Goal: Task Accomplishment & Management: Manage account settings

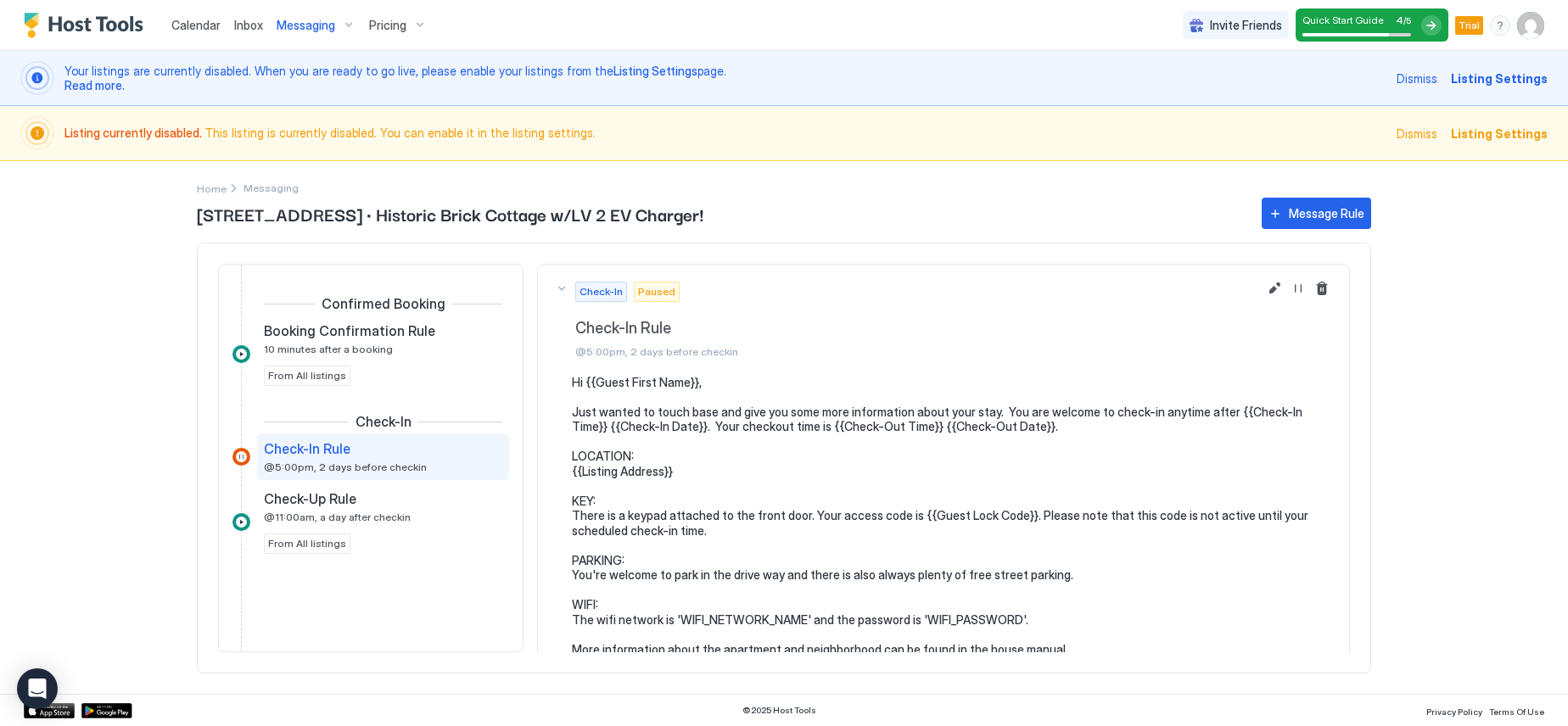
click at [192, 29] on span "Calendar" at bounding box center [195, 24] width 49 height 14
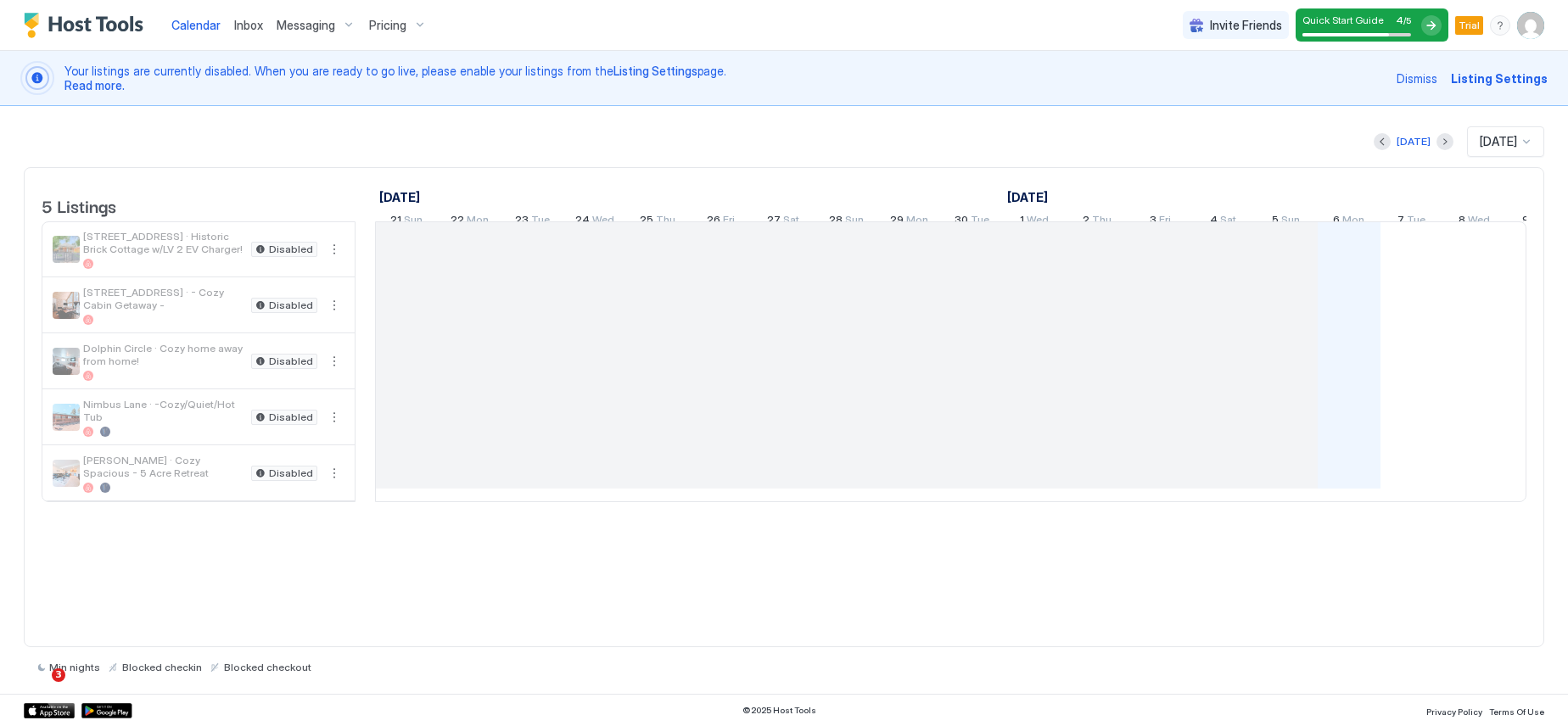
scroll to position [0, 943]
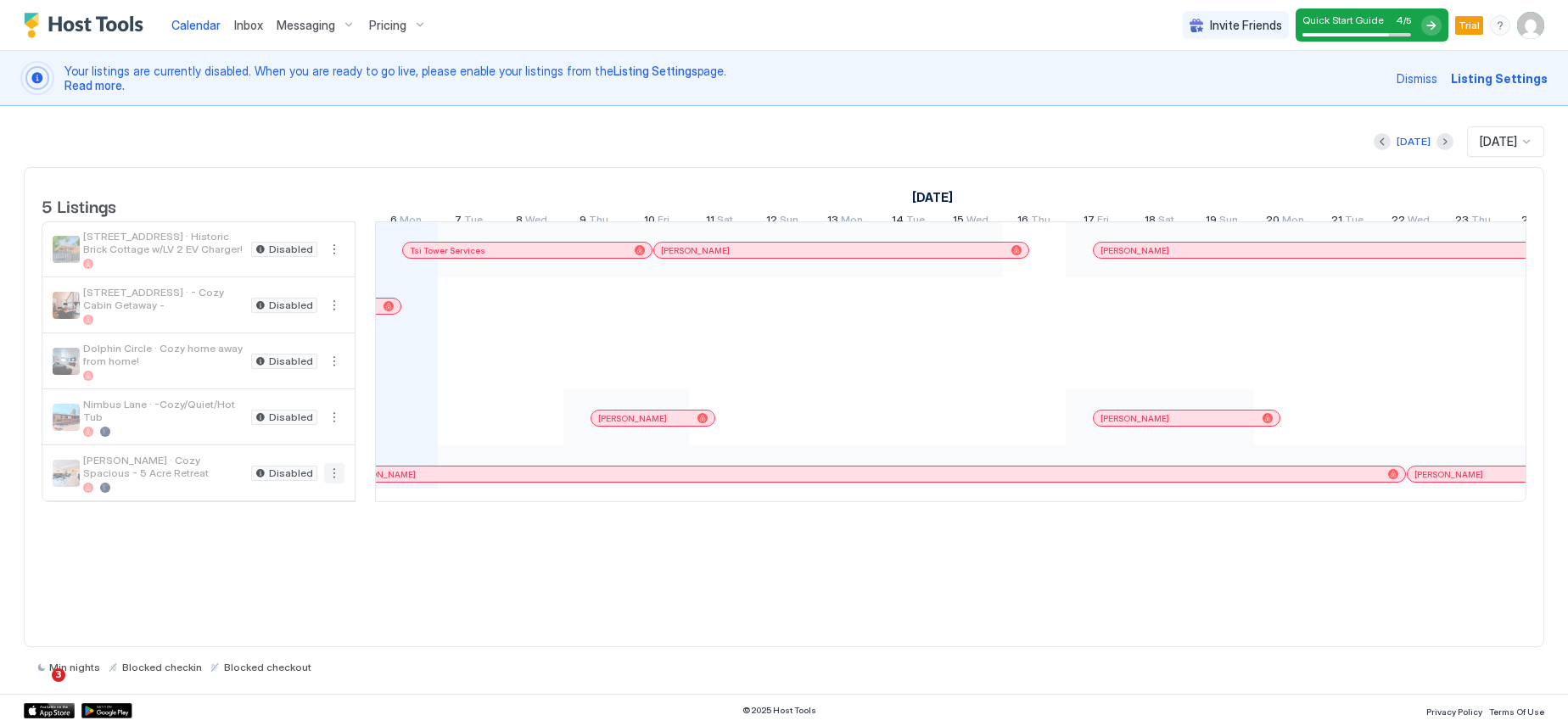
click at [335, 484] on button "More options" at bounding box center [334, 474] width 20 height 20
click at [311, 563] on span "Listing Settings" at bounding box center [304, 565] width 75 height 13
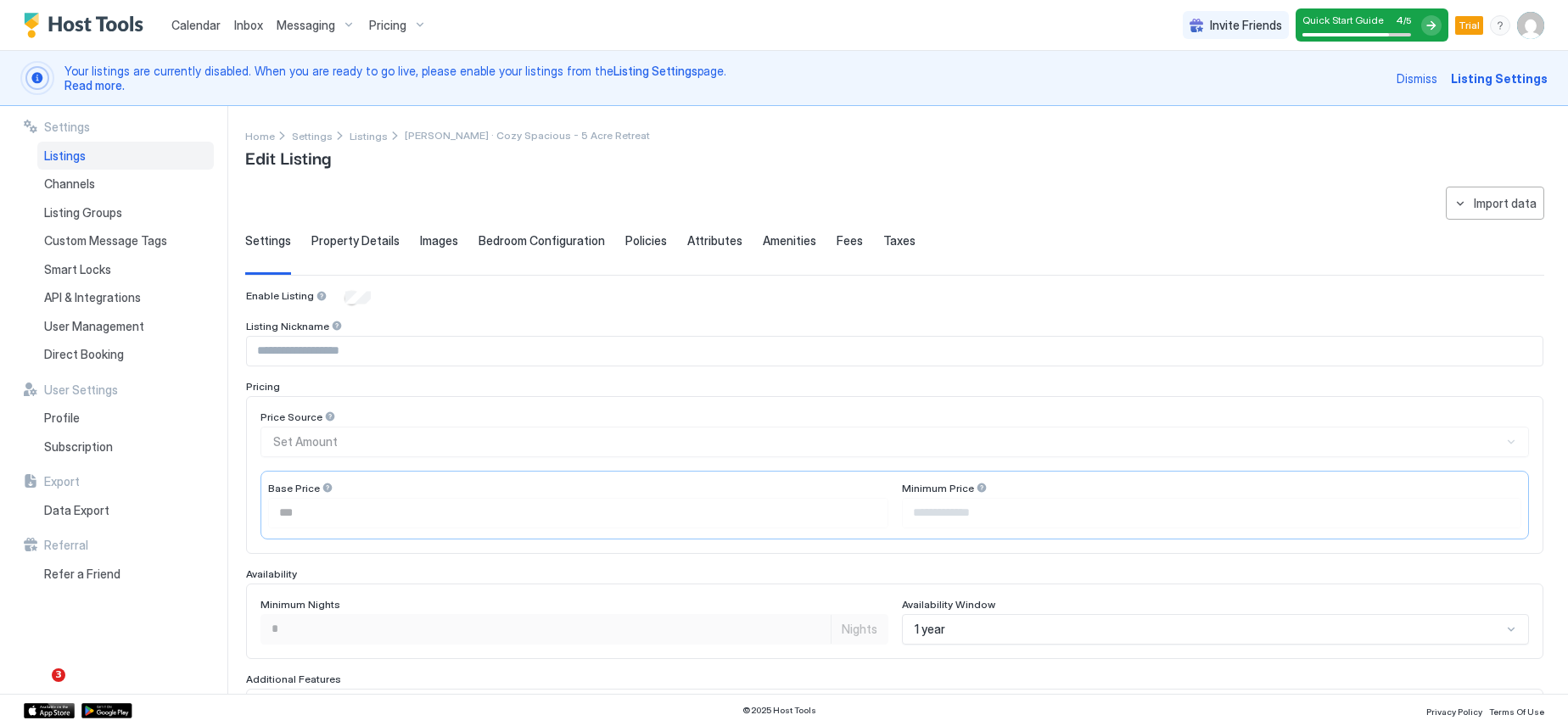
click at [351, 240] on span "Property Details" at bounding box center [355, 241] width 88 height 15
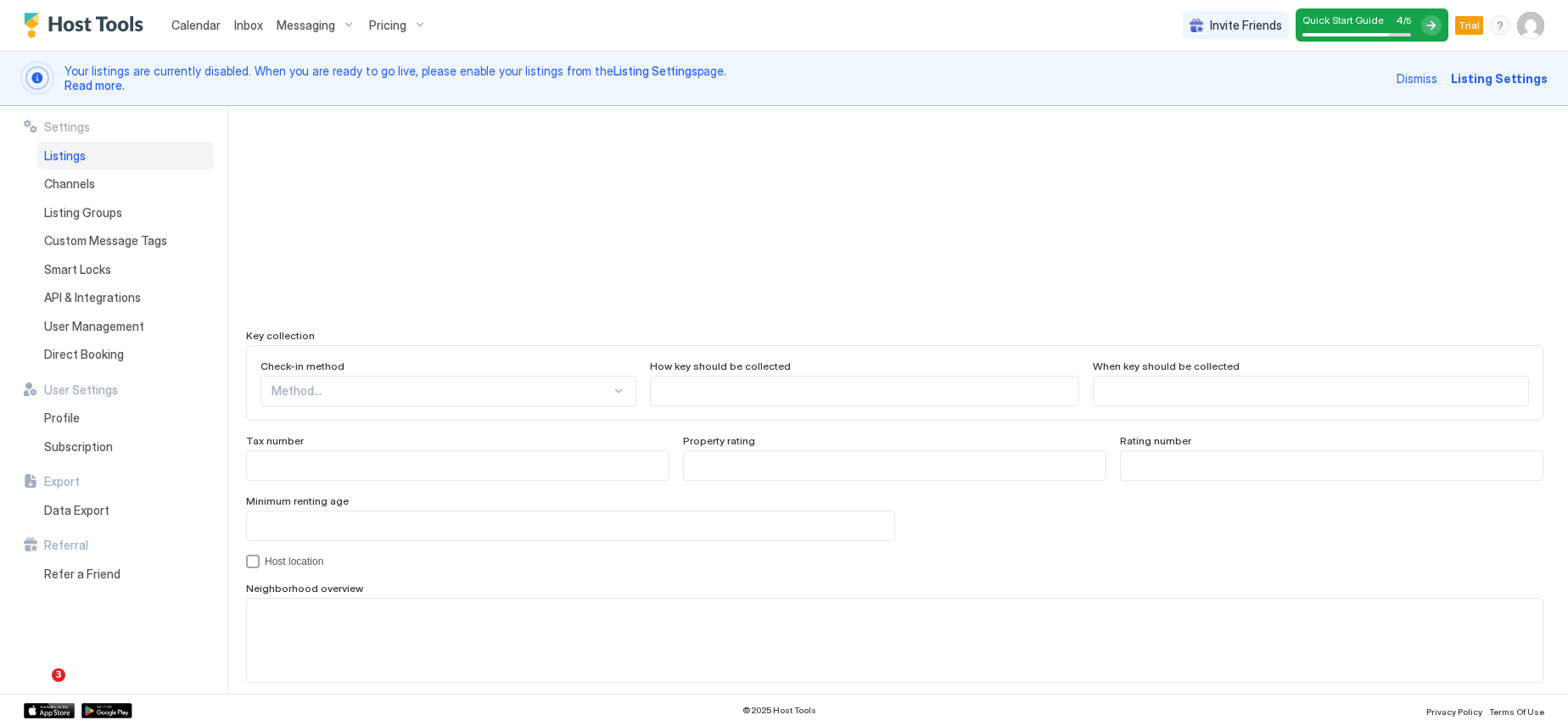
scroll to position [1366, 0]
click at [402, 397] on div "Method..." at bounding box center [449, 392] width 376 height 31
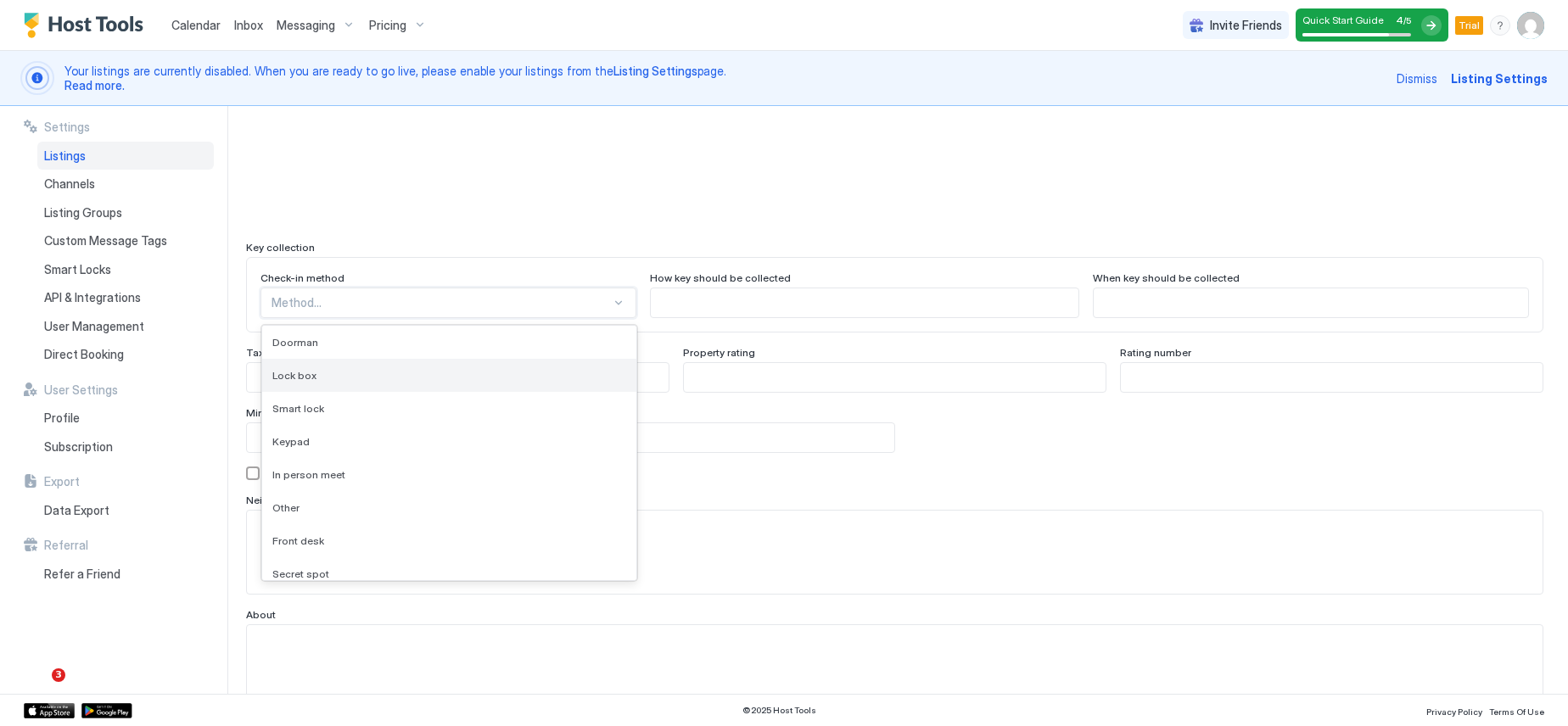
click at [390, 372] on div "Lock box" at bounding box center [449, 376] width 354 height 13
click at [688, 302] on input "Input Field" at bounding box center [864, 302] width 427 height 29
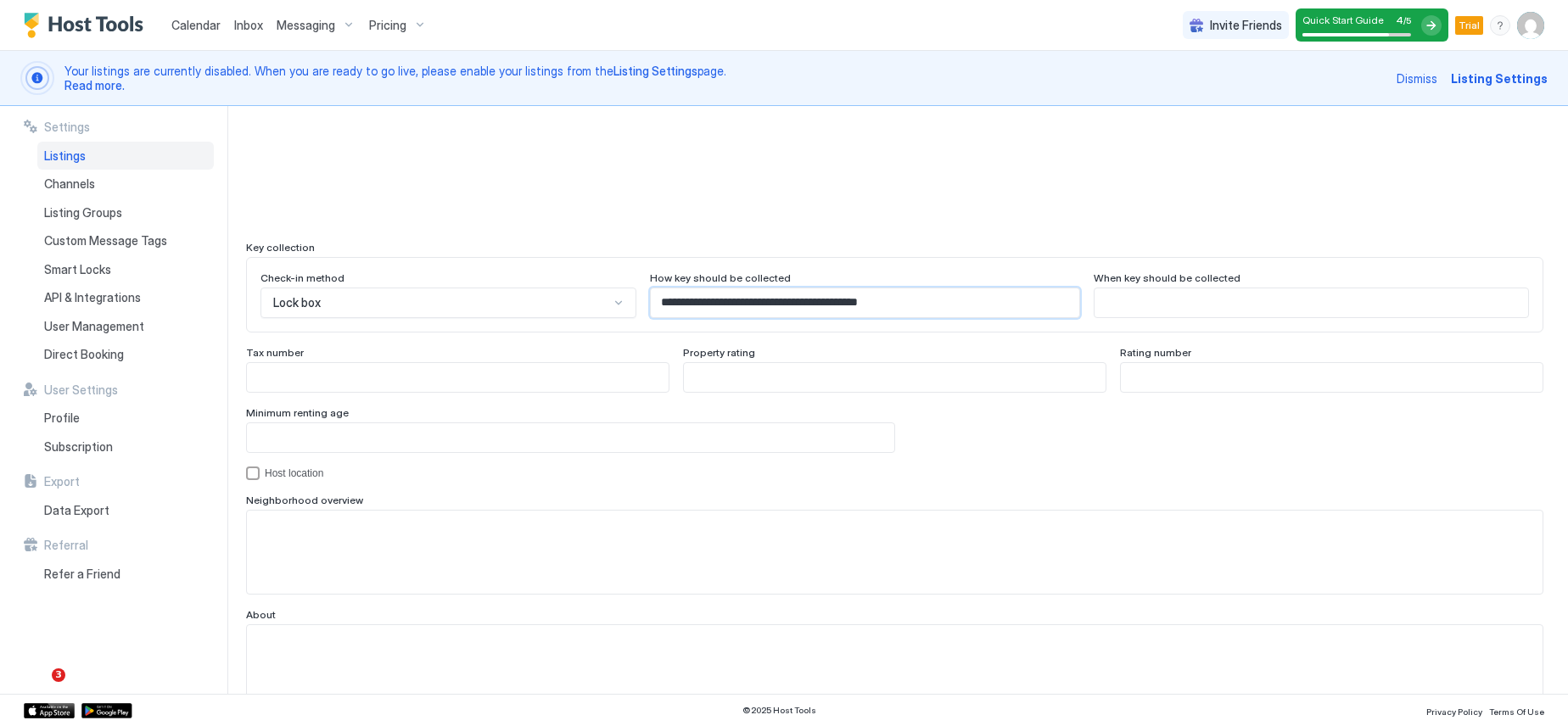
type input "**********"
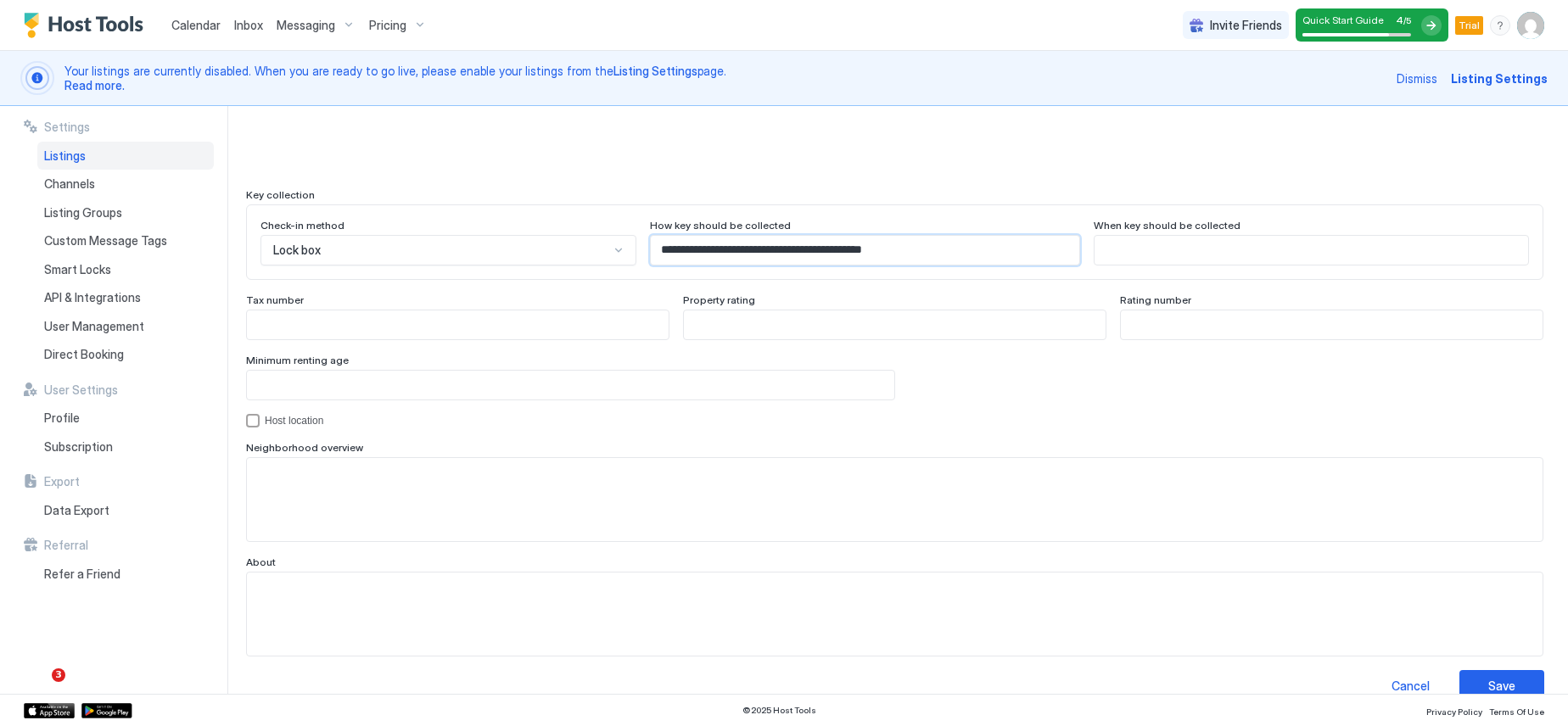
scroll to position [1536, 0]
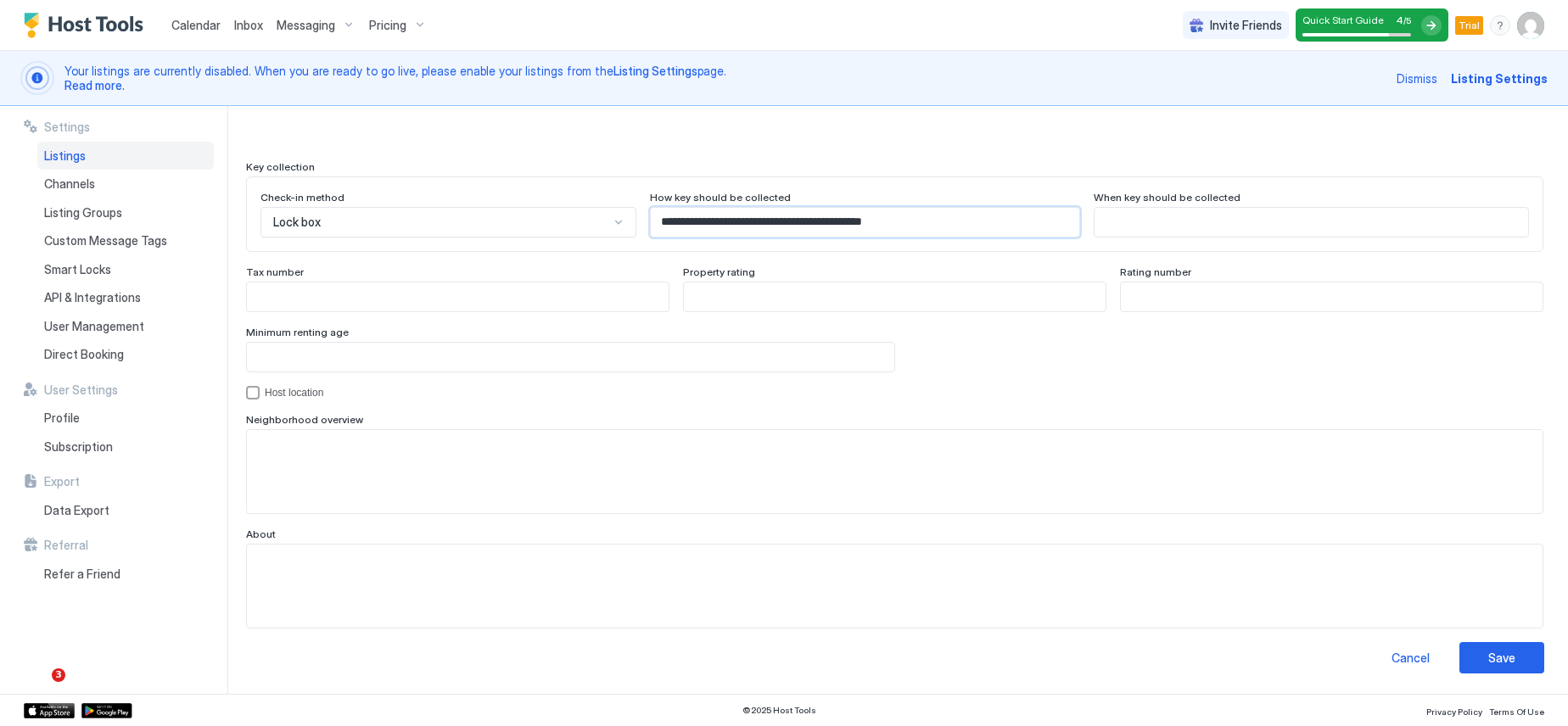
click at [892, 223] on input "**********" at bounding box center [864, 222] width 427 height 29
click at [334, 227] on div "Lock box" at bounding box center [441, 222] width 336 height 15
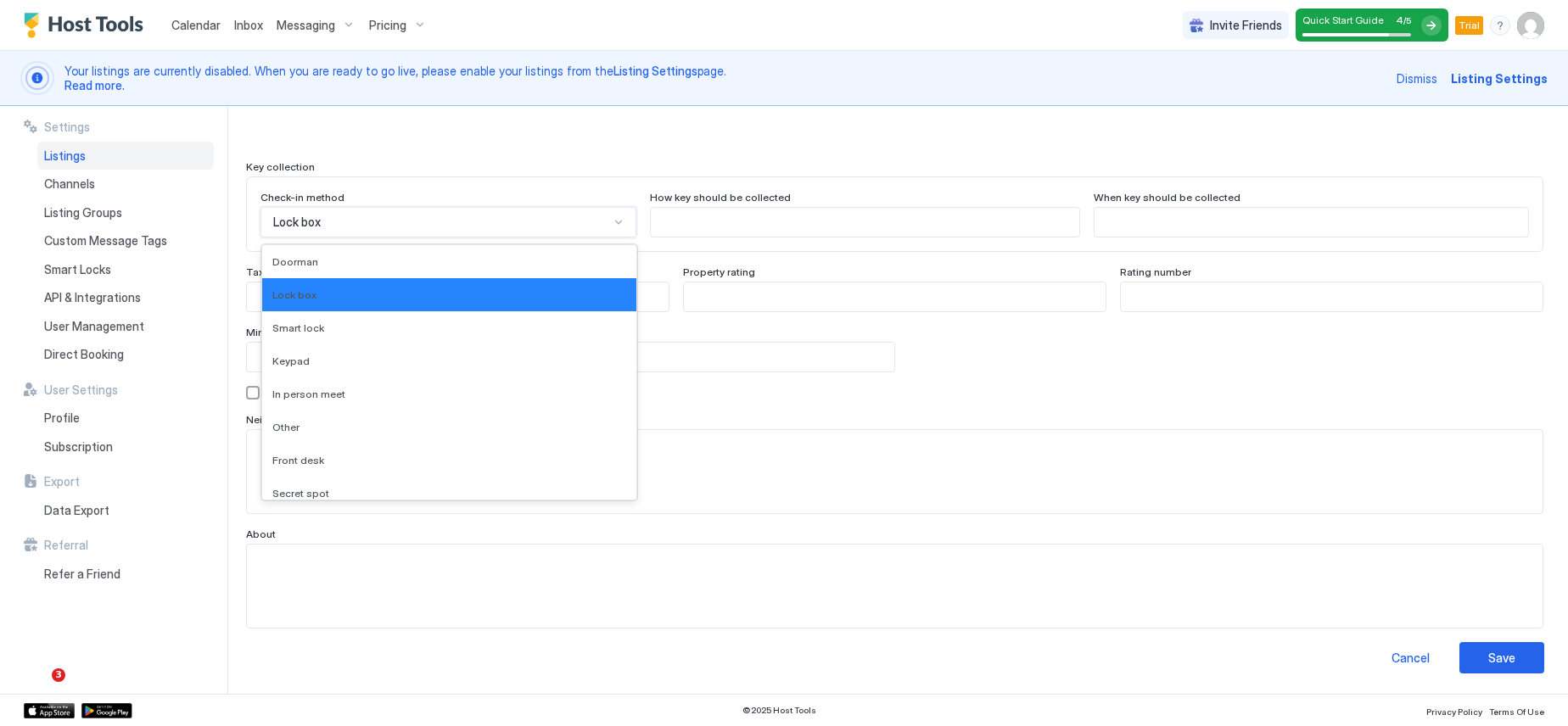
click at [334, 227] on div "Lock box" at bounding box center [441, 222] width 336 height 15
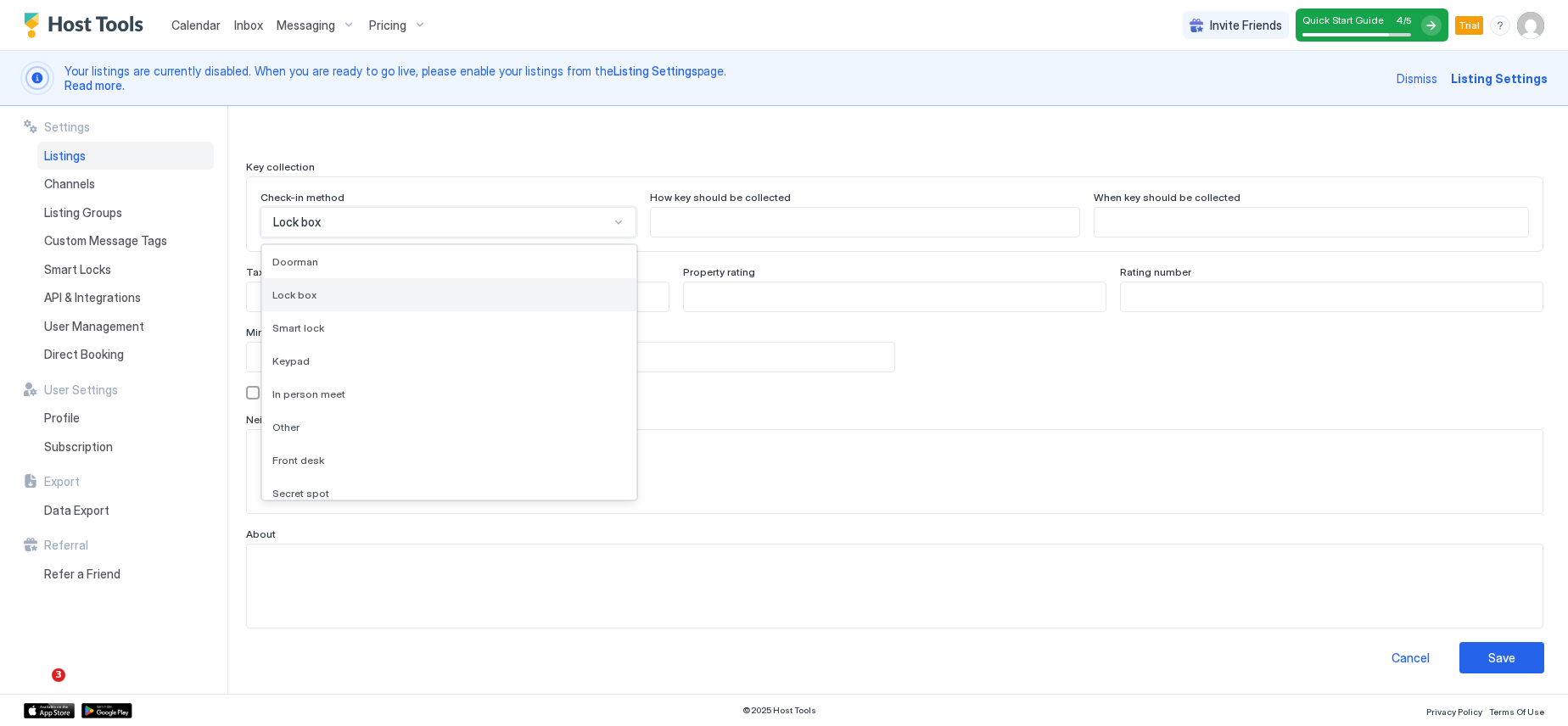
click at [343, 295] on div "Lock box" at bounding box center [449, 295] width 354 height 13
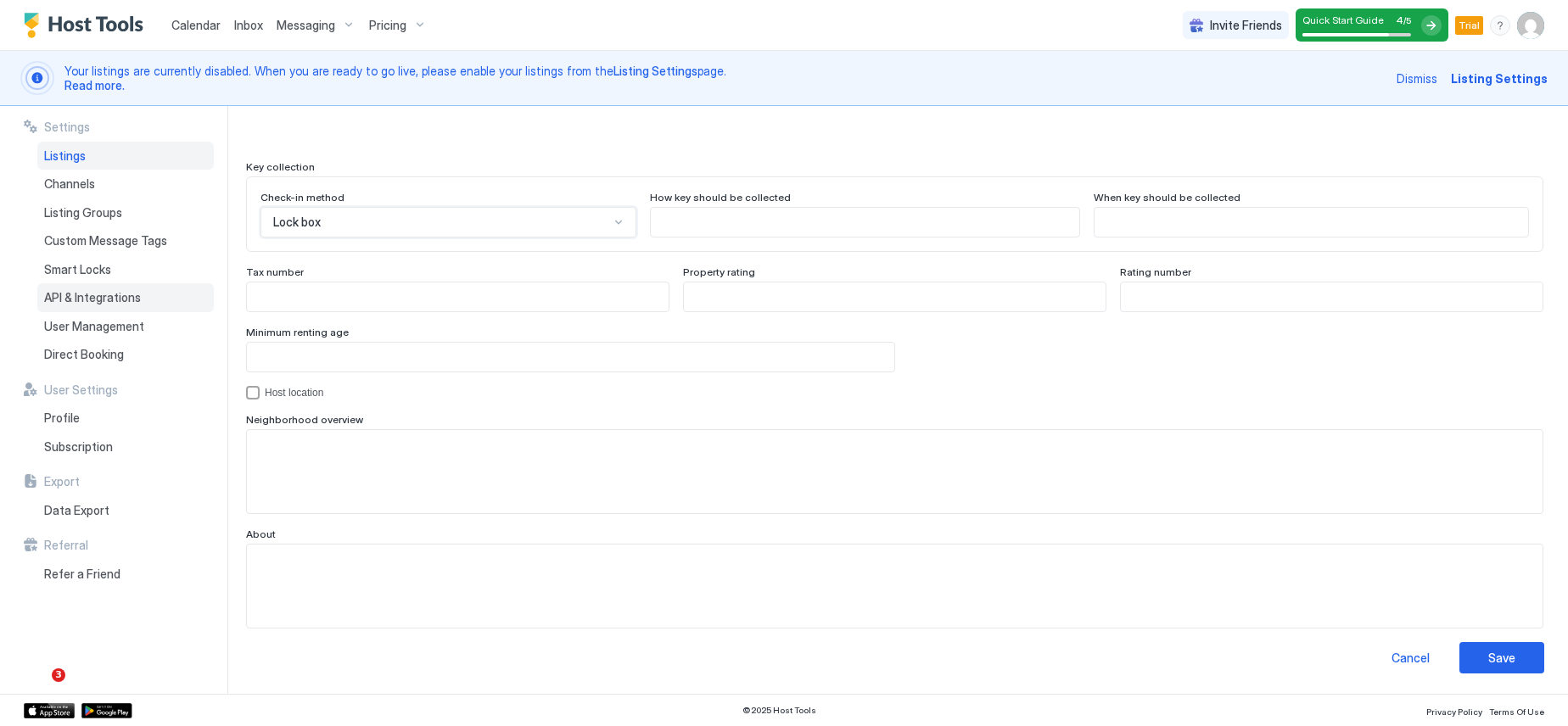
click at [98, 302] on span "API & Integrations" at bounding box center [92, 298] width 97 height 15
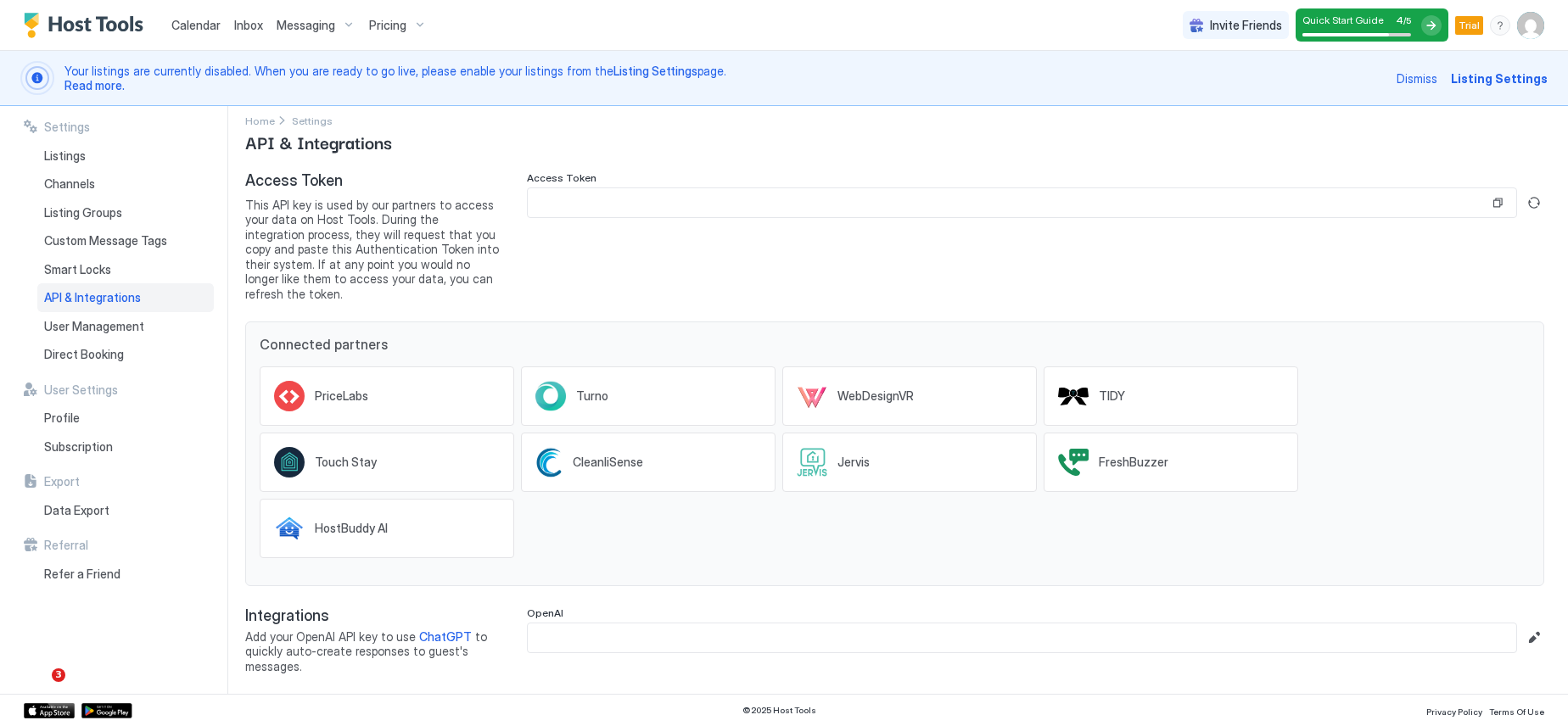
scroll to position [1, 0]
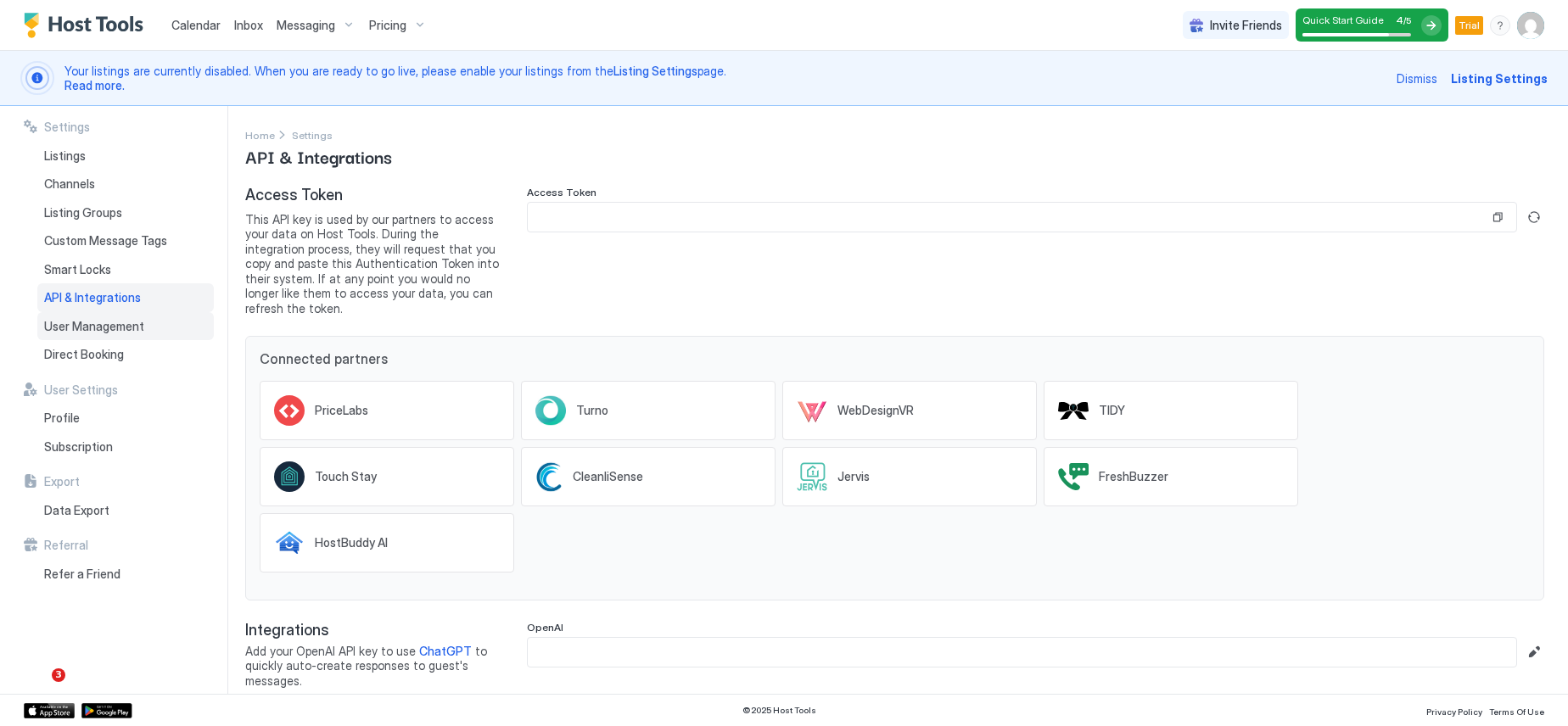
click at [123, 328] on span "User Management" at bounding box center [94, 327] width 101 height 15
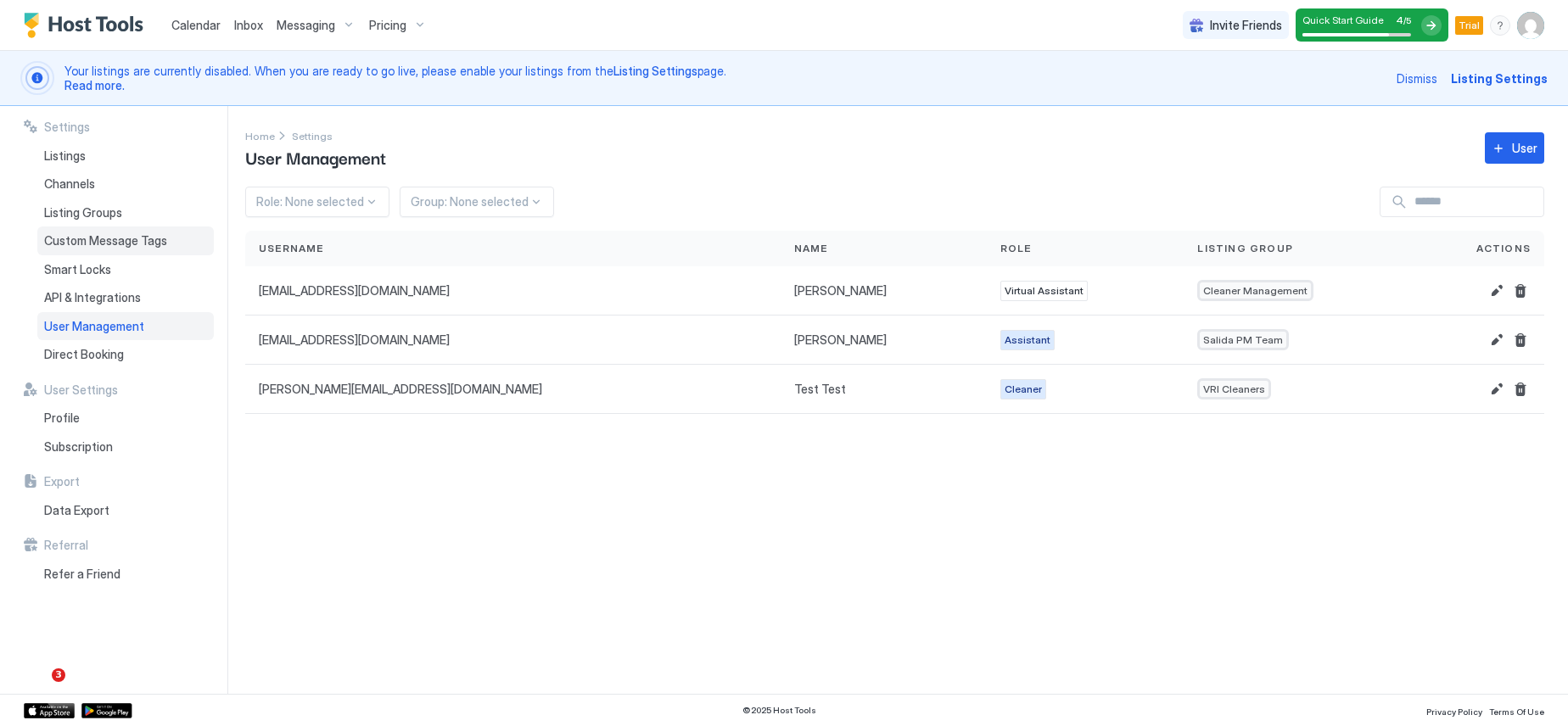
click at [97, 241] on span "Custom Message Tags" at bounding box center [105, 241] width 123 height 15
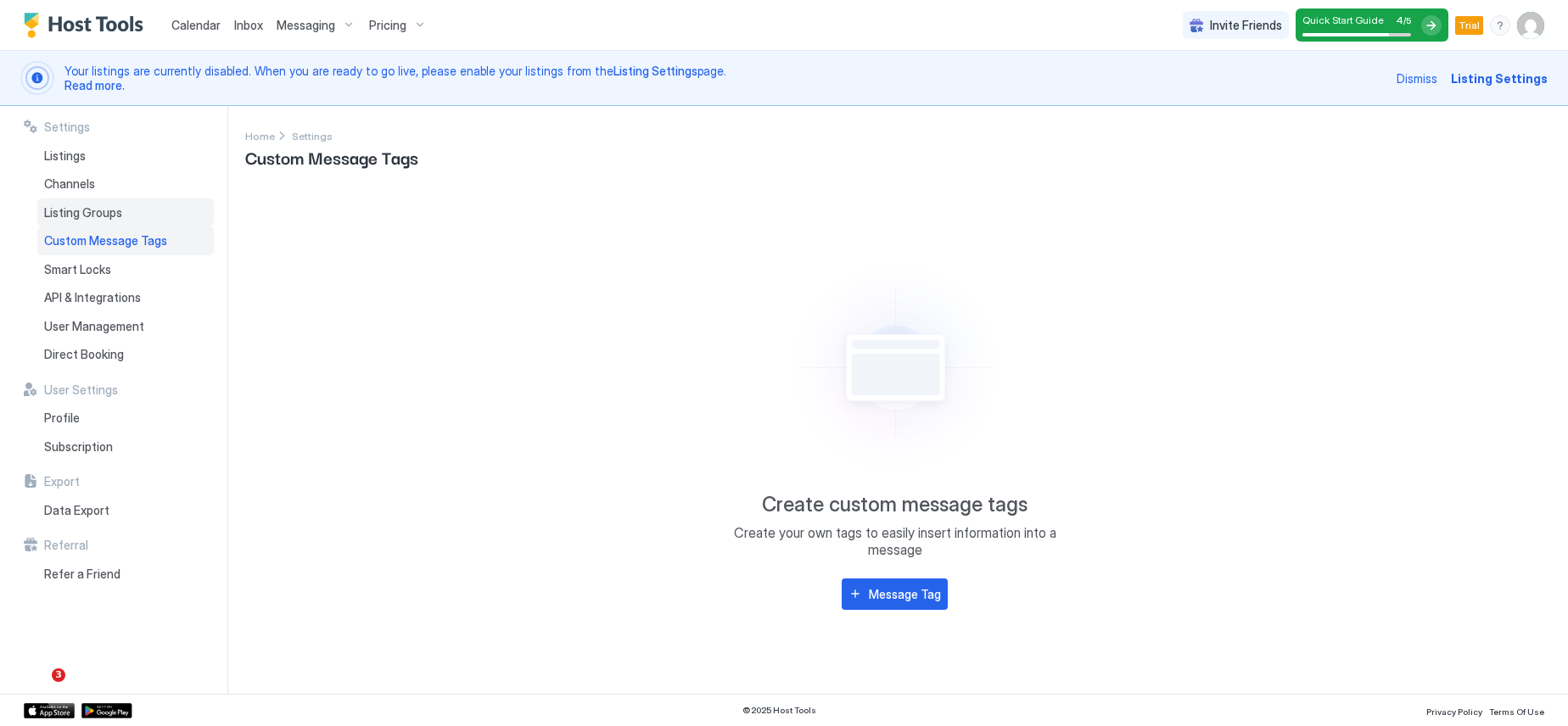
click at [101, 212] on span "Listing Groups" at bounding box center [83, 213] width 78 height 15
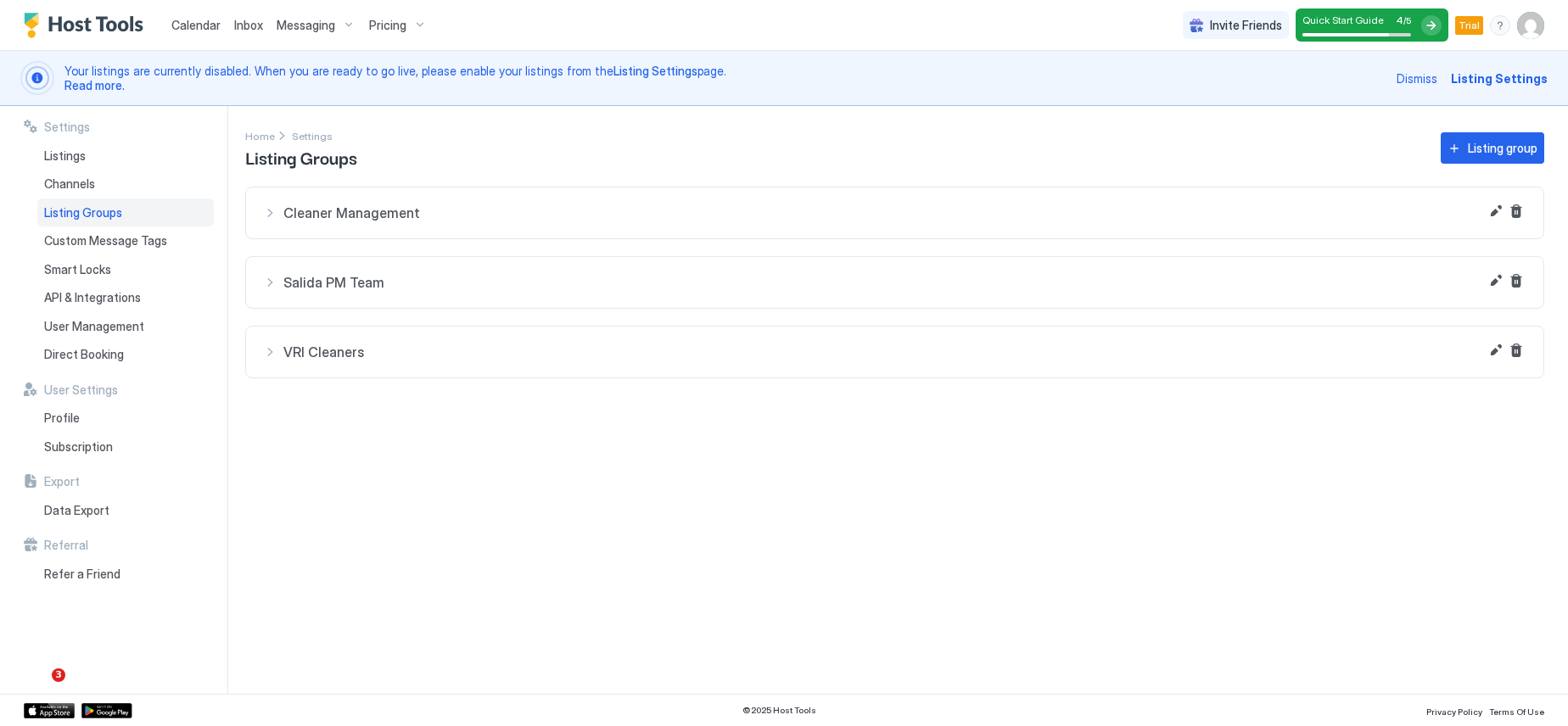
click at [272, 210] on div "Cleaner Management" at bounding box center [895, 213] width 1264 height 17
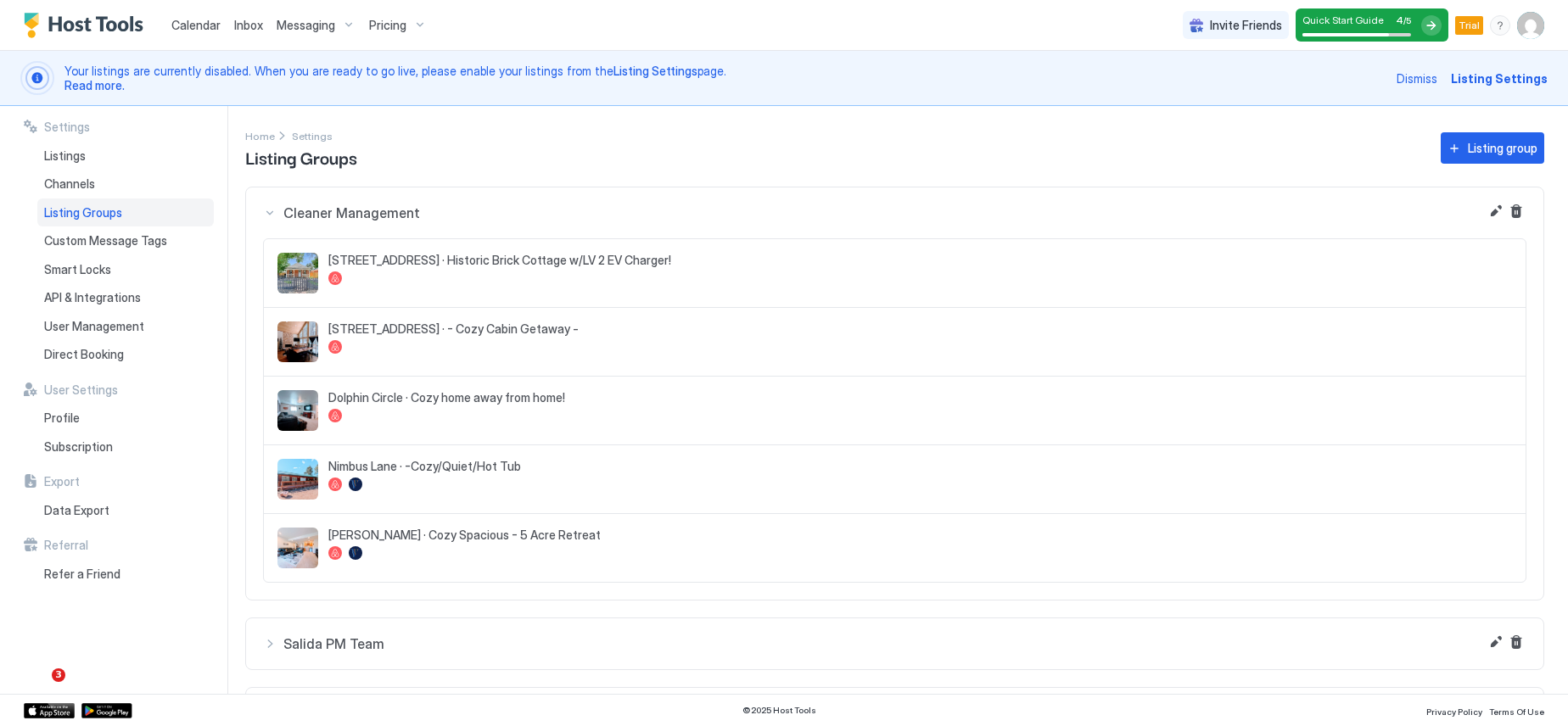
click at [338, 208] on span "Cleaner Management" at bounding box center [905, 213] width 1243 height 17
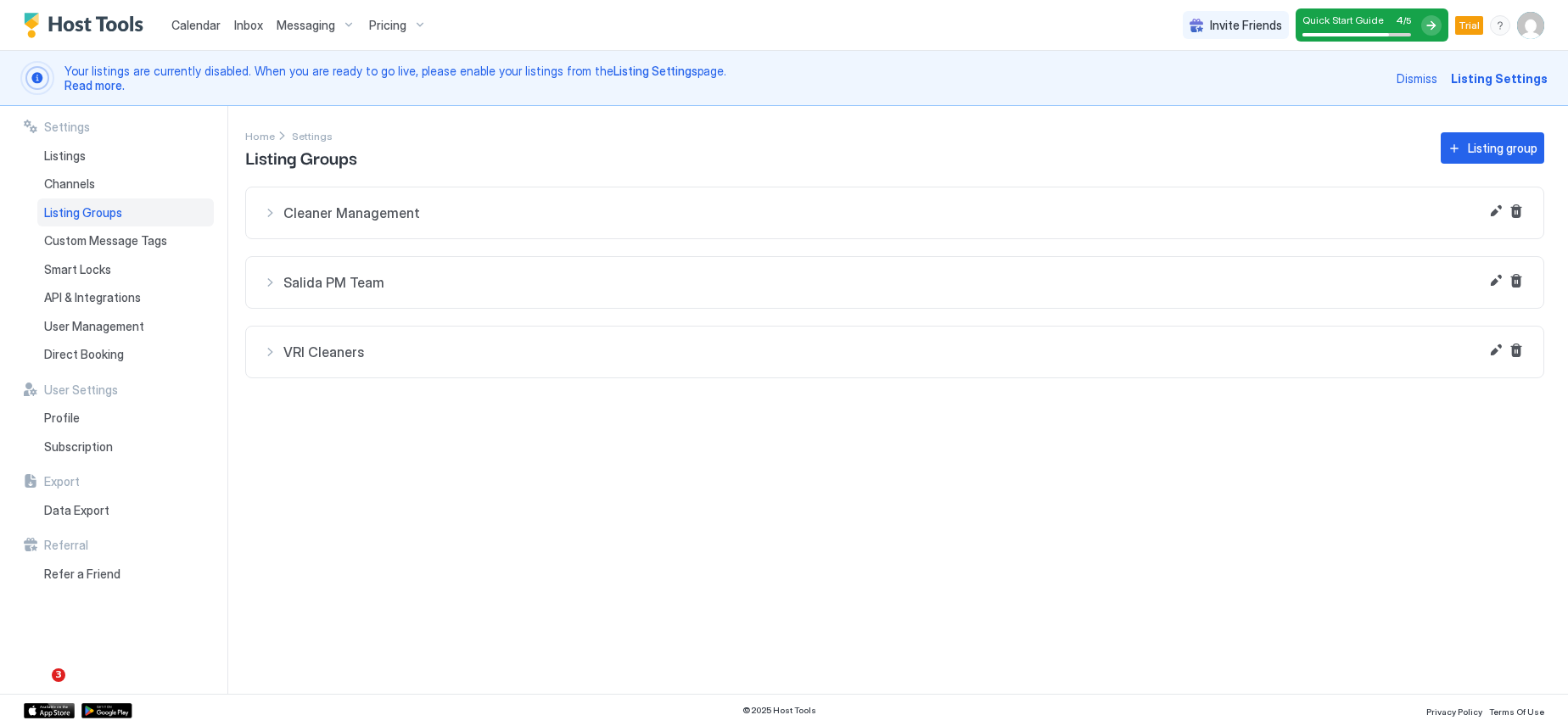
click at [340, 285] on span "Salida PM Team" at bounding box center [905, 282] width 1243 height 17
click at [322, 359] on span "VRI Cleaners" at bounding box center [905, 352] width 1243 height 17
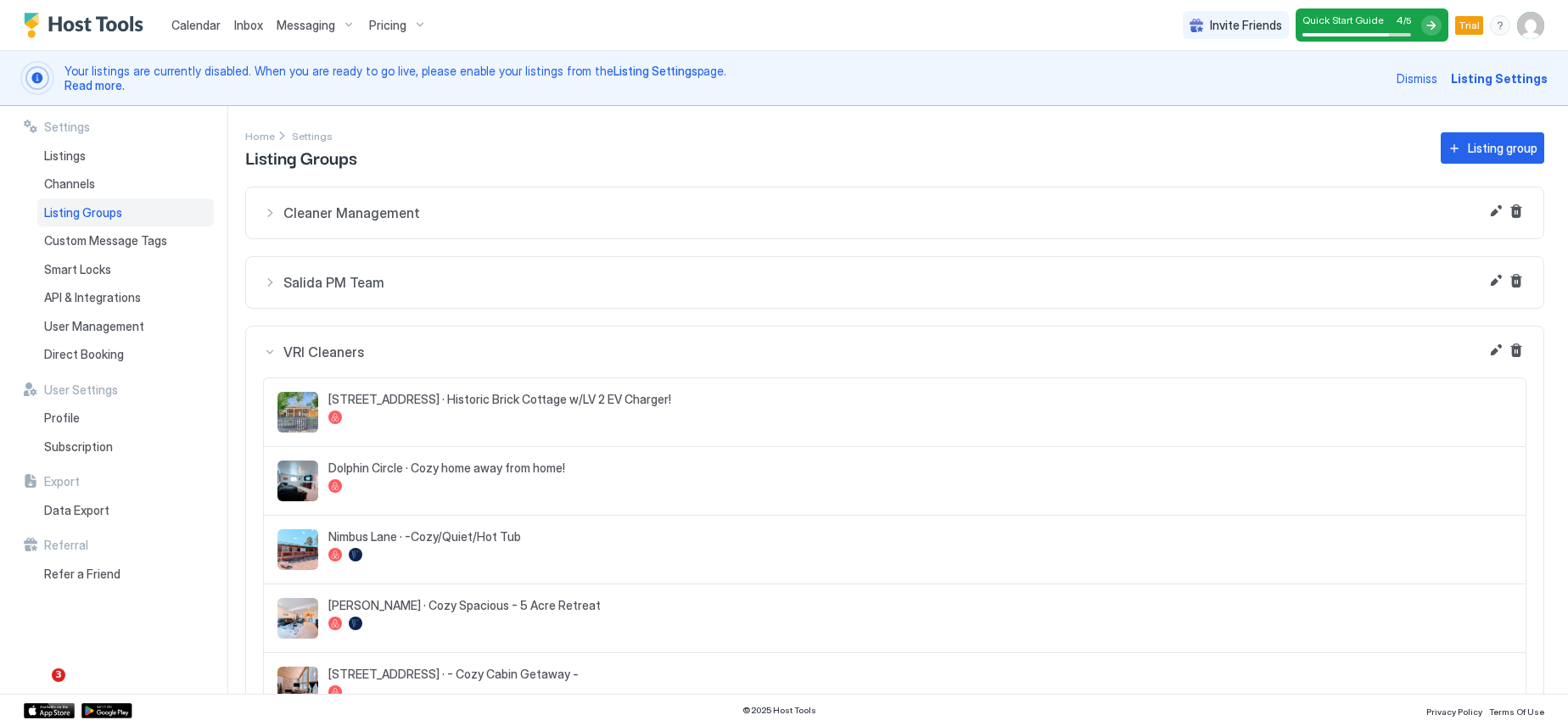
click at [341, 352] on span "VRI Cleaners" at bounding box center [905, 352] width 1243 height 17
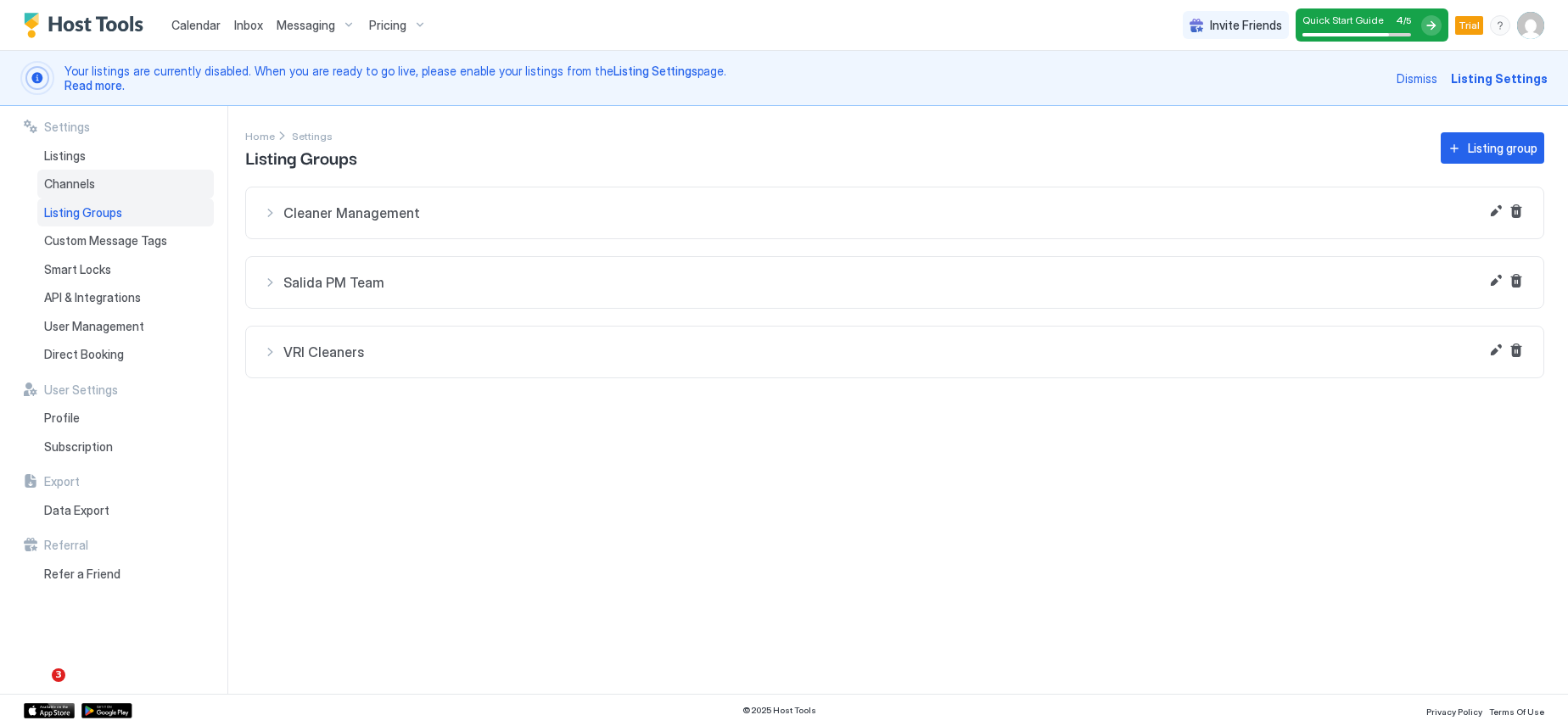
click at [78, 187] on span "Channels" at bounding box center [69, 184] width 51 height 15
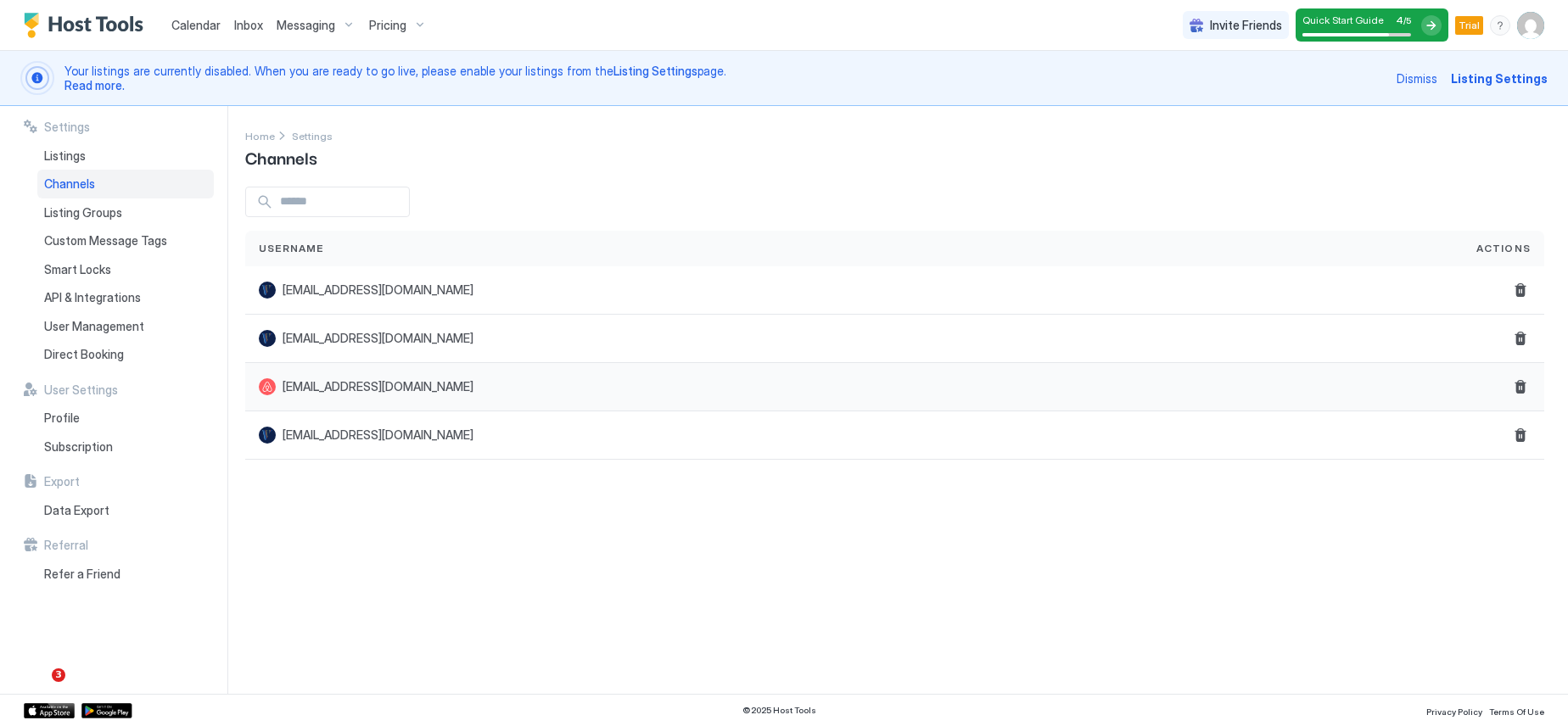
click at [342, 389] on span "[EMAIL_ADDRESS][DOMAIN_NAME]" at bounding box center [378, 387] width 191 height 15
click at [74, 159] on span "Listings" at bounding box center [64, 156] width 42 height 15
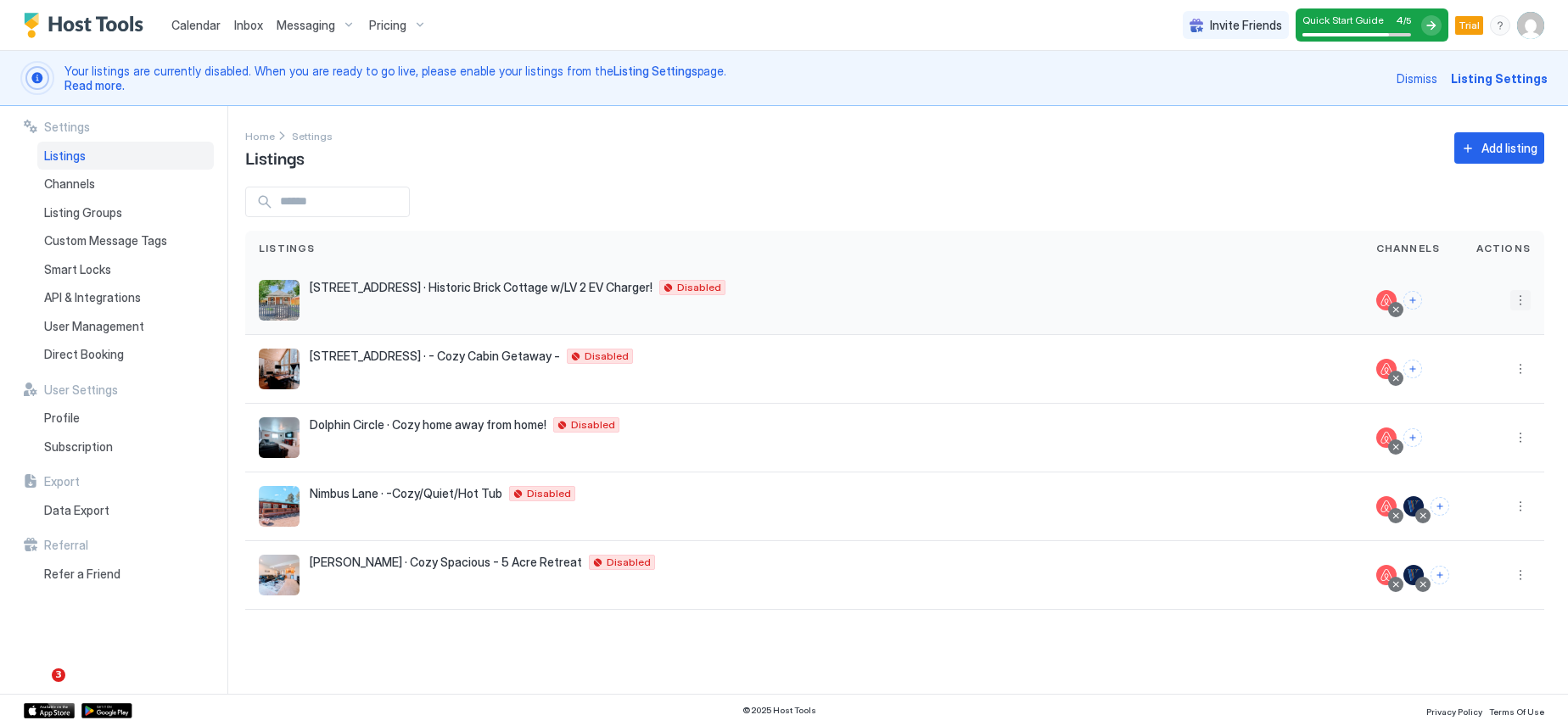
click at [1522, 308] on button "More options" at bounding box center [1521, 301] width 20 height 20
click at [1492, 434] on span "Airbnb Settings" at bounding box center [1480, 434] width 75 height 13
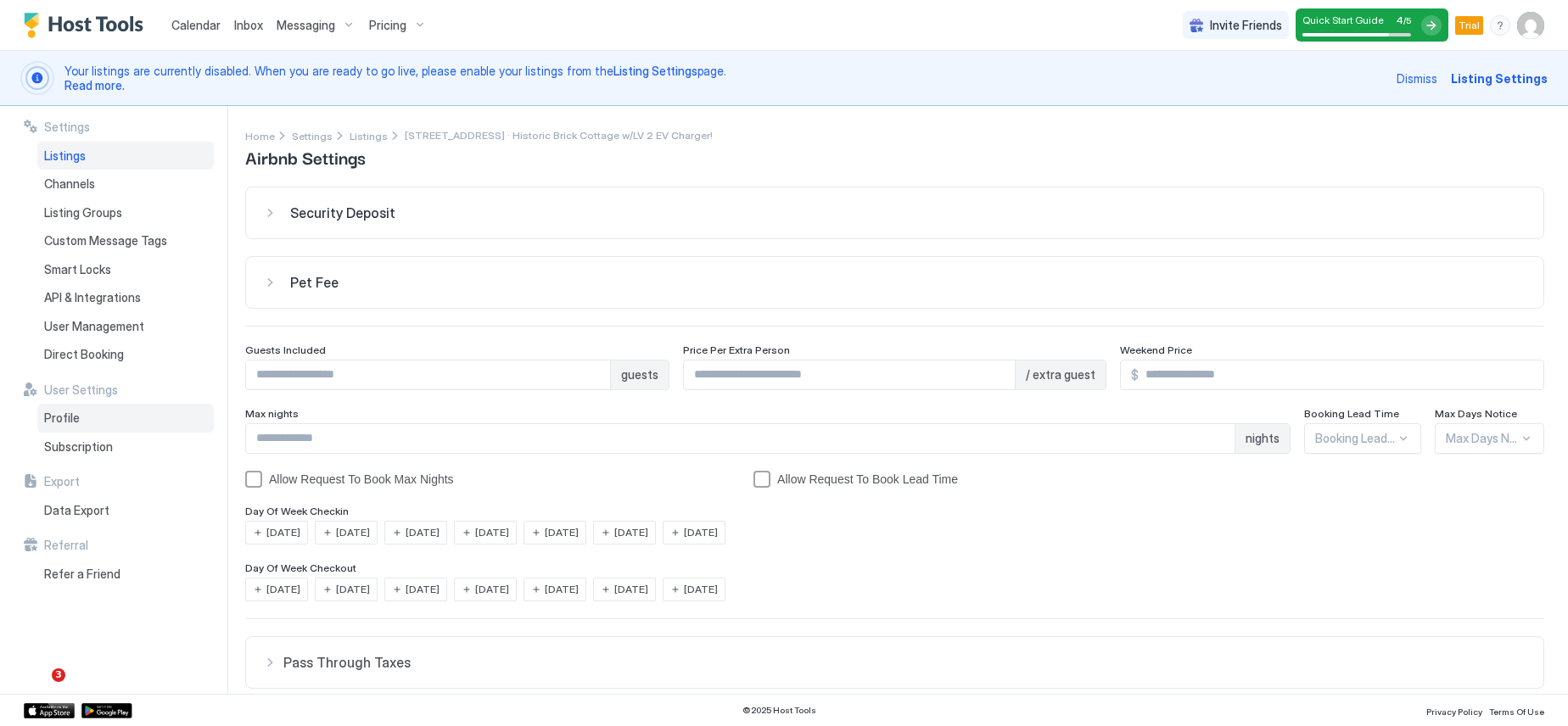
click at [81, 424] on div "Profile" at bounding box center [126, 418] width 177 height 29
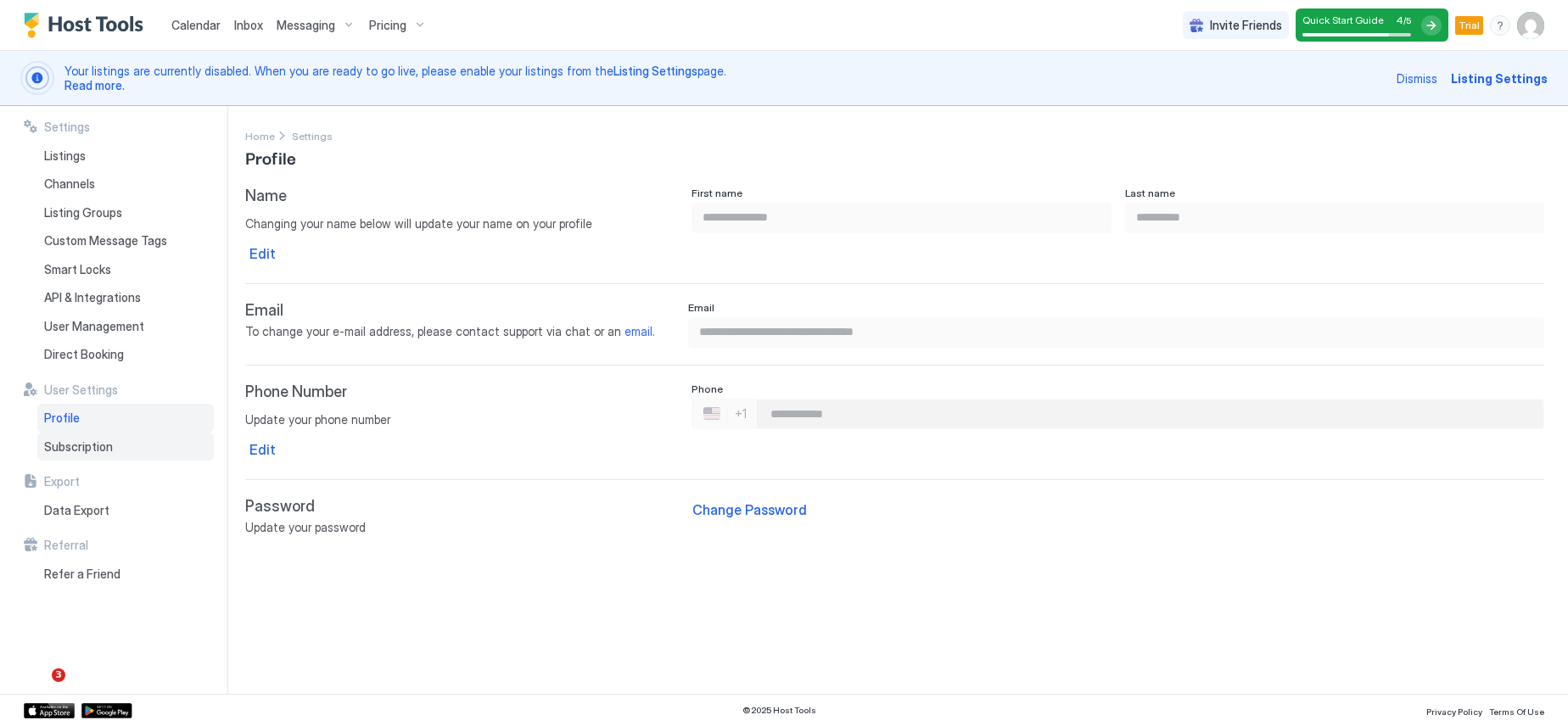
click at [86, 450] on span "Subscription" at bounding box center [78, 447] width 69 height 15
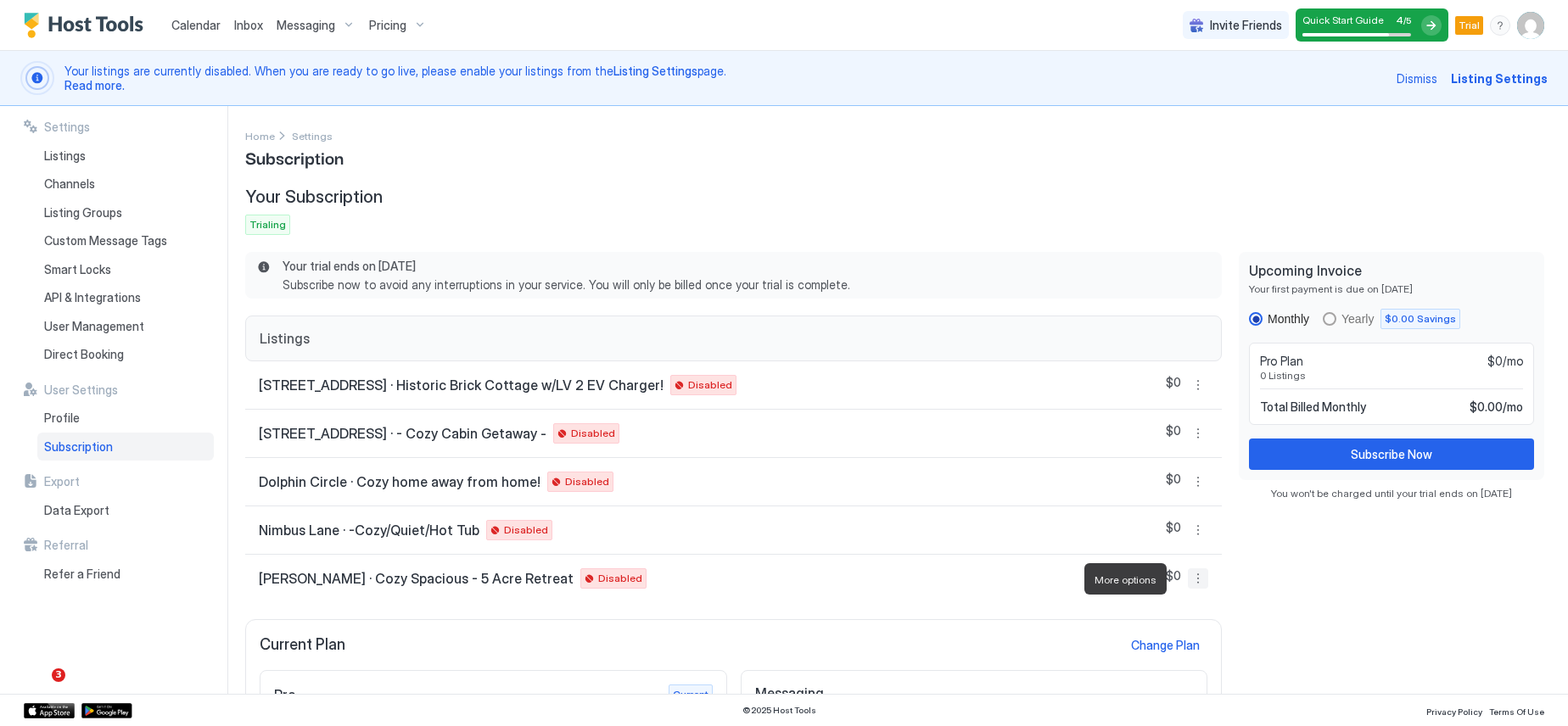
click at [1189, 581] on button "More options" at bounding box center [1198, 579] width 20 height 20
click at [1170, 528] on span "Enable Listing" at bounding box center [1152, 527] width 68 height 13
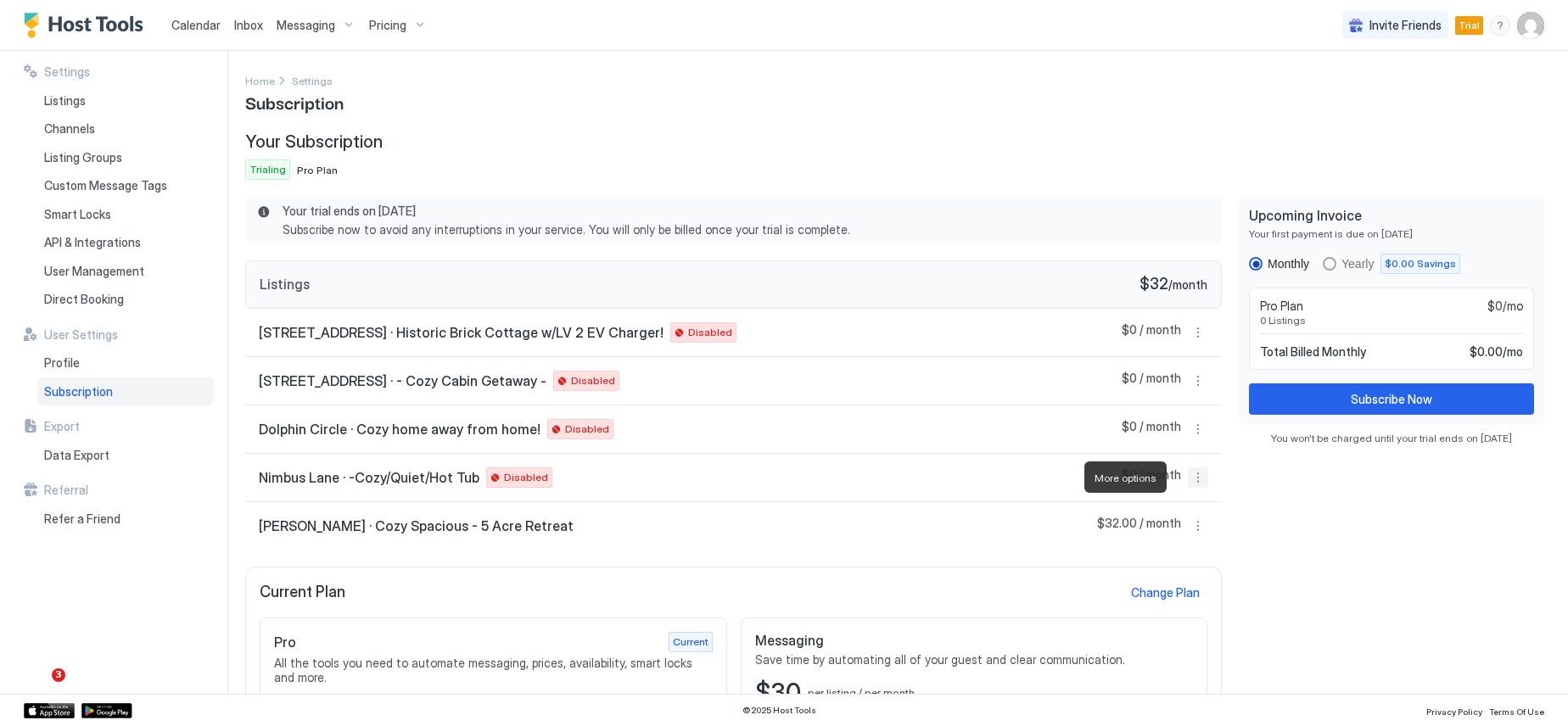
click at [1187, 475] on button "More options" at bounding box center [1198, 477] width 20 height 20
click at [1152, 611] on span "Enable Listing" at bounding box center [1152, 610] width 68 height 13
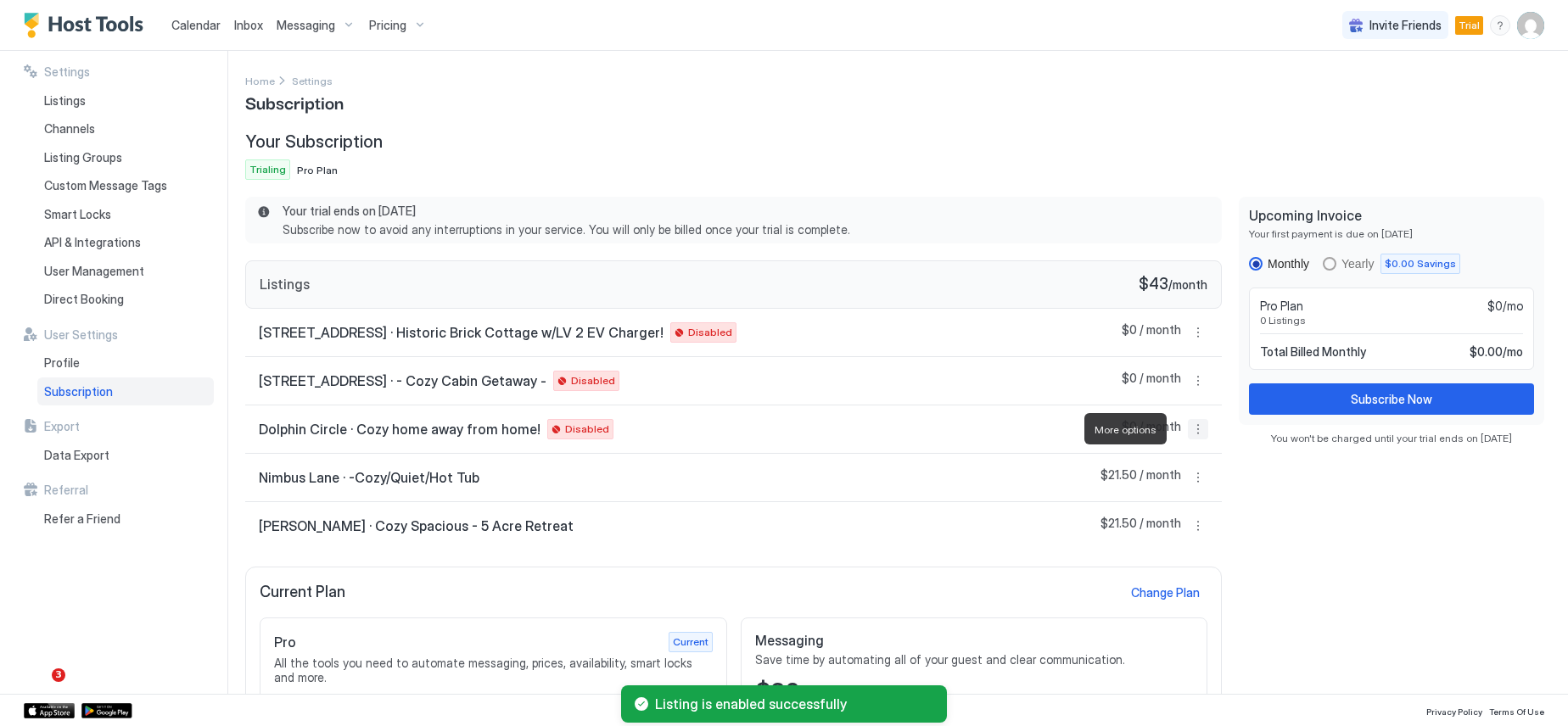
click at [1187, 429] on button "More options" at bounding box center [1198, 429] width 20 height 20
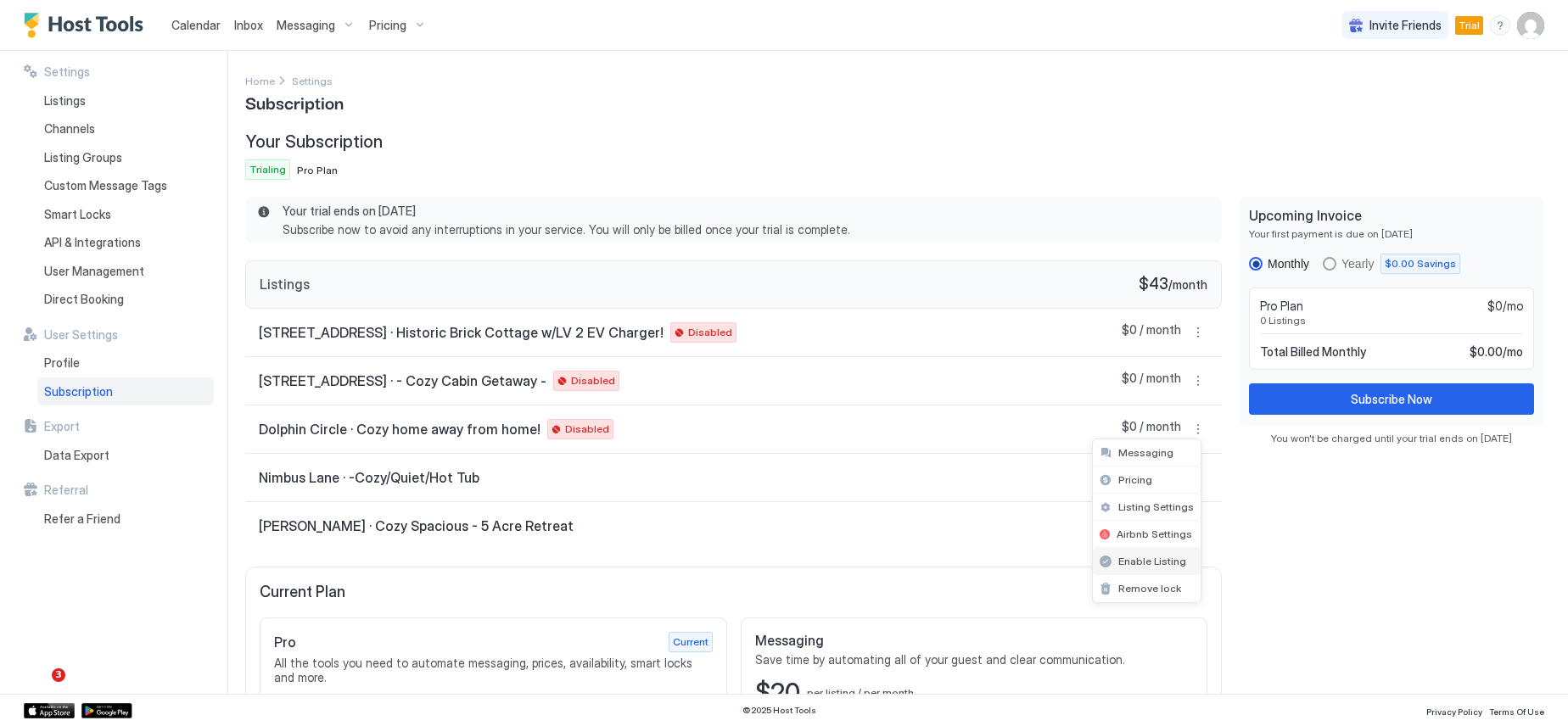
click at [1168, 562] on span "Enable Listing" at bounding box center [1152, 561] width 68 height 13
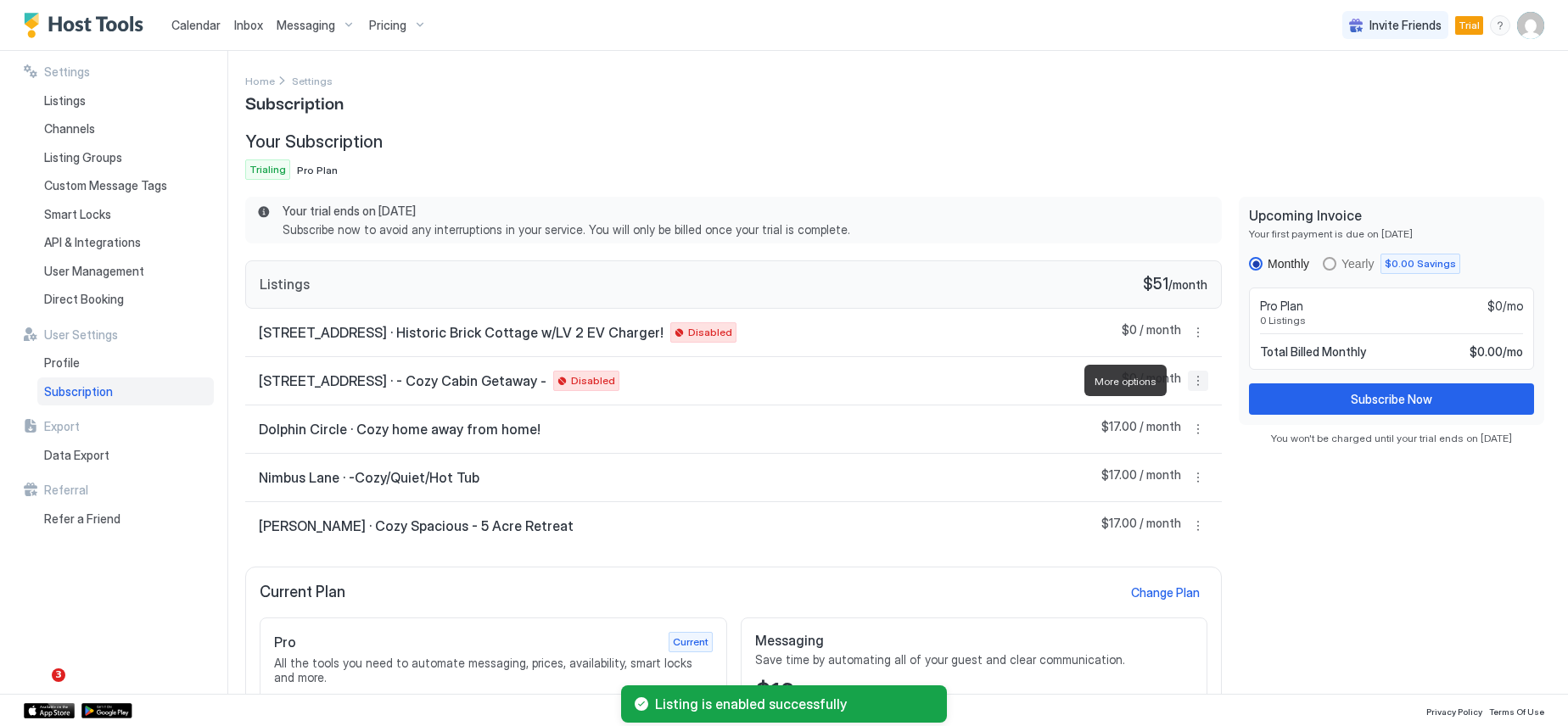
click at [1187, 382] on button "More options" at bounding box center [1198, 381] width 20 height 20
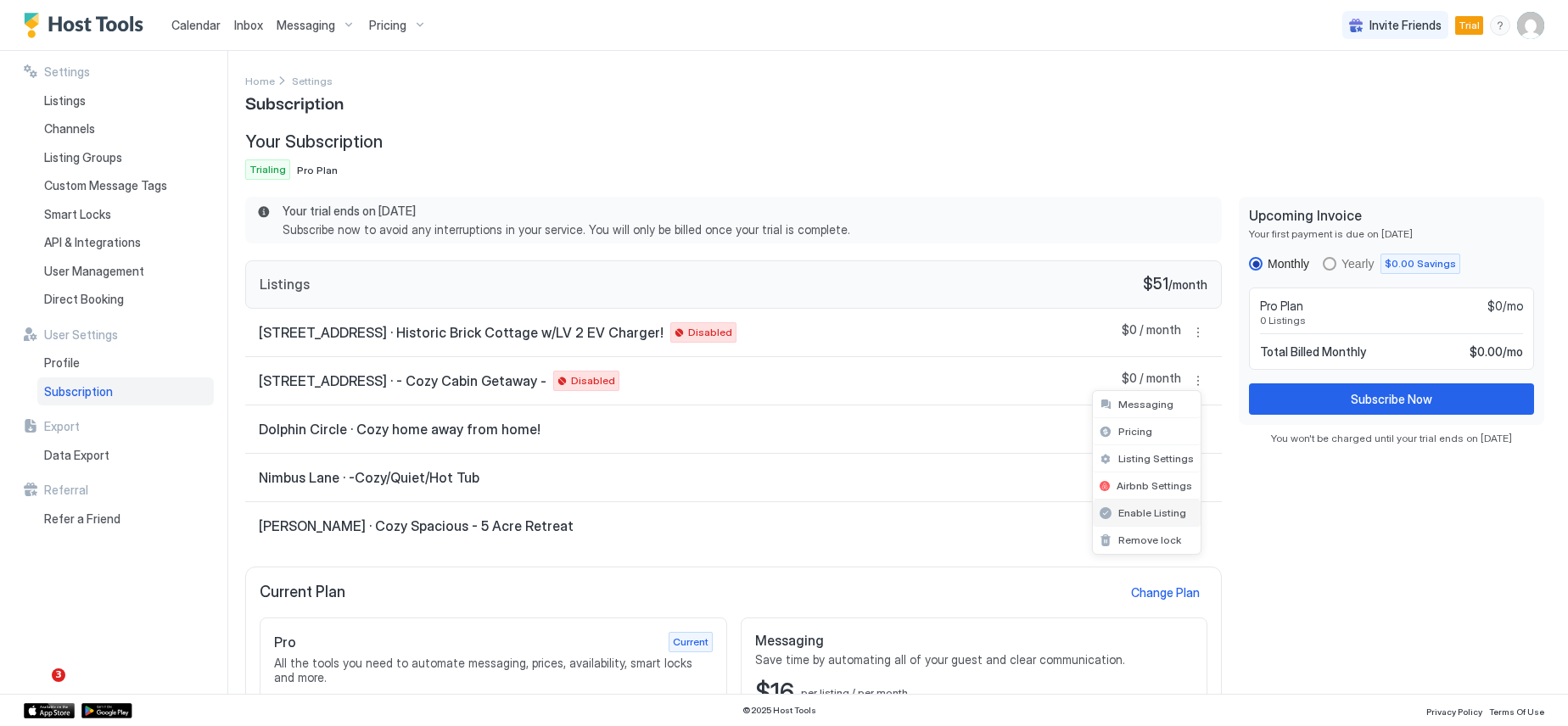
click at [1159, 514] on span "Enable Listing" at bounding box center [1152, 513] width 68 height 13
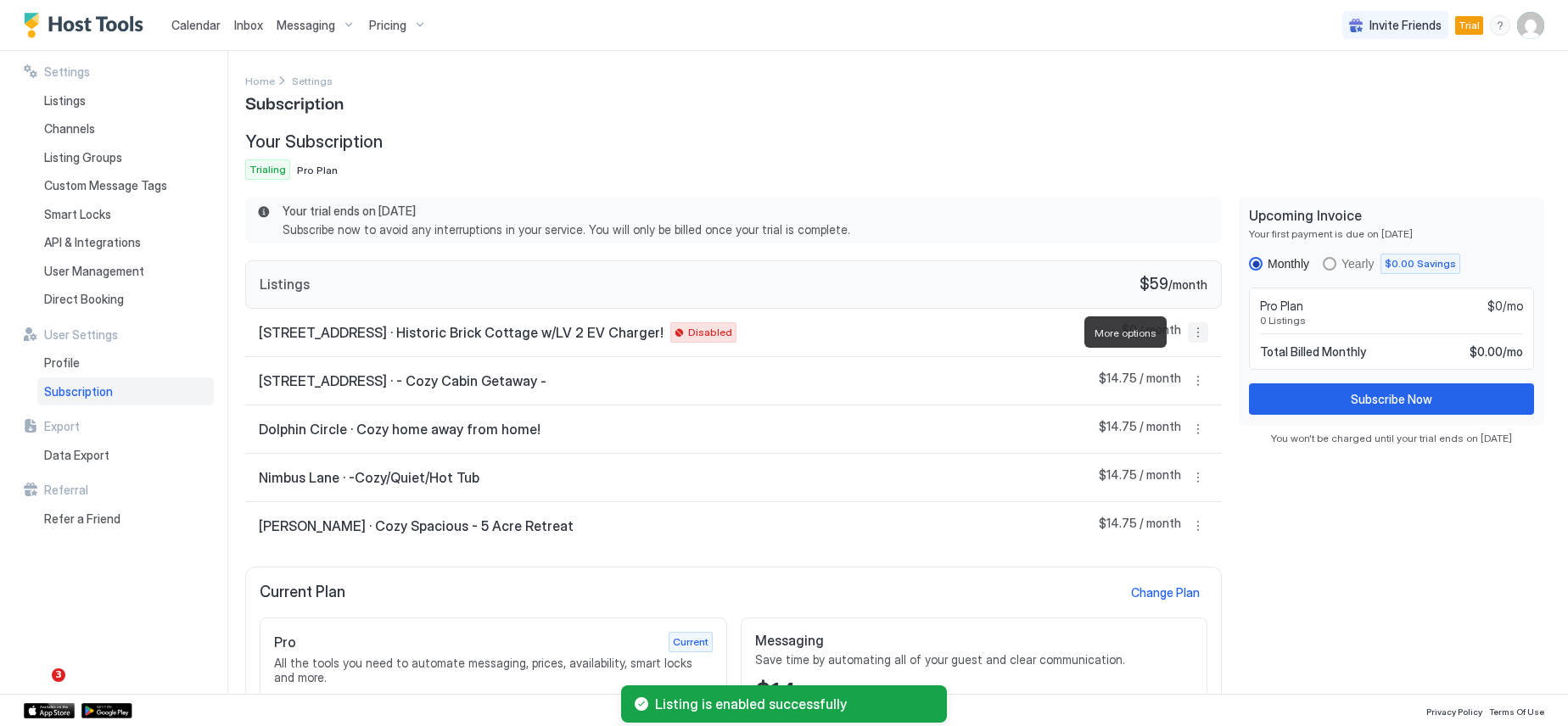
click at [1187, 335] on button "More options" at bounding box center [1198, 332] width 20 height 20
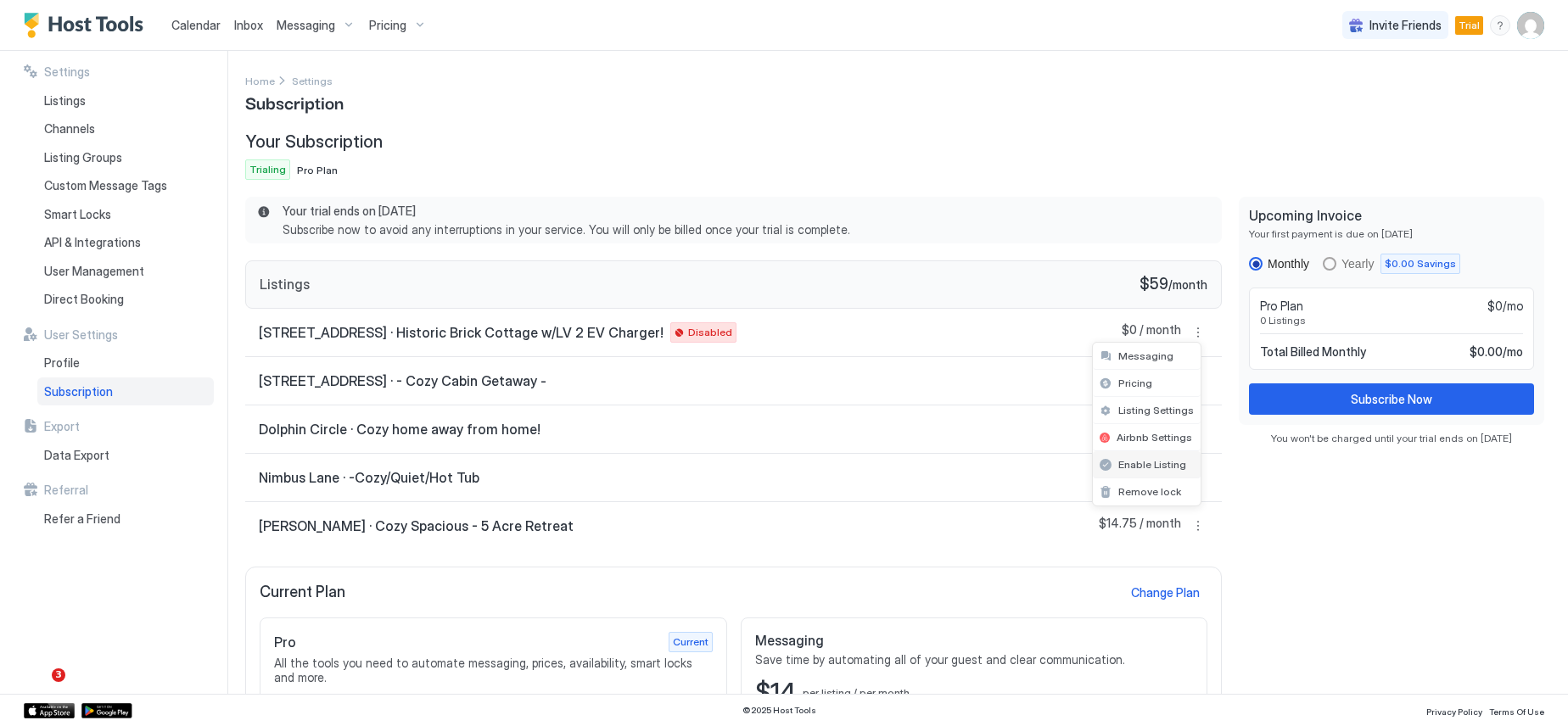
click at [1167, 462] on span "Enable Listing" at bounding box center [1152, 464] width 68 height 13
click at [73, 101] on span "Listings" at bounding box center [64, 101] width 42 height 15
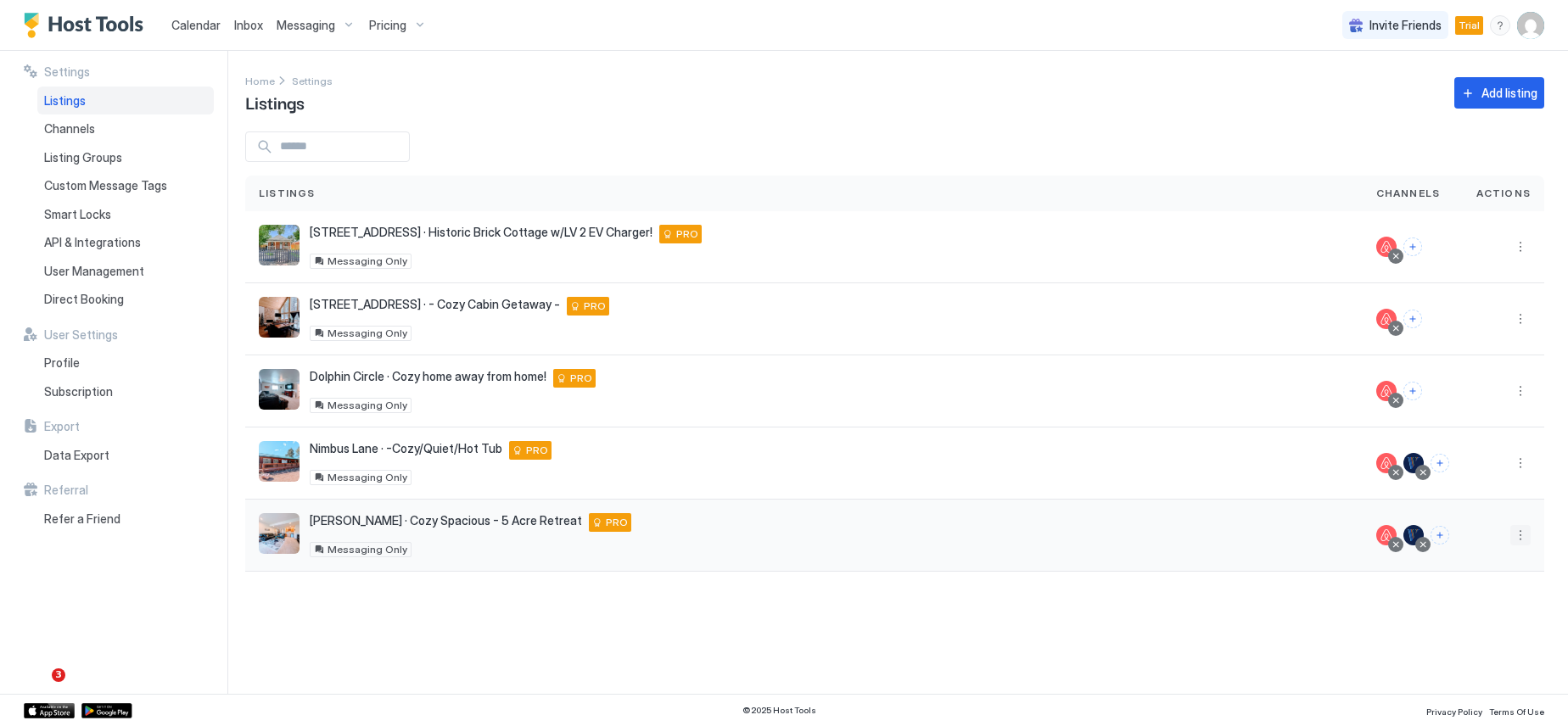
click at [1519, 535] on button "More options" at bounding box center [1521, 535] width 20 height 20
click at [1499, 618] on span "Listing Settings" at bounding box center [1481, 614] width 75 height 13
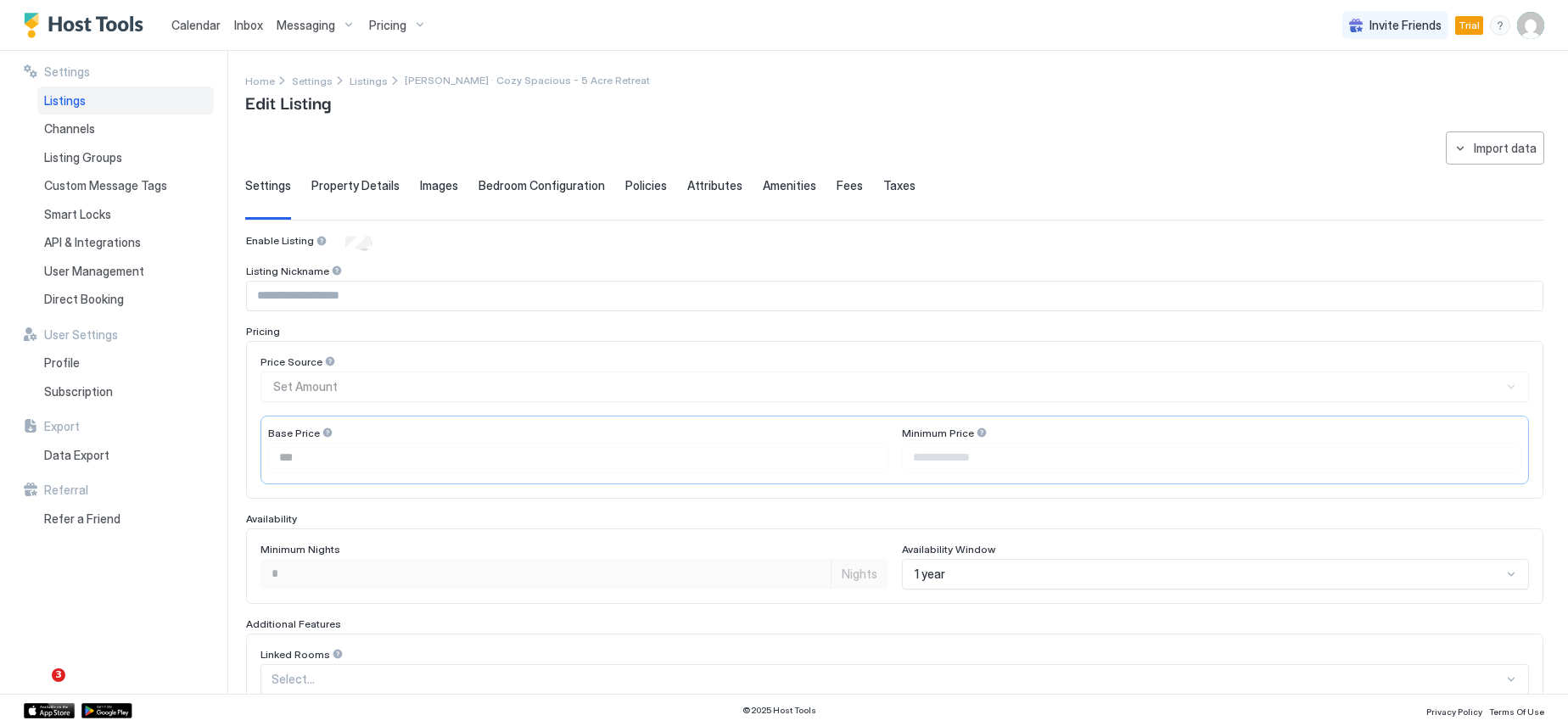
click at [199, 26] on span "Calendar" at bounding box center [195, 24] width 49 height 14
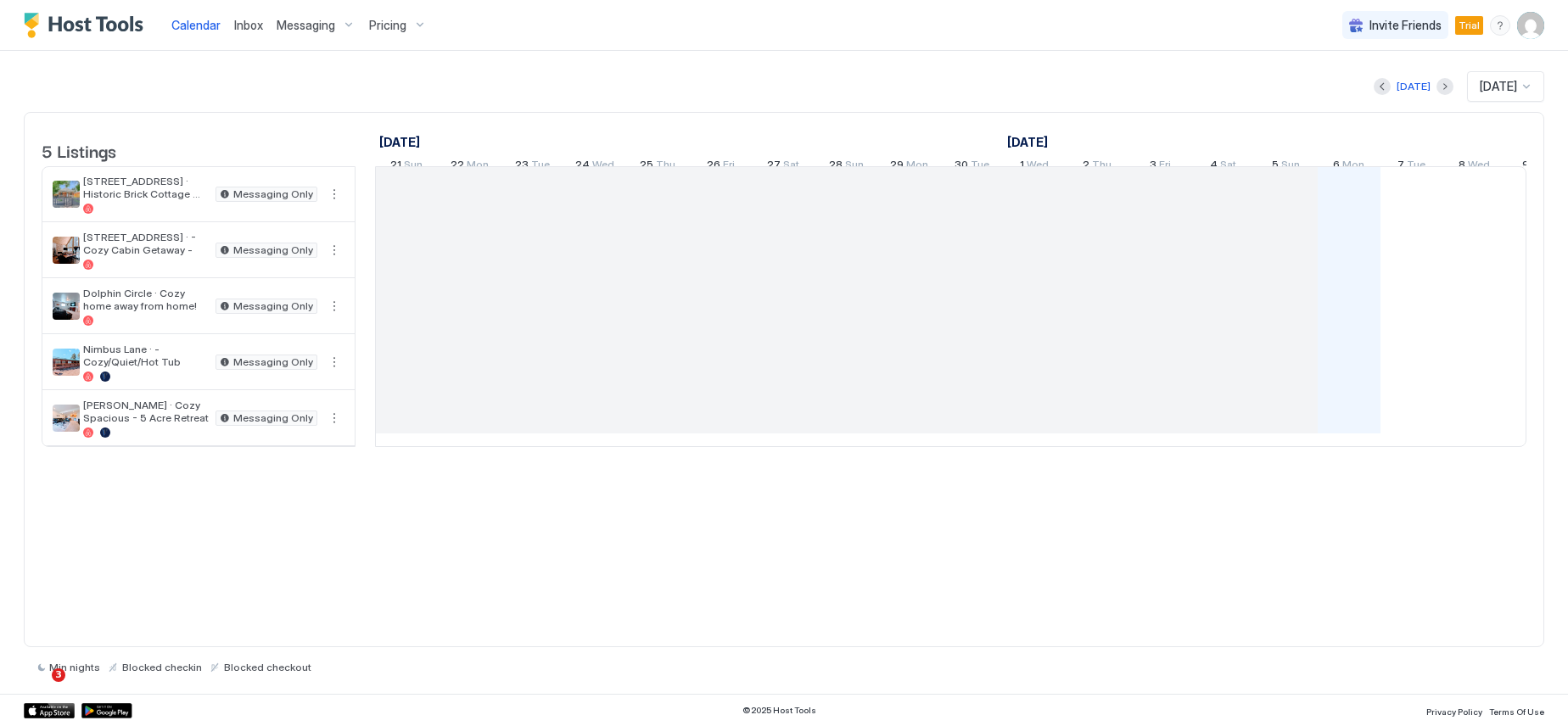
scroll to position [0, 943]
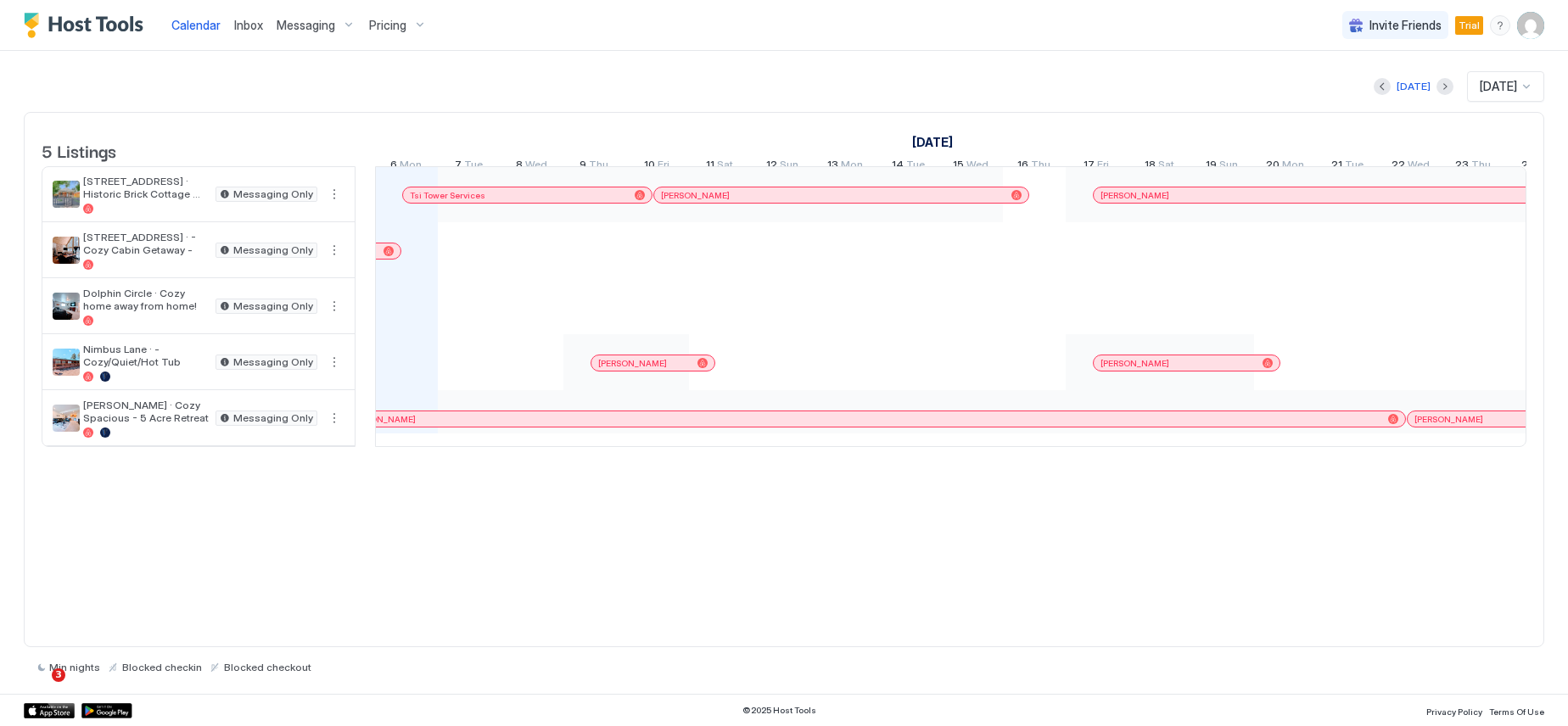
click at [1534, 24] on img "User profile" at bounding box center [1530, 25] width 27 height 27
click at [1387, 95] on span "Settings" at bounding box center [1377, 95] width 46 height 15
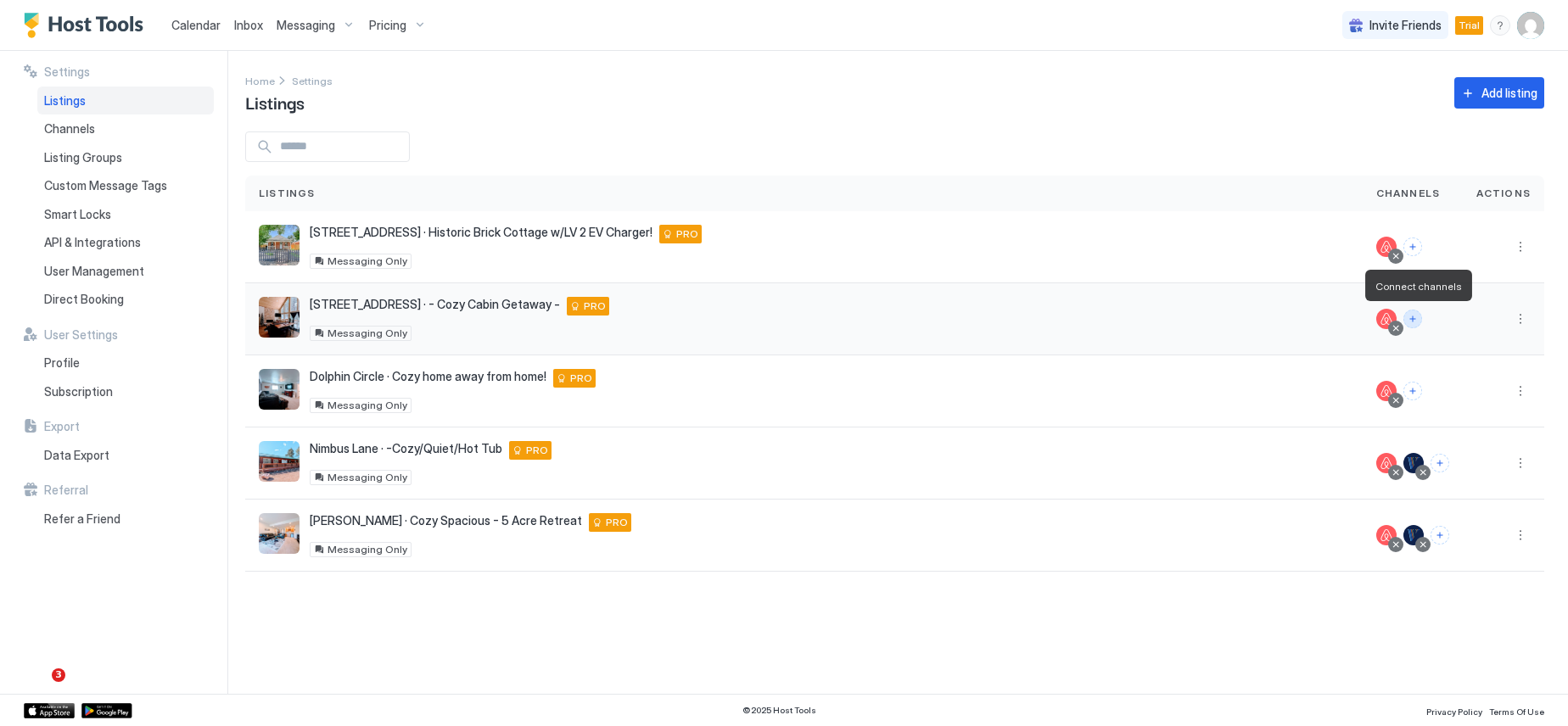
click at [1417, 320] on button "Connect channels" at bounding box center [1413, 319] width 19 height 19
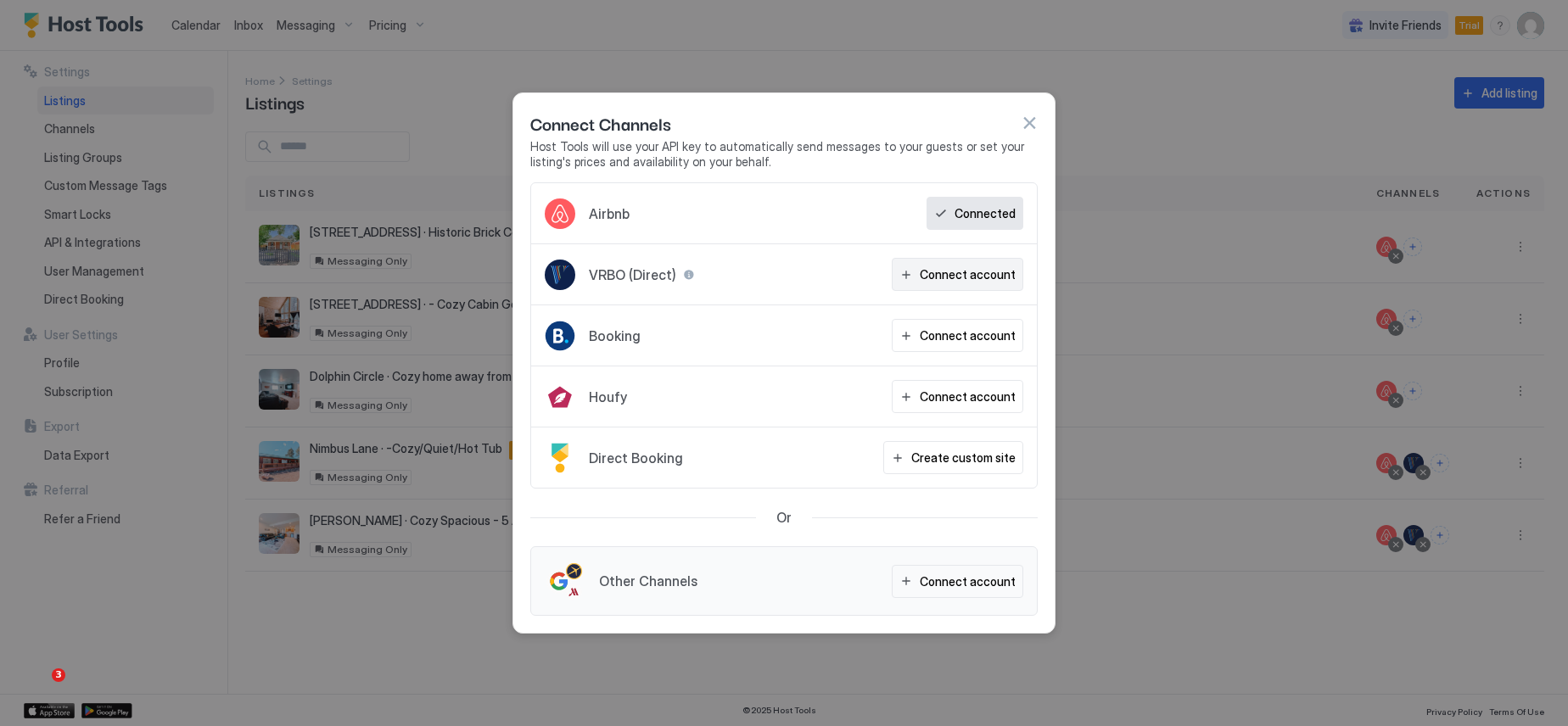
click at [971, 275] on div "Connect account" at bounding box center [967, 274] width 96 height 18
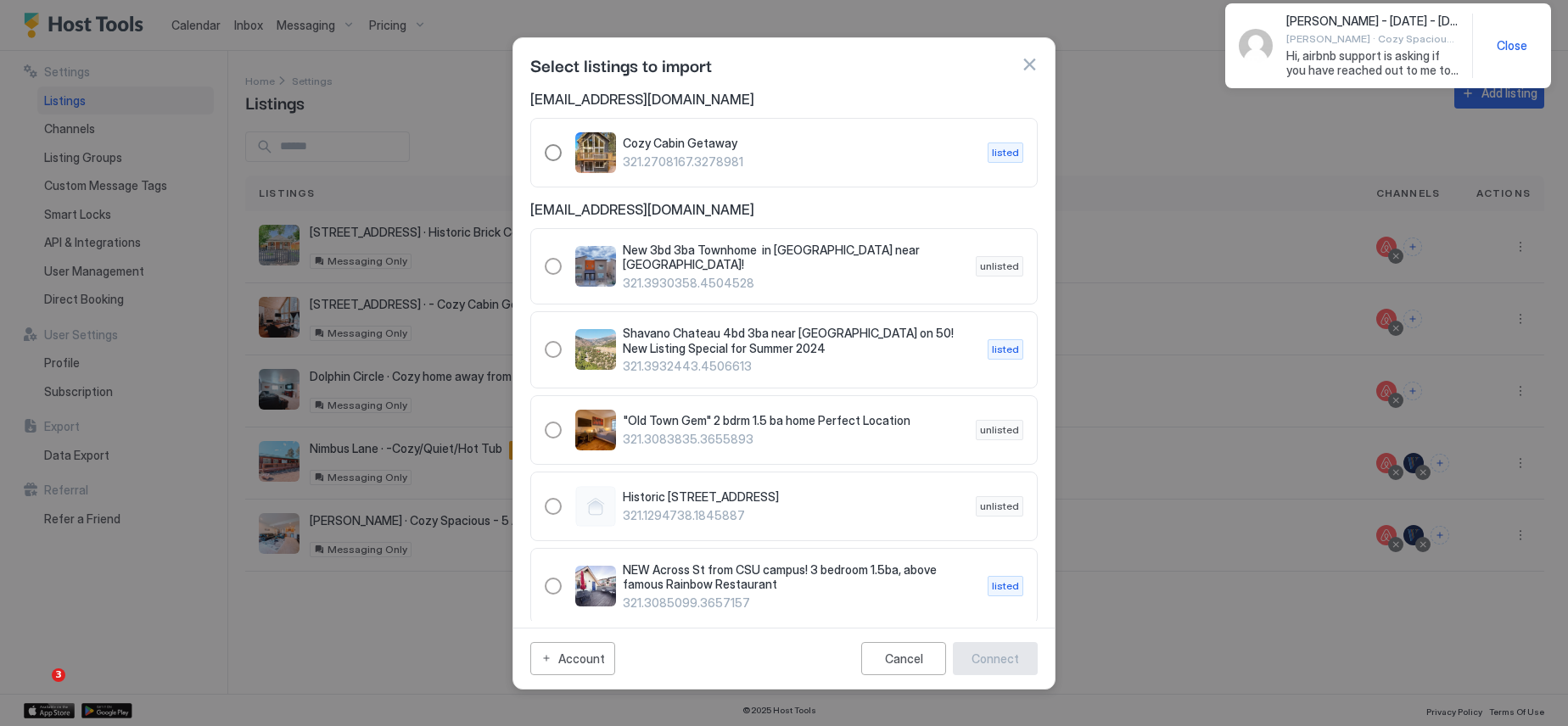
click at [553, 150] on div "321.2708167.3278981" at bounding box center [553, 153] width 17 height 17
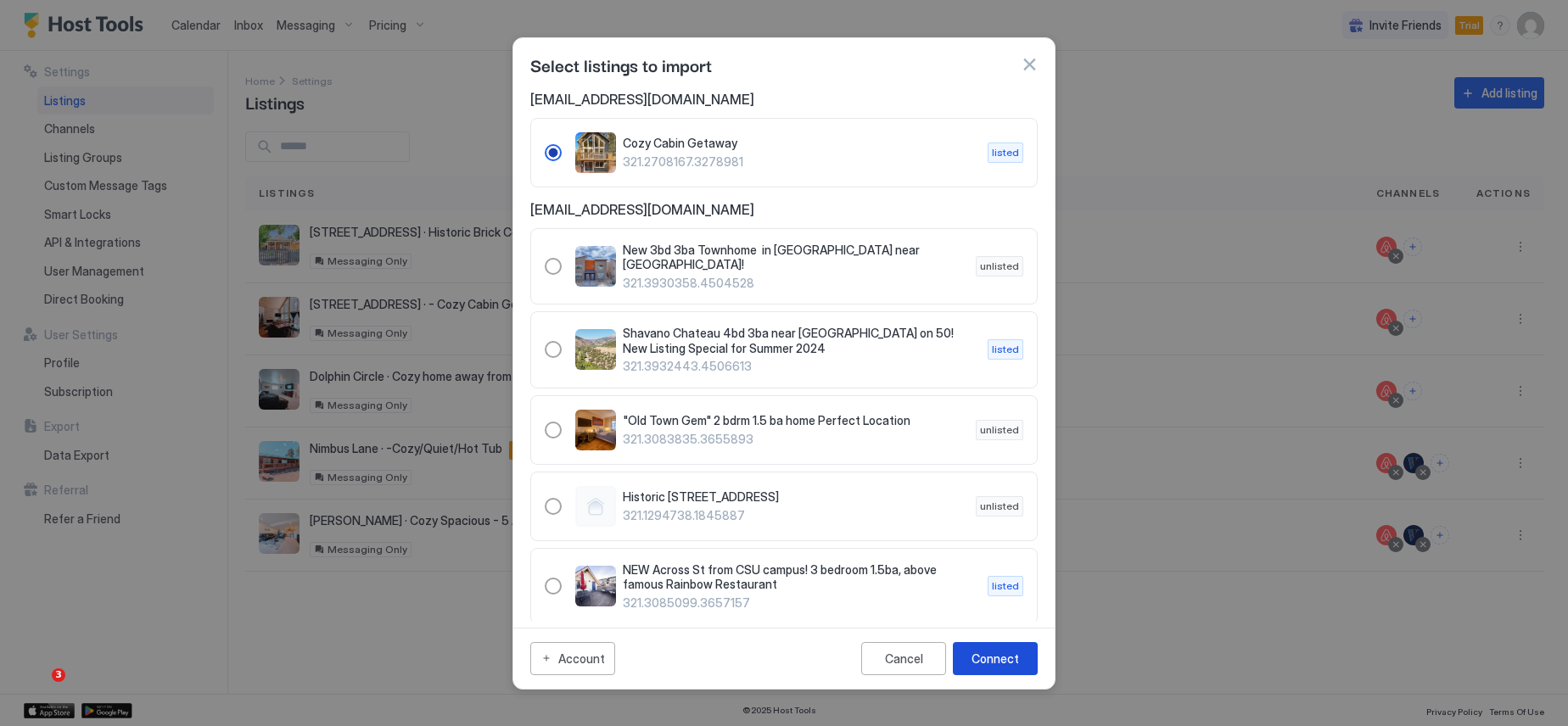
click at [1009, 666] on div "Connect" at bounding box center [995, 658] width 47 height 18
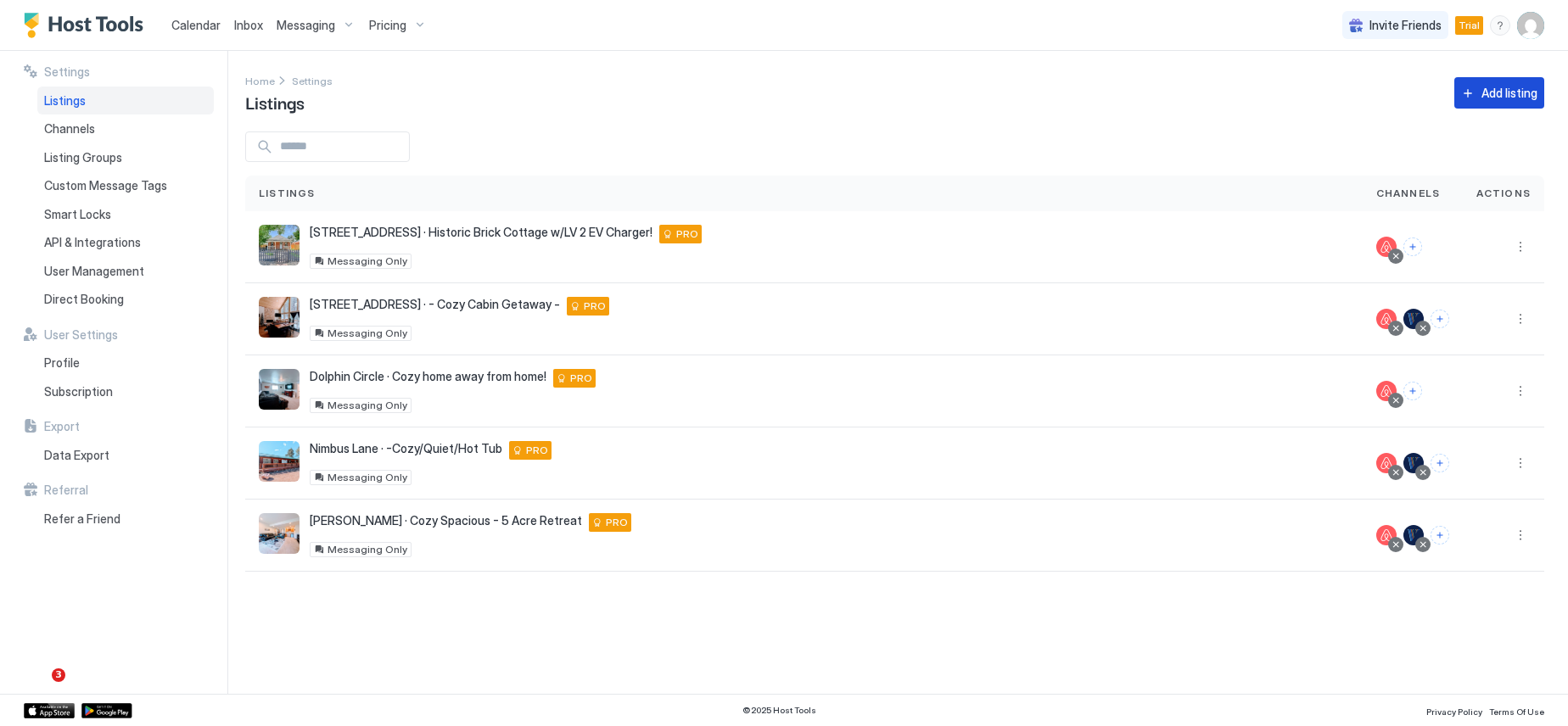
click at [1495, 91] on div "Add listing" at bounding box center [1509, 92] width 56 height 18
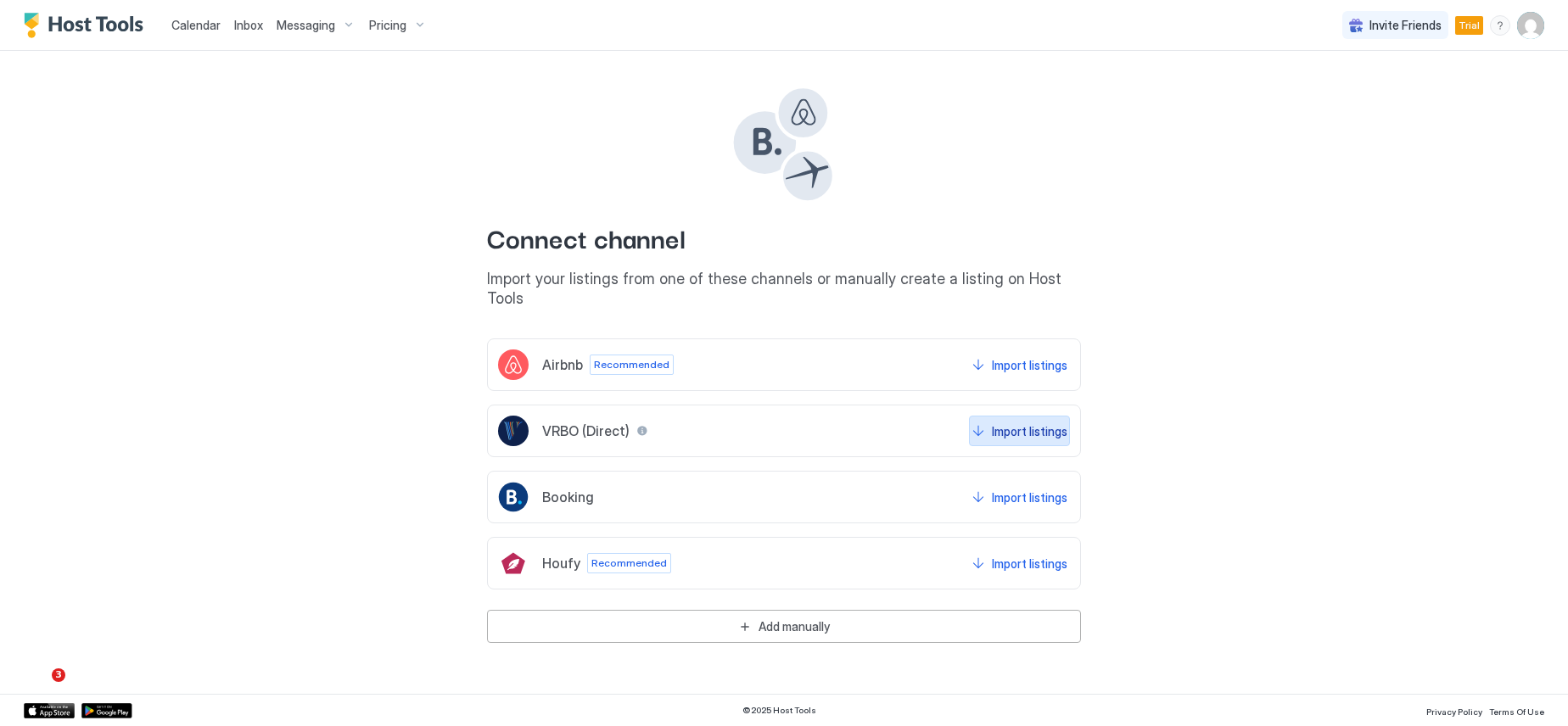
click at [1012, 423] on div "Import listings" at bounding box center [1029, 431] width 75 height 18
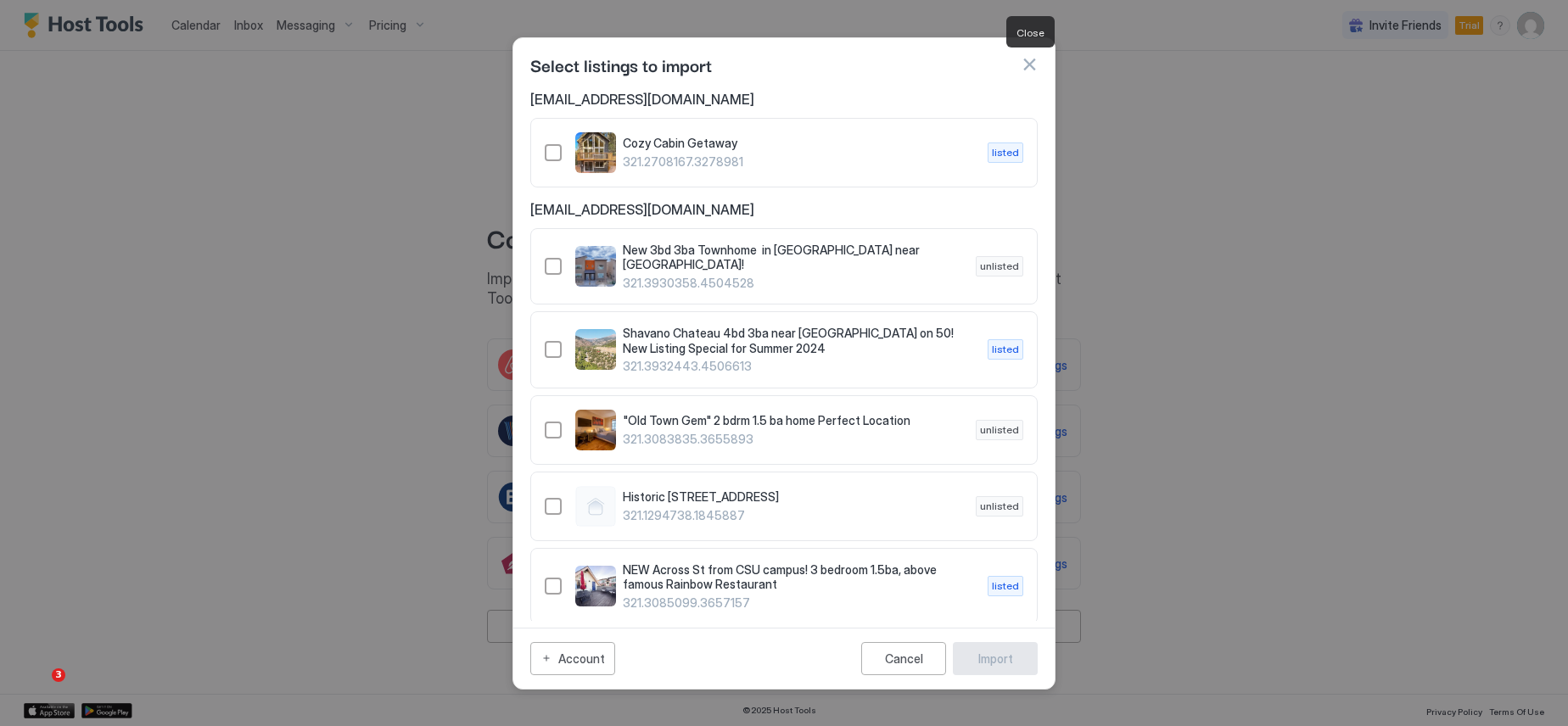
click at [1032, 64] on button "button" at bounding box center [1029, 64] width 17 height 17
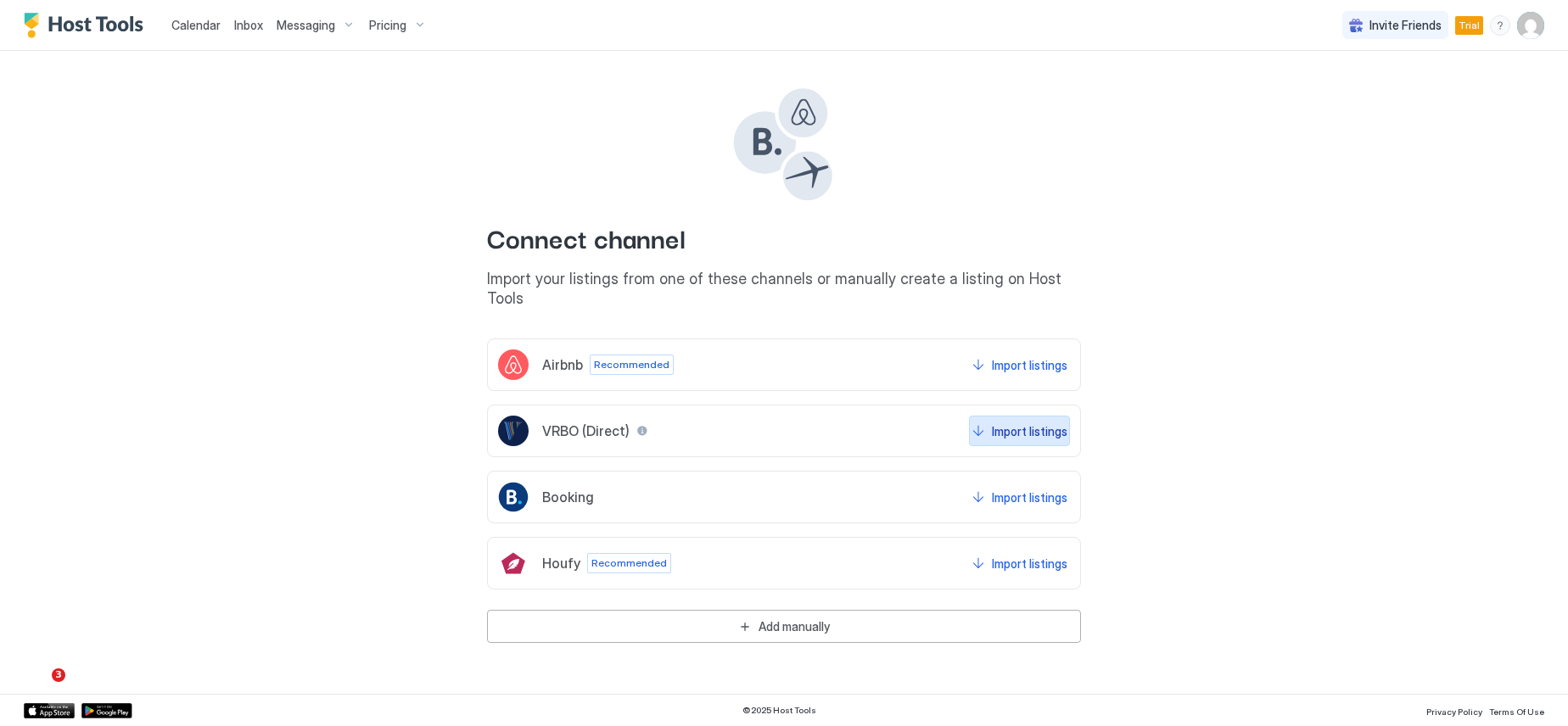
click at [999, 423] on div "Import listings" at bounding box center [1029, 431] width 75 height 18
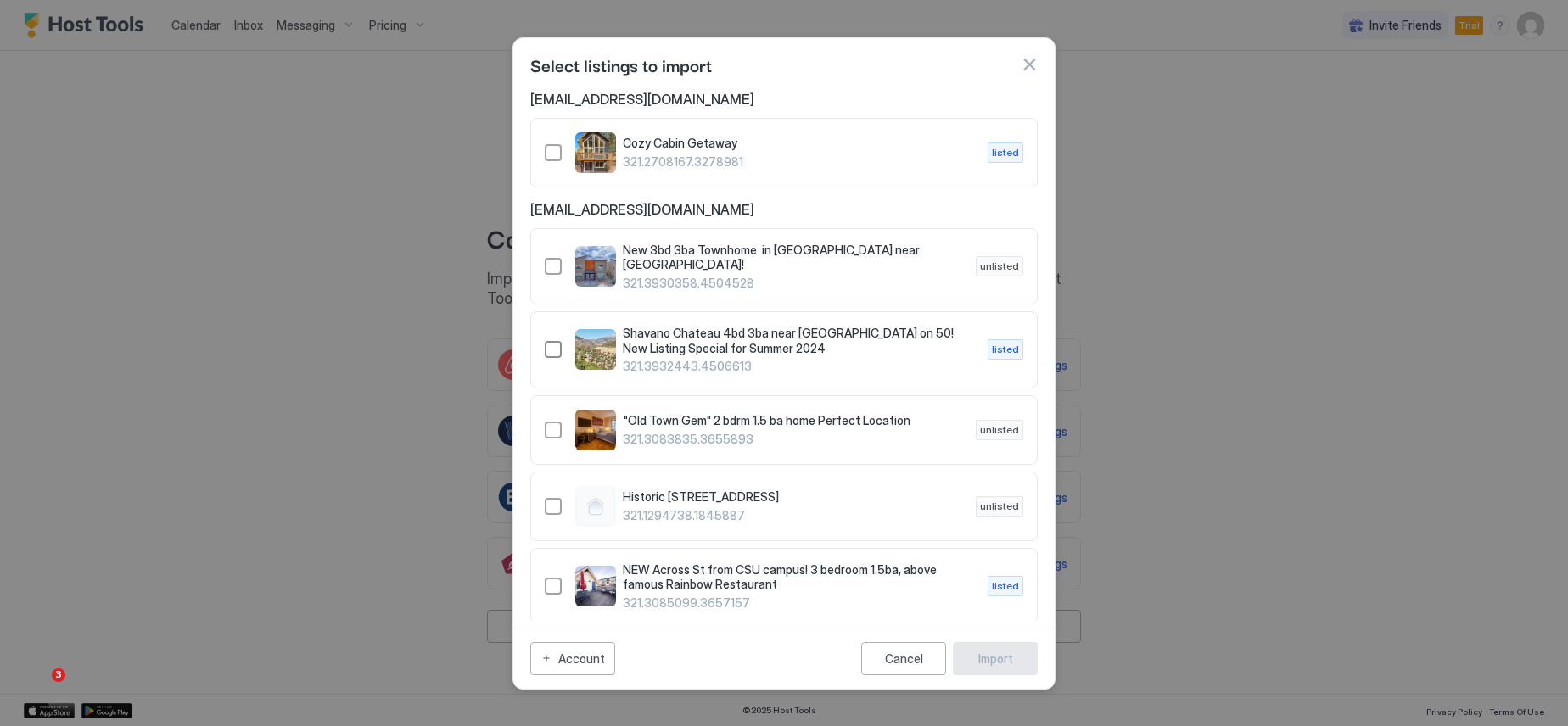
click at [554, 346] on div "321.3932443.4506613" at bounding box center [553, 350] width 17 height 17
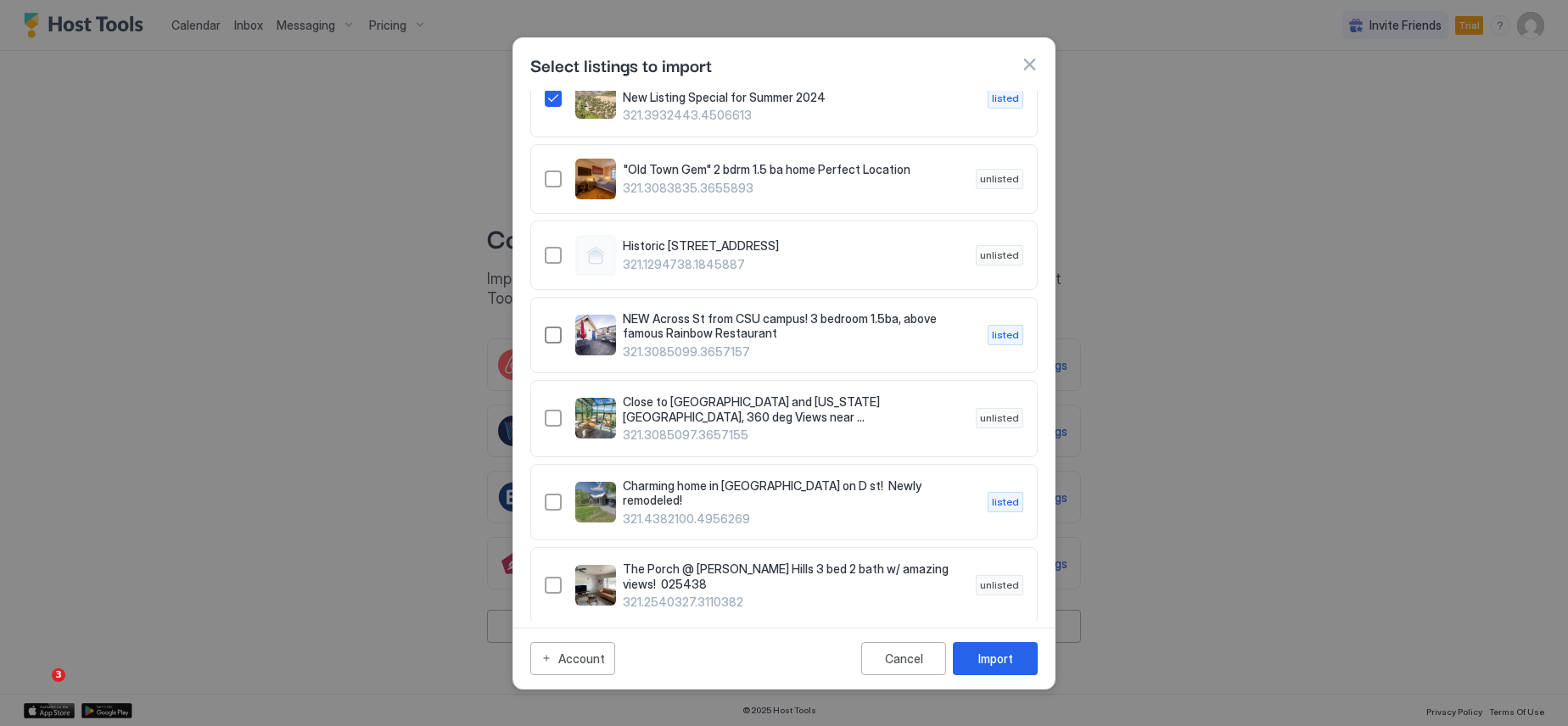
scroll to position [255, 0]
click at [553, 491] on div "321.4382100.4956269" at bounding box center [553, 499] width 17 height 17
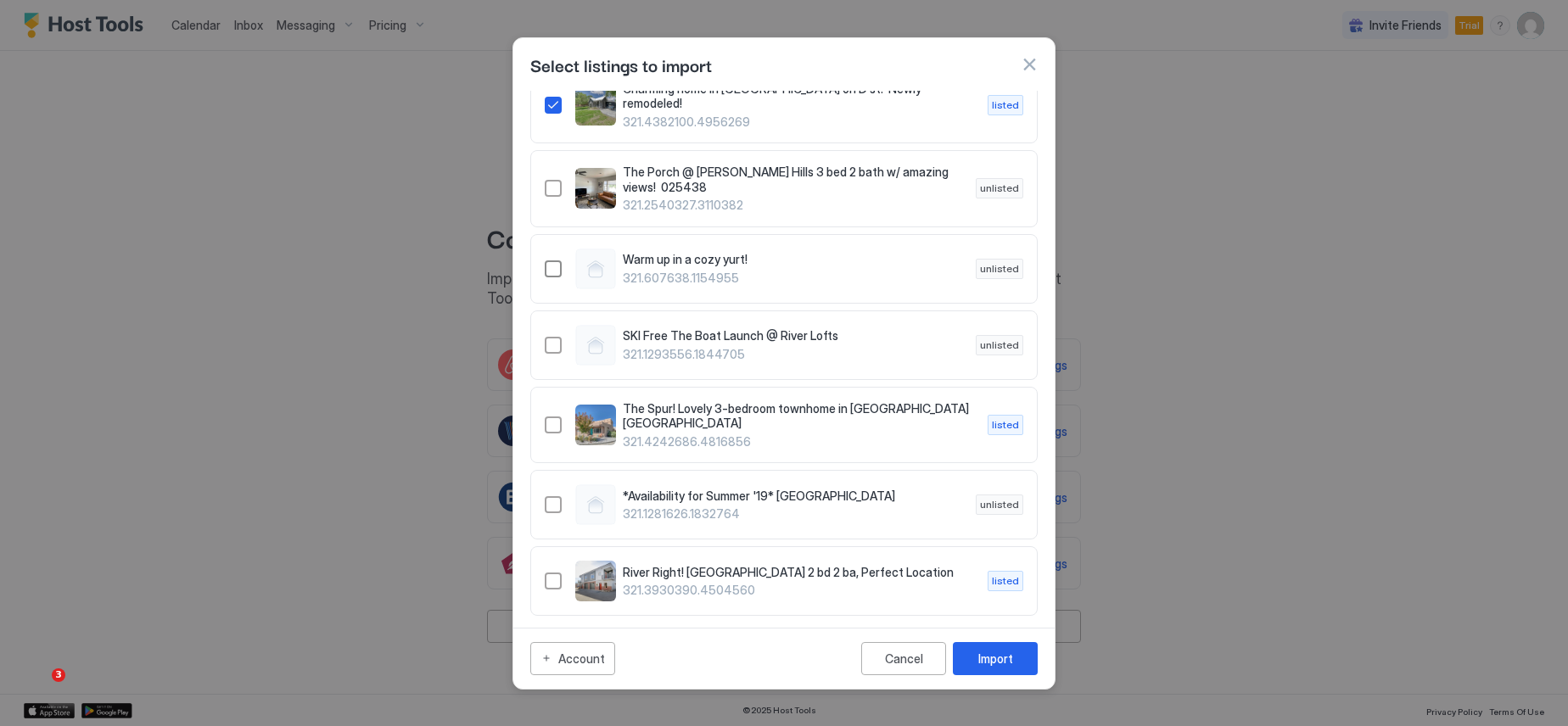
scroll to position [679, 0]
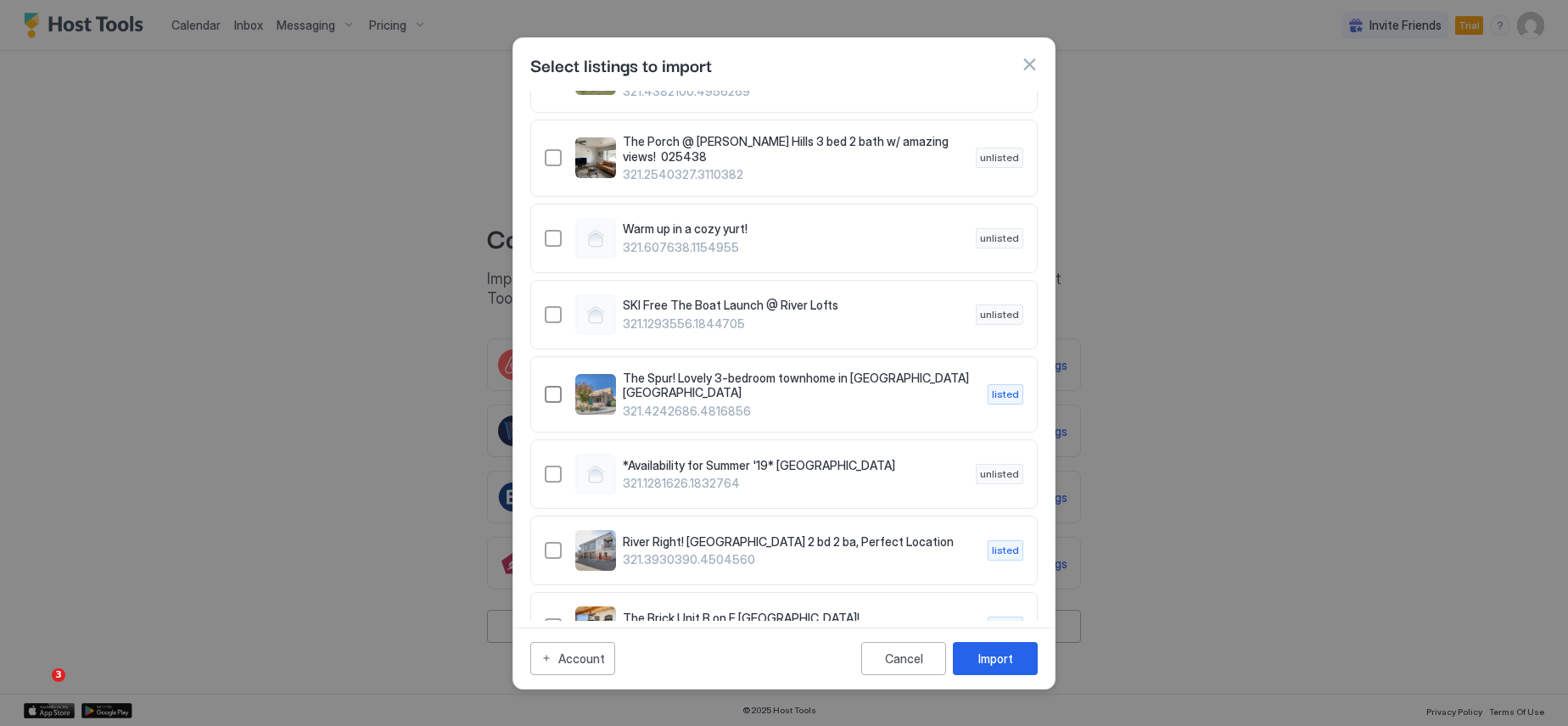
click at [552, 386] on div "321.4242686.4816856" at bounding box center [553, 395] width 17 height 17
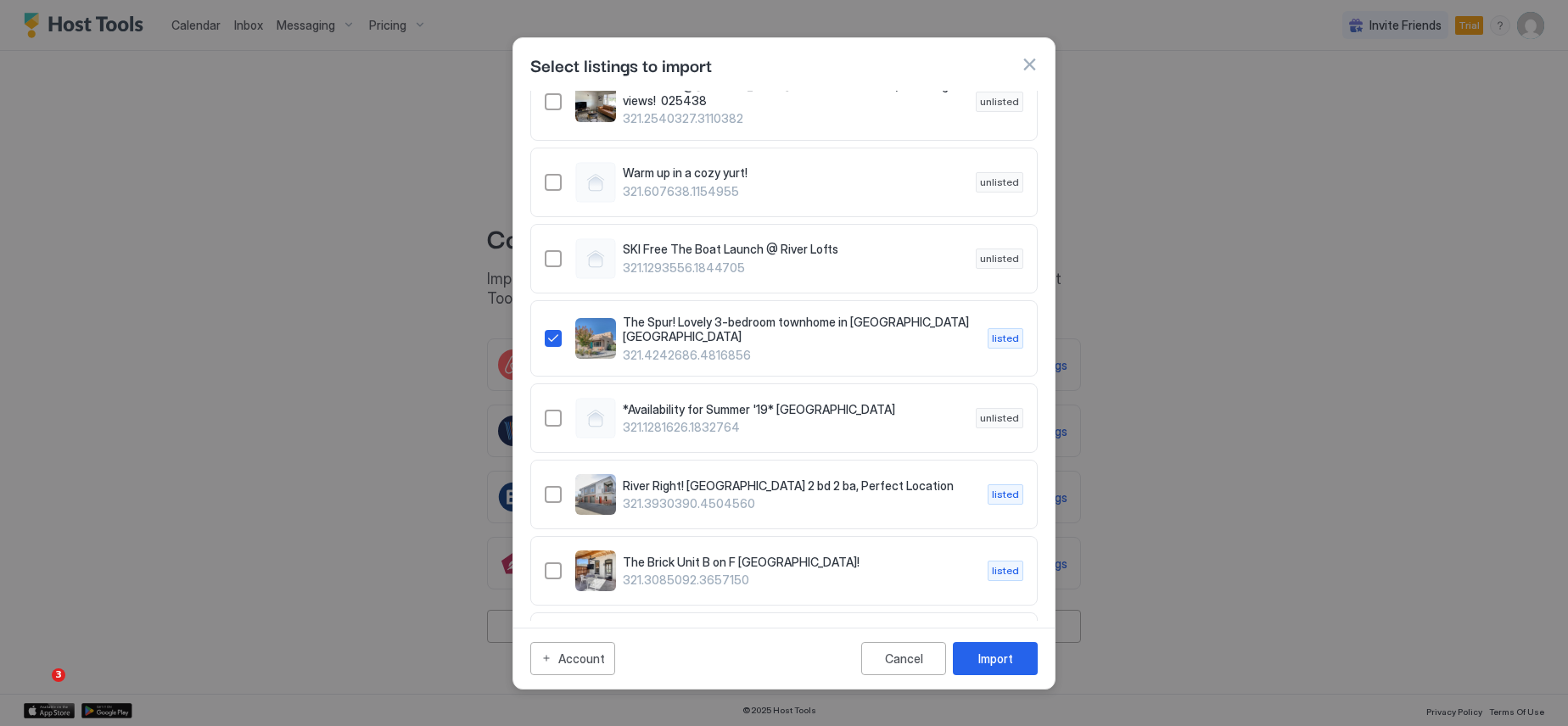
scroll to position [764, 0]
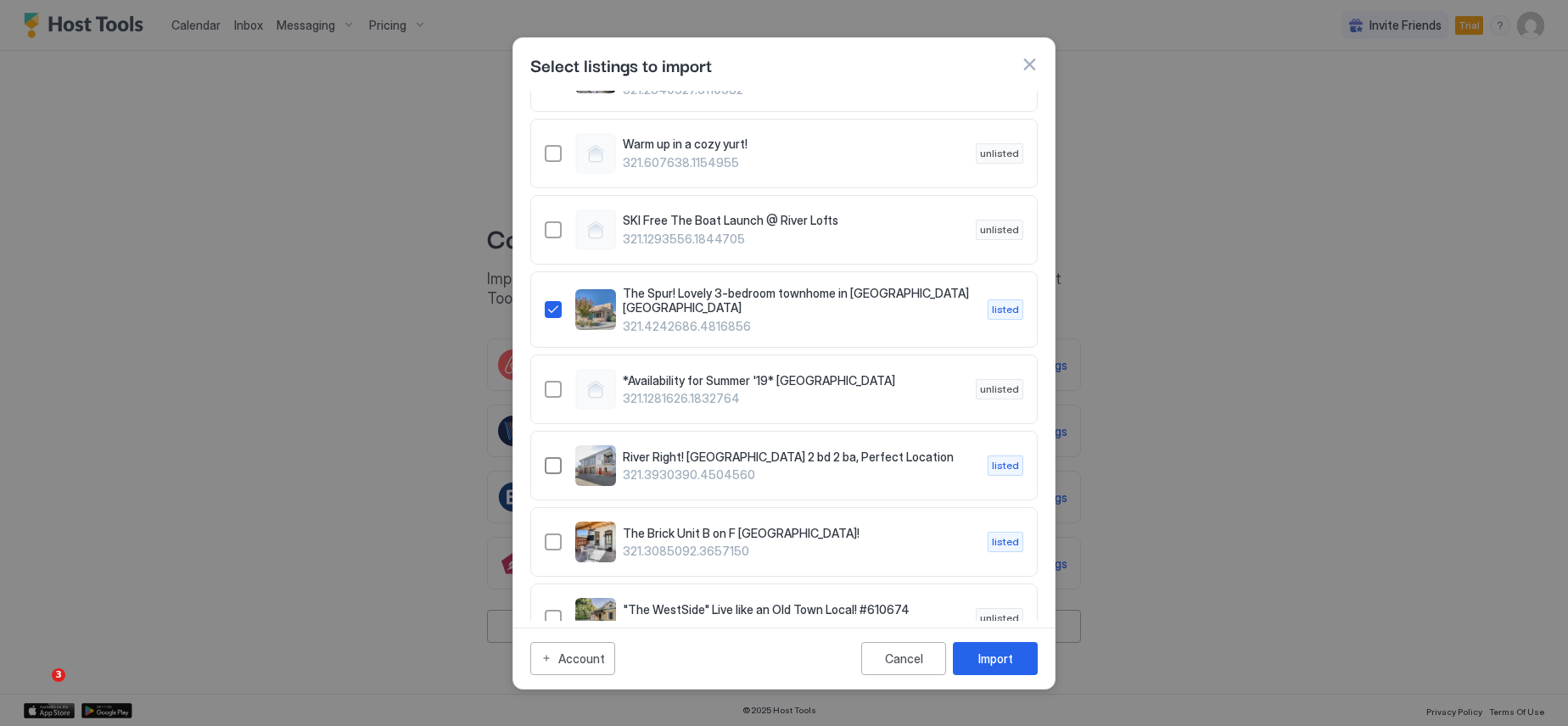
click at [555, 457] on div "321.3930390.4504560" at bounding box center [553, 465] width 17 height 17
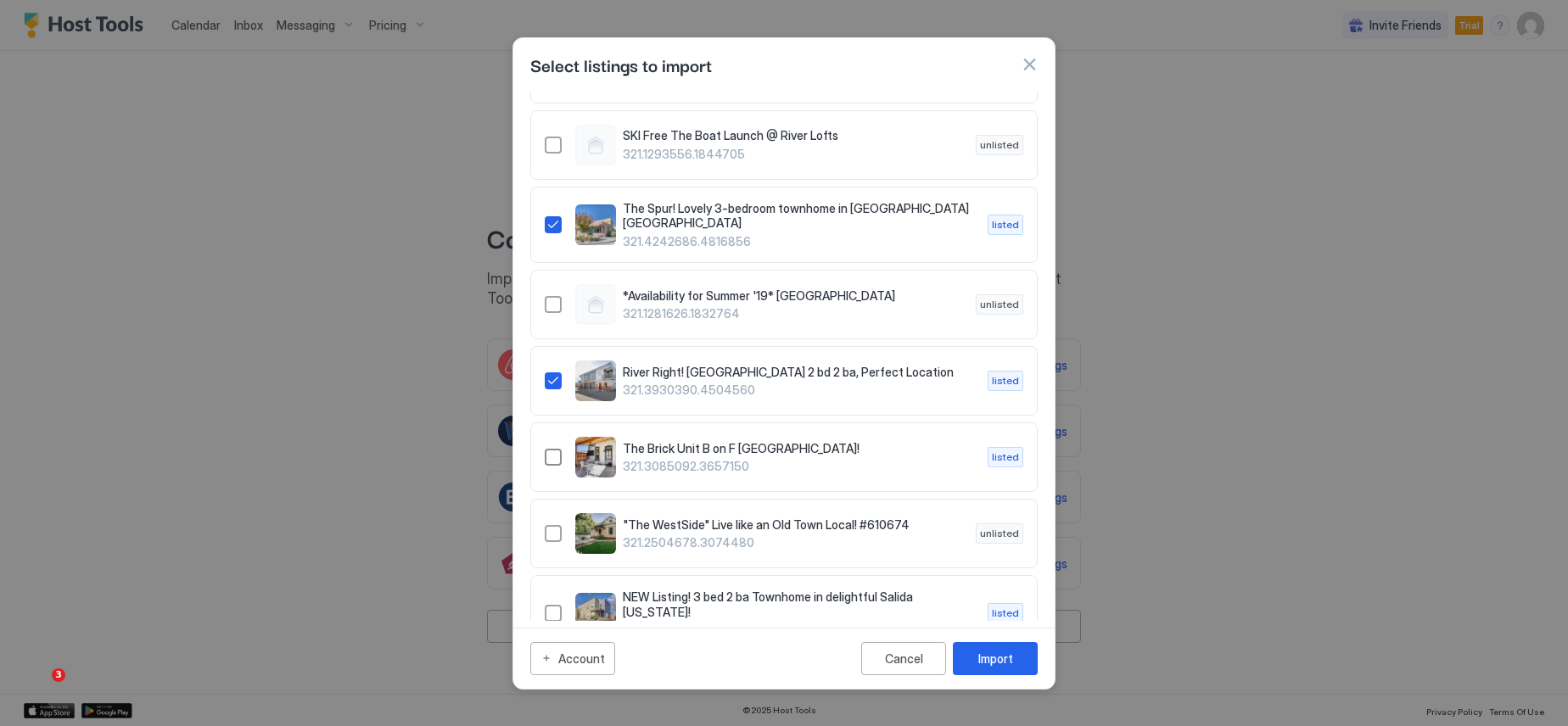
click at [552, 449] on div "321.3085092.3657150" at bounding box center [553, 457] width 17 height 17
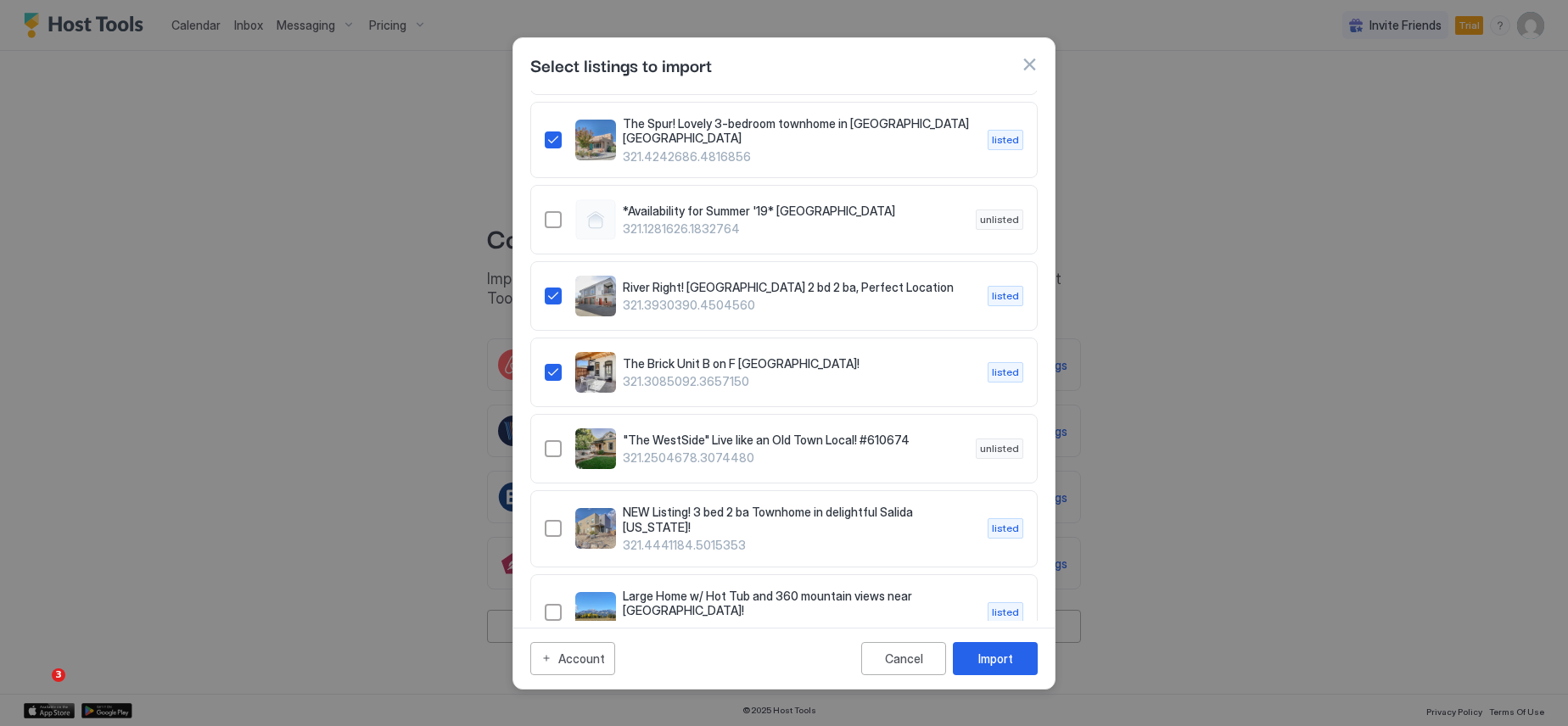
scroll to position [1018, 0]
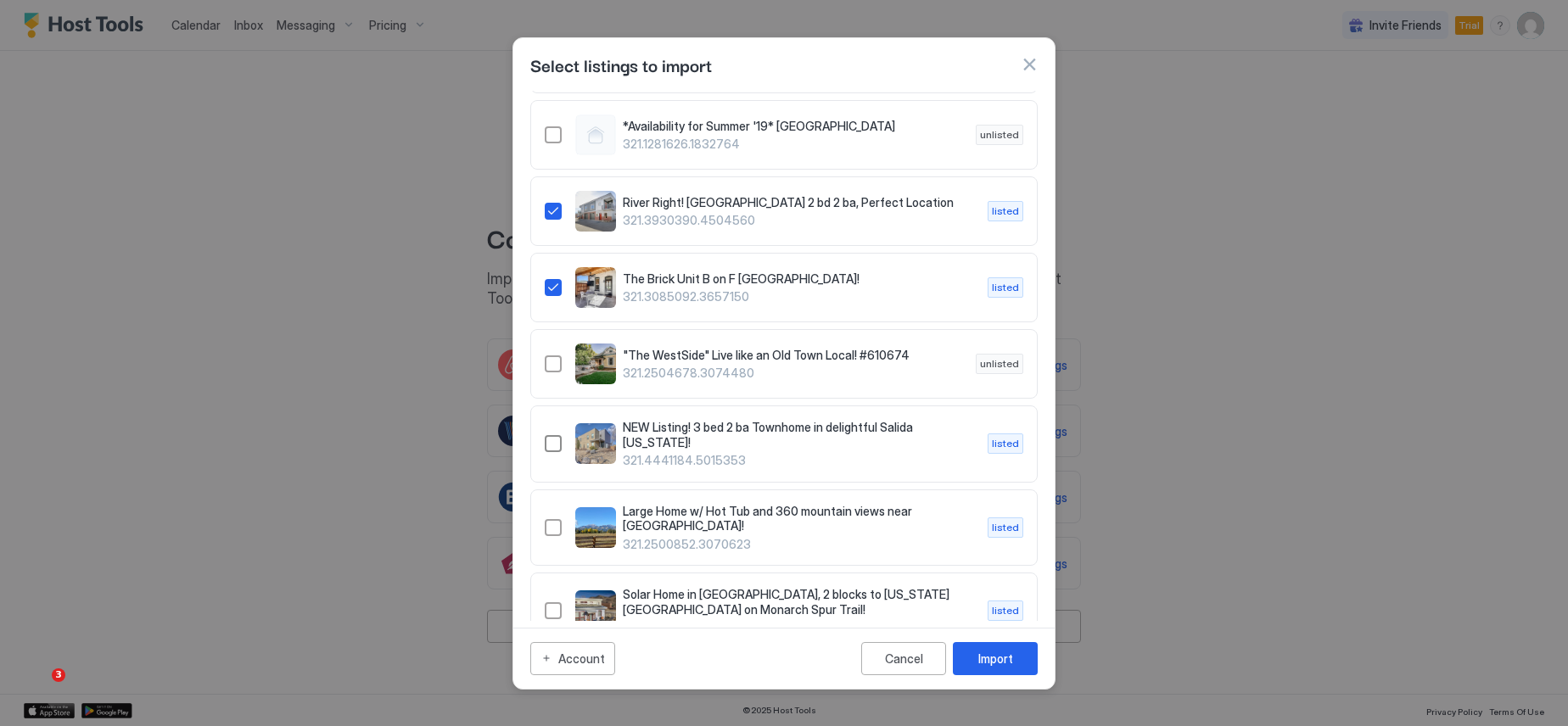
click at [553, 436] on div "321.4441184.5015353" at bounding box center [553, 444] width 17 height 17
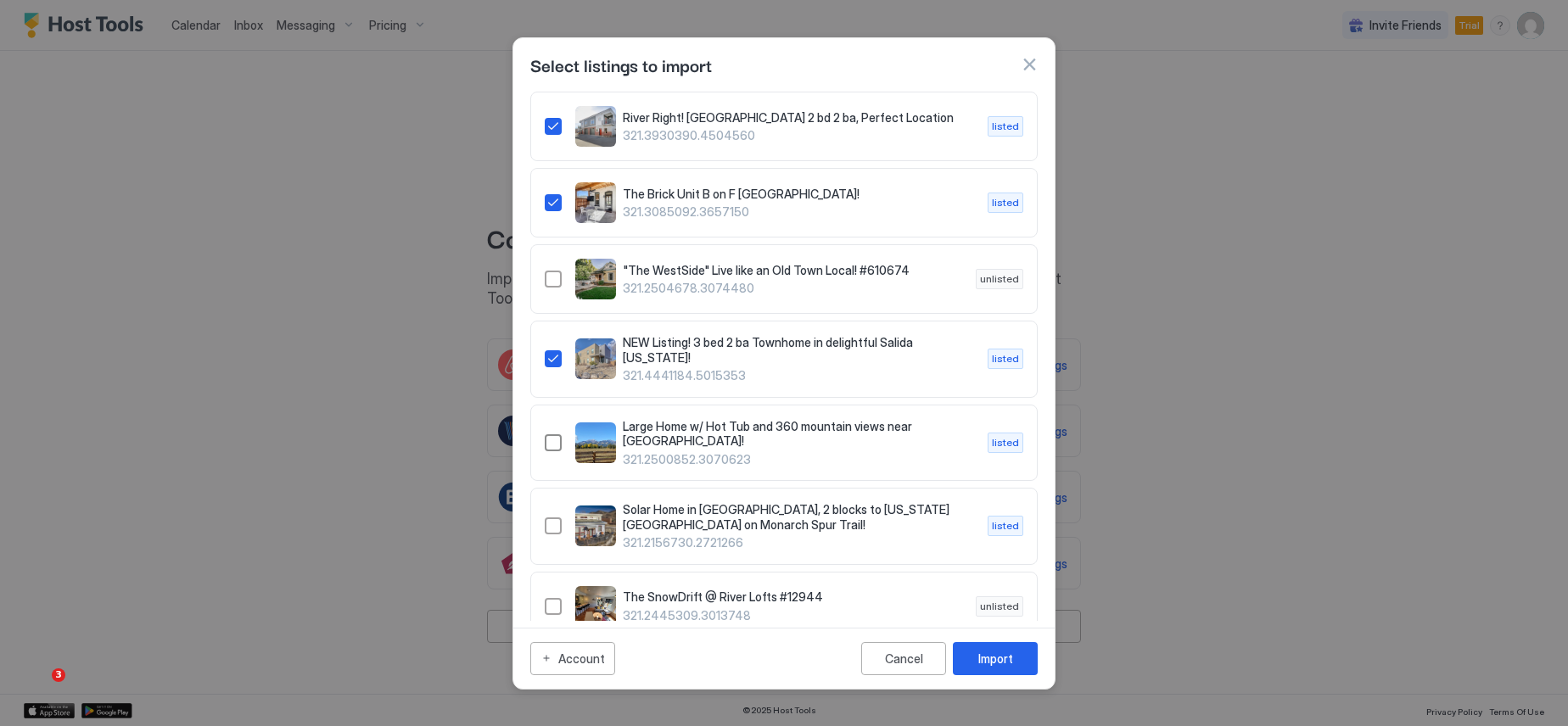
click at [553, 435] on div "321.2500852.3070623" at bounding box center [553, 443] width 17 height 17
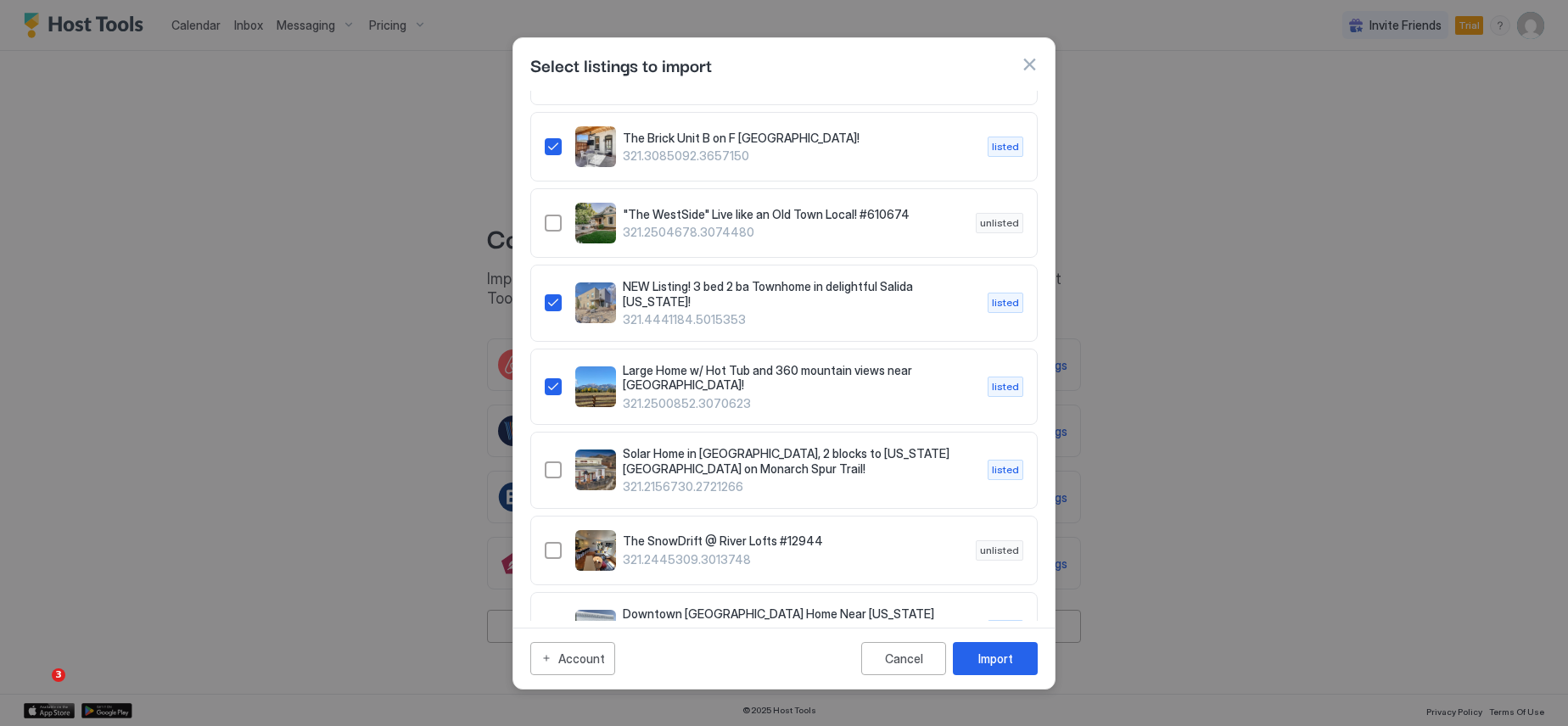
scroll to position [1188, 0]
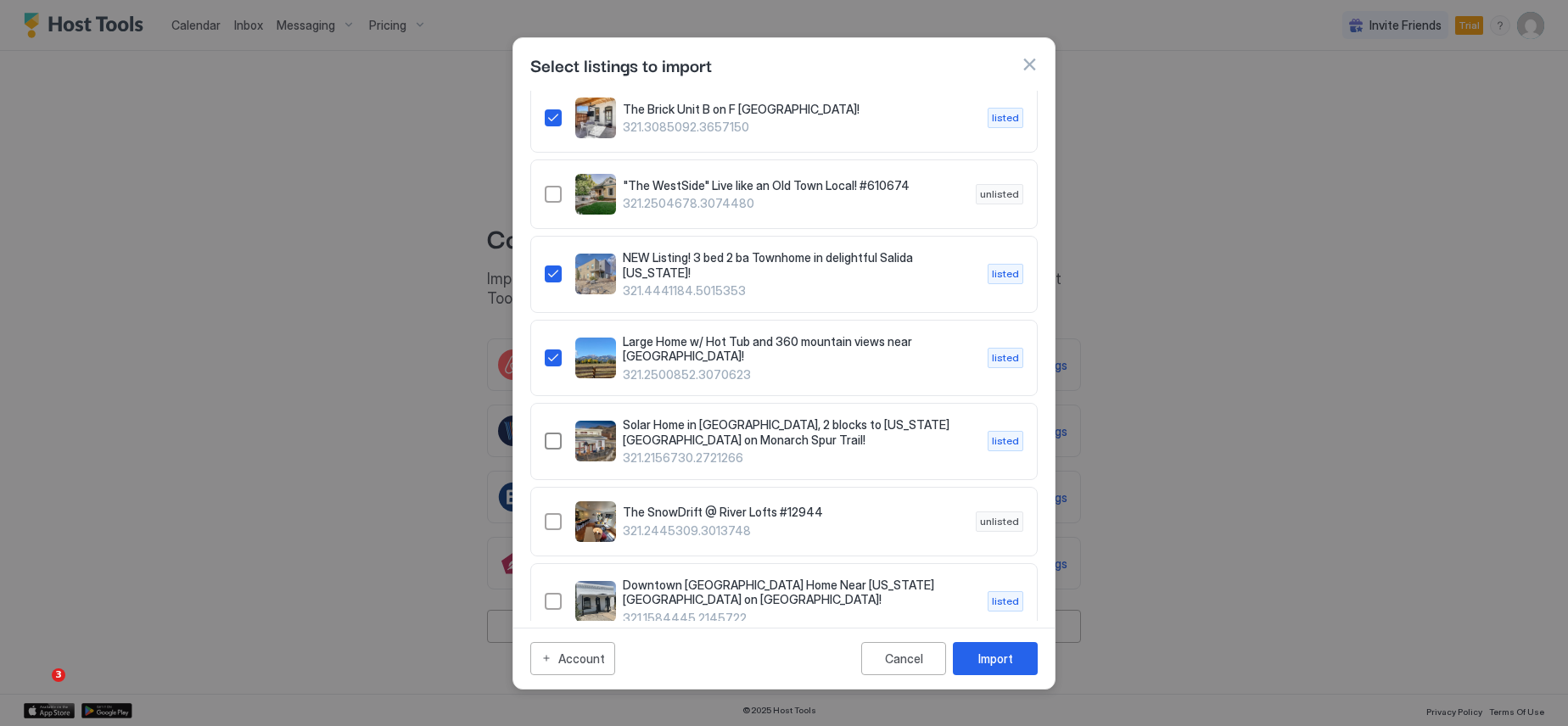
click at [552, 433] on div "321.2156730.2721266" at bounding box center [553, 441] width 17 height 17
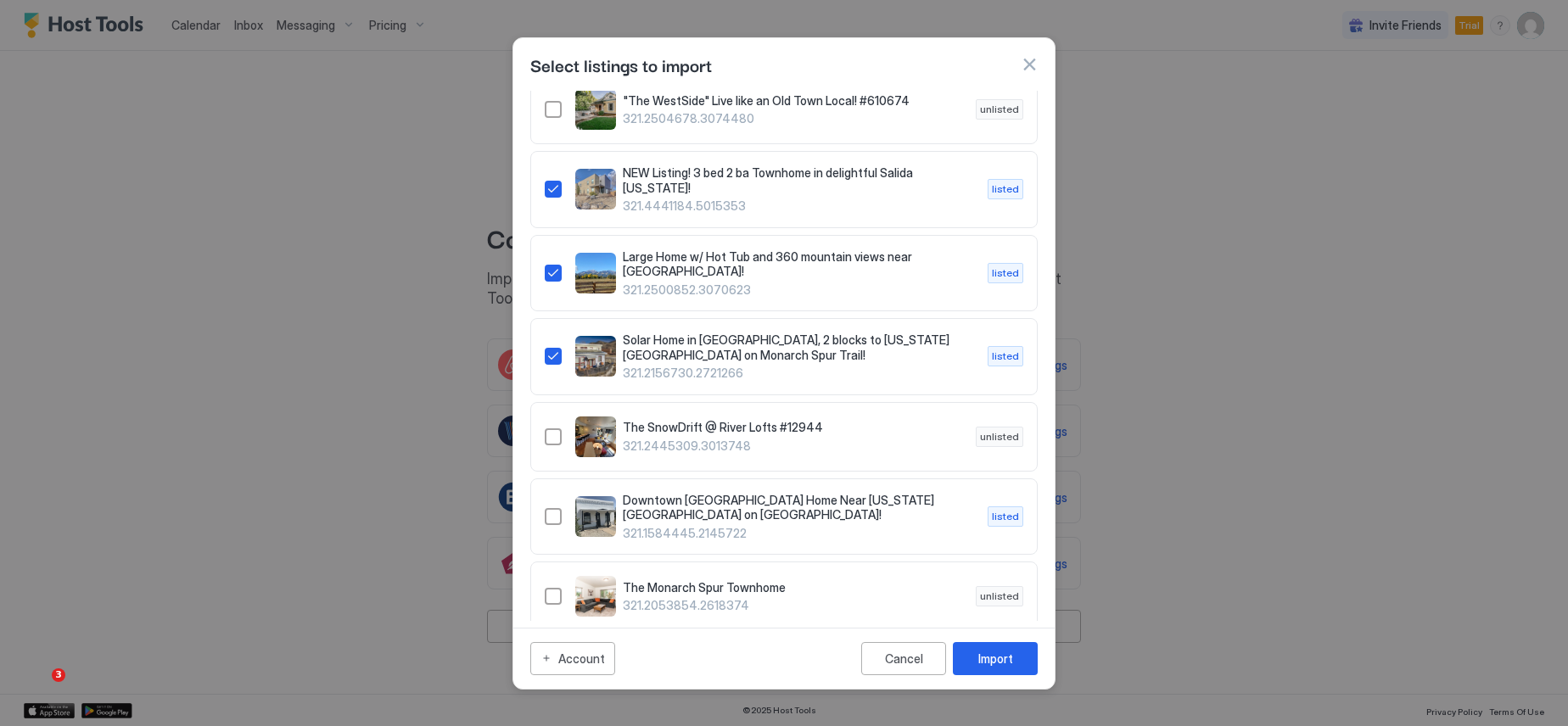
scroll to position [1358, 0]
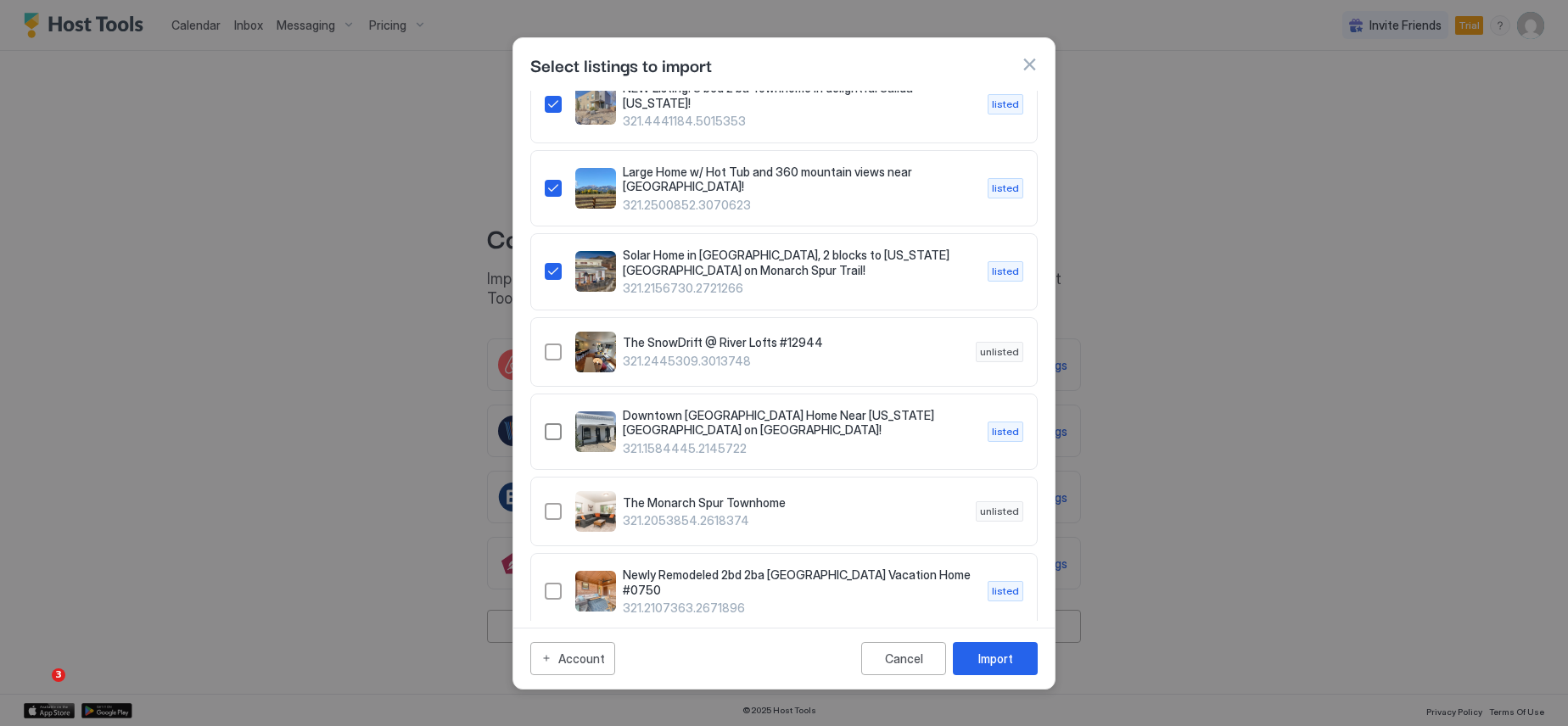
click at [553, 424] on div "321.1584445.2145722" at bounding box center [553, 432] width 17 height 17
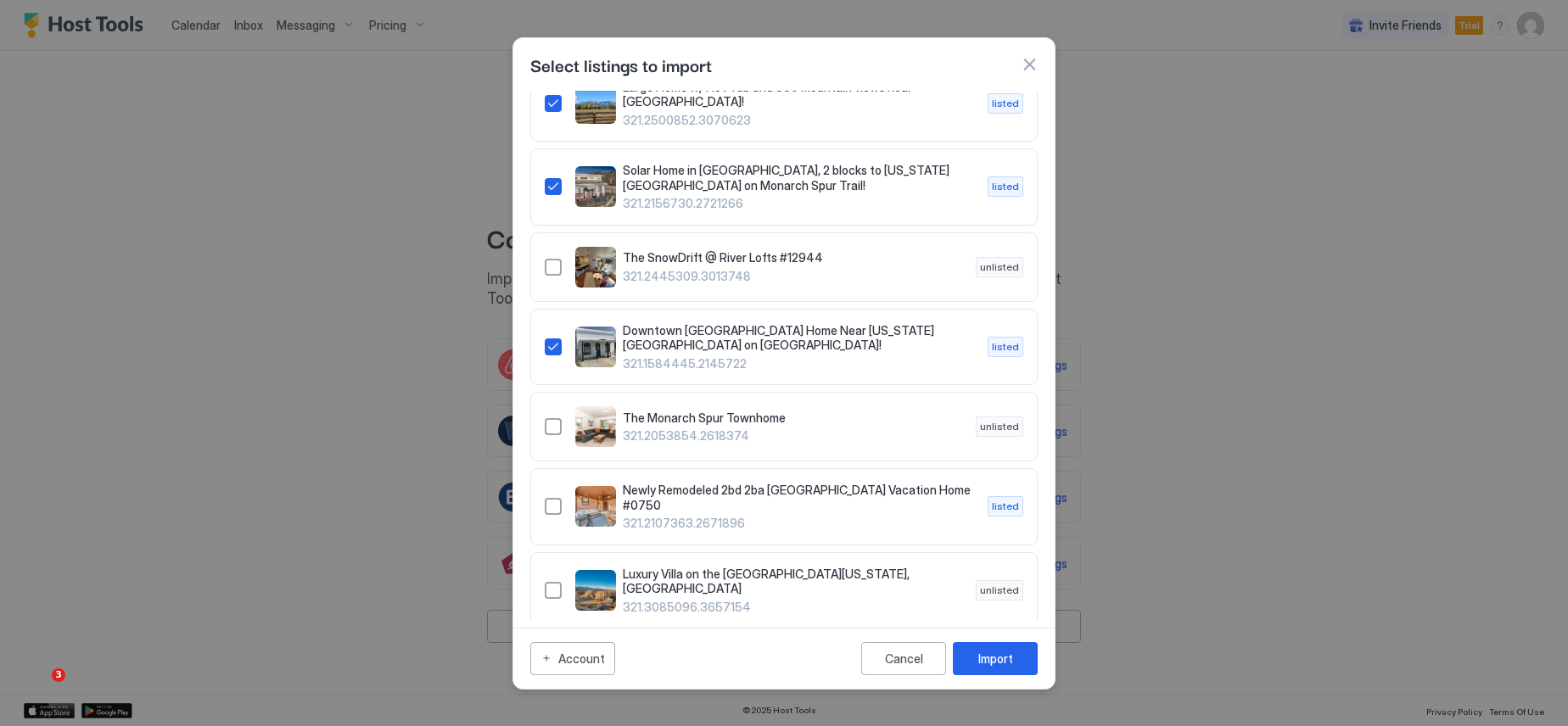
scroll to position [1527, 0]
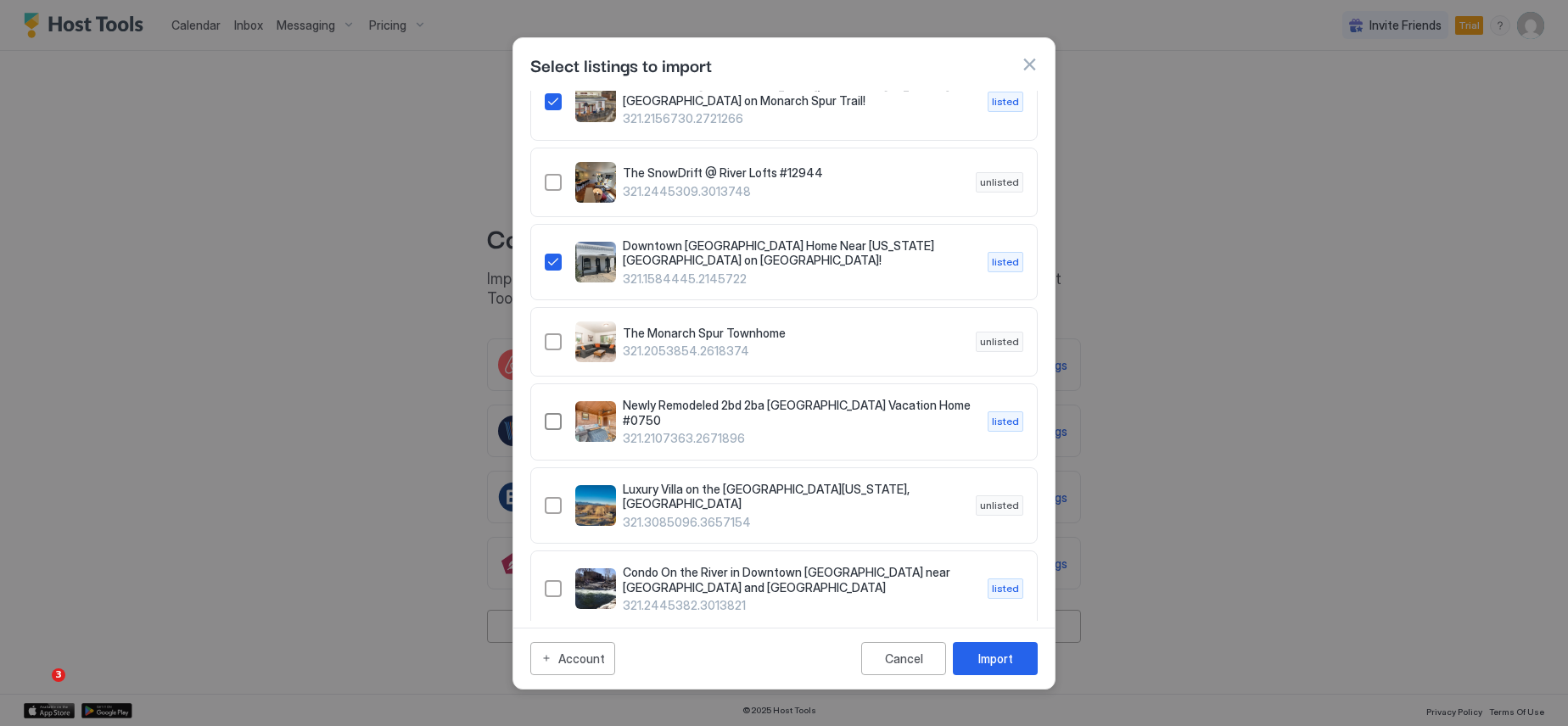
click at [552, 413] on div "321.2107363.2671896" at bounding box center [553, 422] width 17 height 17
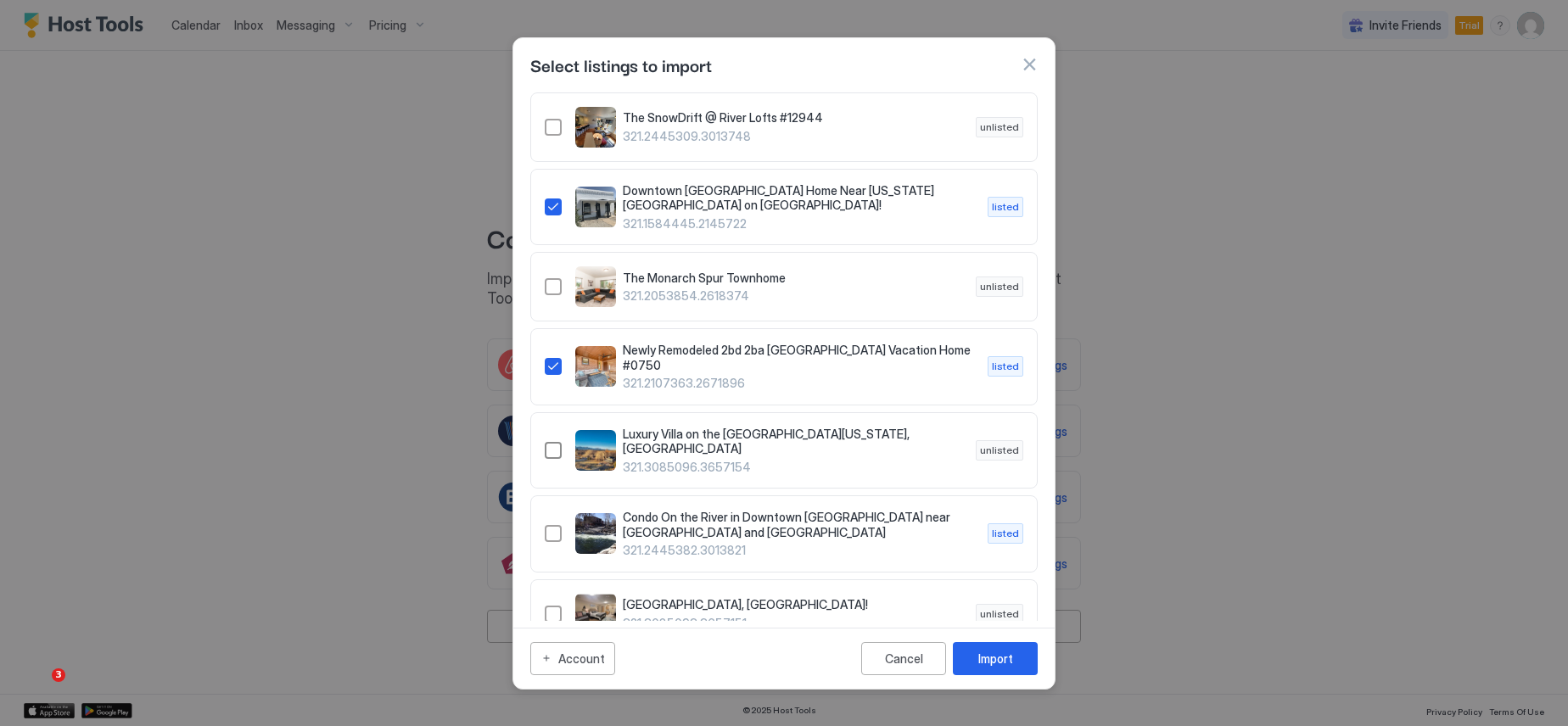
scroll to position [1612, 0]
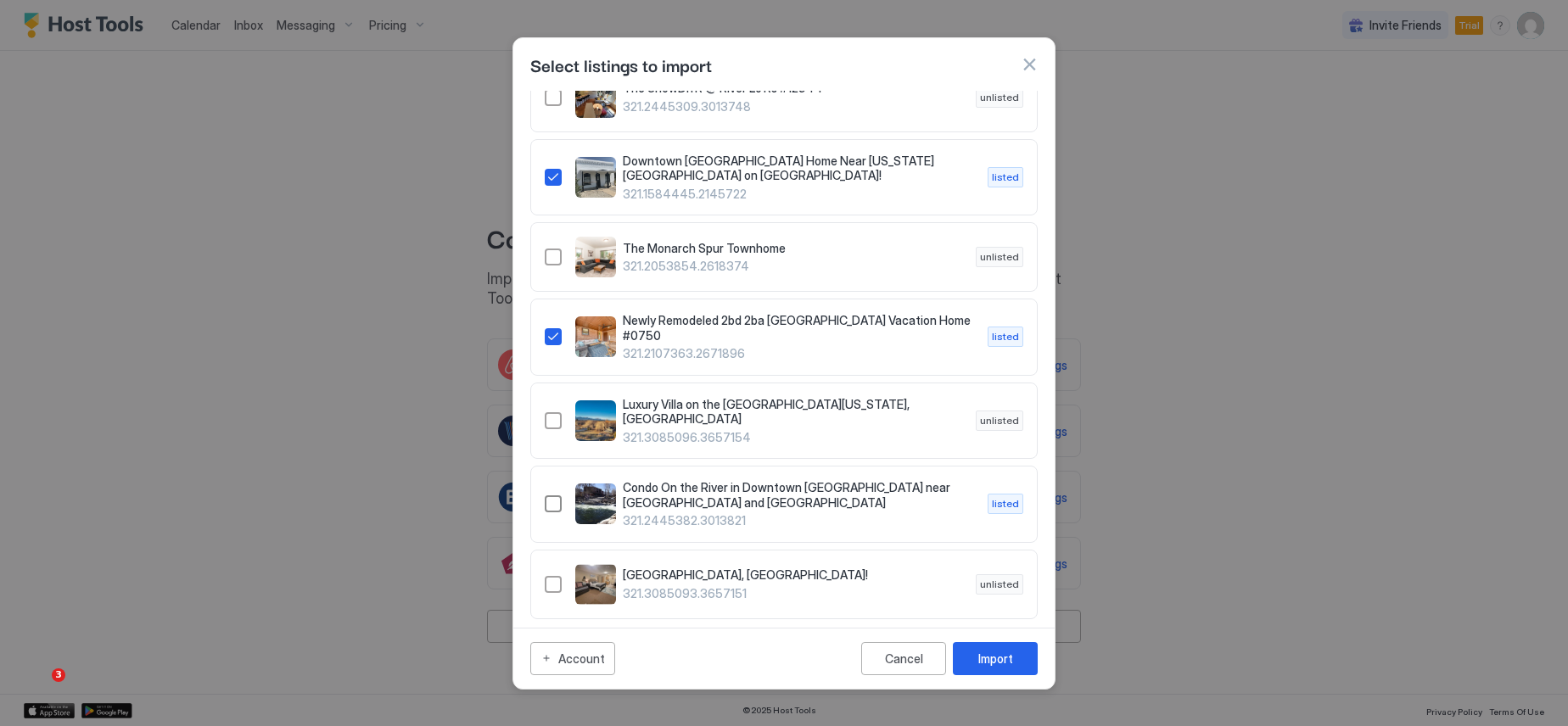
click at [551, 495] on div "321.2445382.3013821" at bounding box center [553, 504] width 17 height 17
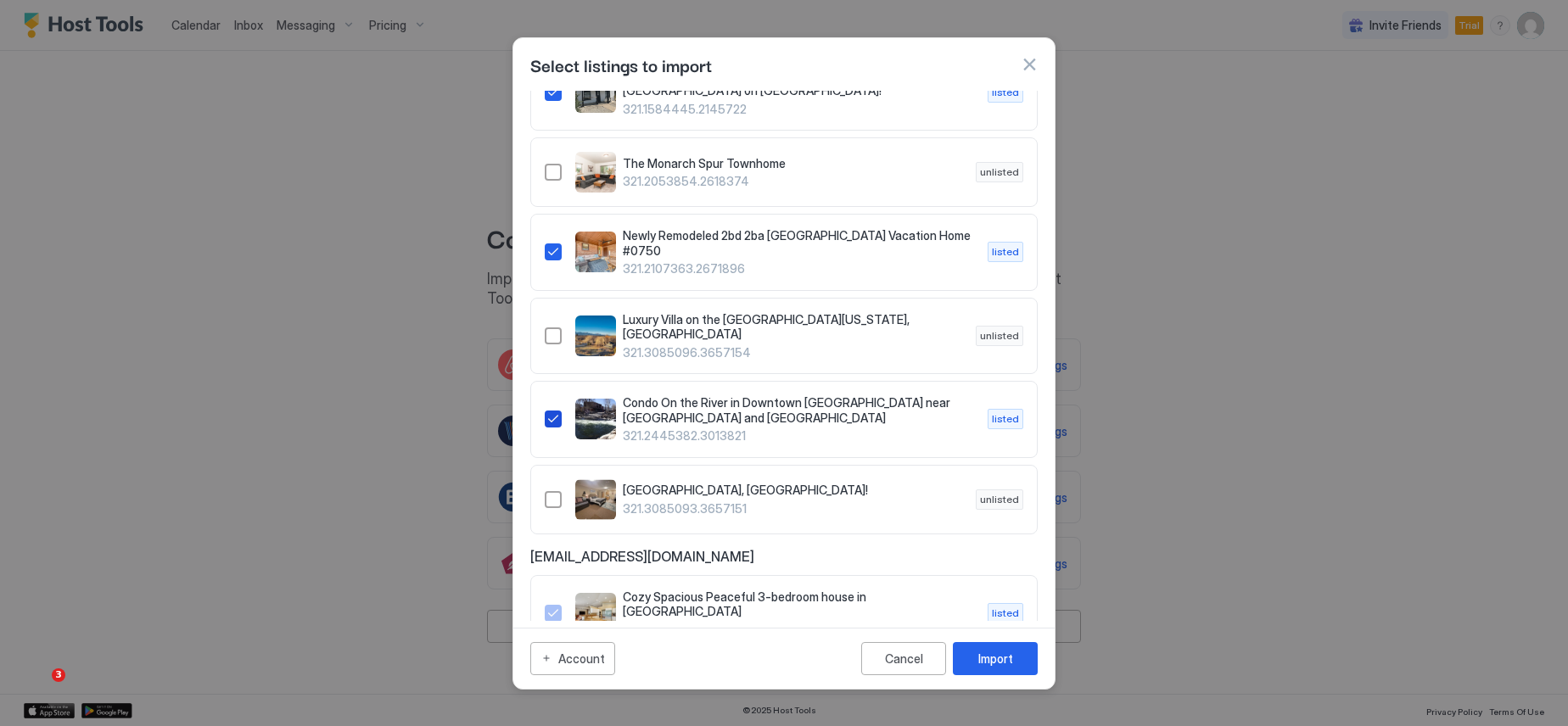
scroll to position [1764, 0]
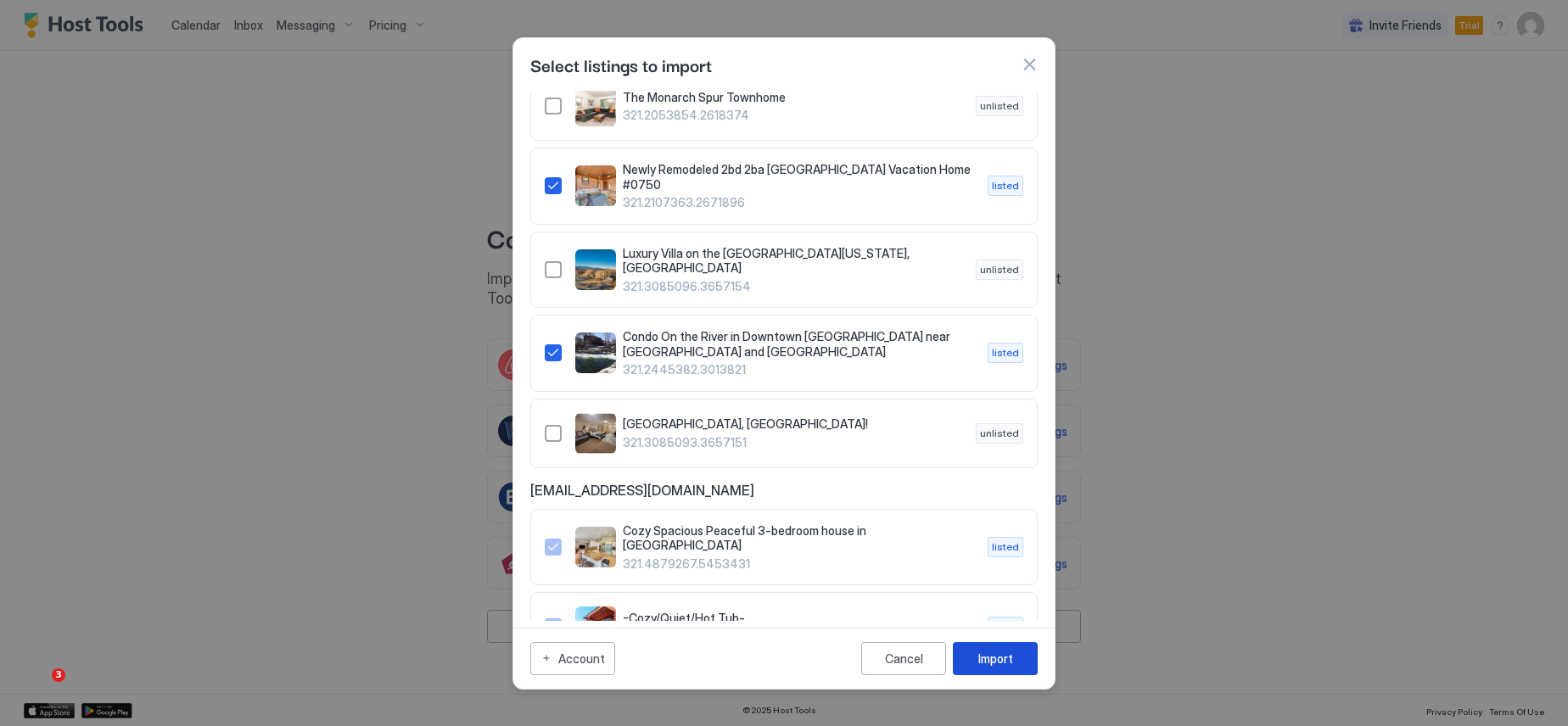
click at [978, 659] on div "Import" at bounding box center [995, 658] width 34 height 18
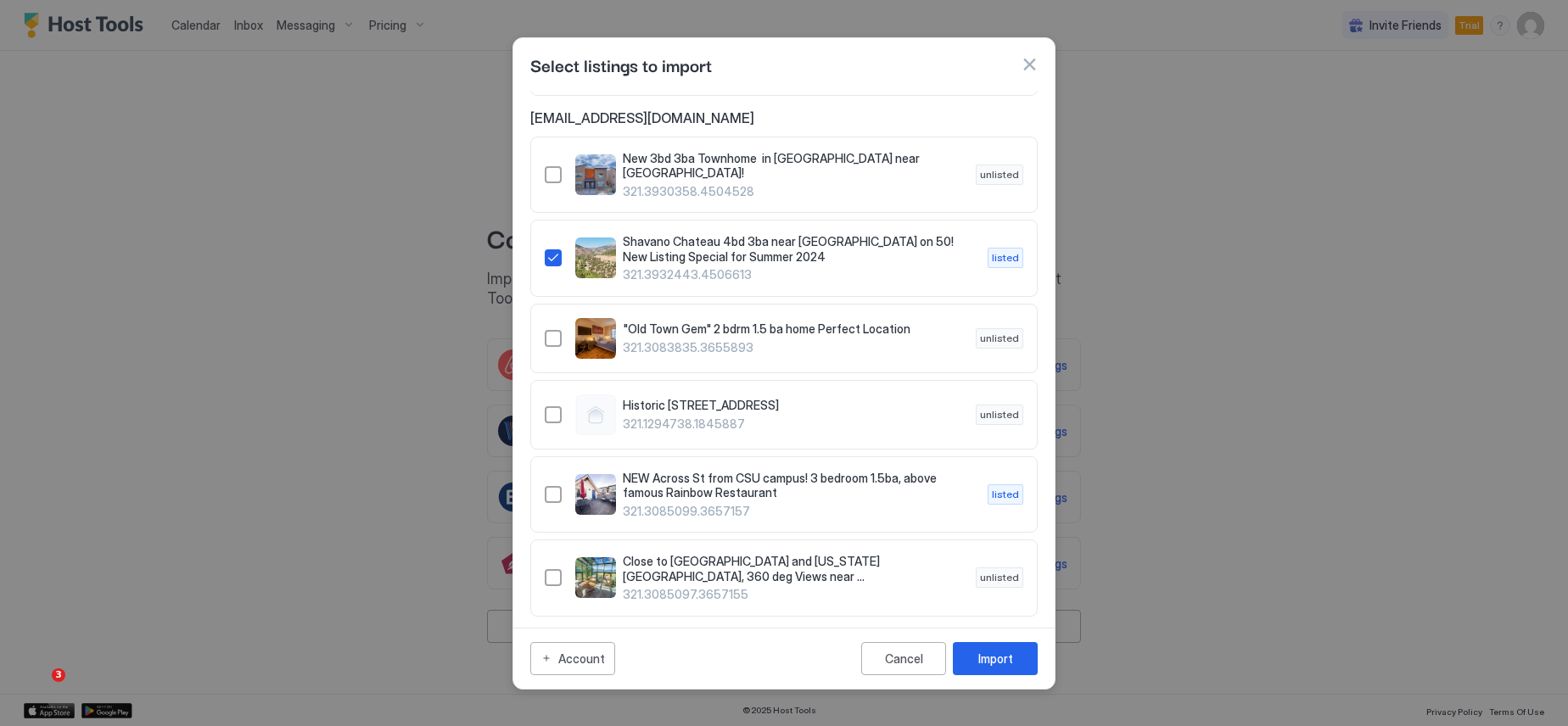
scroll to position [424, 0]
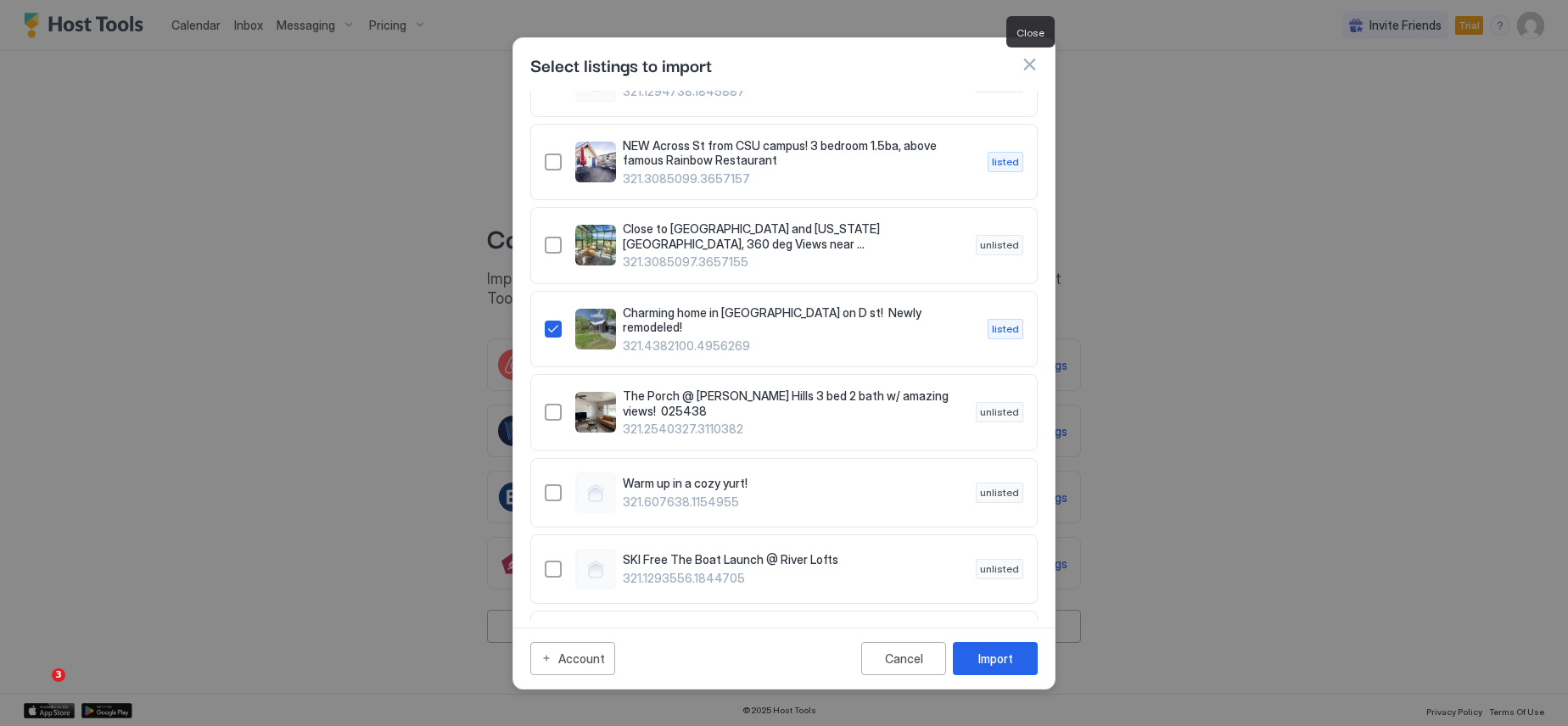
click at [1028, 62] on button "button" at bounding box center [1029, 64] width 17 height 17
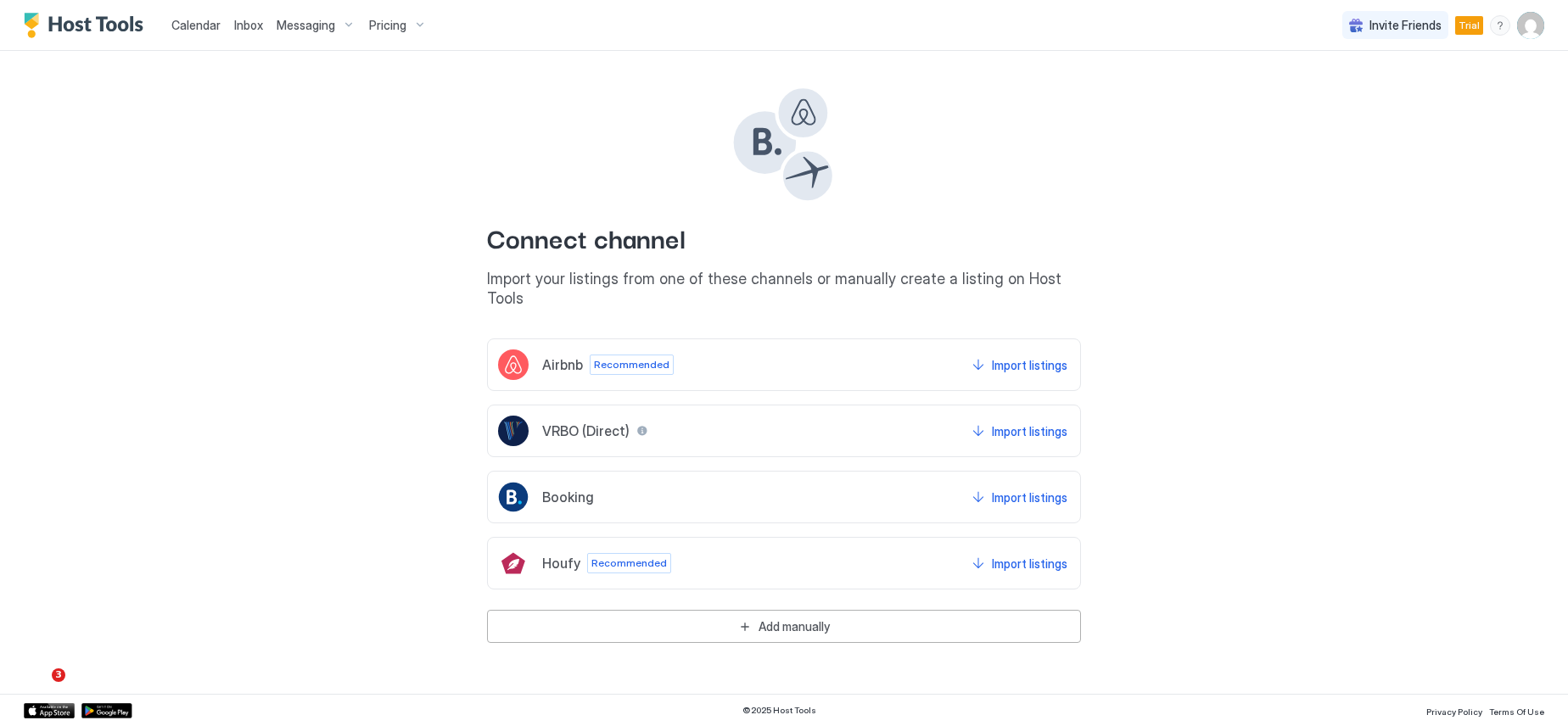
click at [183, 25] on span "Calendar" at bounding box center [195, 24] width 49 height 14
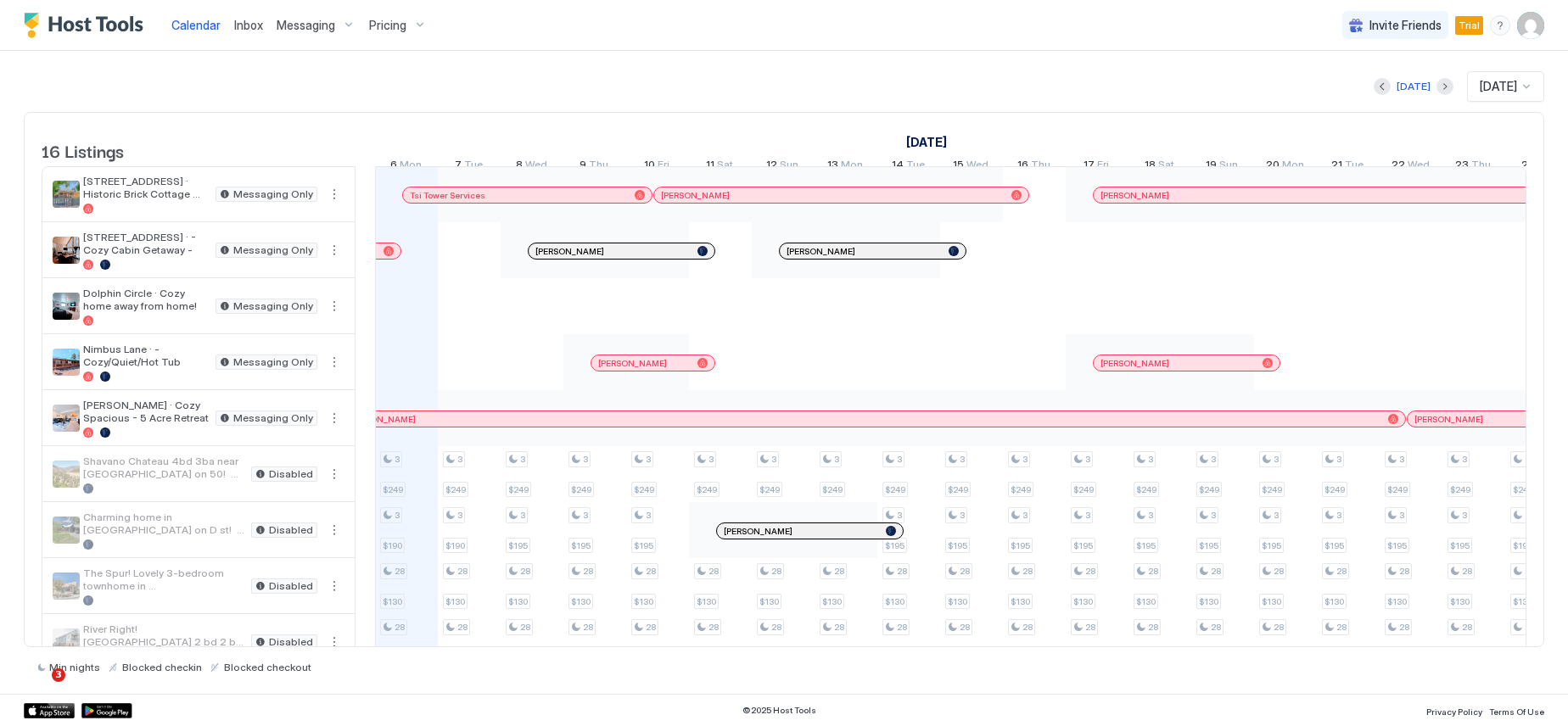
click at [111, 27] on img "Host Tools Logo" at bounding box center [87, 25] width 127 height 25
click at [249, 26] on span "Inbox" at bounding box center [248, 24] width 29 height 14
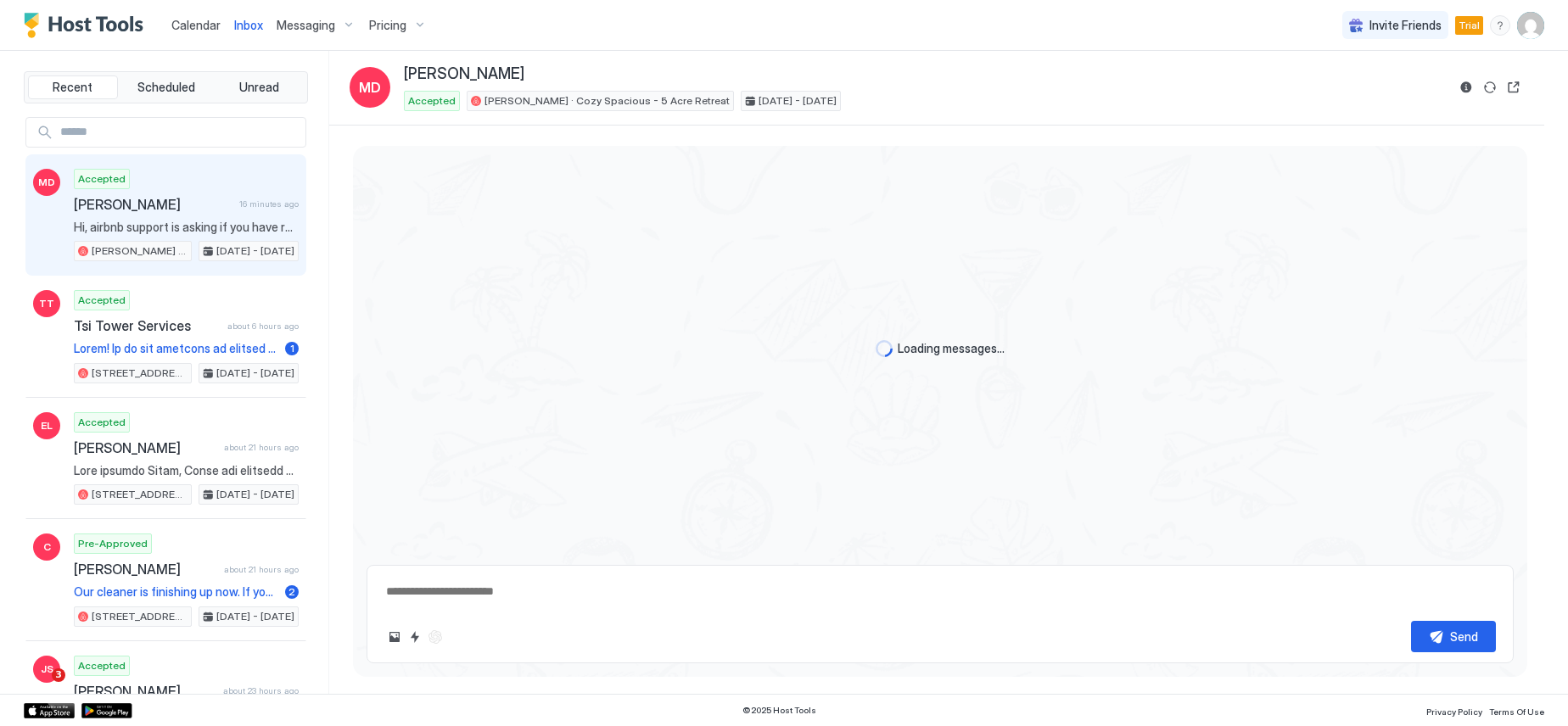
click at [302, 22] on span "Messaging" at bounding box center [305, 25] width 59 height 15
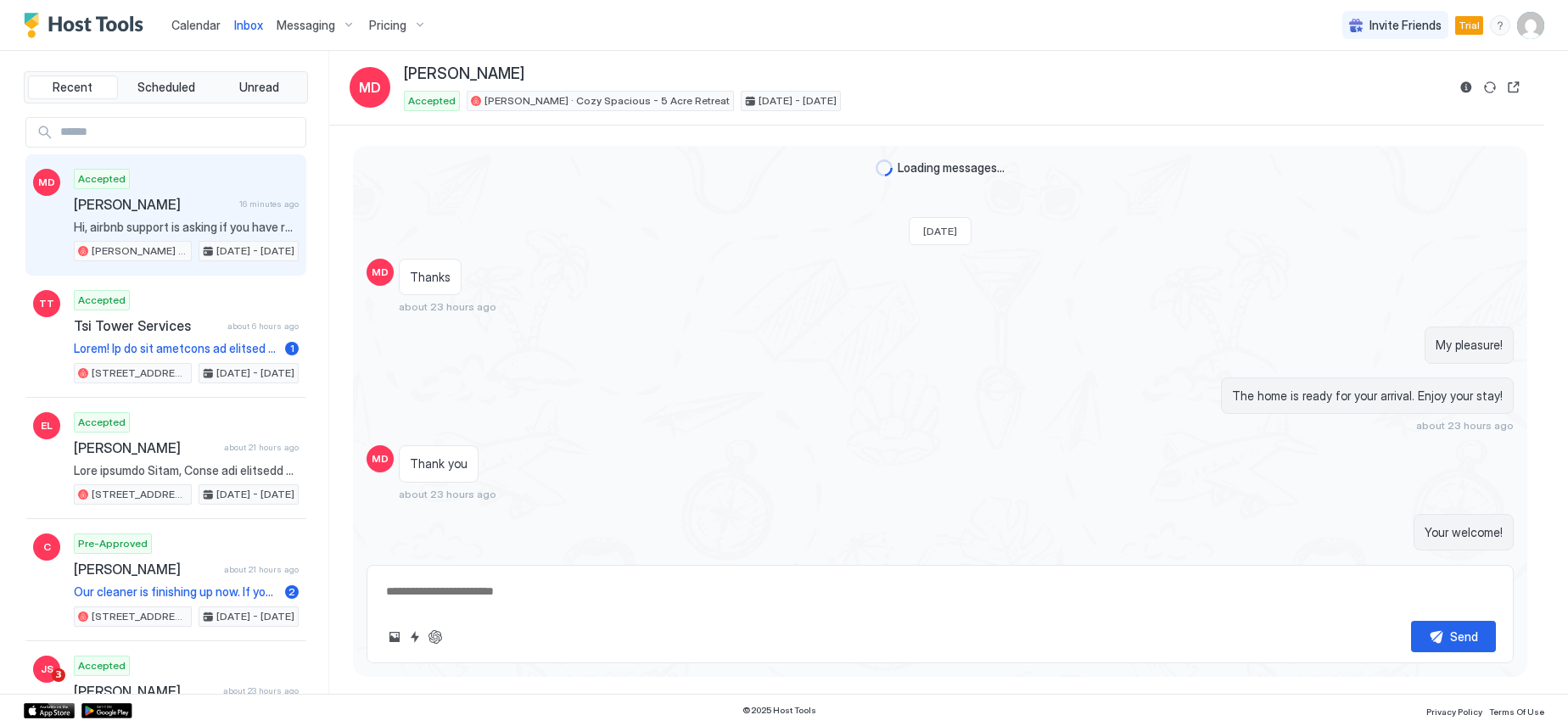
scroll to position [1308, 0]
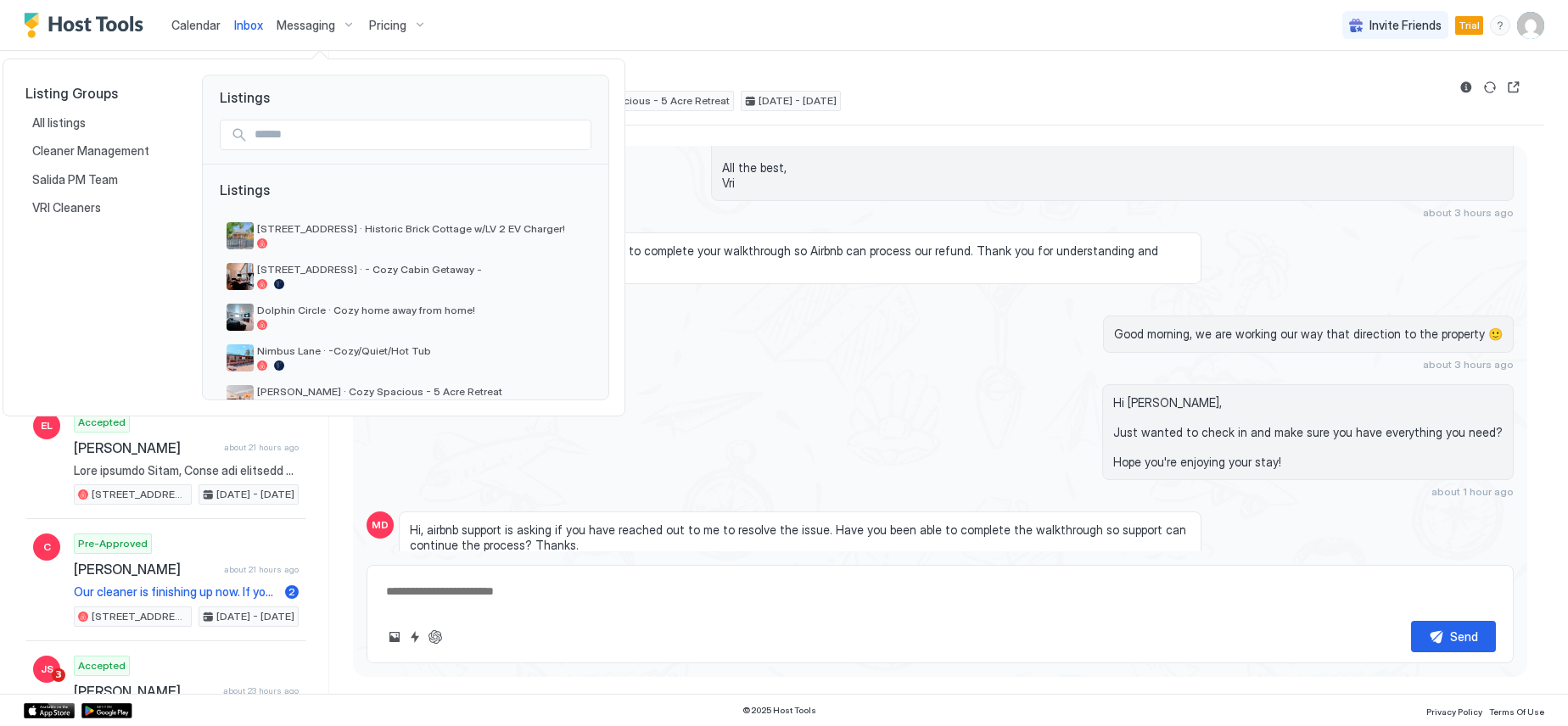
type textarea "*"
click at [208, 25] on div at bounding box center [784, 363] width 1568 height 726
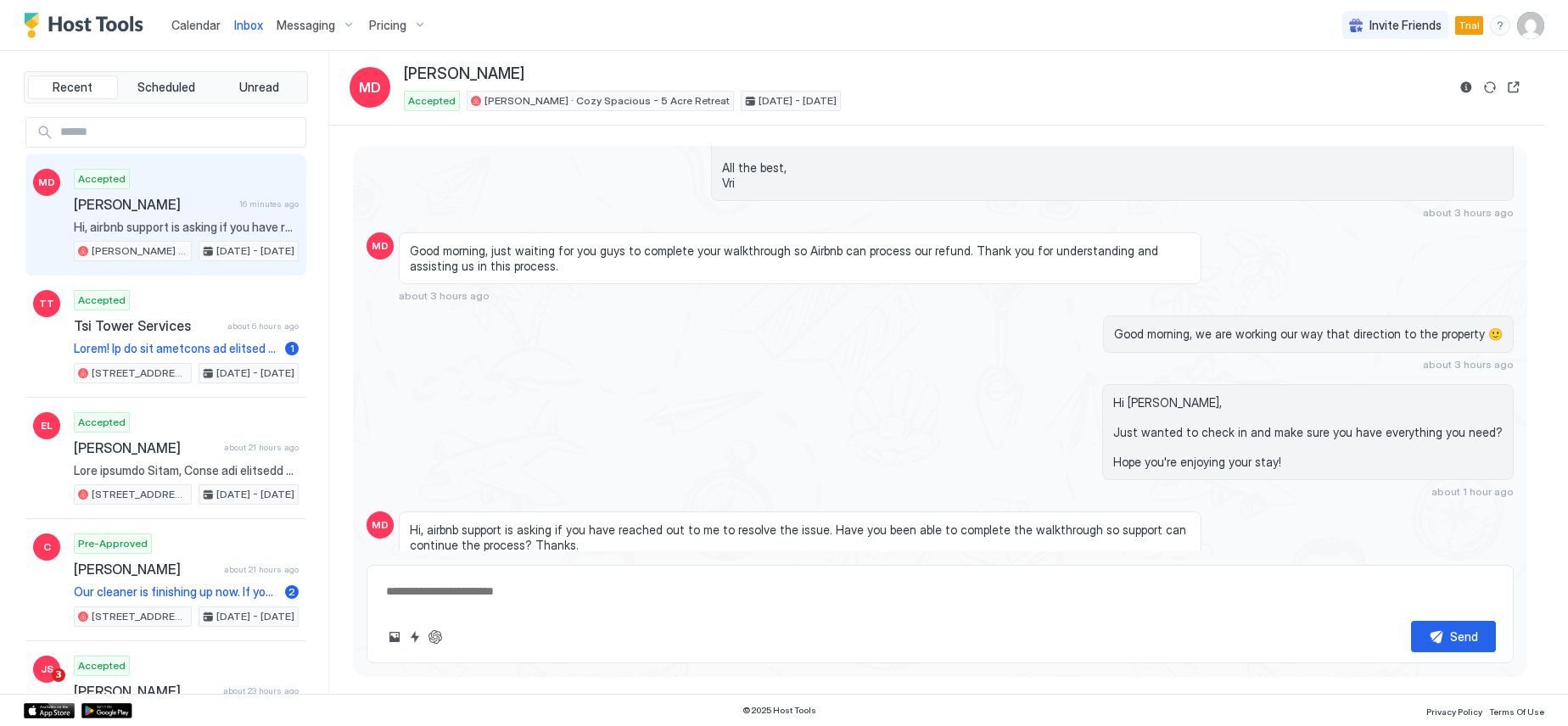
click at [202, 27] on span "Calendar" at bounding box center [195, 24] width 49 height 14
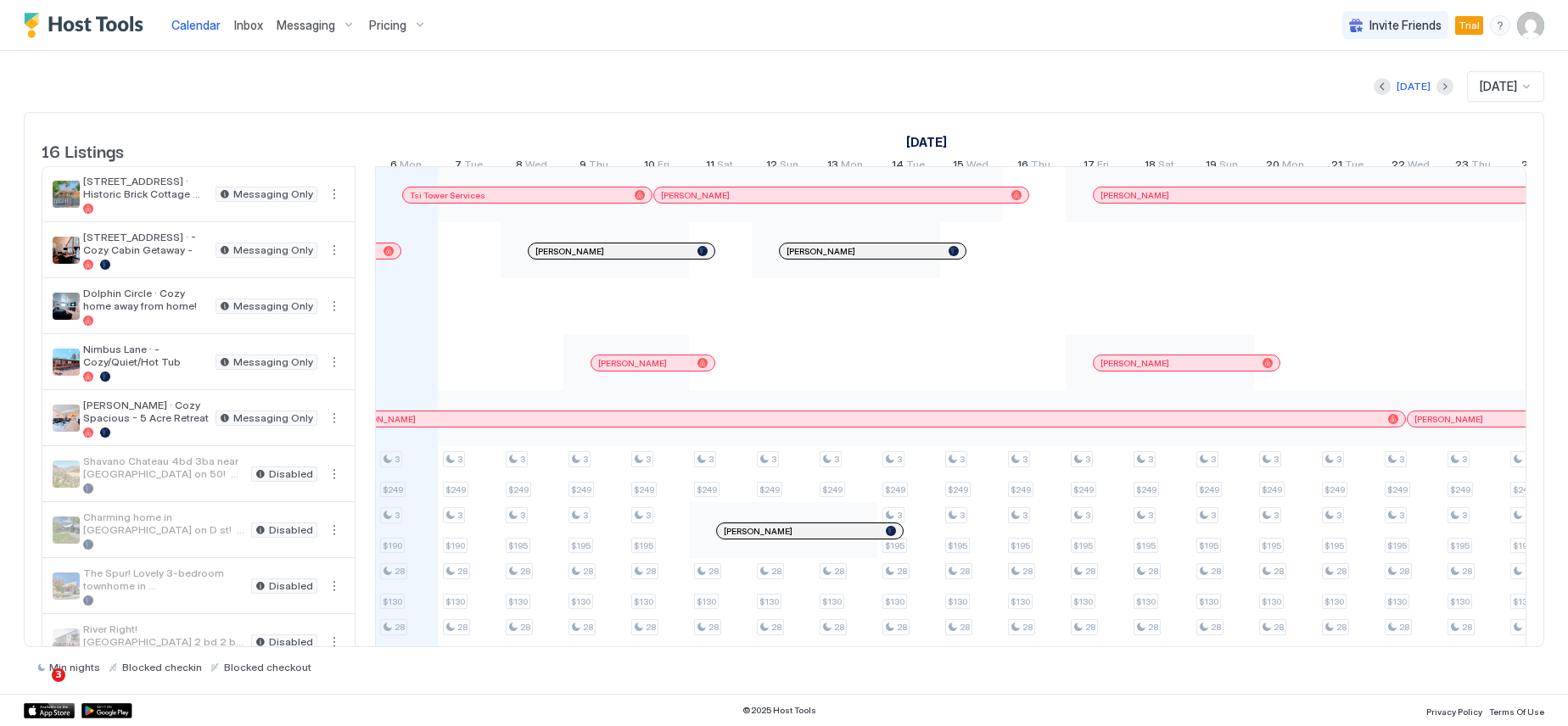
click at [1537, 29] on img "User profile" at bounding box center [1530, 25] width 27 height 27
click at [1415, 96] on div "Settings" at bounding box center [1436, 96] width 216 height 30
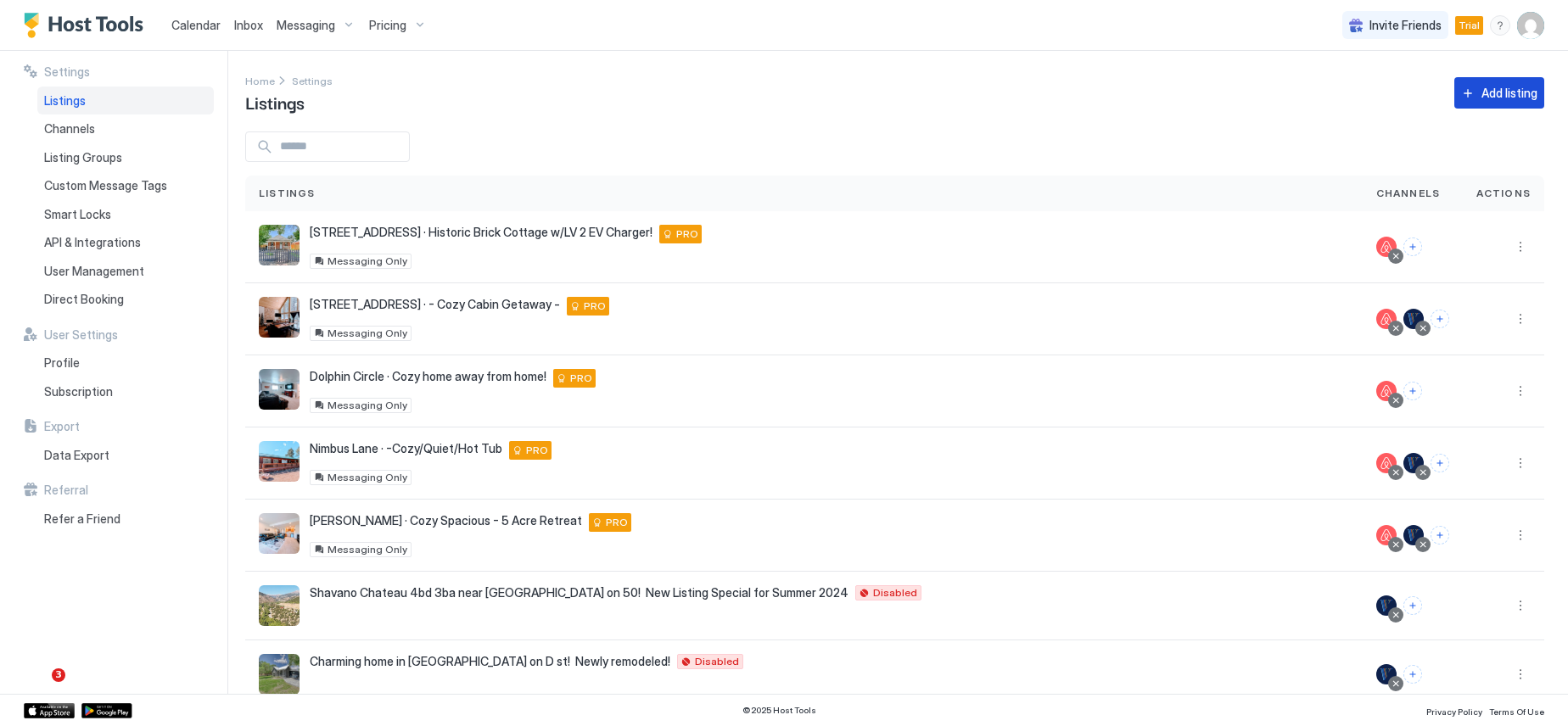
click at [1481, 98] on div "Add listing" at bounding box center [1509, 92] width 56 height 18
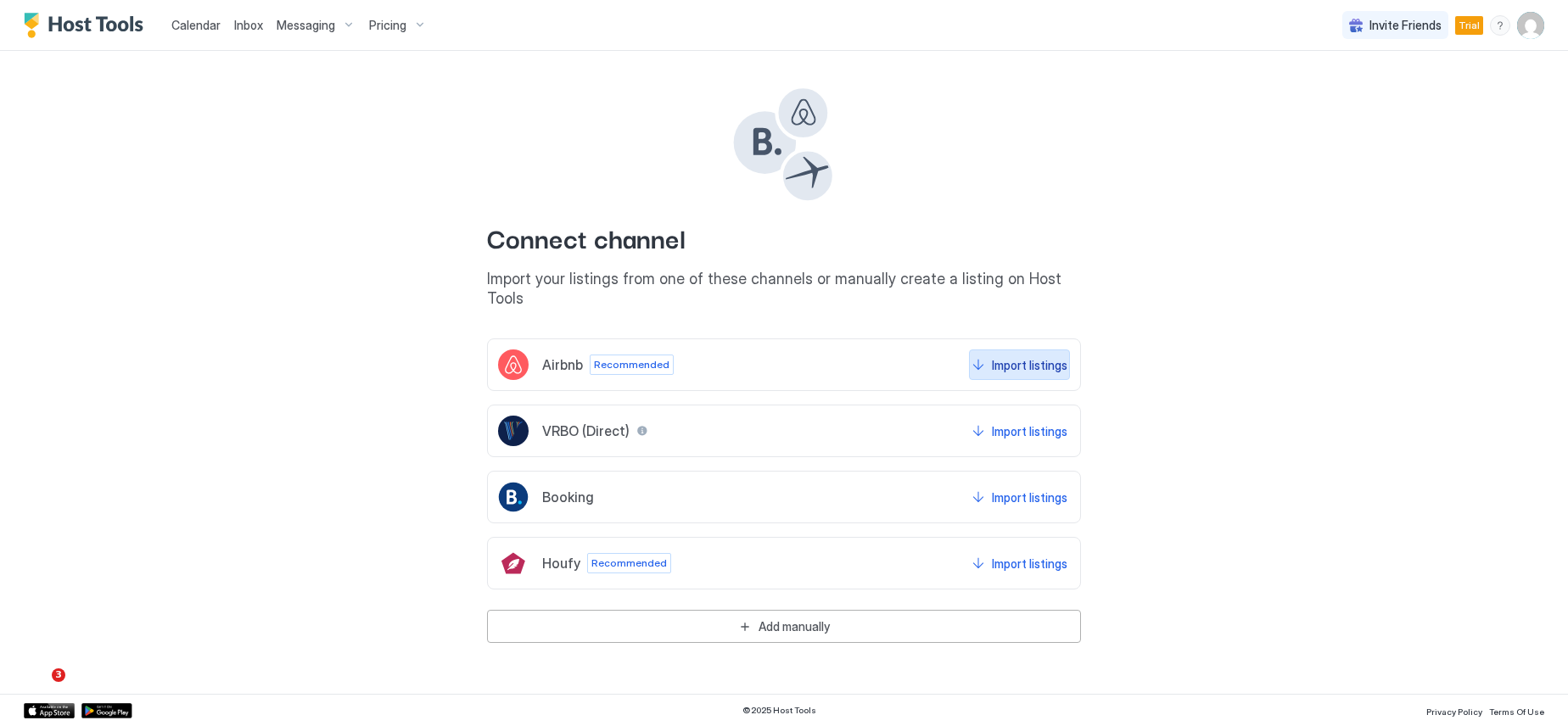
click at [1014, 356] on div "Import listings" at bounding box center [1029, 365] width 75 height 18
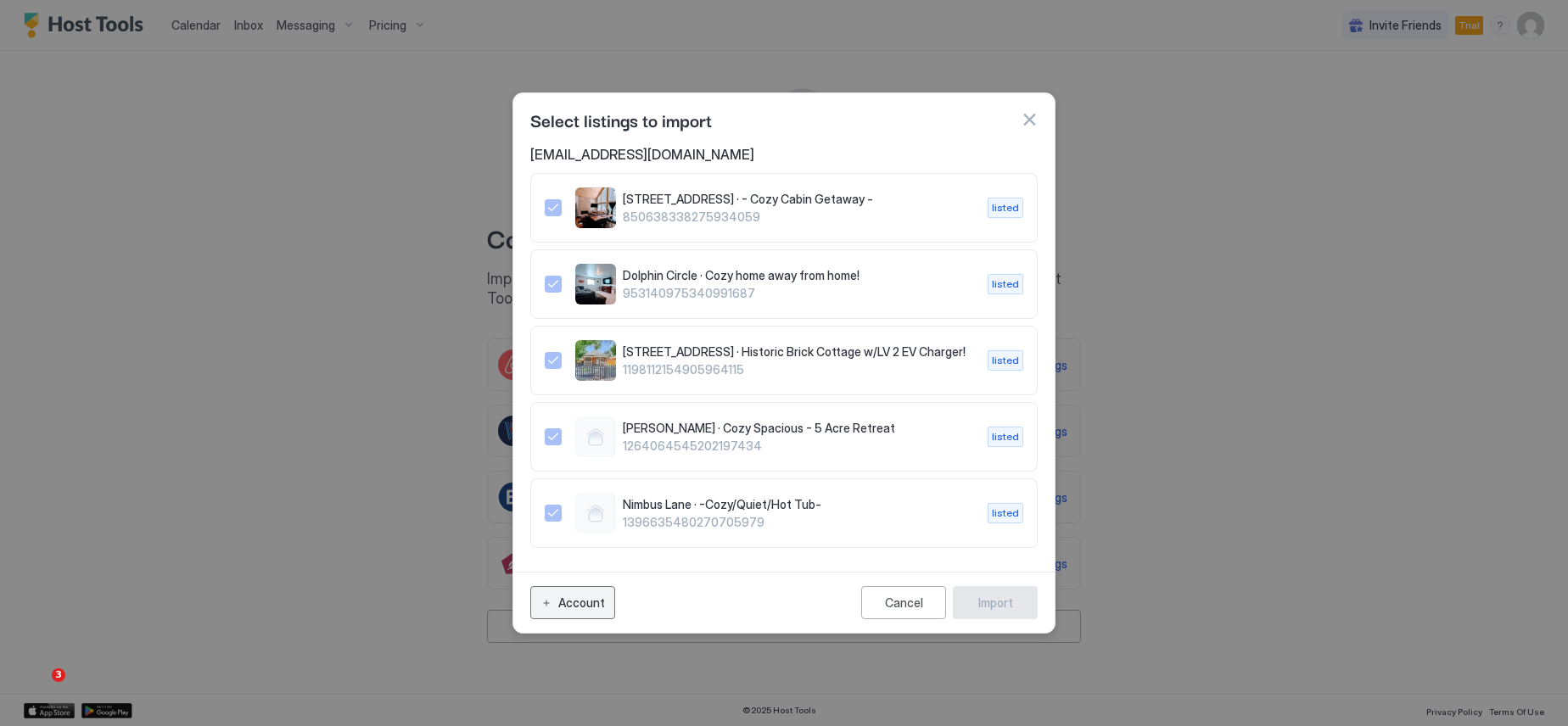
click at [570, 596] on div "Account" at bounding box center [582, 602] width 47 height 18
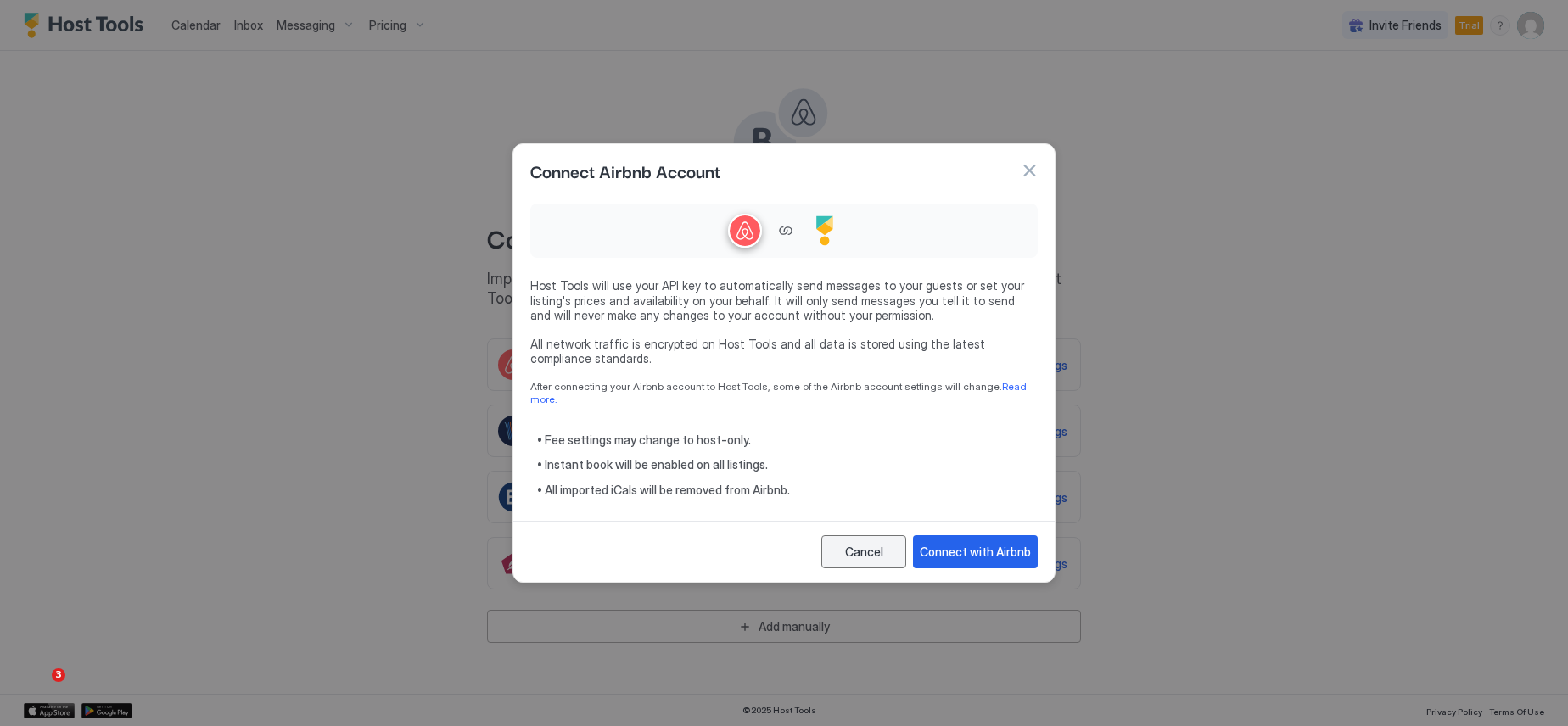
click at [869, 543] on div "Cancel" at bounding box center [864, 551] width 38 height 18
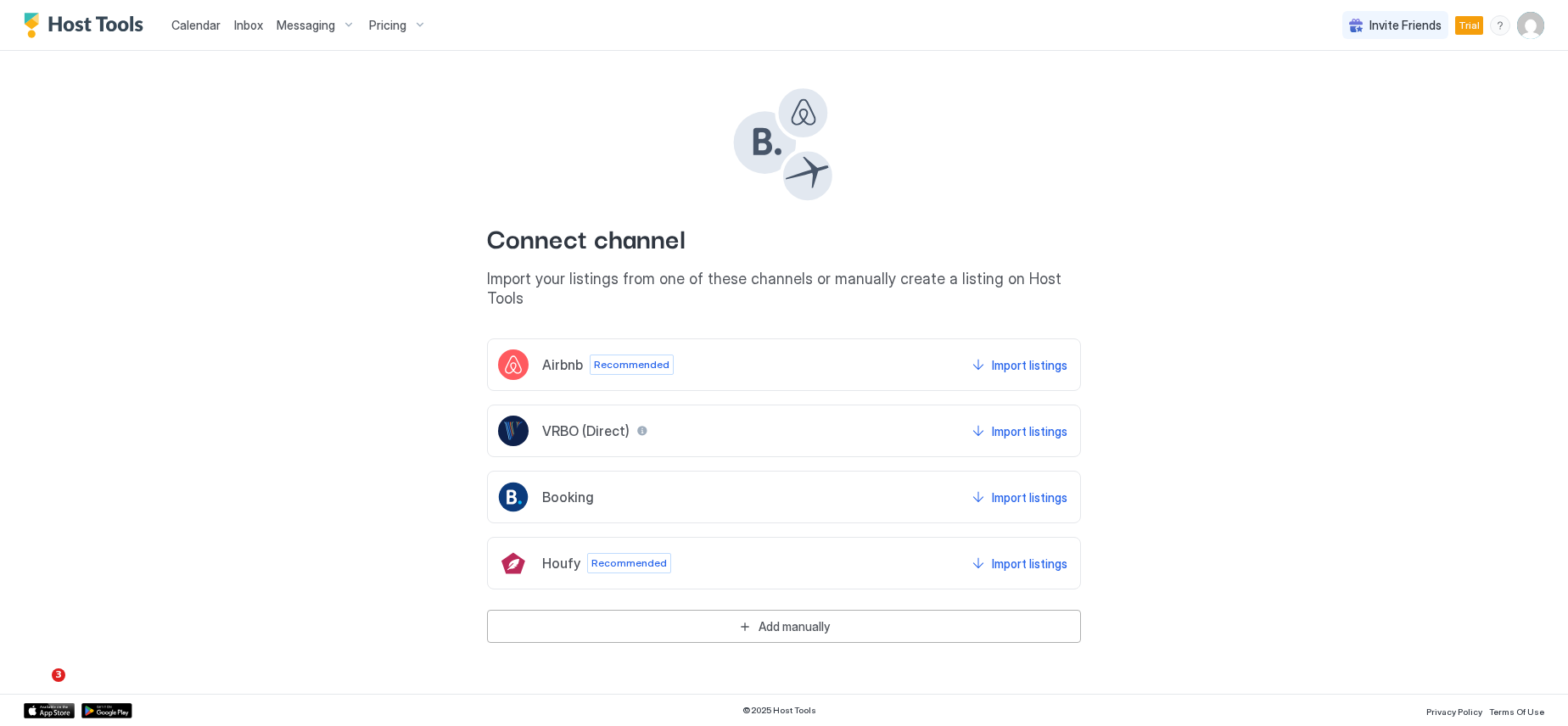
click at [193, 25] on span "Calendar" at bounding box center [195, 24] width 49 height 14
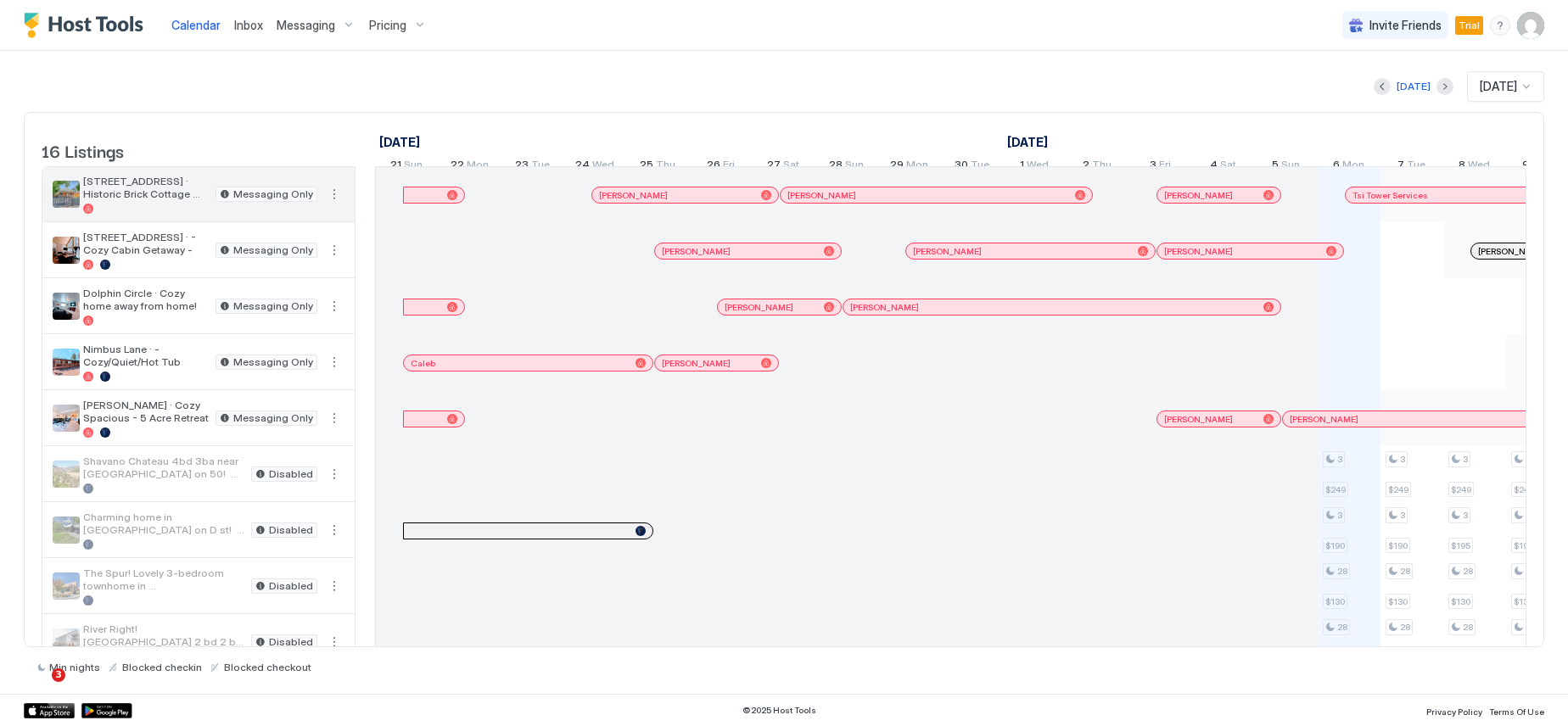
scroll to position [0, 943]
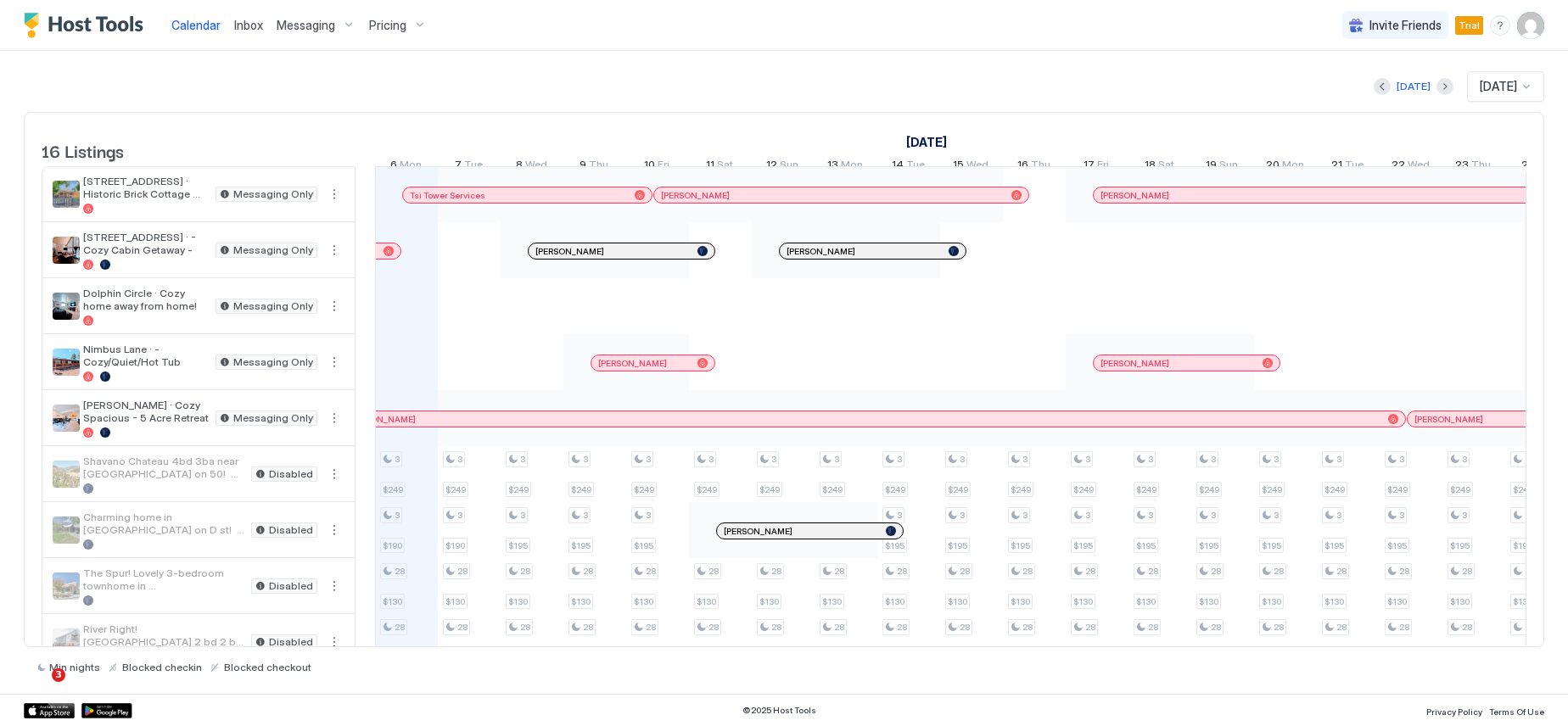
click at [323, 26] on span "Messaging" at bounding box center [305, 25] width 59 height 15
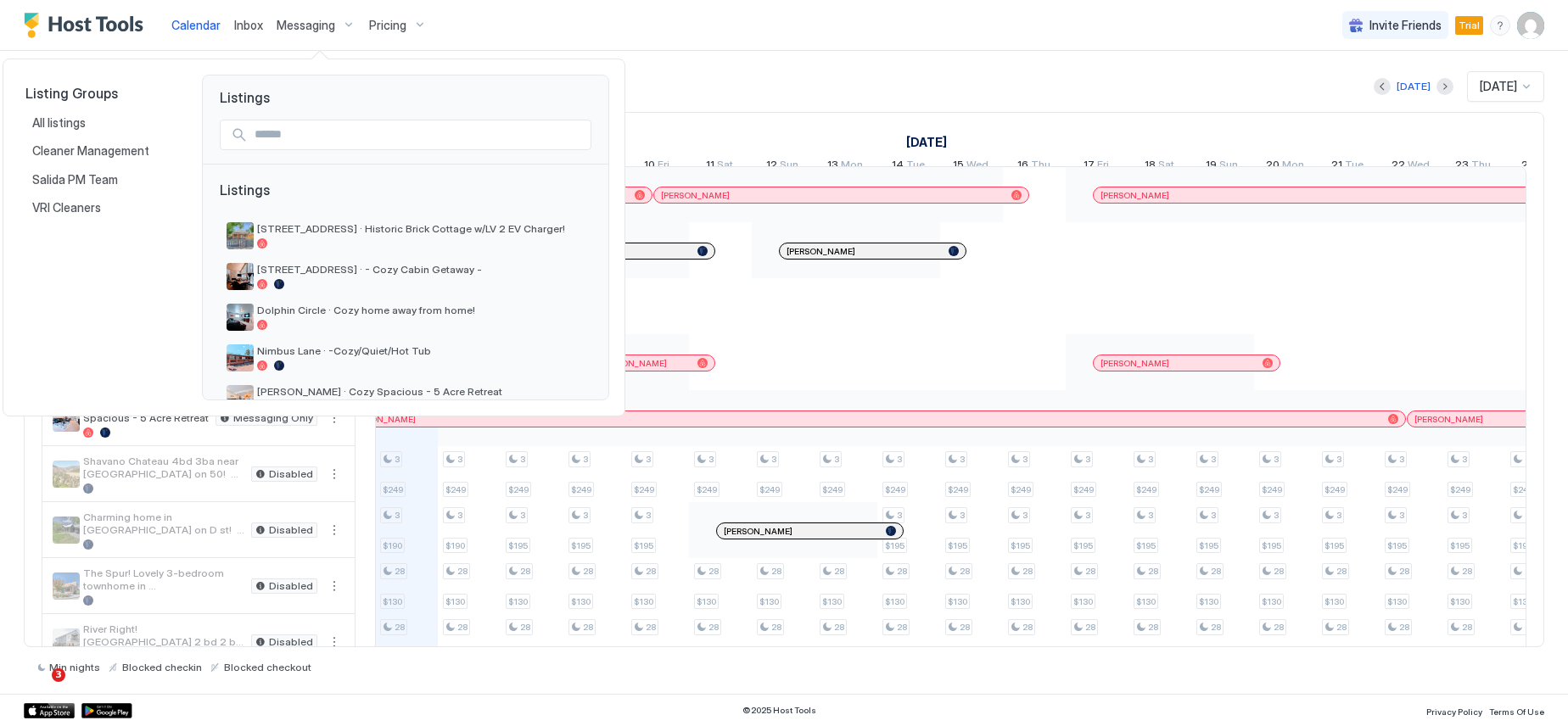
click at [672, 87] on div at bounding box center [784, 363] width 1568 height 726
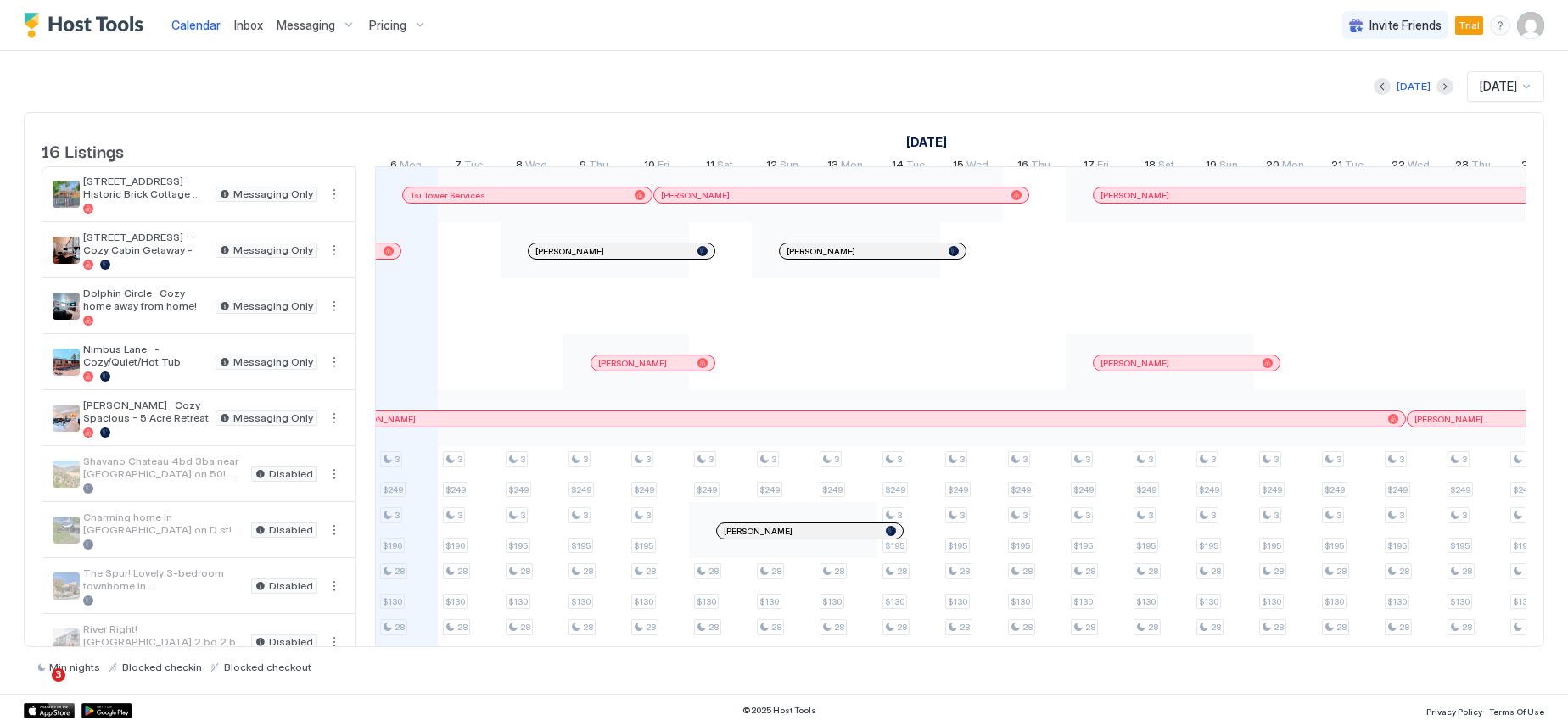
click at [315, 23] on span "Messaging" at bounding box center [305, 25] width 59 height 15
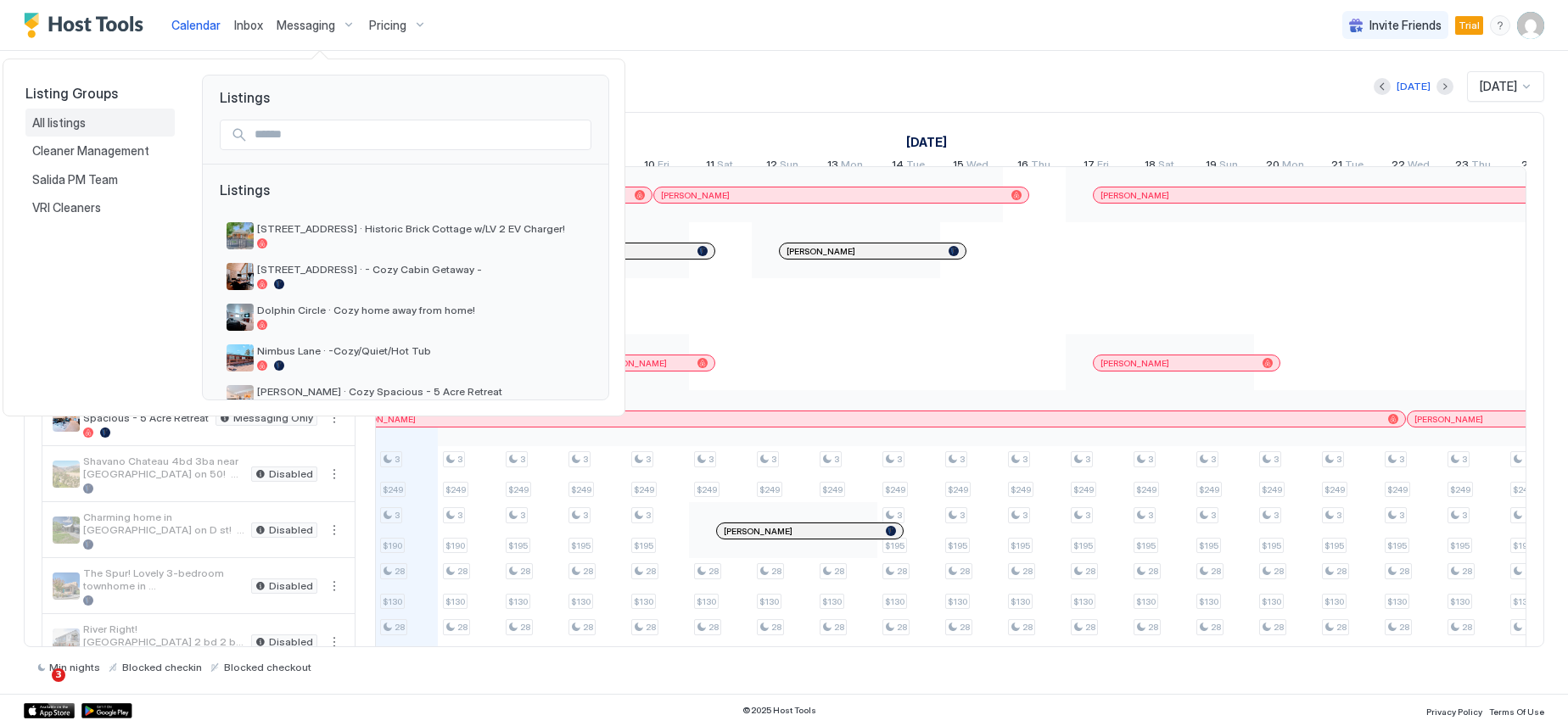
click at [56, 124] on span "All listings" at bounding box center [60, 123] width 56 height 15
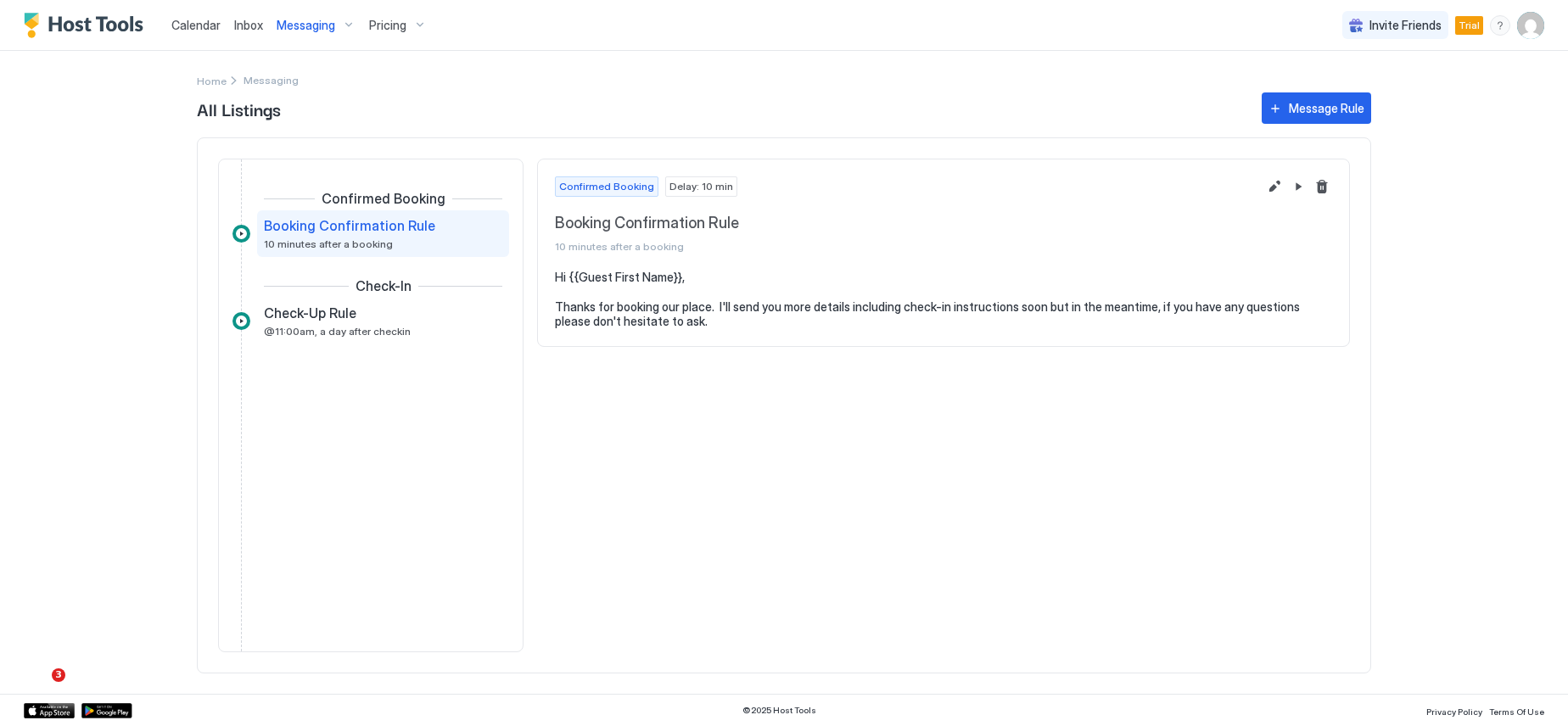
click at [312, 24] on span "Messaging" at bounding box center [305, 25] width 59 height 15
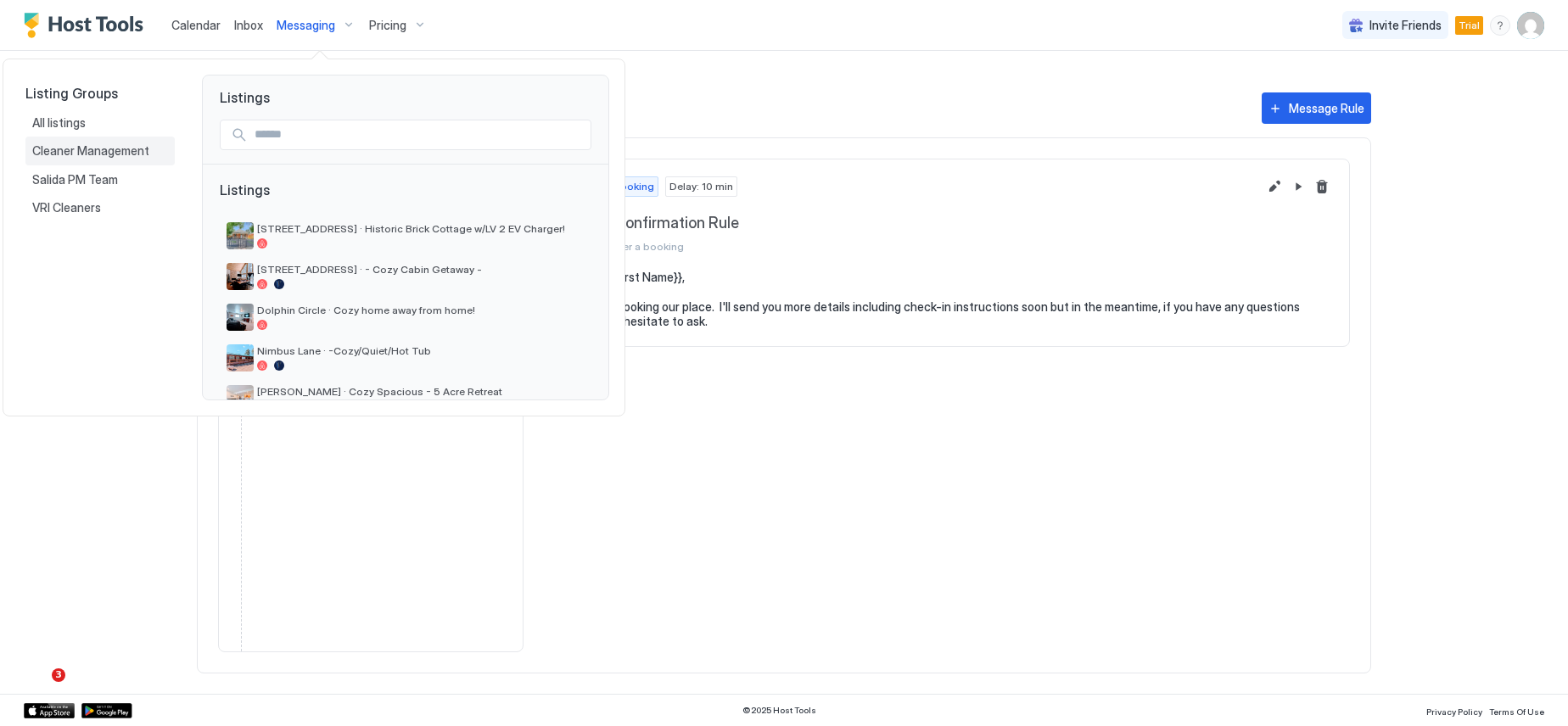
click at [101, 152] on span "Cleaner Management" at bounding box center [92, 151] width 120 height 15
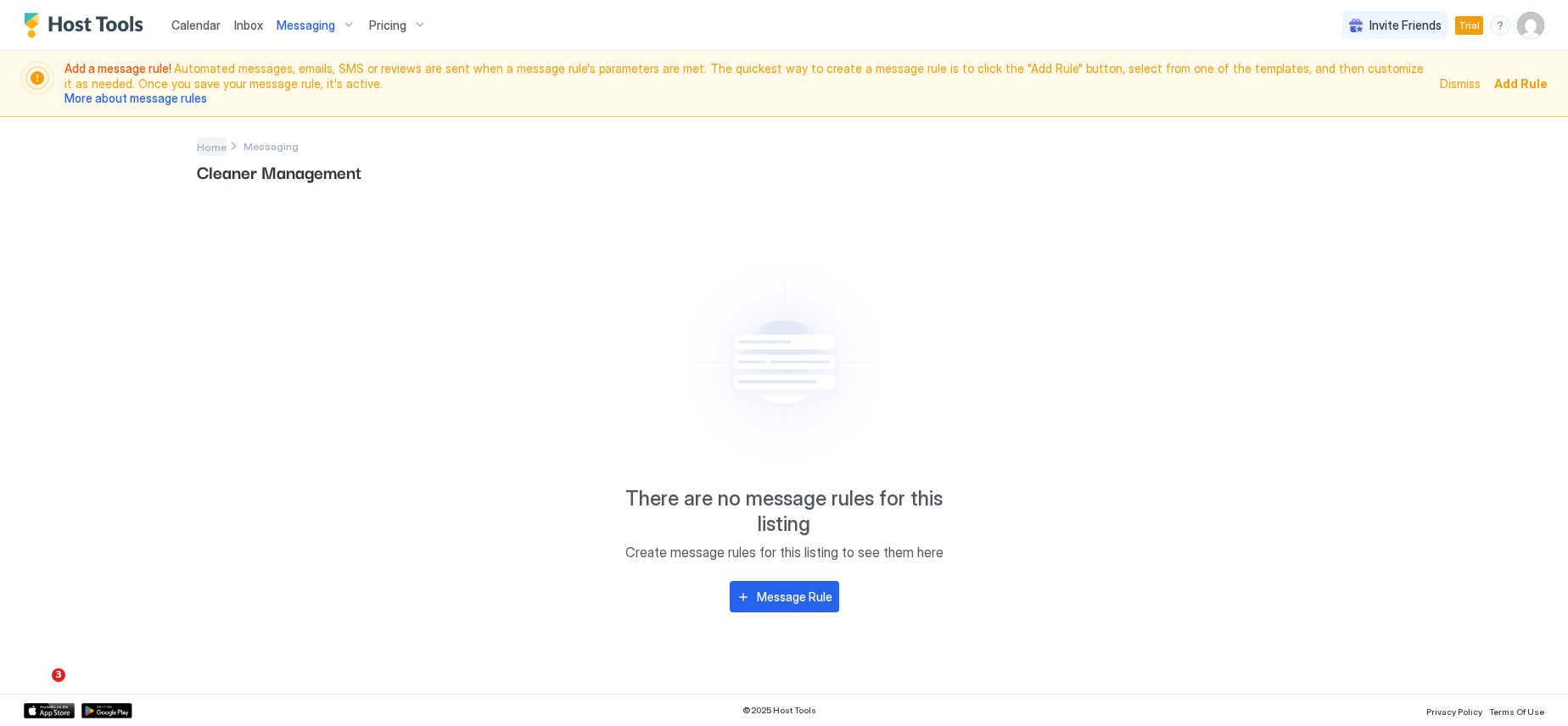
click at [217, 145] on span "Home" at bounding box center [212, 147] width 30 height 13
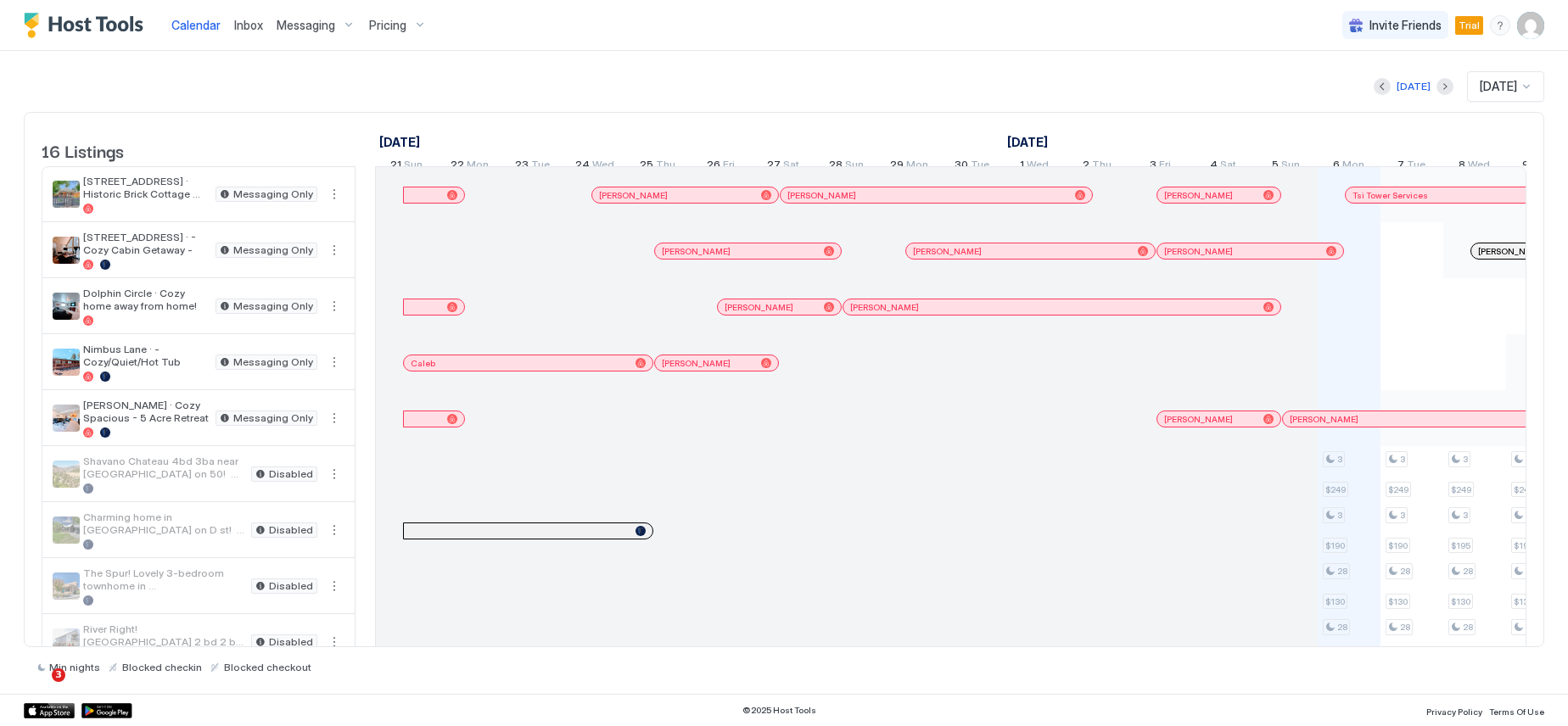
drag, startPoint x: 218, startPoint y: 125, endPoint x: 294, endPoint y: 20, distance: 129.6
click at [294, 20] on span "Messaging" at bounding box center [305, 25] width 59 height 15
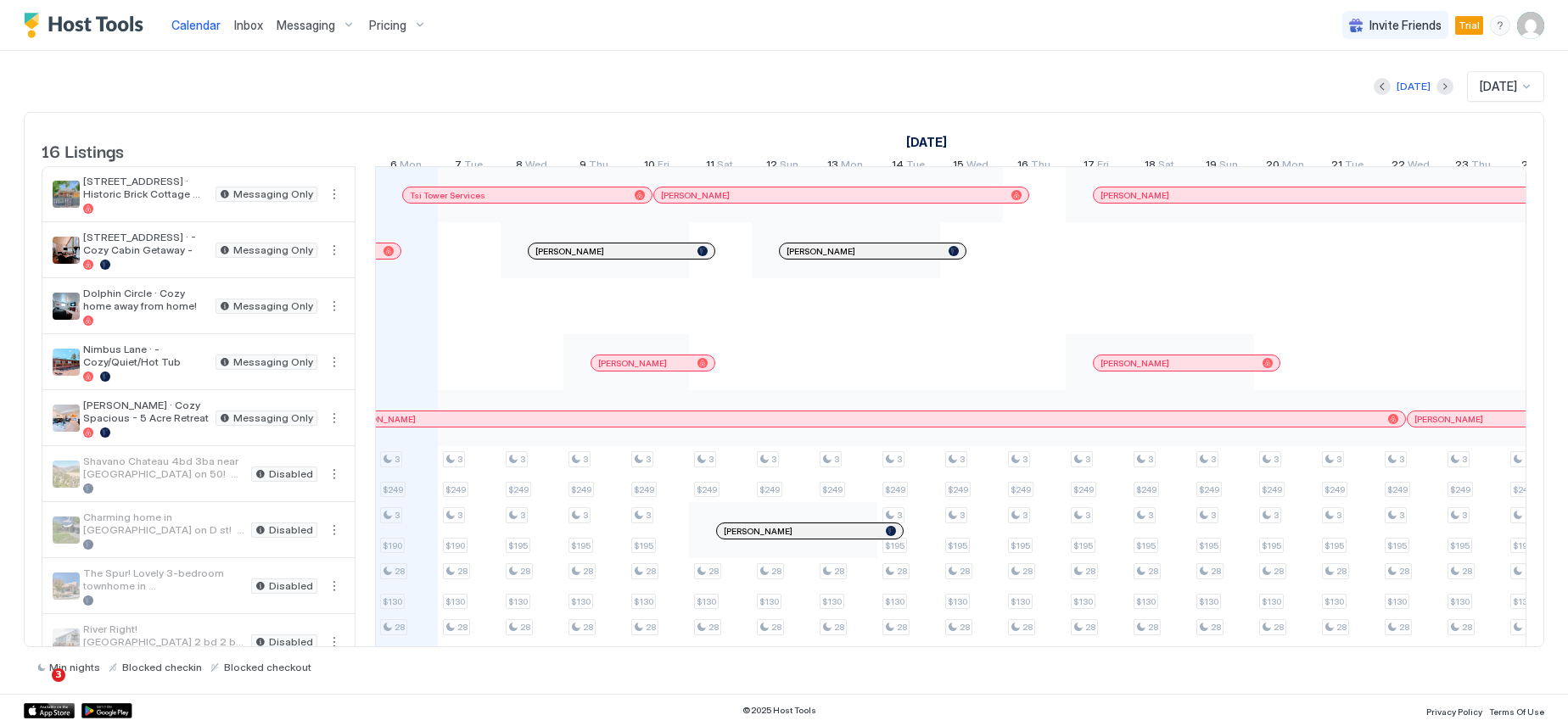
click at [301, 24] on span "Messaging" at bounding box center [305, 25] width 59 height 15
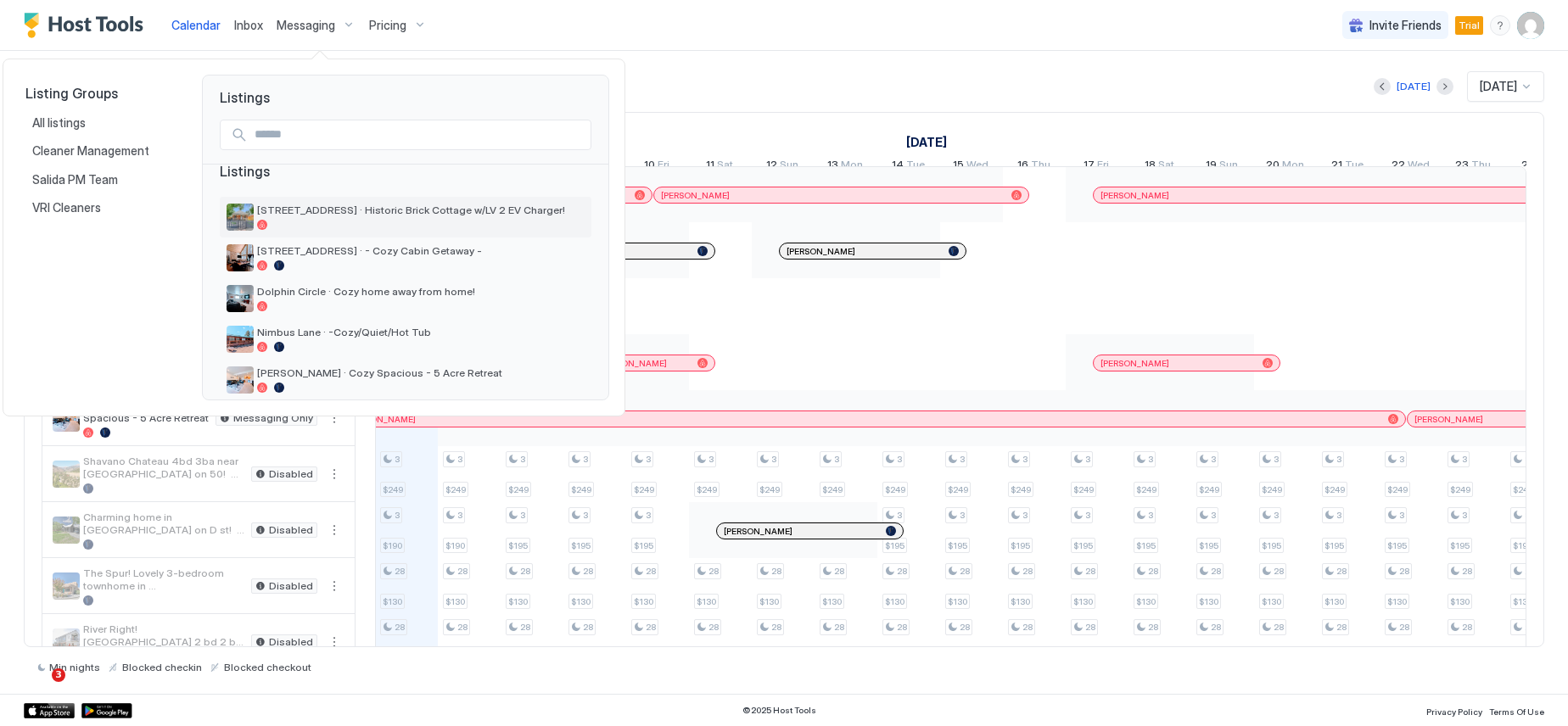
scroll to position [0, 0]
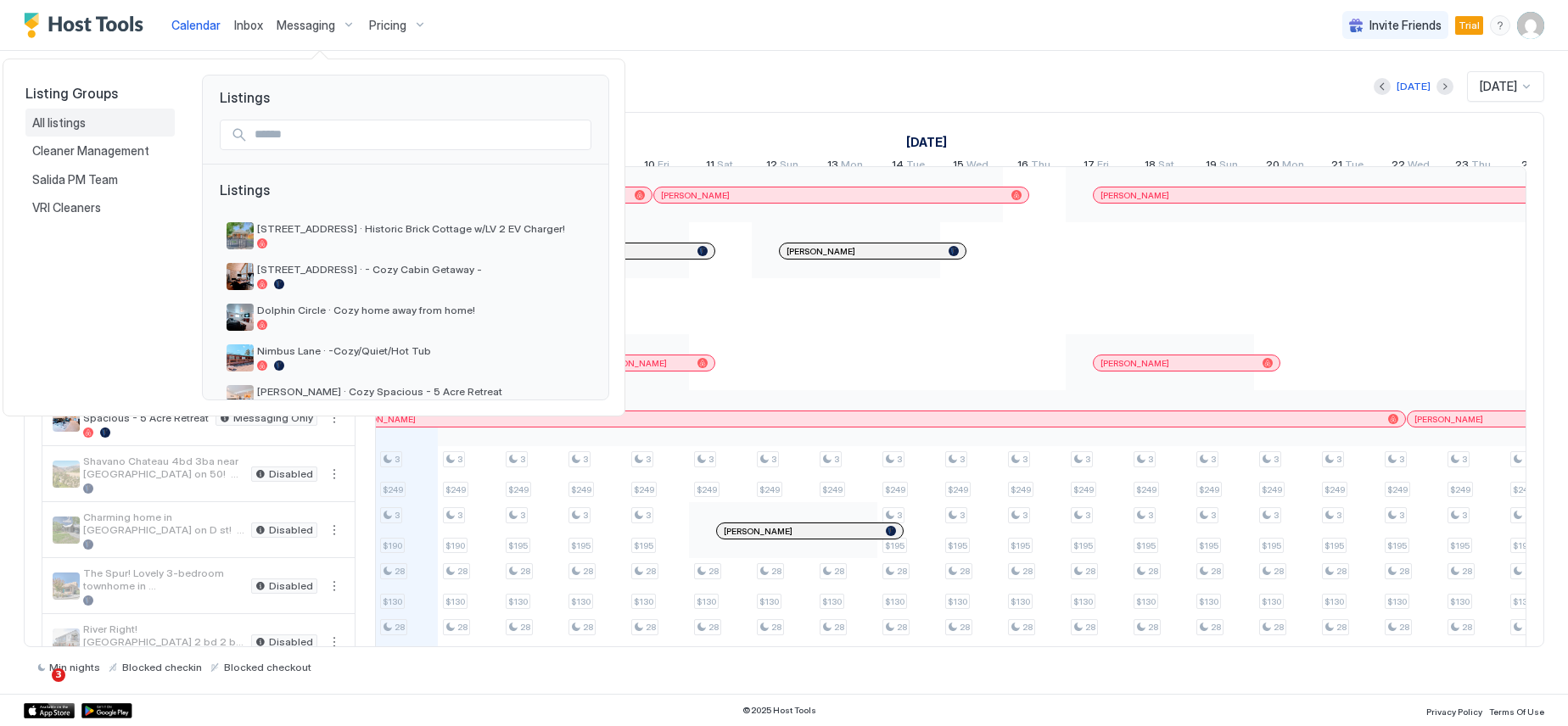
click at [59, 121] on span "All listings" at bounding box center [60, 123] width 56 height 15
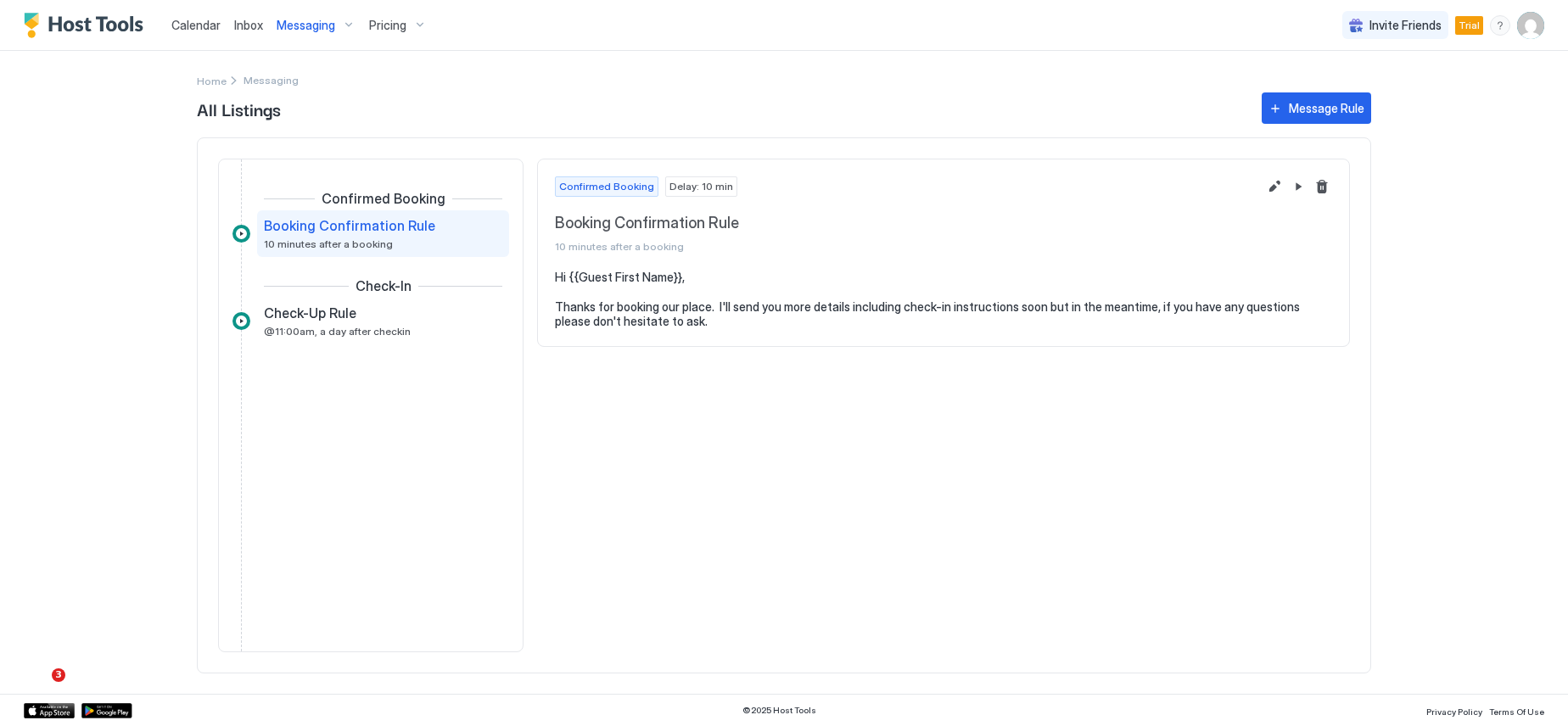
click at [346, 23] on div "Messaging" at bounding box center [315, 25] width 92 height 29
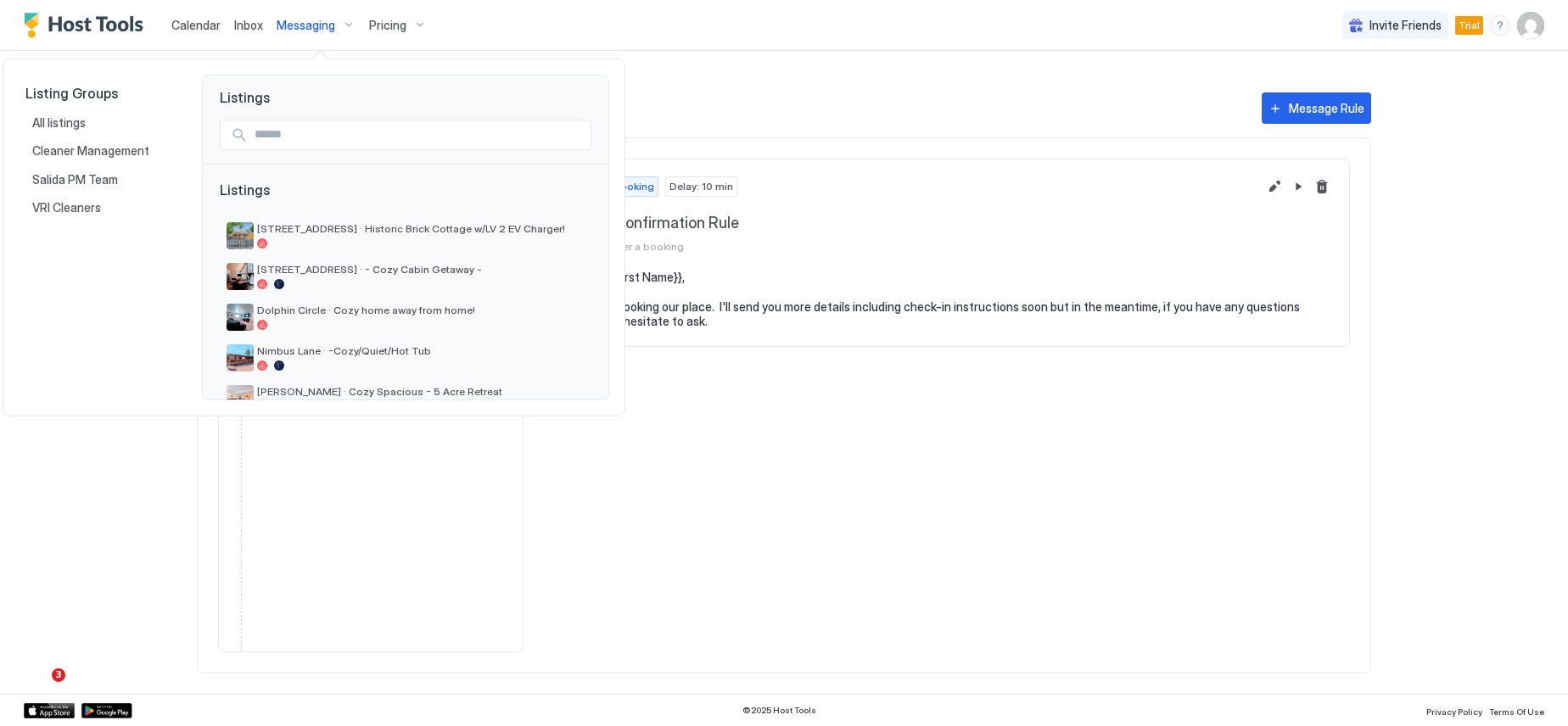
click at [346, 23] on div at bounding box center [784, 363] width 1568 height 726
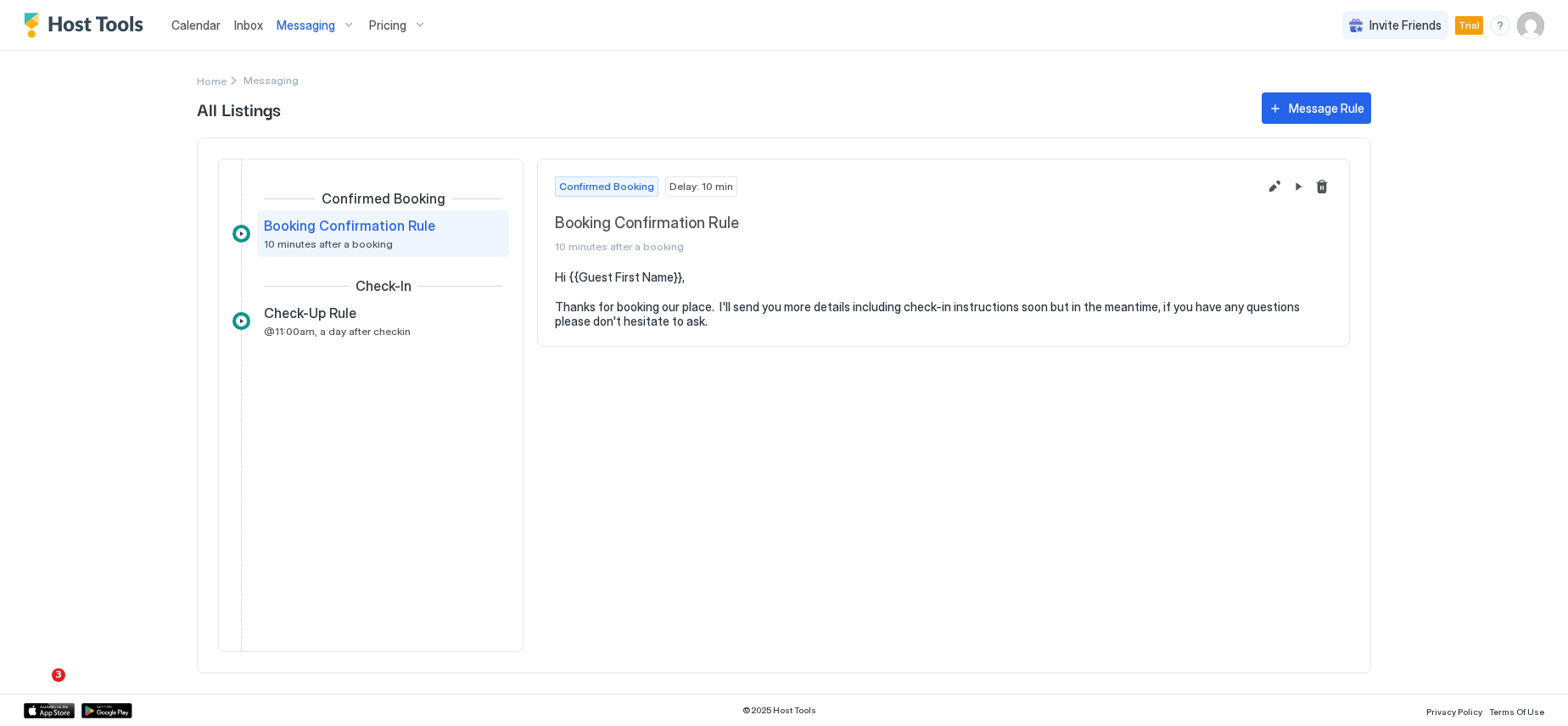
click at [1525, 25] on img "User profile" at bounding box center [1530, 25] width 27 height 27
click at [1360, 91] on span "Settings" at bounding box center [1377, 95] width 46 height 15
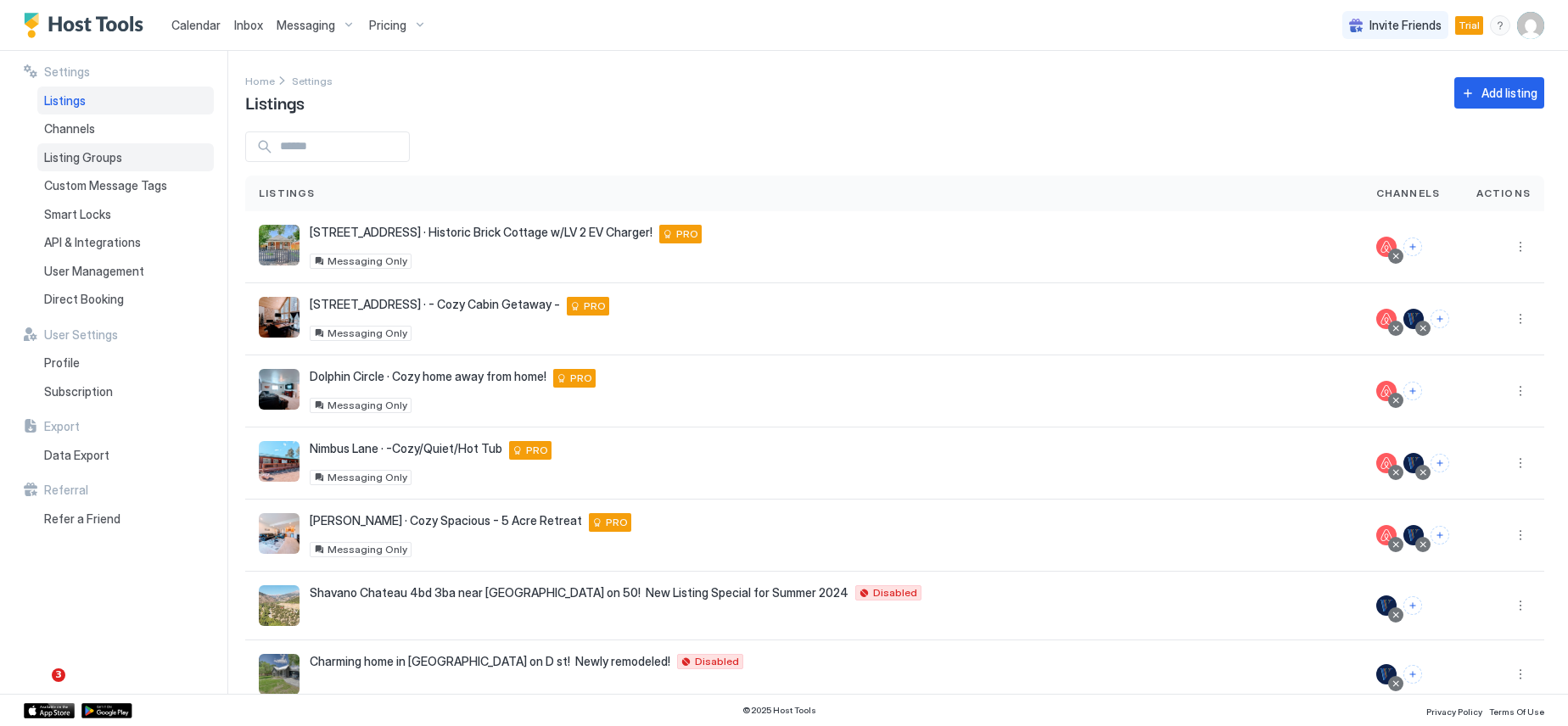
click at [100, 159] on span "Listing Groups" at bounding box center [83, 157] width 78 height 15
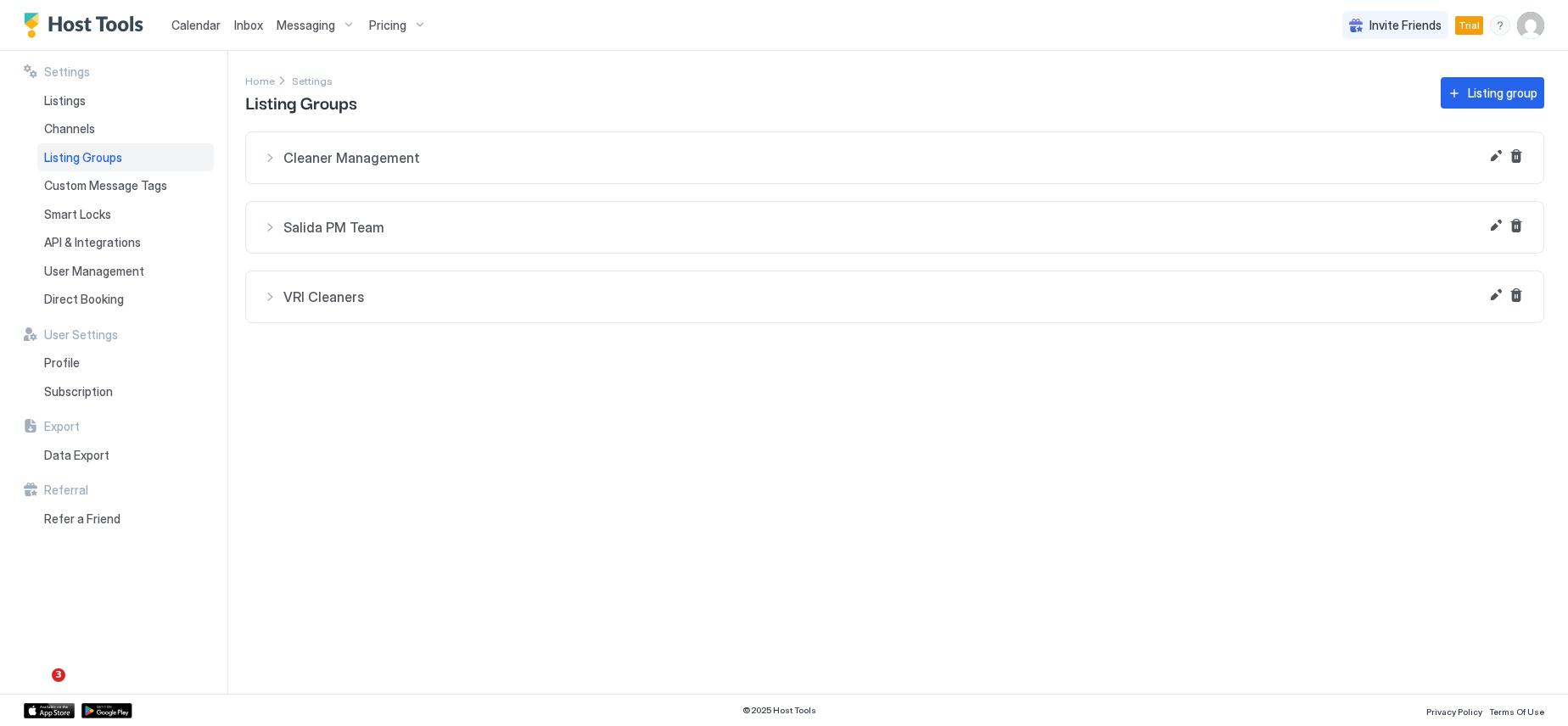
click at [269, 157] on div "Cleaner Management" at bounding box center [895, 157] width 1264 height 17
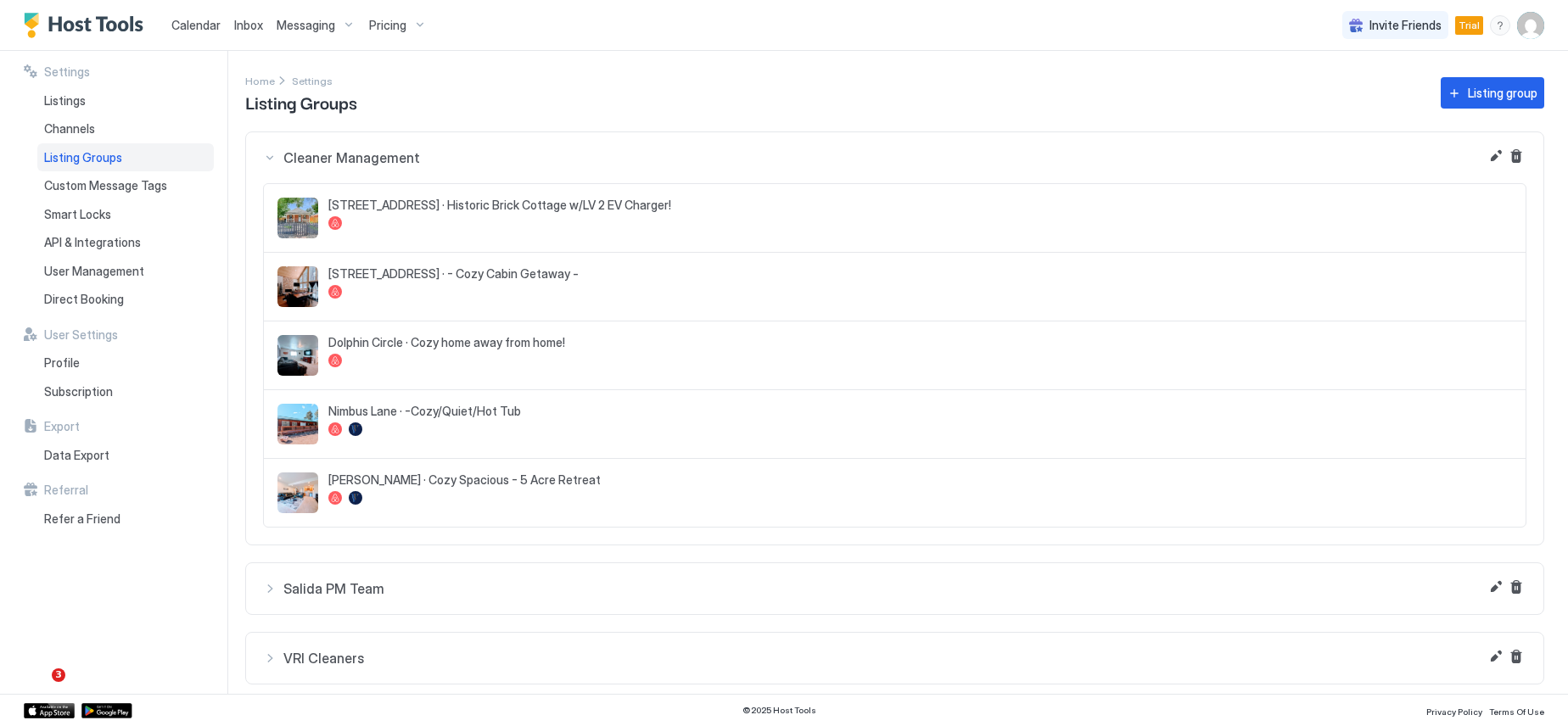
click at [262, 155] on button "Cleaner Management" at bounding box center [894, 157] width 1297 height 51
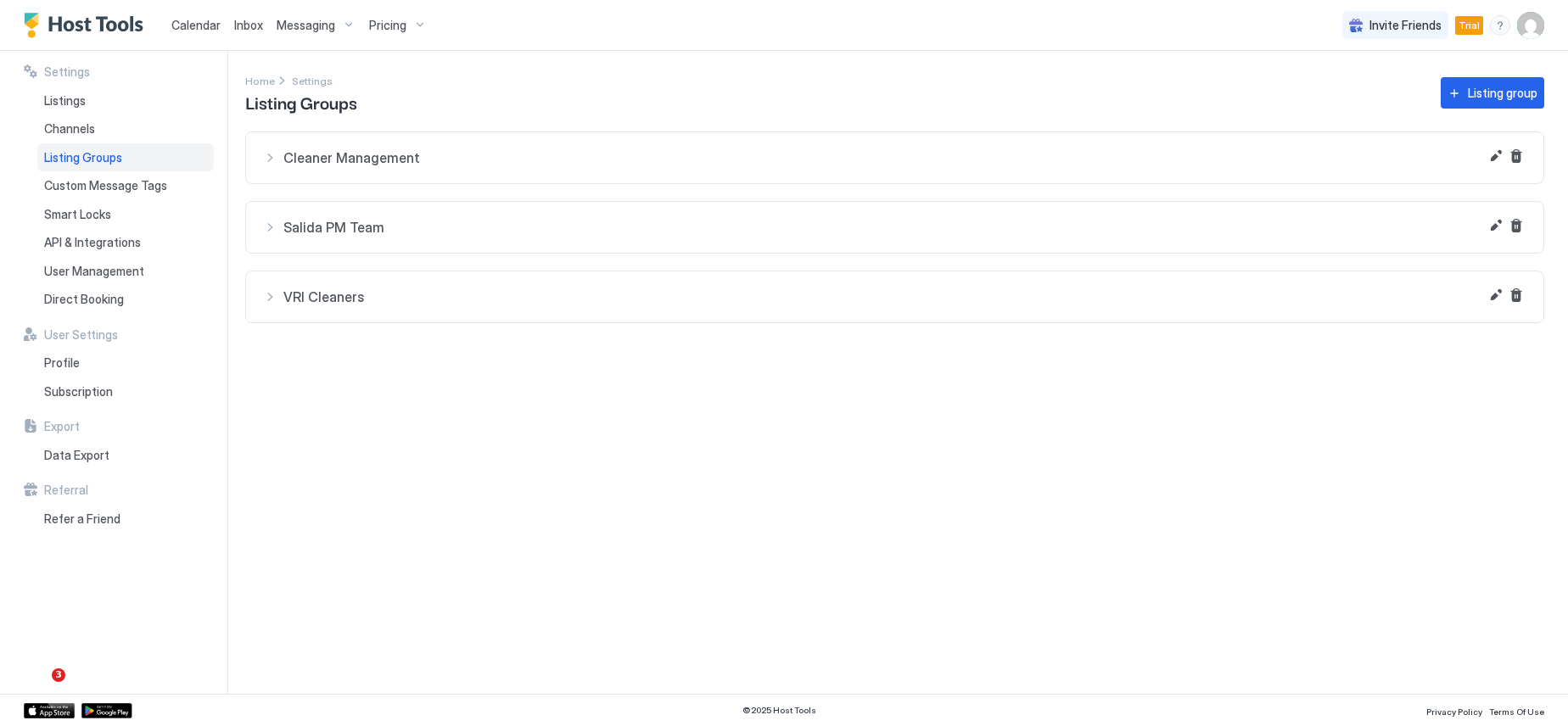
click at [273, 222] on div "Salida PM Team" at bounding box center [895, 227] width 1264 height 17
click at [267, 157] on div "Cleaner Management" at bounding box center [895, 157] width 1264 height 17
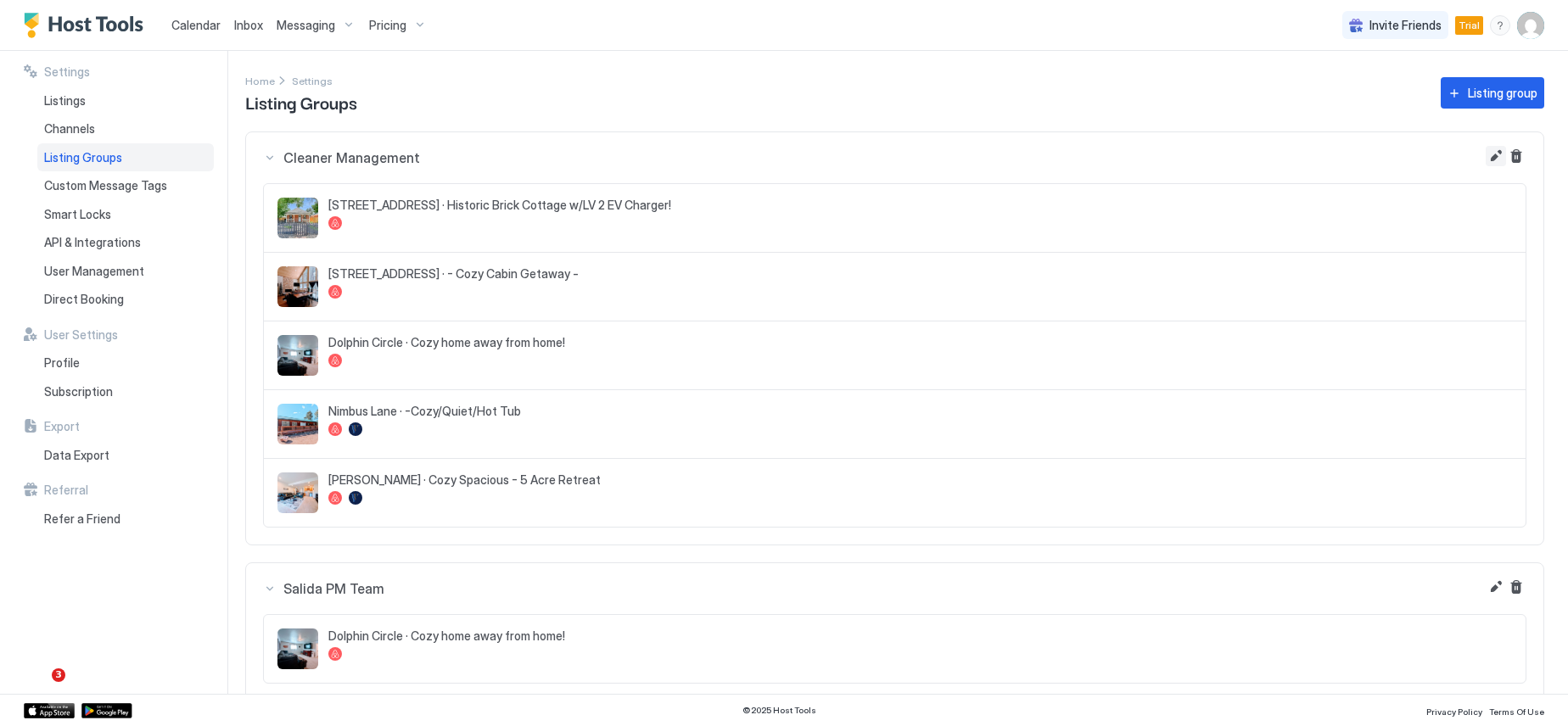
click at [1485, 154] on button "Edit" at bounding box center [1495, 156] width 20 height 20
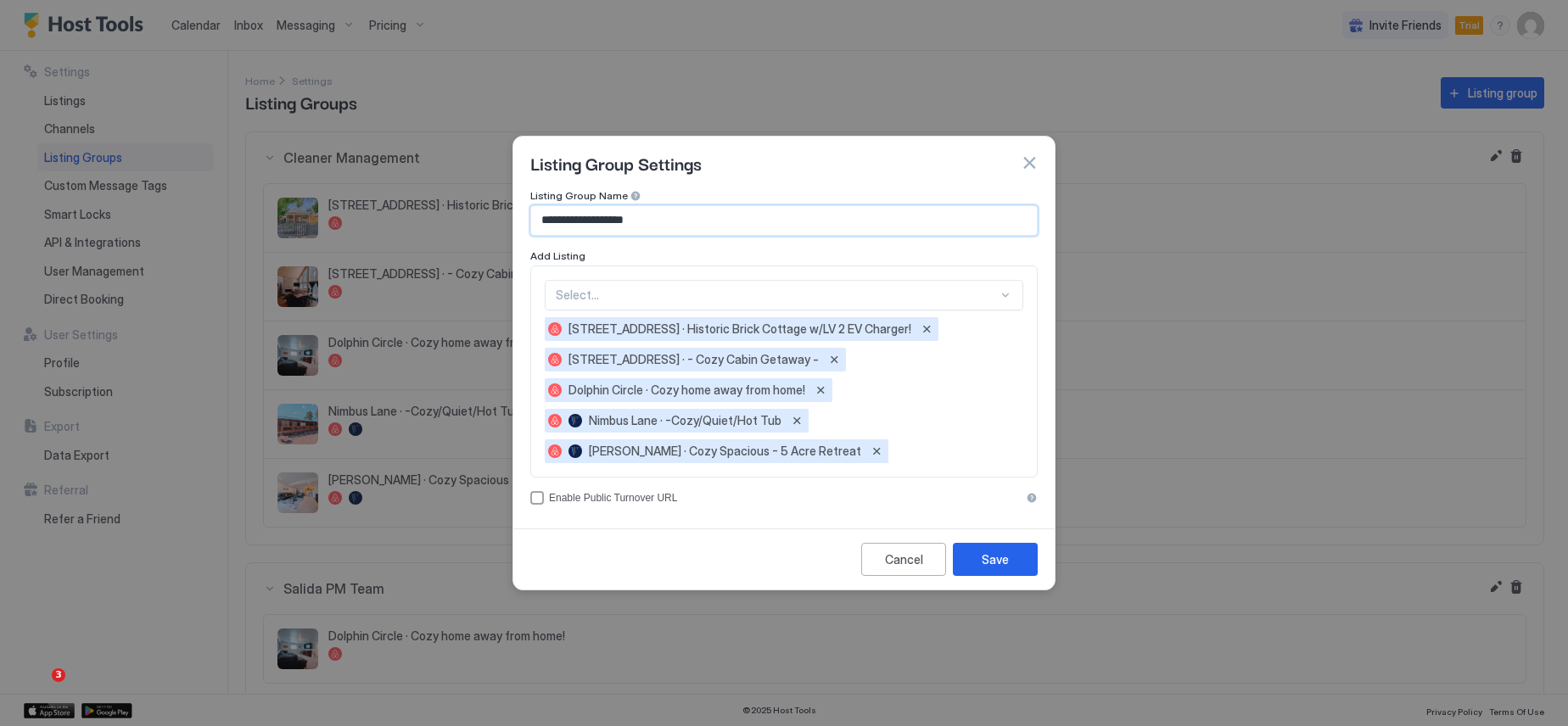
drag, startPoint x: 677, startPoint y: 216, endPoint x: 547, endPoint y: 222, distance: 130.1
click at [547, 222] on input "**********" at bounding box center [784, 221] width 505 height 29
type input "**********"
click at [701, 203] on div "Listing Group Name" at bounding box center [784, 196] width 507 height 16
click at [1004, 558] on div "Save" at bounding box center [995, 559] width 27 height 18
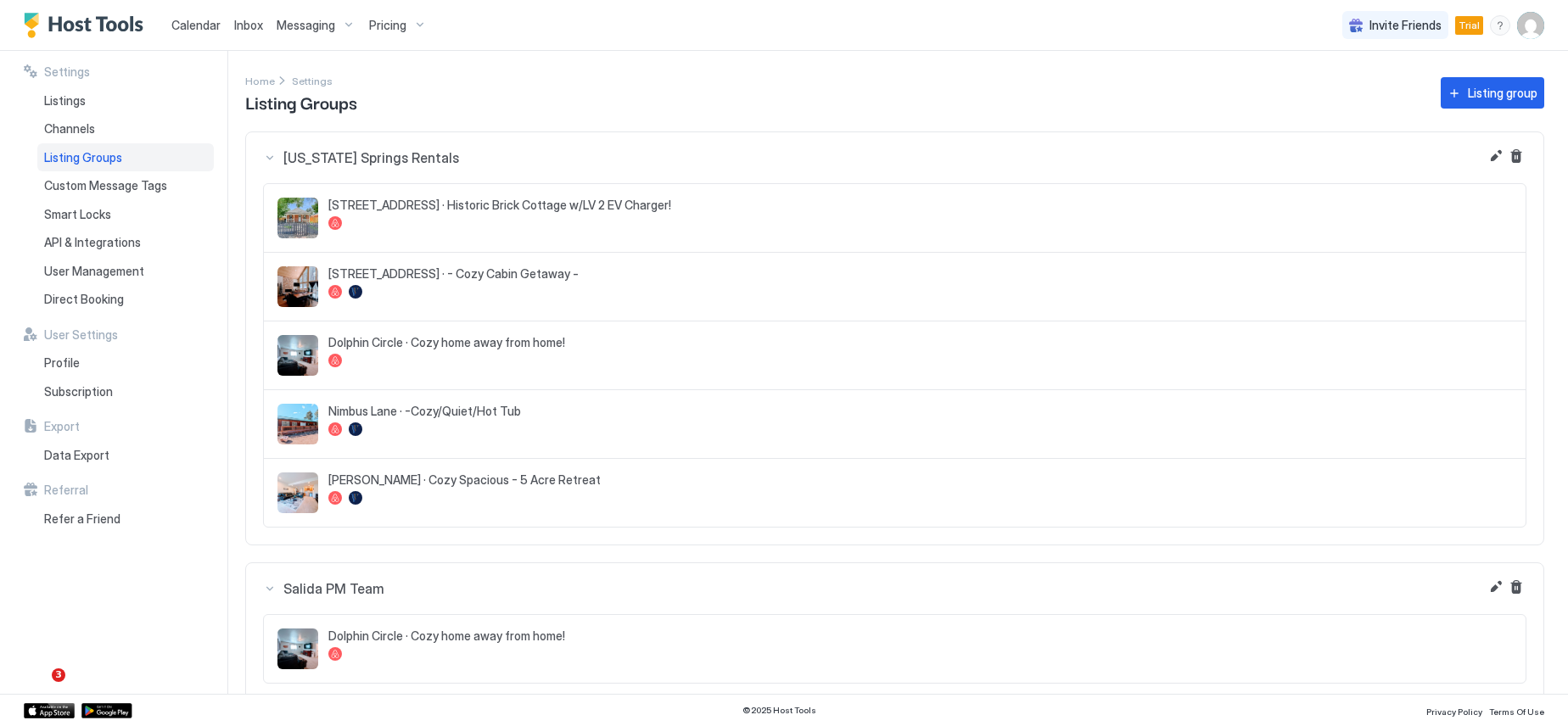
scroll to position [98, 0]
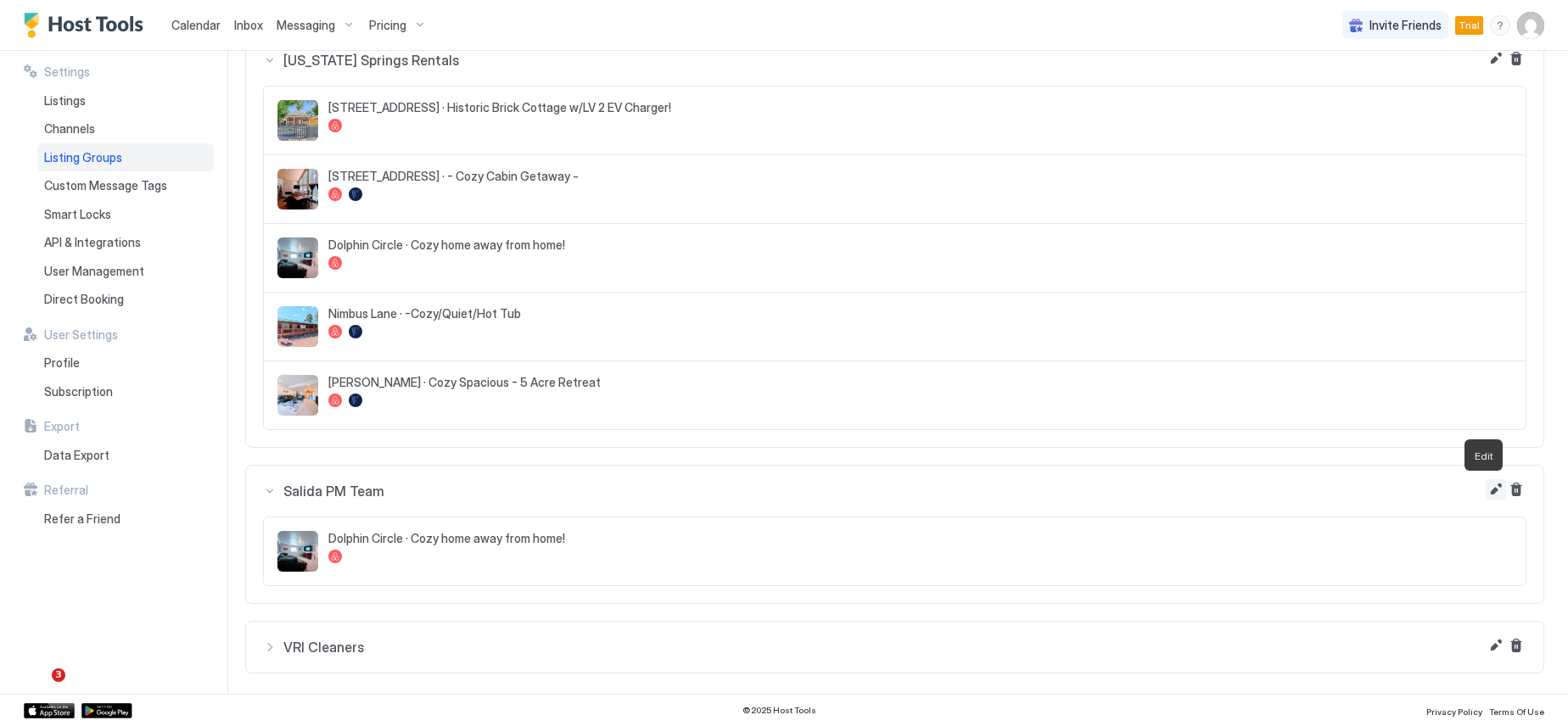
click at [1485, 486] on button "Edit" at bounding box center [1495, 490] width 20 height 20
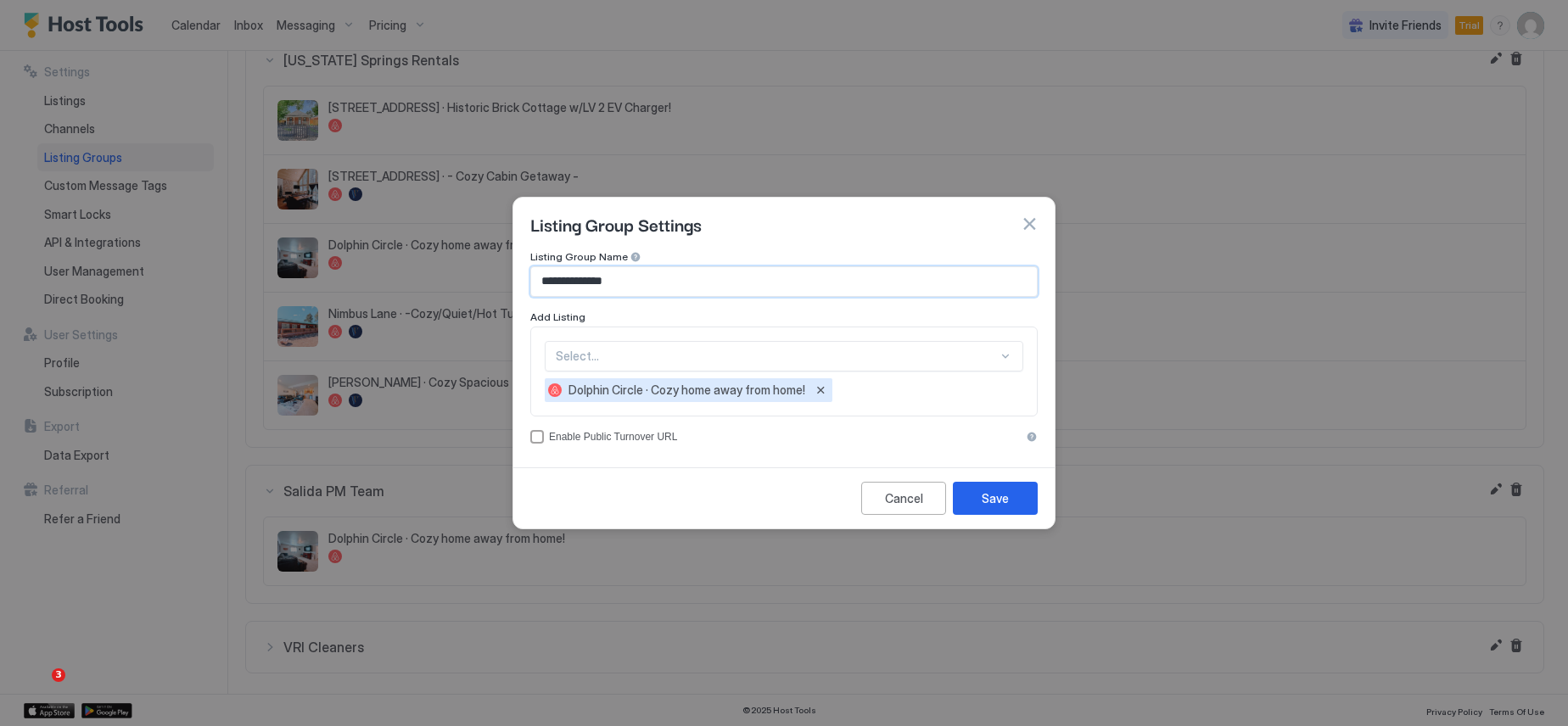
drag, startPoint x: 656, startPoint y: 286, endPoint x: 575, endPoint y: 285, distance: 81.0
click at [575, 285] on input "**********" at bounding box center [784, 281] width 505 height 29
type input "**********"
click at [814, 391] on button "Remove" at bounding box center [820, 390] width 17 height 17
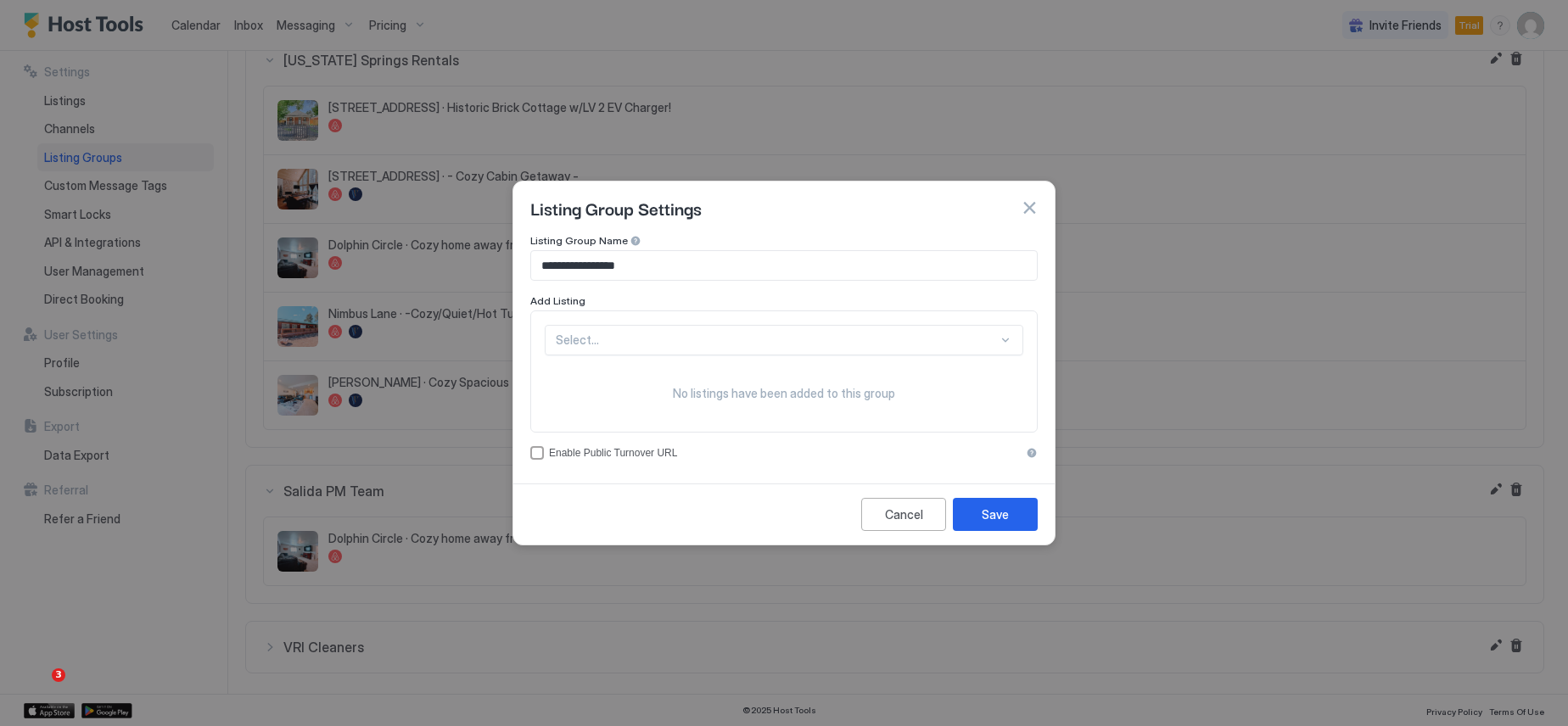
click at [716, 343] on div "Select..." at bounding box center [784, 340] width 478 height 31
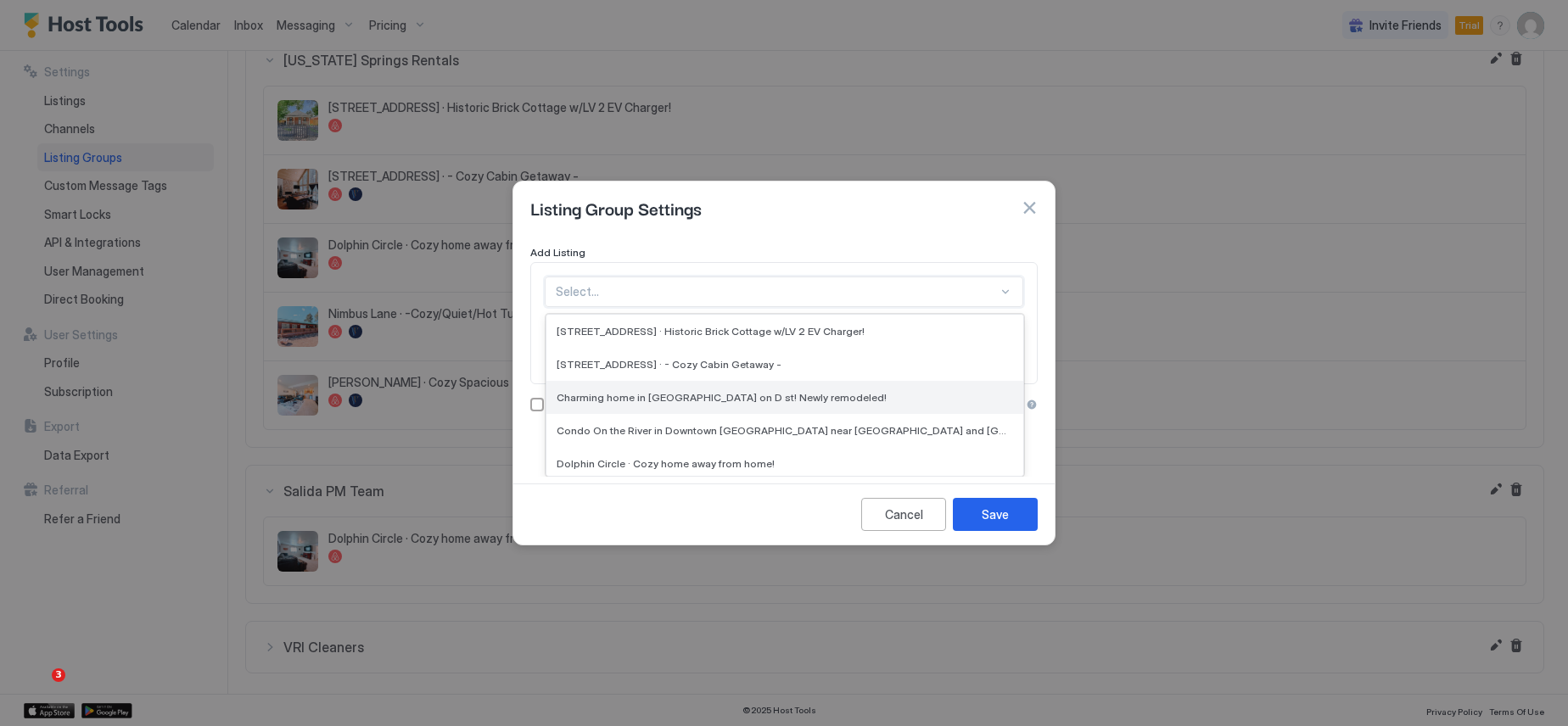
click at [741, 404] on span "Charming home in [GEOGRAPHIC_DATA] on D st! Newly remodeled!" at bounding box center [721, 397] width 330 height 13
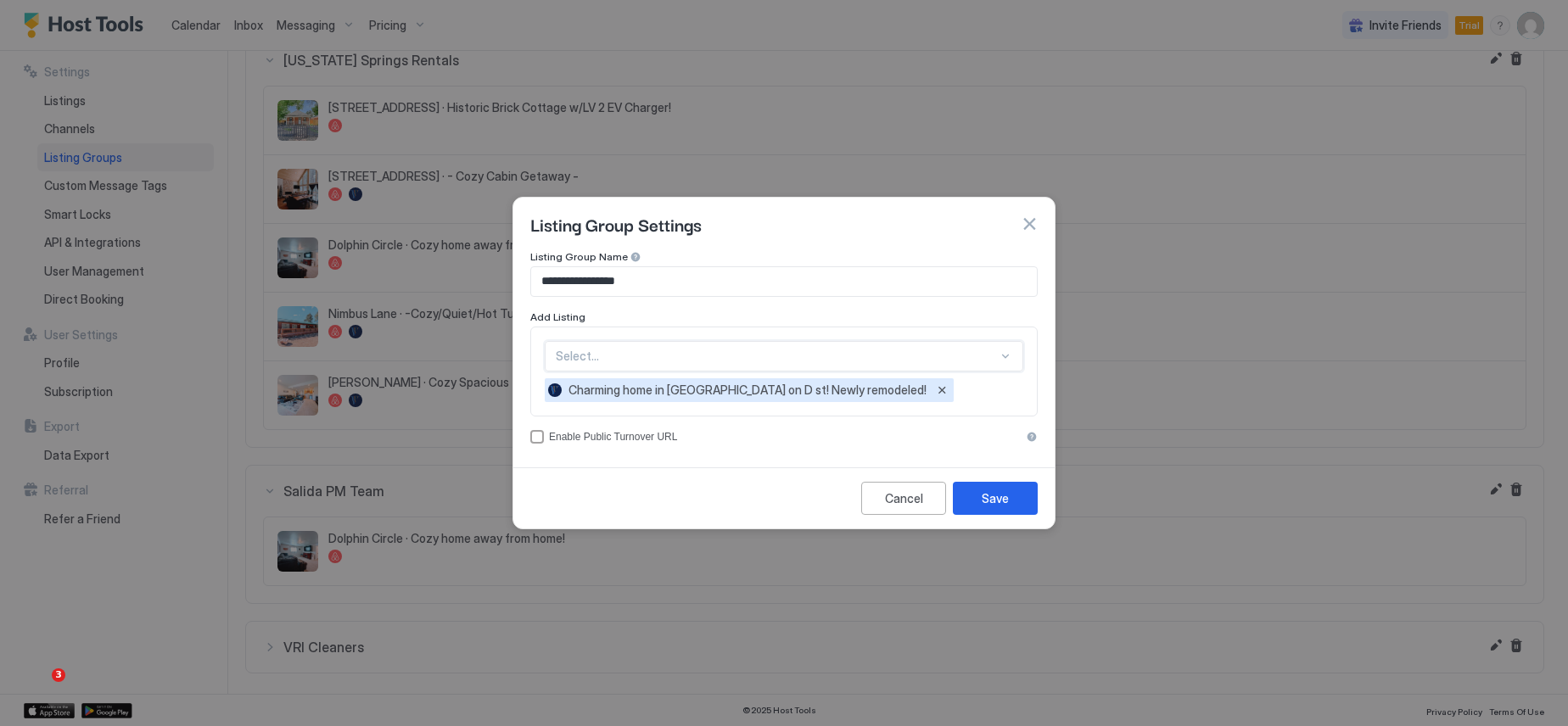
click at [658, 361] on div "option Charming home in [GEOGRAPHIC_DATA] on D st! Newly remodeled!, selected. …" at bounding box center [784, 356] width 478 height 31
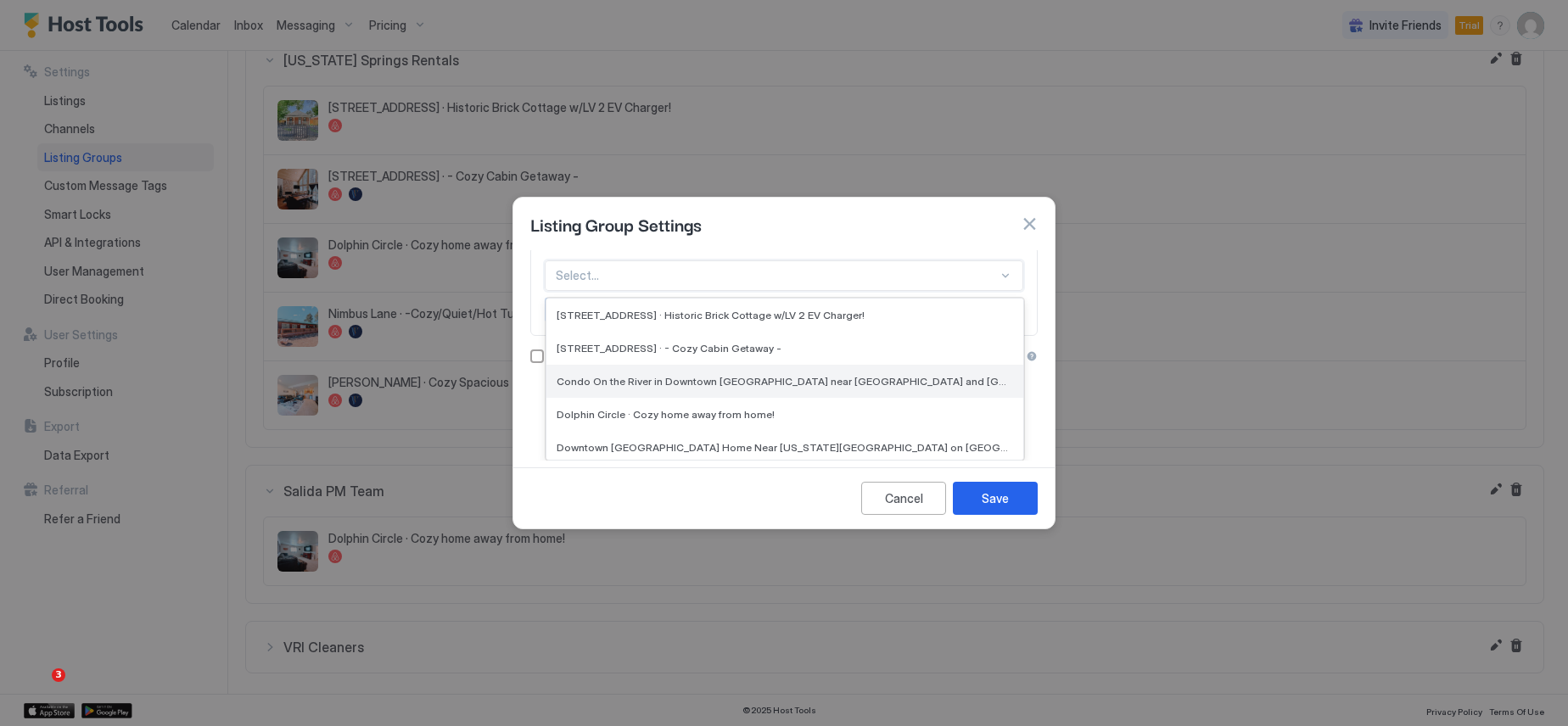
click at [665, 384] on span "Condo On the River in Downtown [GEOGRAPHIC_DATA] near [GEOGRAPHIC_DATA] and [GE…" at bounding box center [783, 382] width 453 height 13
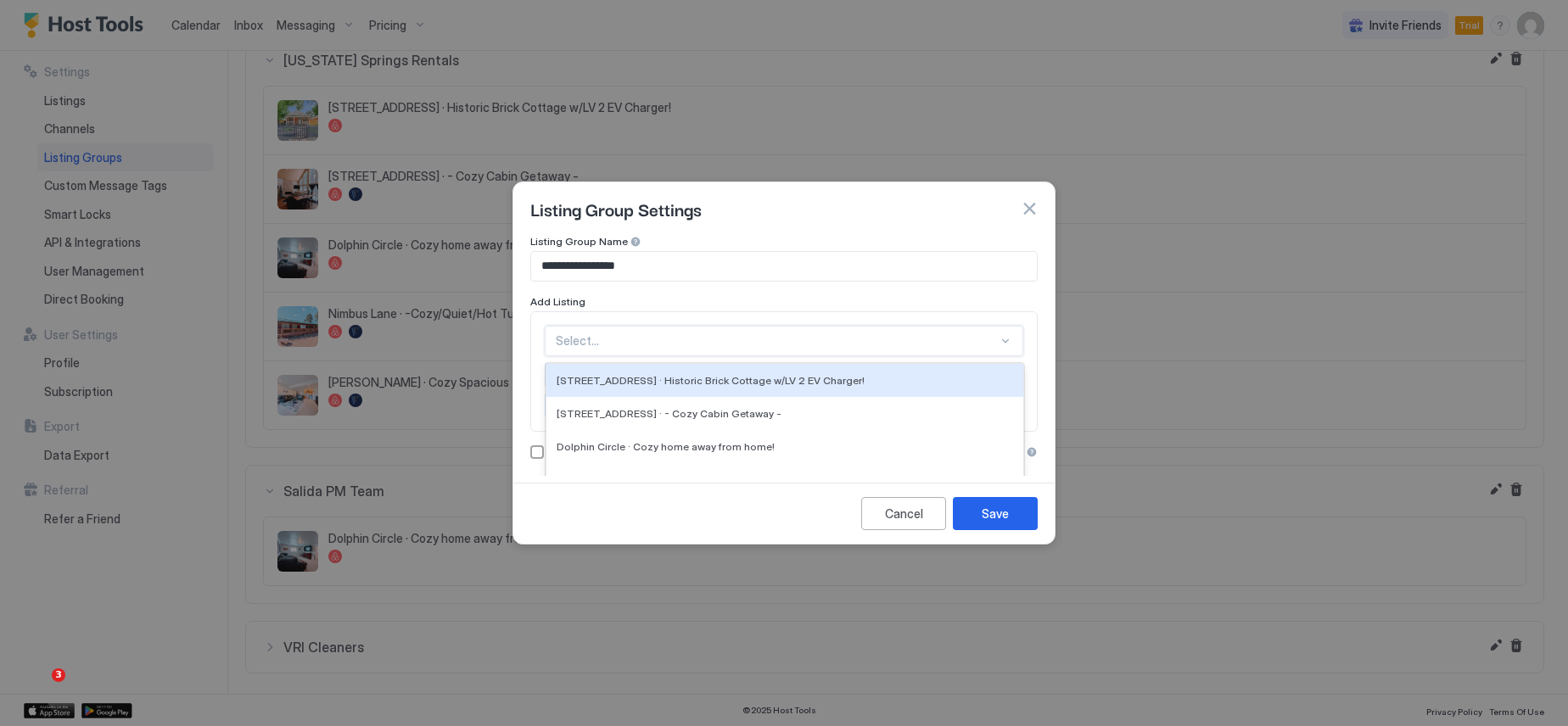
click at [659, 342] on div "option Condo On the River in Downtown [GEOGRAPHIC_DATA] near [GEOGRAPHIC_DATA] …" at bounding box center [784, 341] width 478 height 31
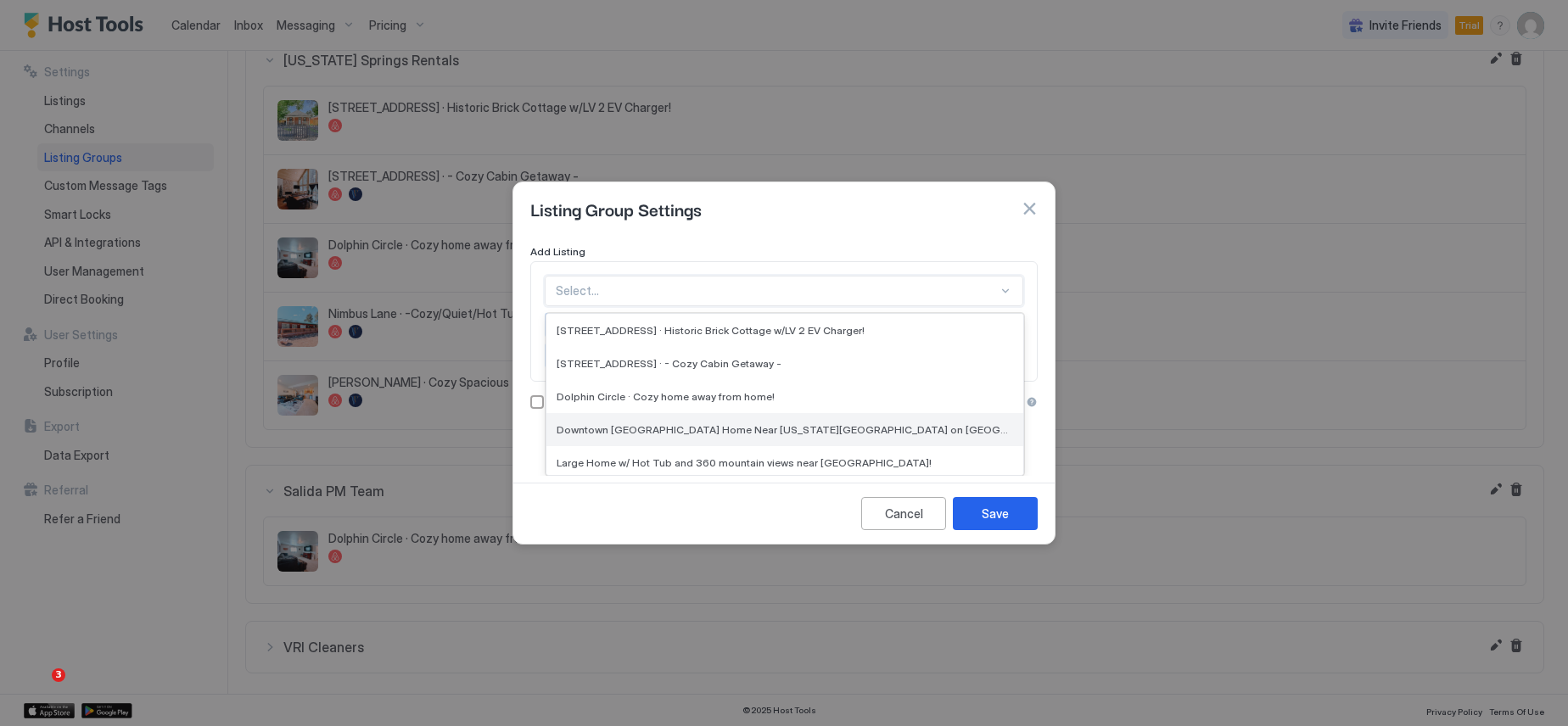
click at [658, 434] on span "Downtown [GEOGRAPHIC_DATA] Home Near [US_STATE][GEOGRAPHIC_DATA] on [GEOGRAPHIC…" at bounding box center [783, 430] width 453 height 13
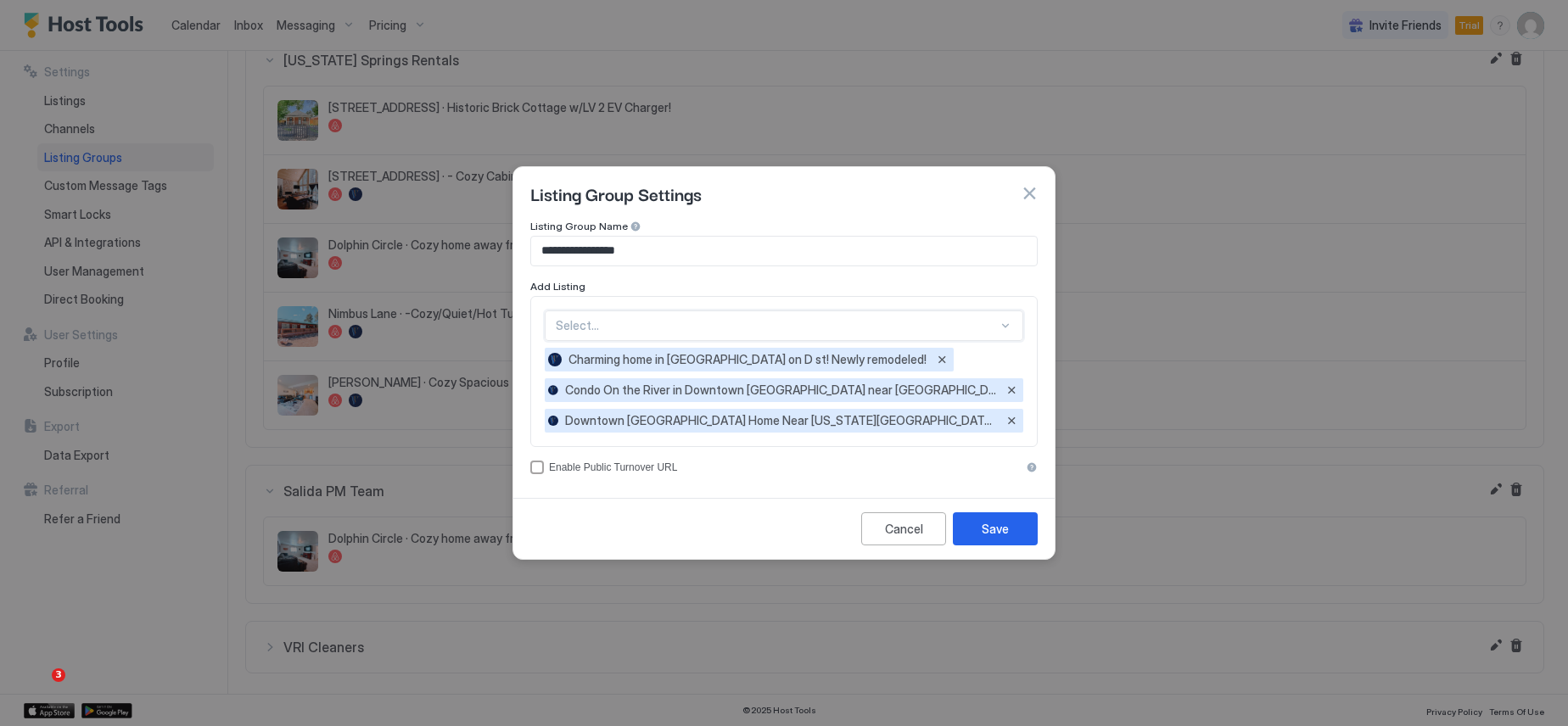
scroll to position [0, 0]
click at [637, 333] on div "option Downtown [GEOGRAPHIC_DATA] Home Near [US_STATE][GEOGRAPHIC_DATA] on [GEO…" at bounding box center [784, 326] width 478 height 31
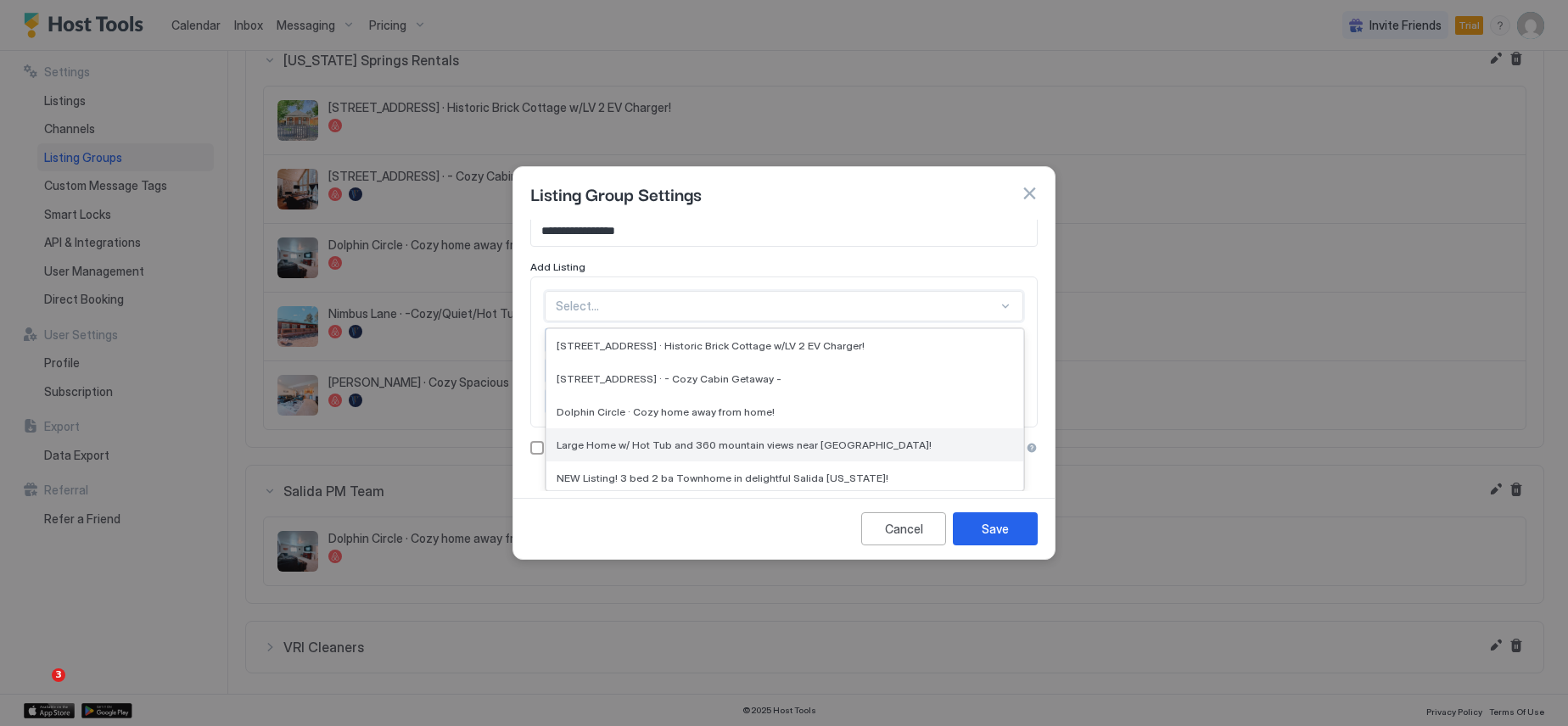
click at [640, 446] on span "Large Home w/ Hot Tub and 360 mountain views near [GEOGRAPHIC_DATA]!" at bounding box center [744, 445] width 375 height 13
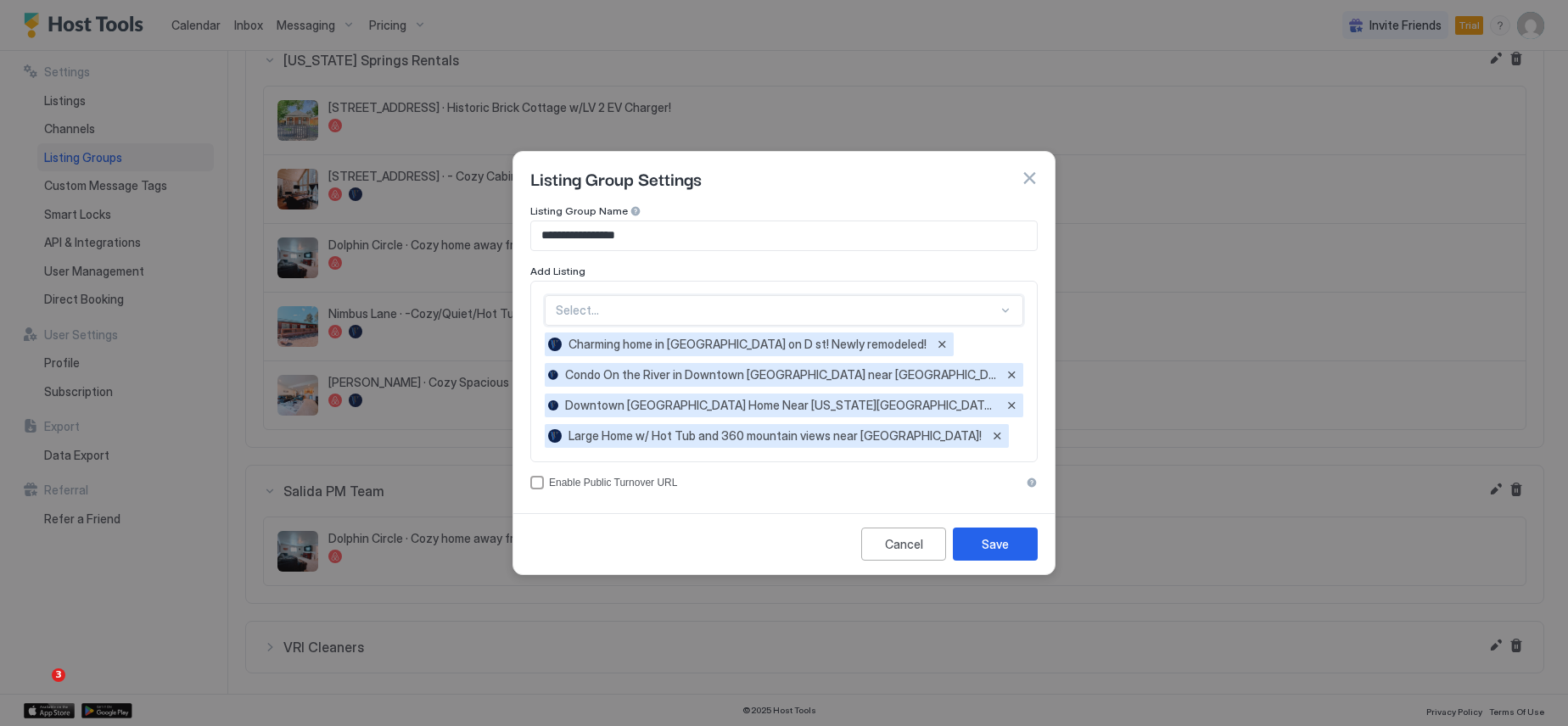
scroll to position [0, 0]
click at [649, 307] on div at bounding box center [776, 310] width 442 height 15
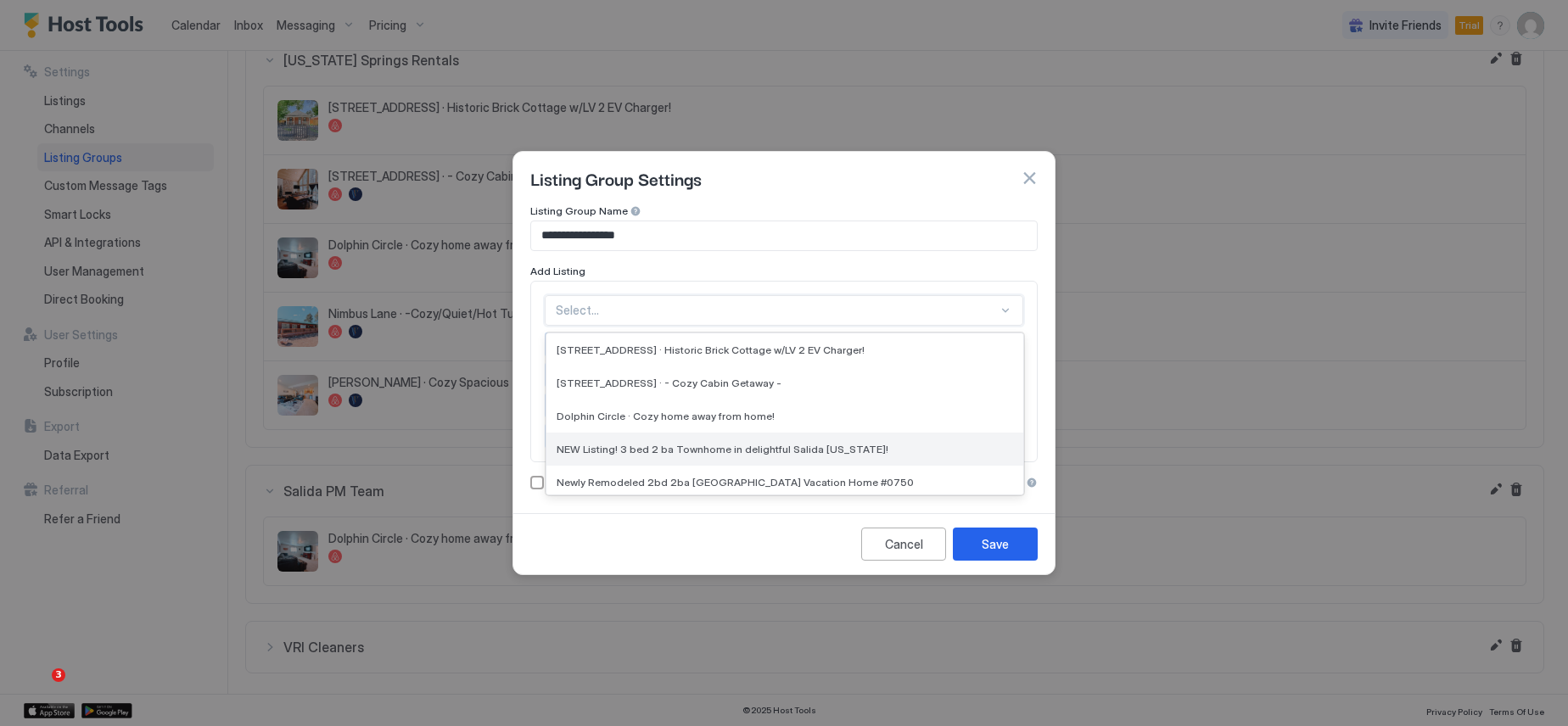
click at [659, 447] on span "NEW Listing! 3 bed 2 ba Townhome in delightful Salida [US_STATE]!" at bounding box center [722, 450] width 331 height 13
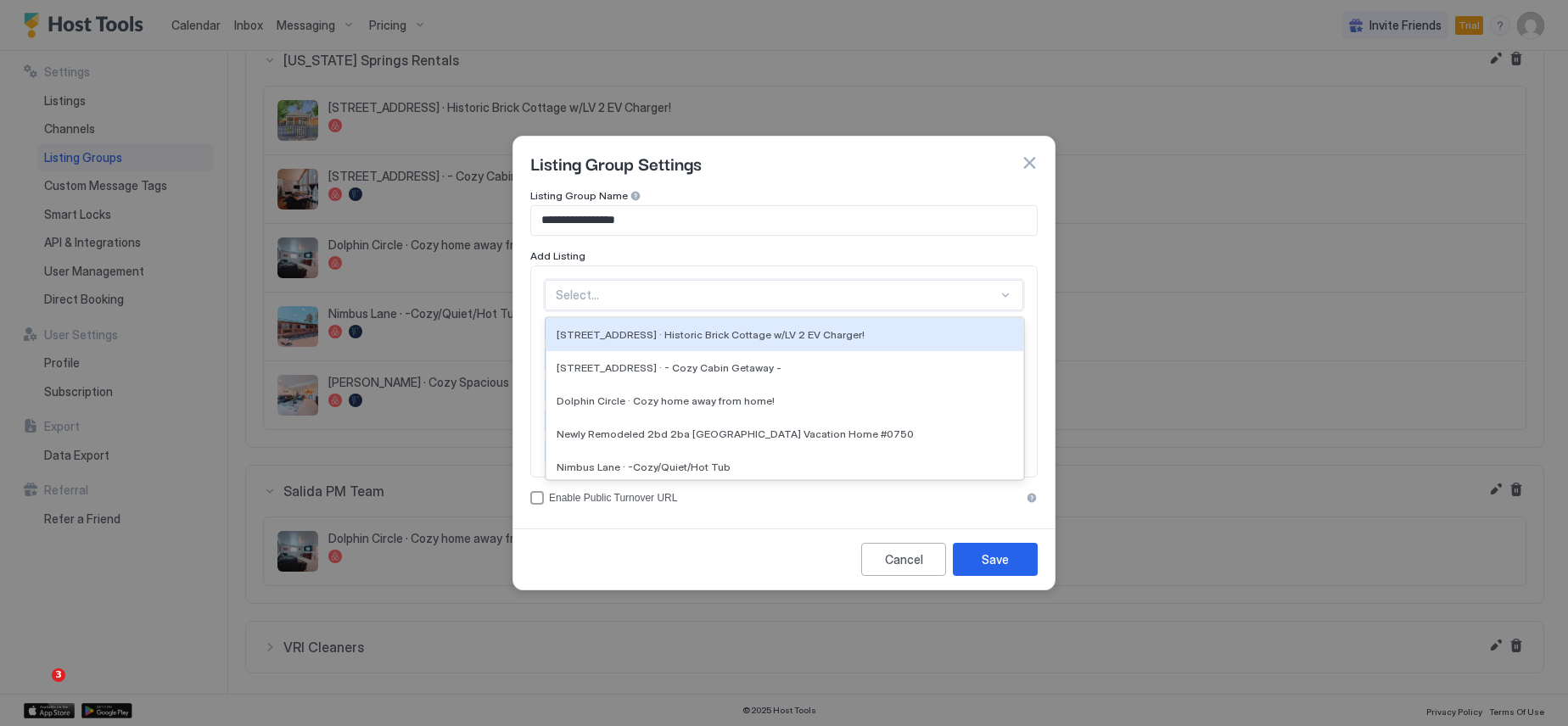
click at [653, 293] on div at bounding box center [776, 295] width 442 height 15
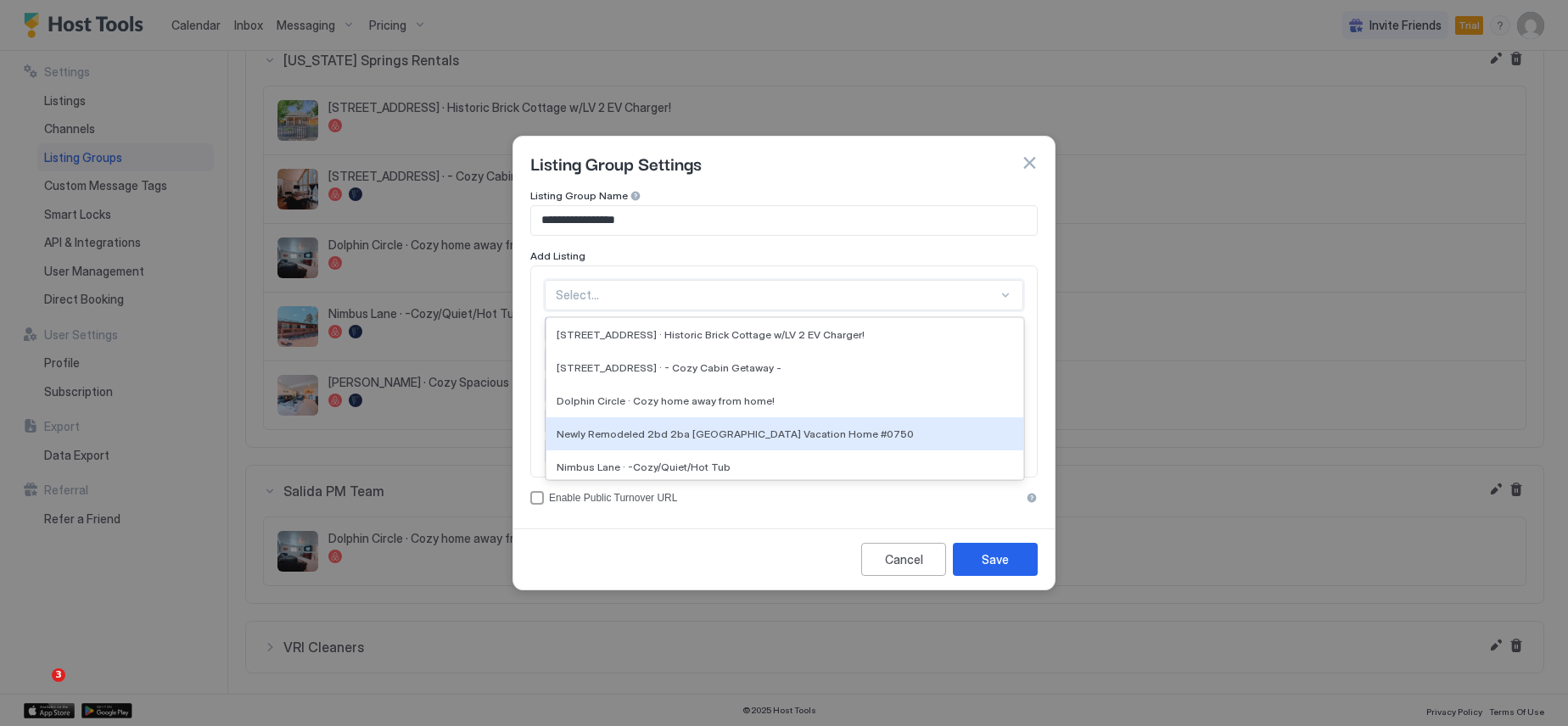
click at [659, 432] on span "Newly Remodeled 2bd 2ba [GEOGRAPHIC_DATA] Vacation Home #0750" at bounding box center [735, 434] width 357 height 13
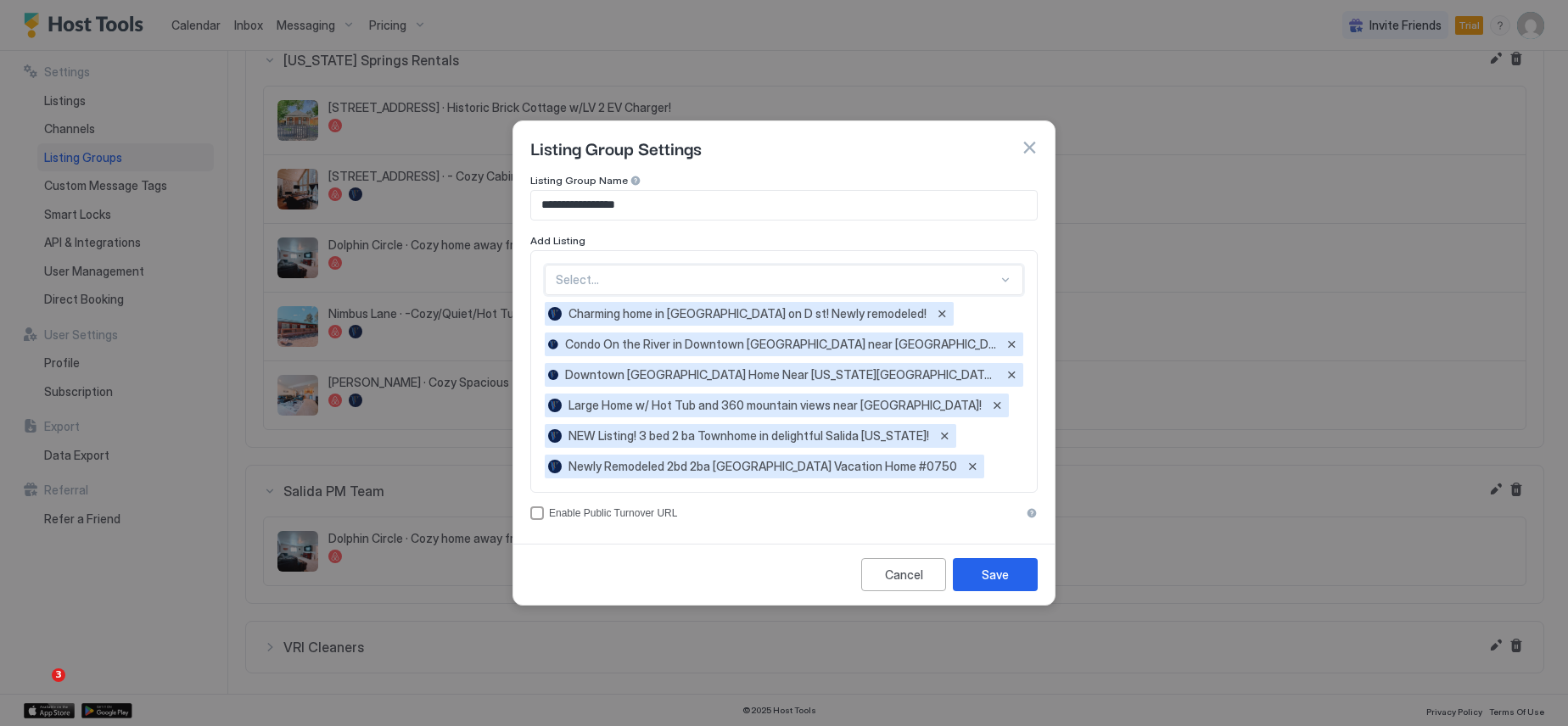
click at [691, 286] on div at bounding box center [776, 280] width 442 height 15
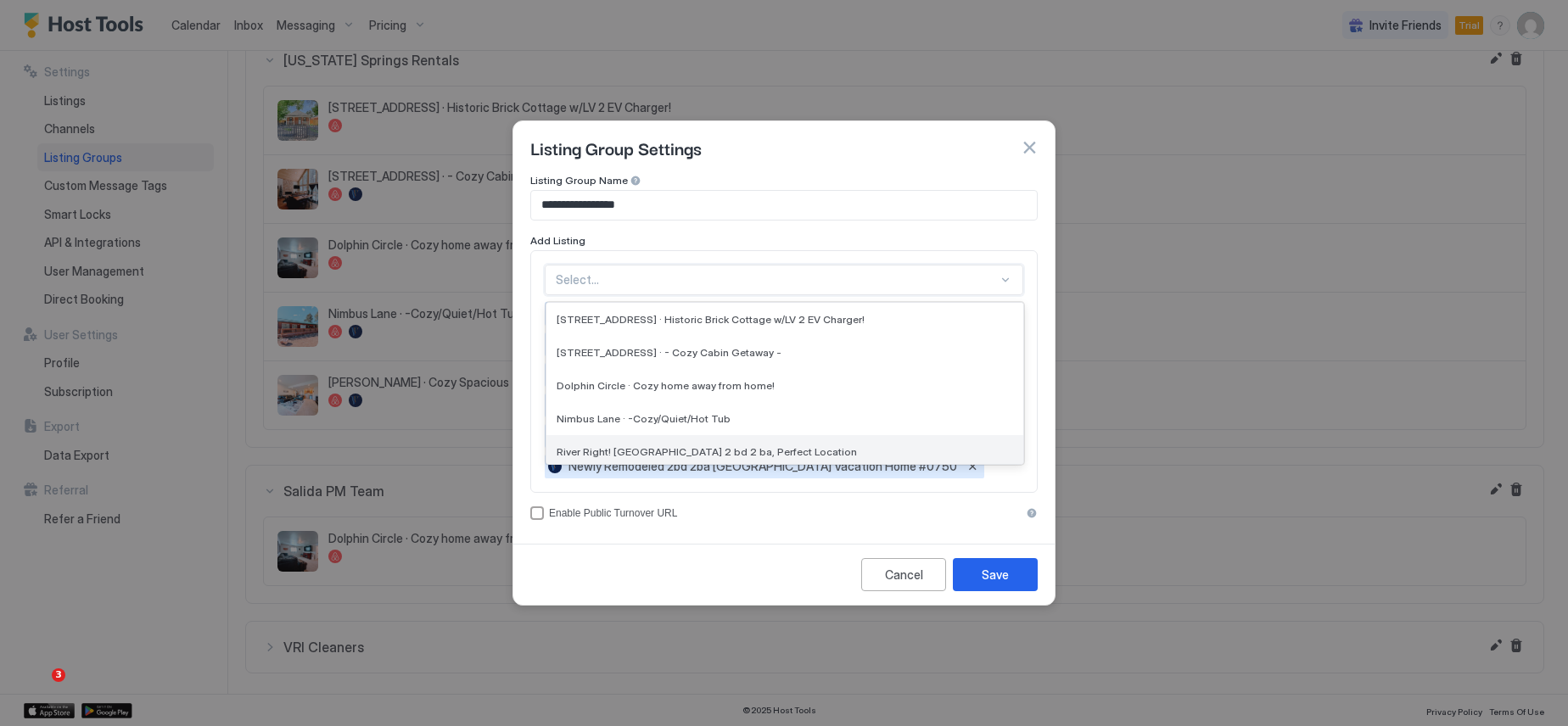
click at [677, 450] on span "River Right! [GEOGRAPHIC_DATA] 2 bd 2 ba, Perfect Location" at bounding box center [706, 452] width 301 height 13
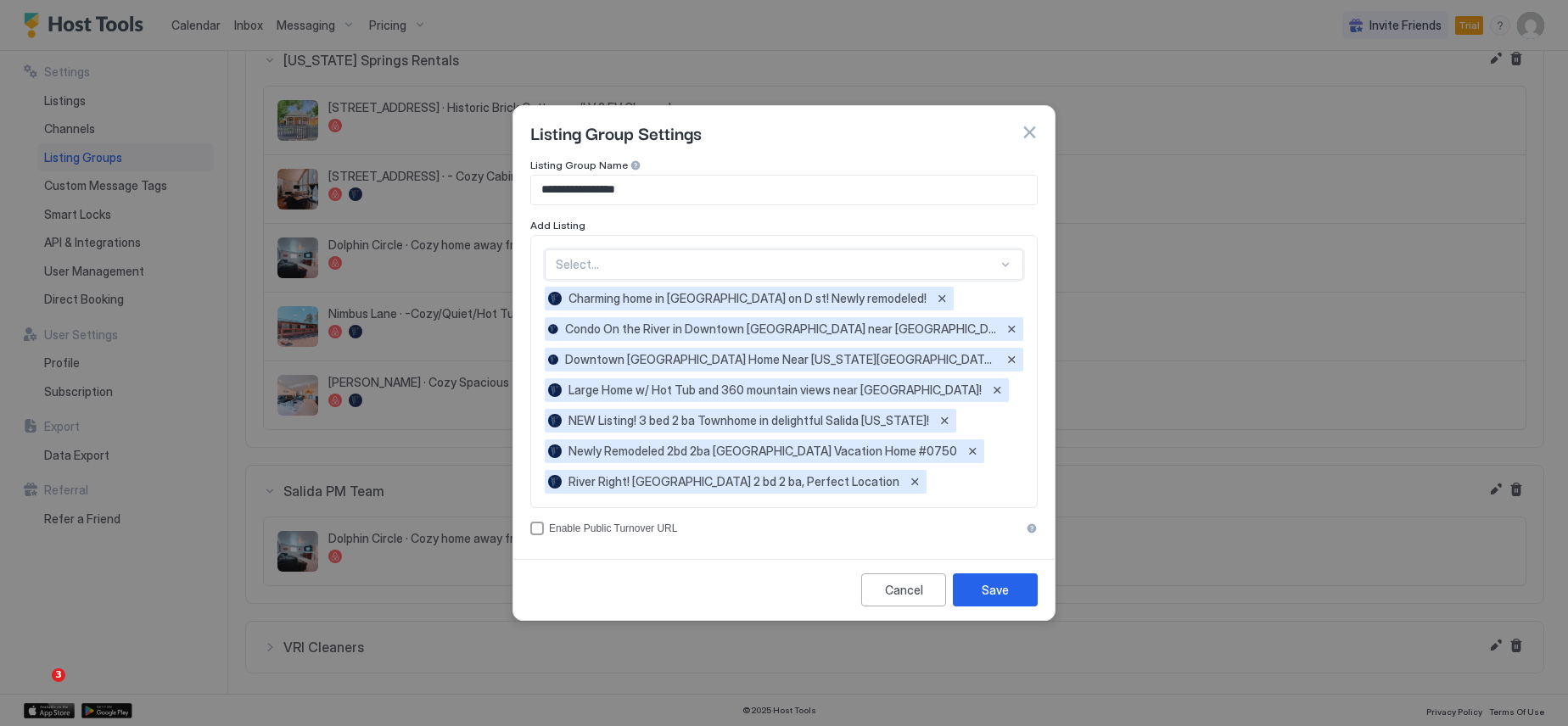
click at [668, 269] on div at bounding box center [776, 264] width 442 height 15
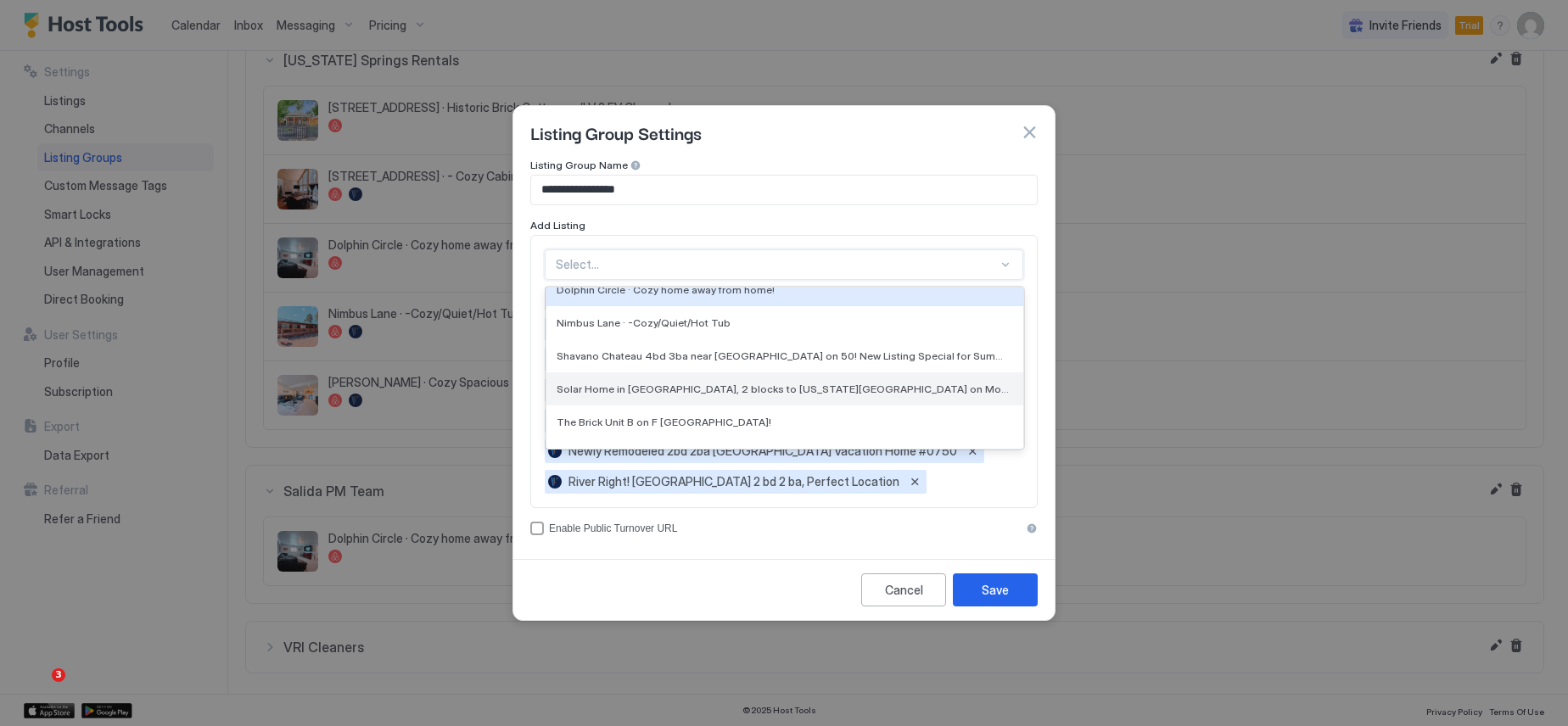
scroll to position [85, 0]
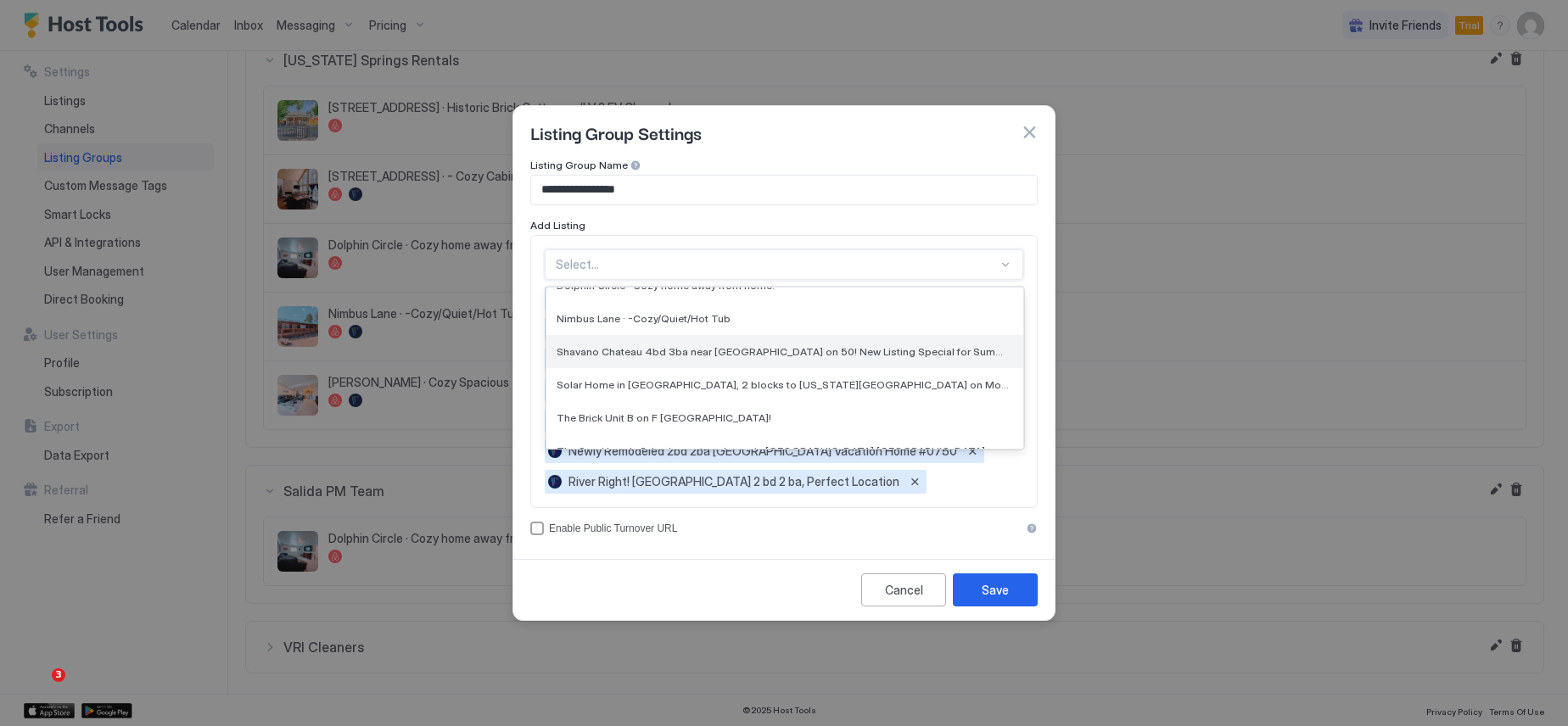
click at [665, 354] on span "Shavano Chateau 4bd 3ba near [GEOGRAPHIC_DATA] on 50! New Listing Special for S…" at bounding box center [783, 352] width 453 height 13
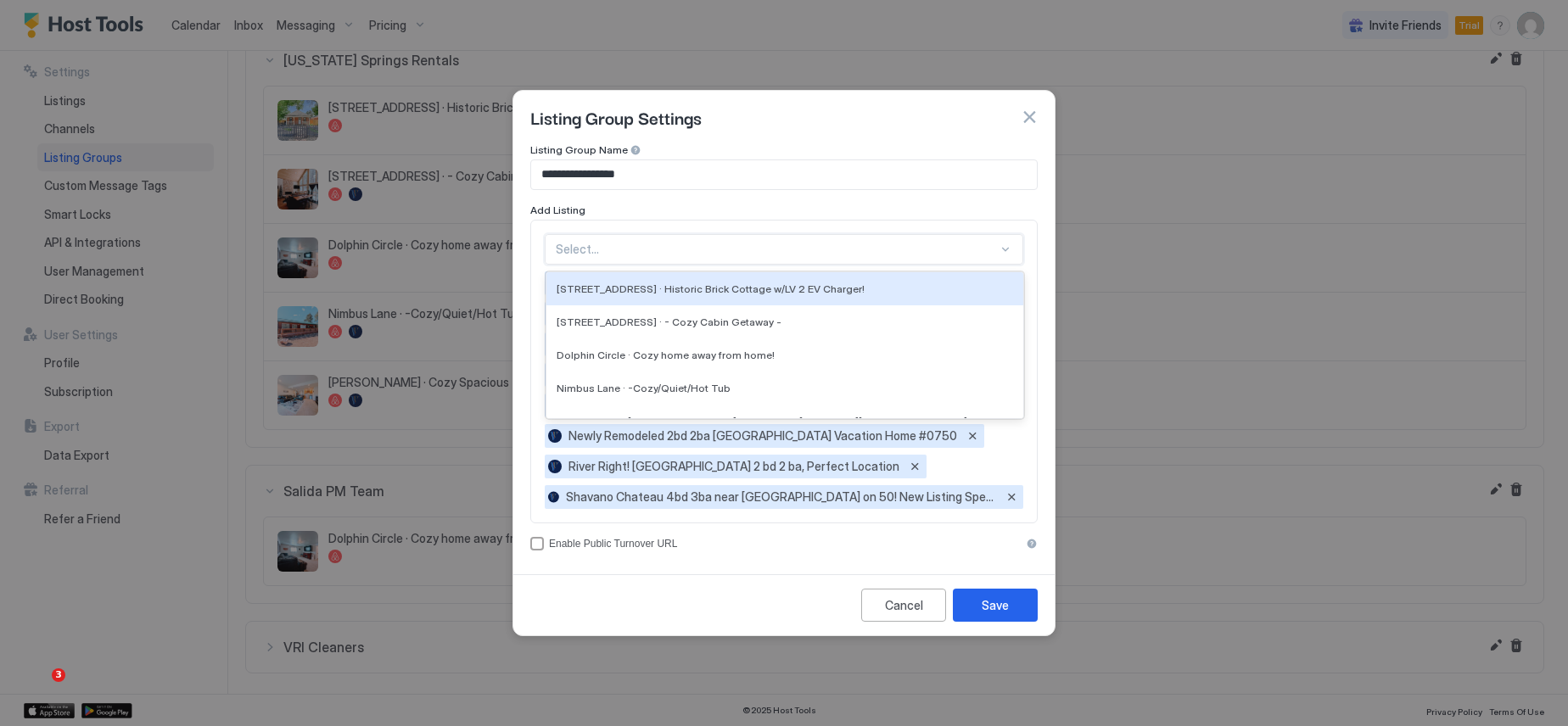
click at [665, 249] on div at bounding box center [776, 249] width 442 height 15
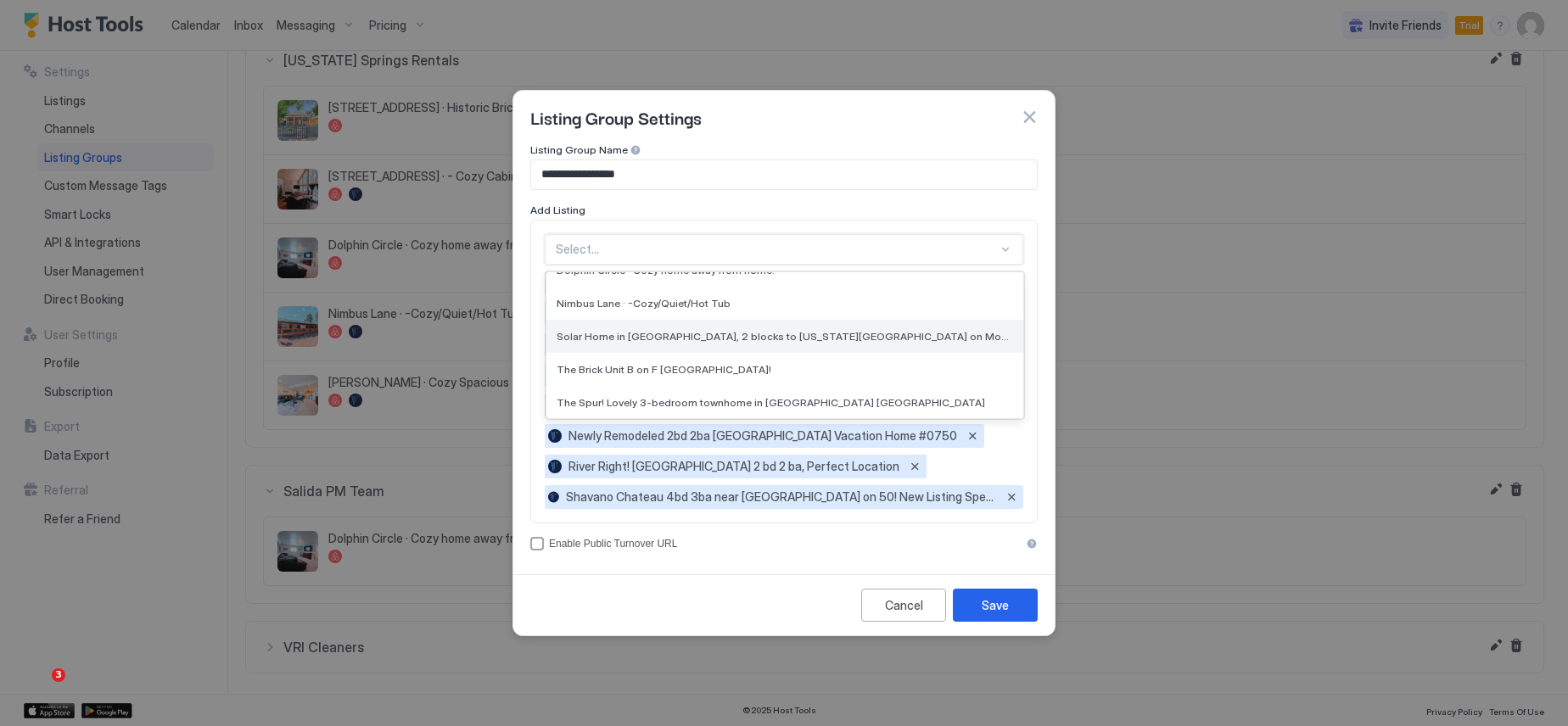
click at [648, 344] on div "Solar Home in [GEOGRAPHIC_DATA], 2 blocks to [US_STATE][GEOGRAPHIC_DATA] on Mon…" at bounding box center [784, 337] width 476 height 34
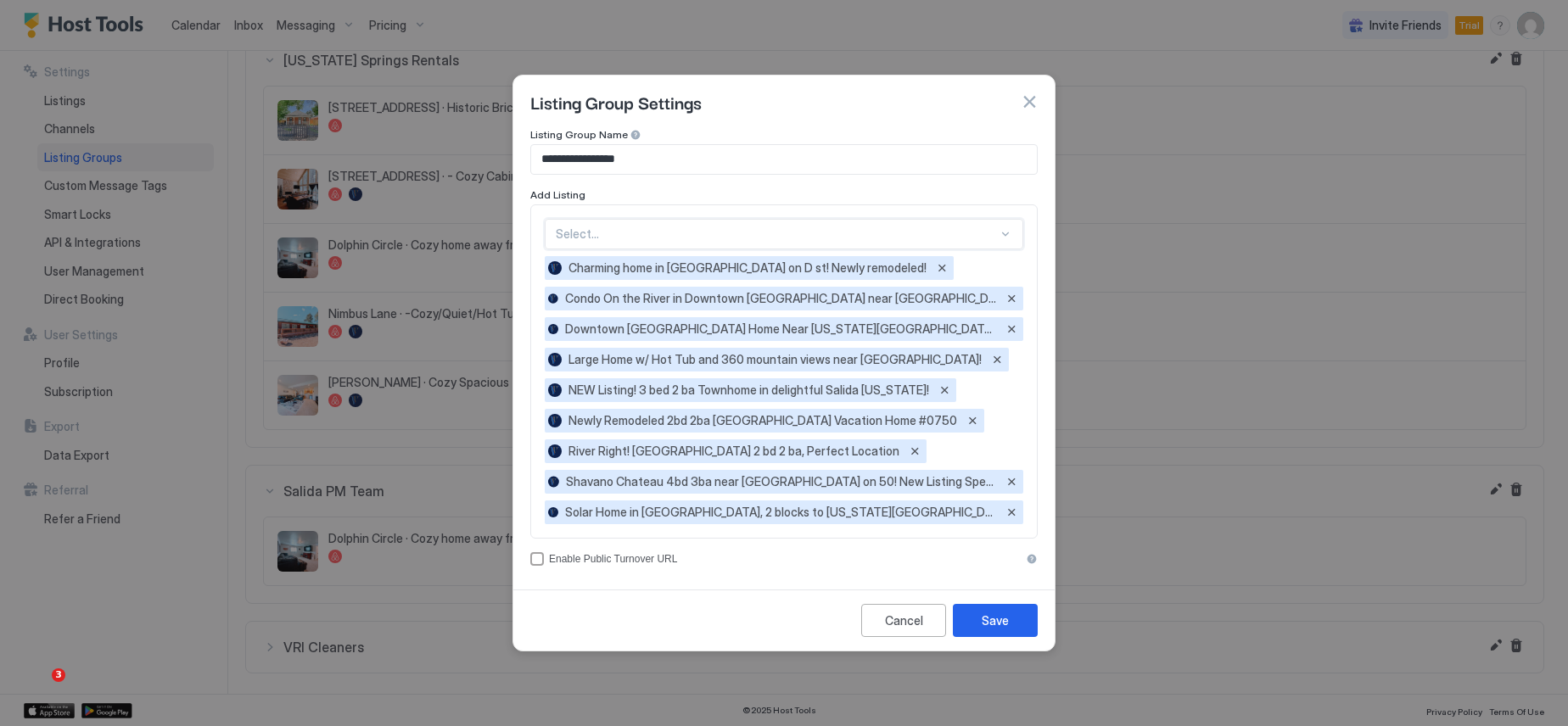
click at [663, 229] on div at bounding box center [776, 234] width 442 height 15
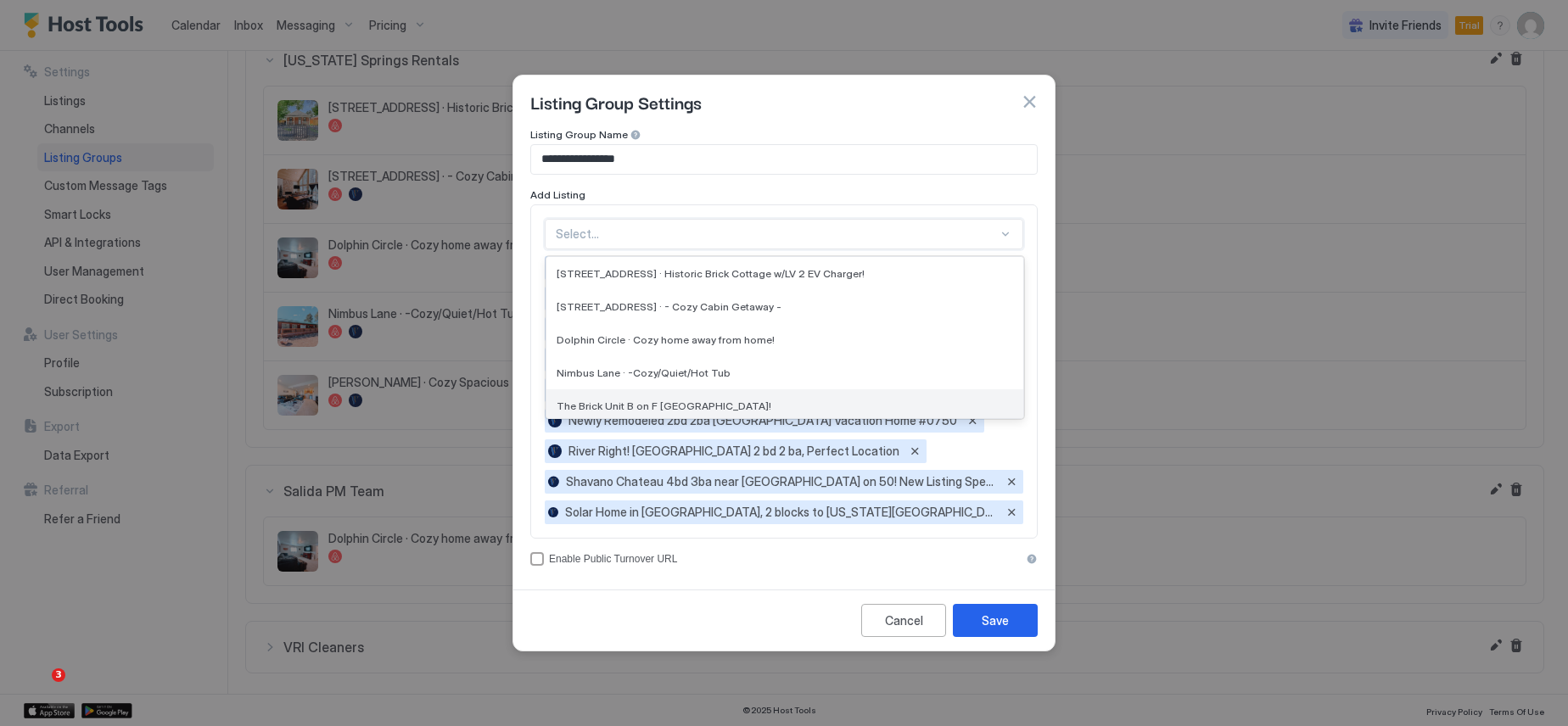
click at [655, 409] on span "The Brick Unit B on F [GEOGRAPHIC_DATA]!" at bounding box center [663, 406] width 215 height 13
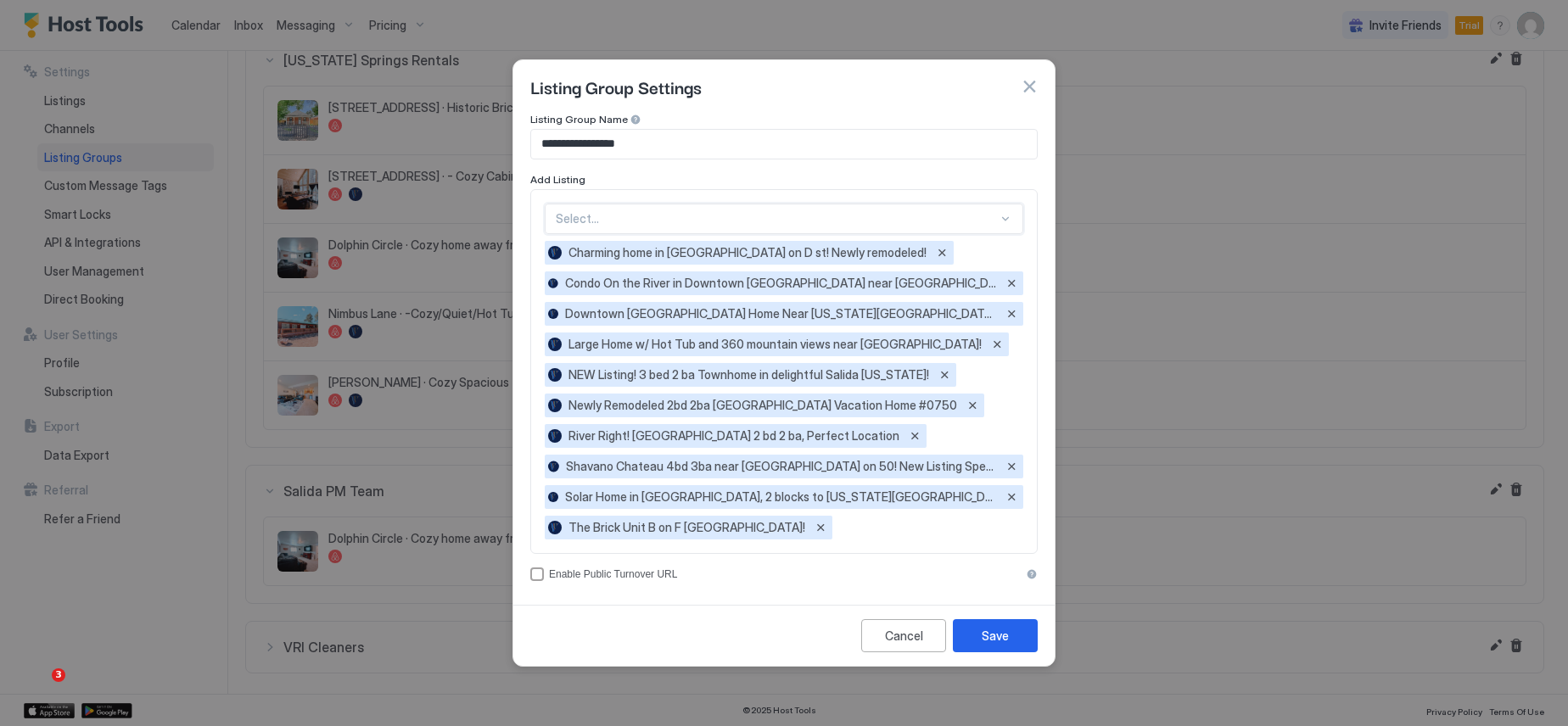
click at [640, 220] on div at bounding box center [776, 219] width 442 height 15
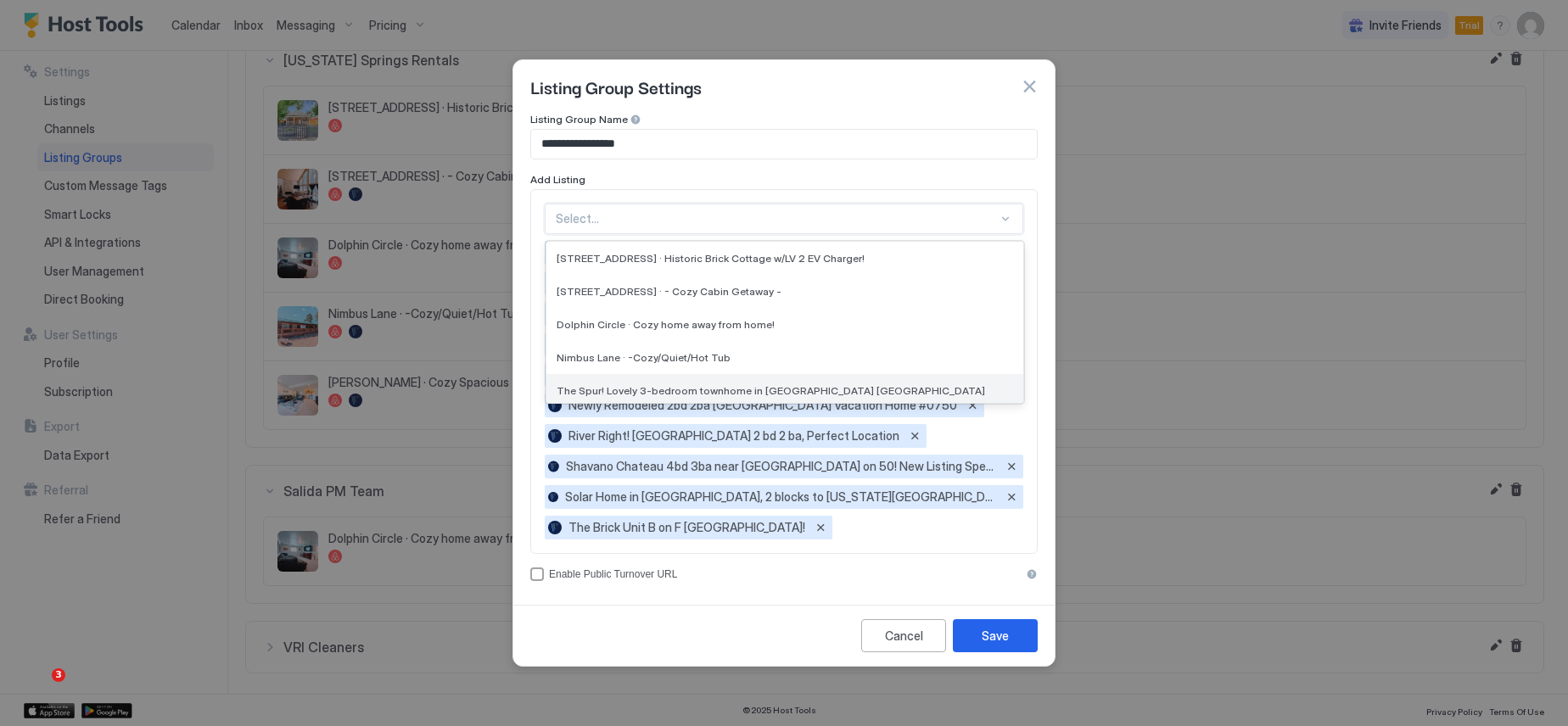
click at [673, 391] on span "The Spur! Lovely 3-bedroom townhome in [GEOGRAPHIC_DATA] [GEOGRAPHIC_DATA]" at bounding box center [771, 391] width 428 height 13
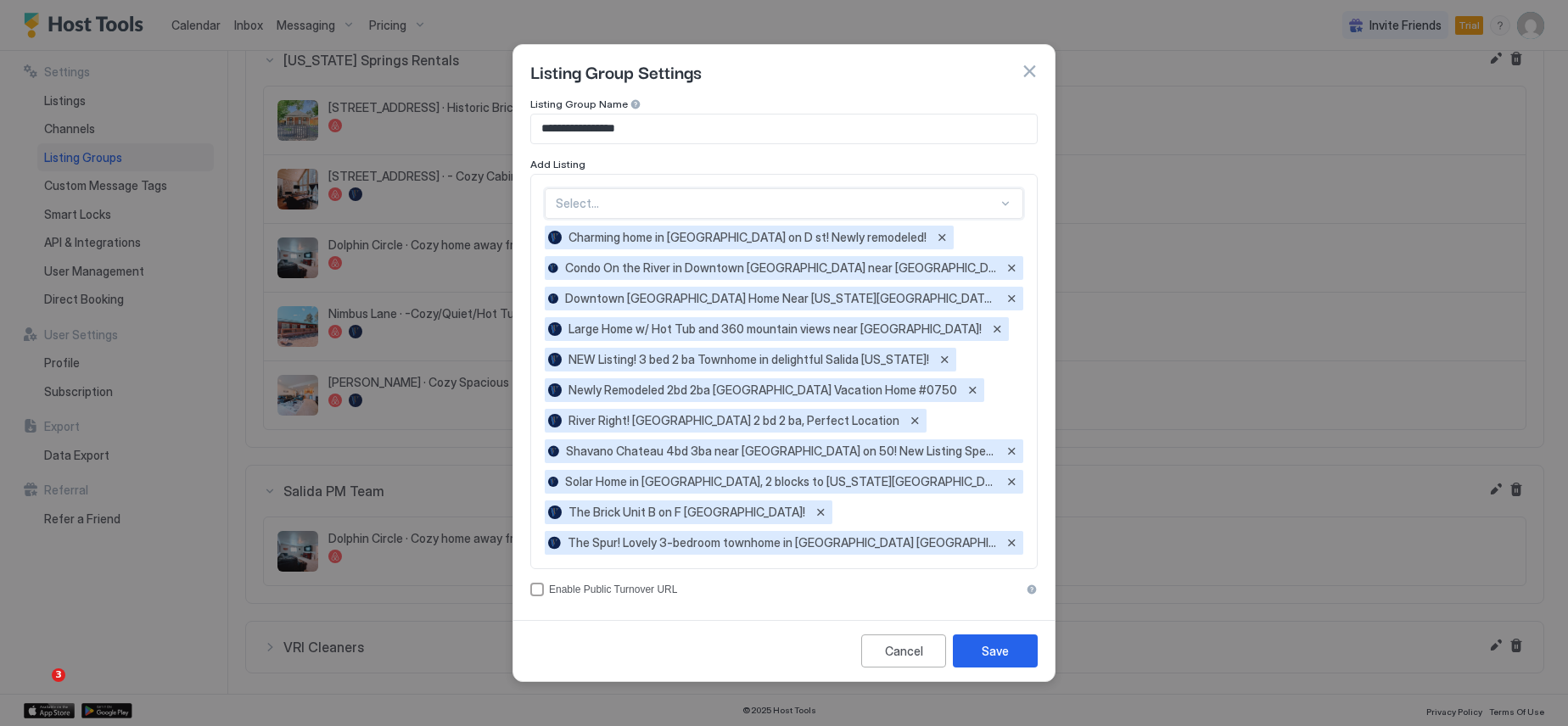
click at [645, 200] on div at bounding box center [776, 204] width 442 height 15
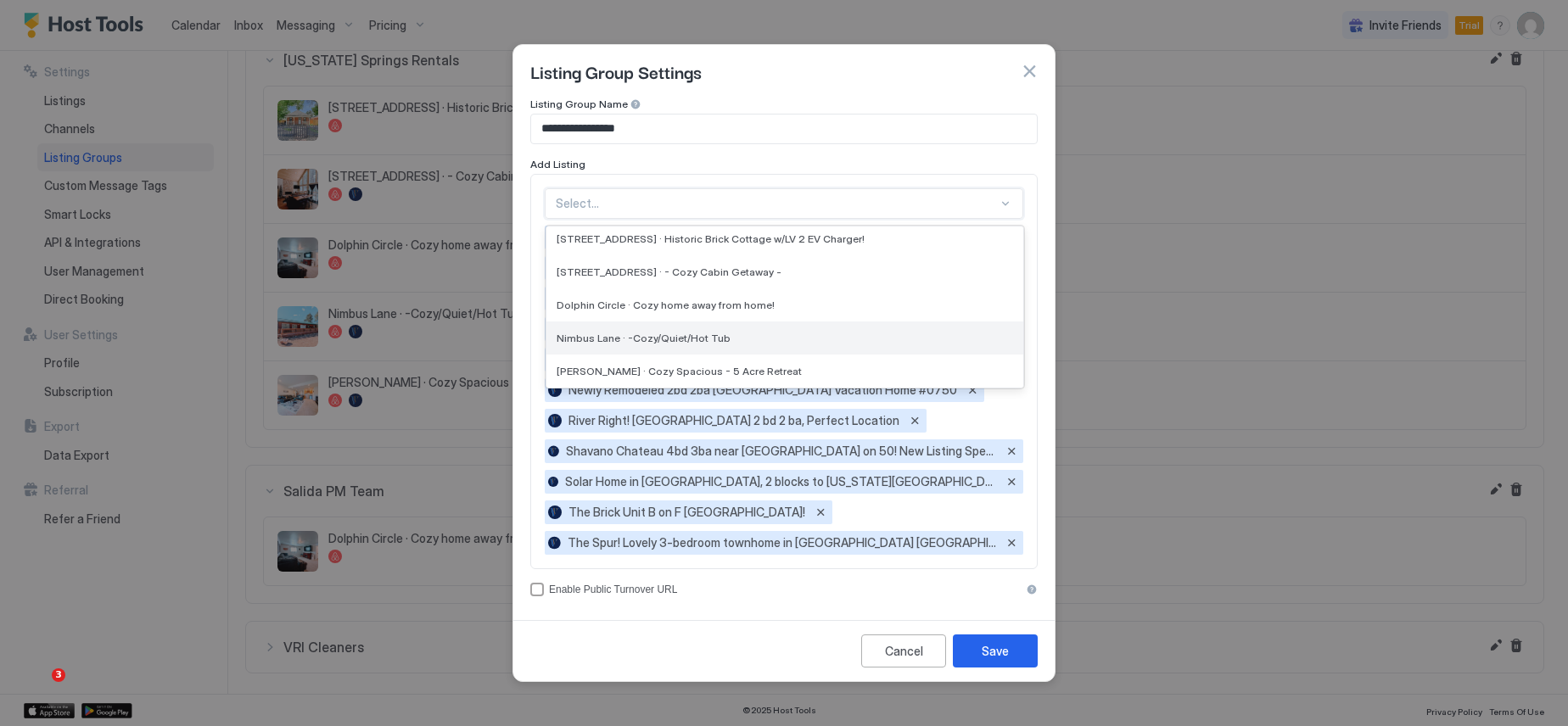
scroll to position [0, 0]
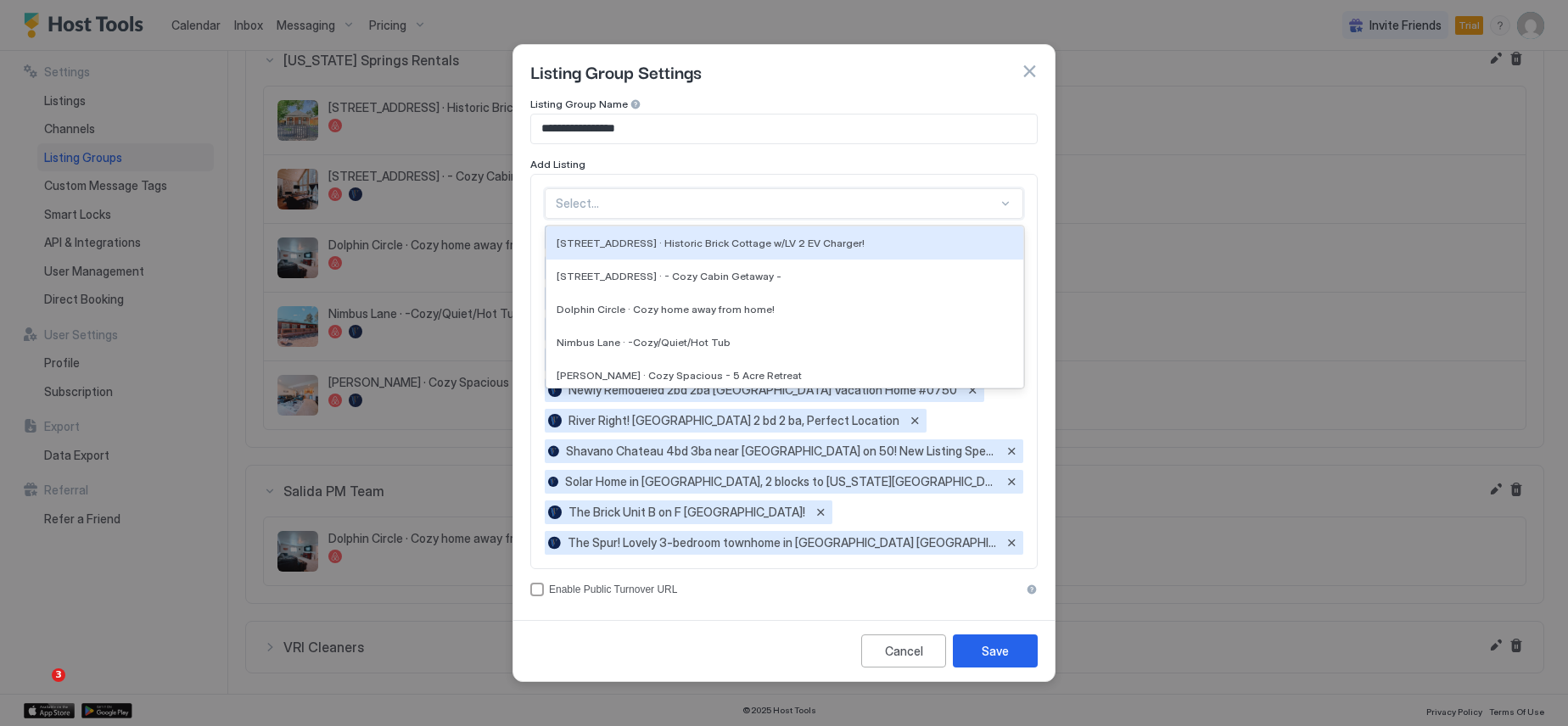
click at [718, 181] on div "option The Spur! Lovely 3-bedroom townhome in [GEOGRAPHIC_DATA] [GEOGRAPHIC_DAT…" at bounding box center [784, 371] width 507 height 396
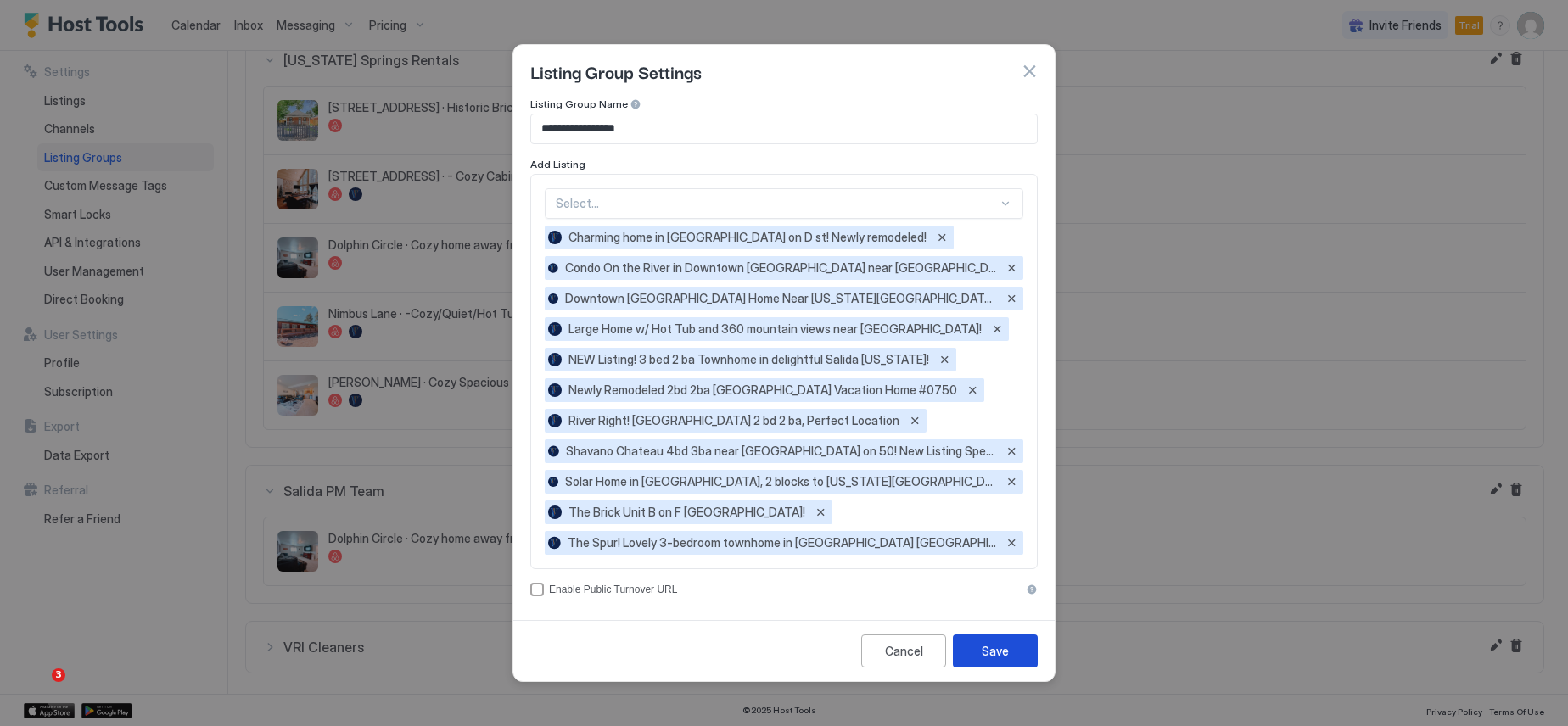
click at [1015, 655] on button "Save" at bounding box center [995, 652] width 85 height 34
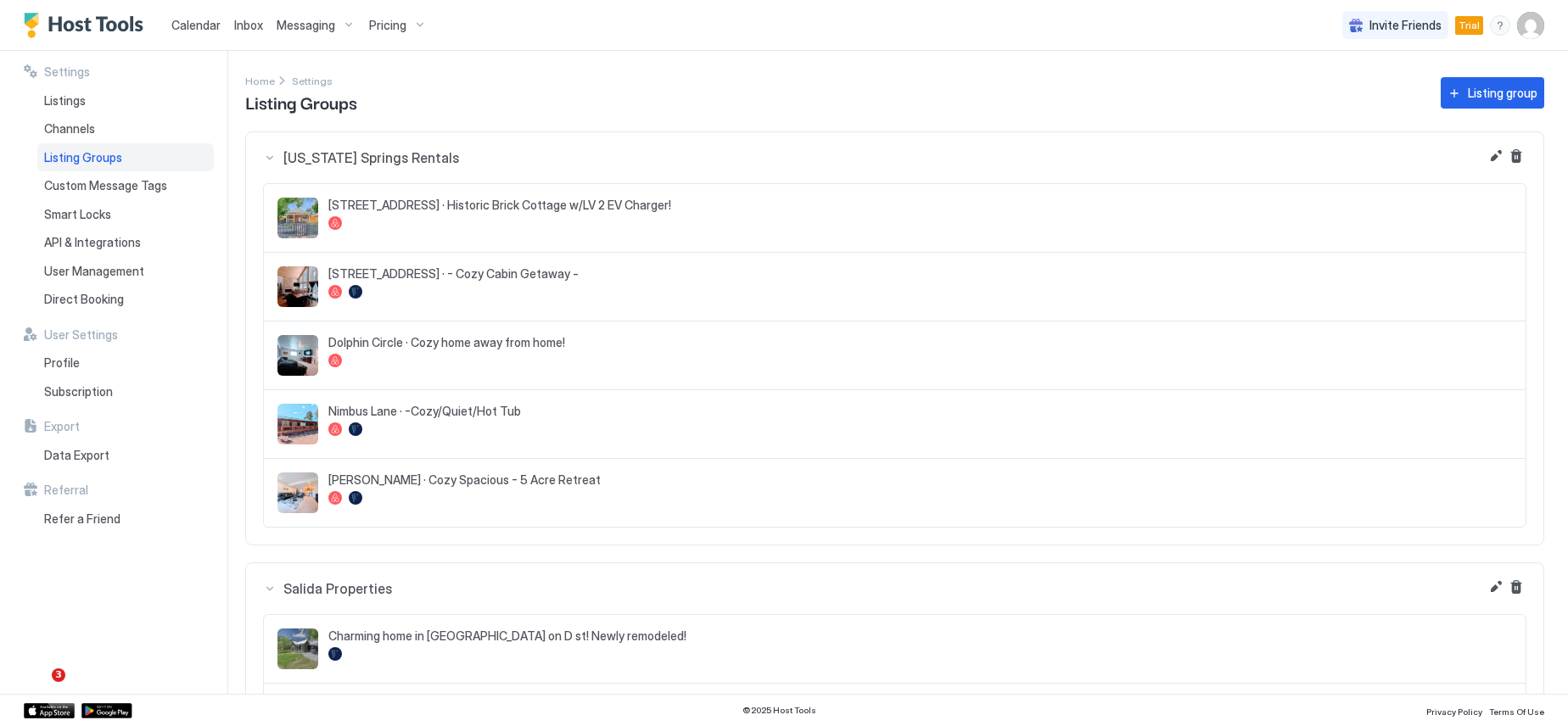
click at [306, 23] on span "Messaging" at bounding box center [305, 25] width 59 height 15
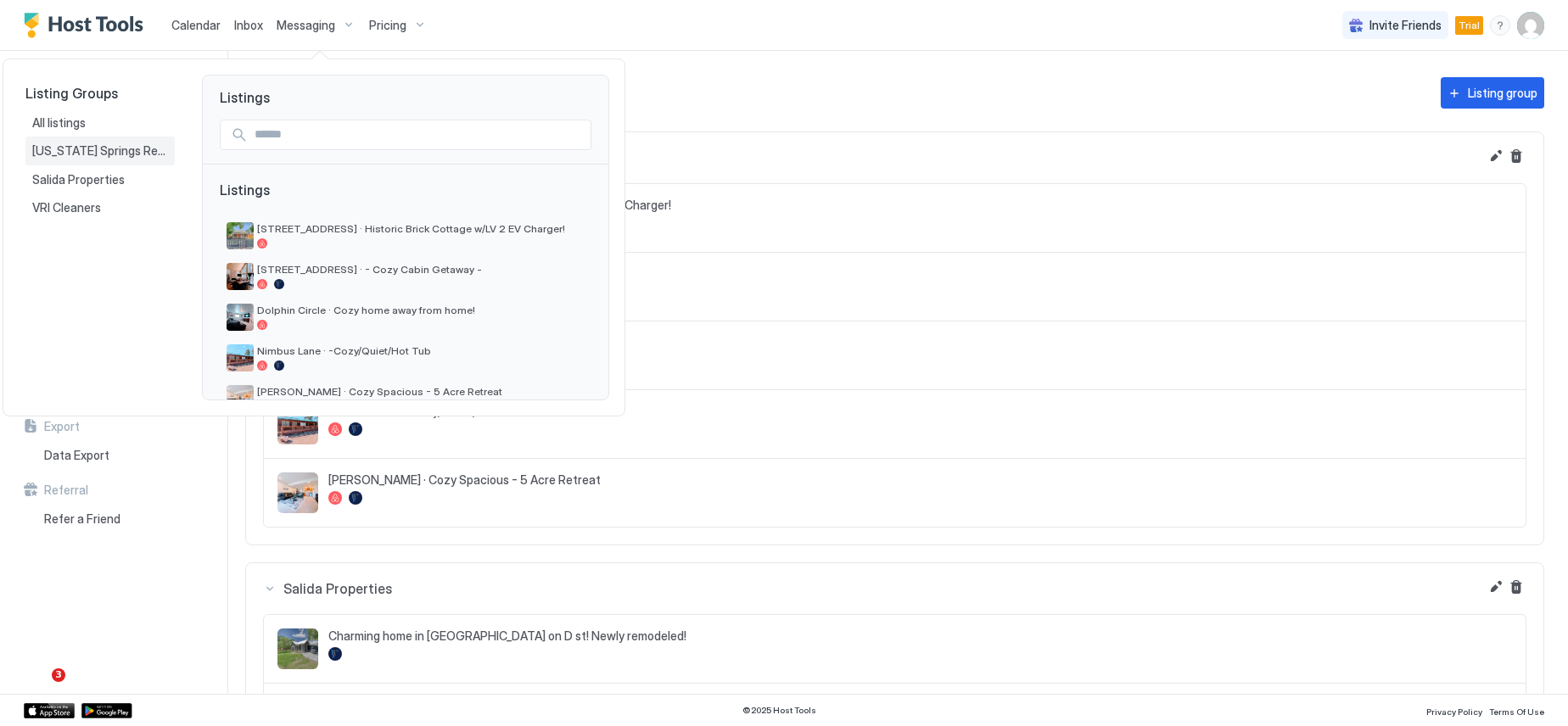
click at [116, 150] on span "[US_STATE] Springs Rentals" at bounding box center [101, 151] width 136 height 15
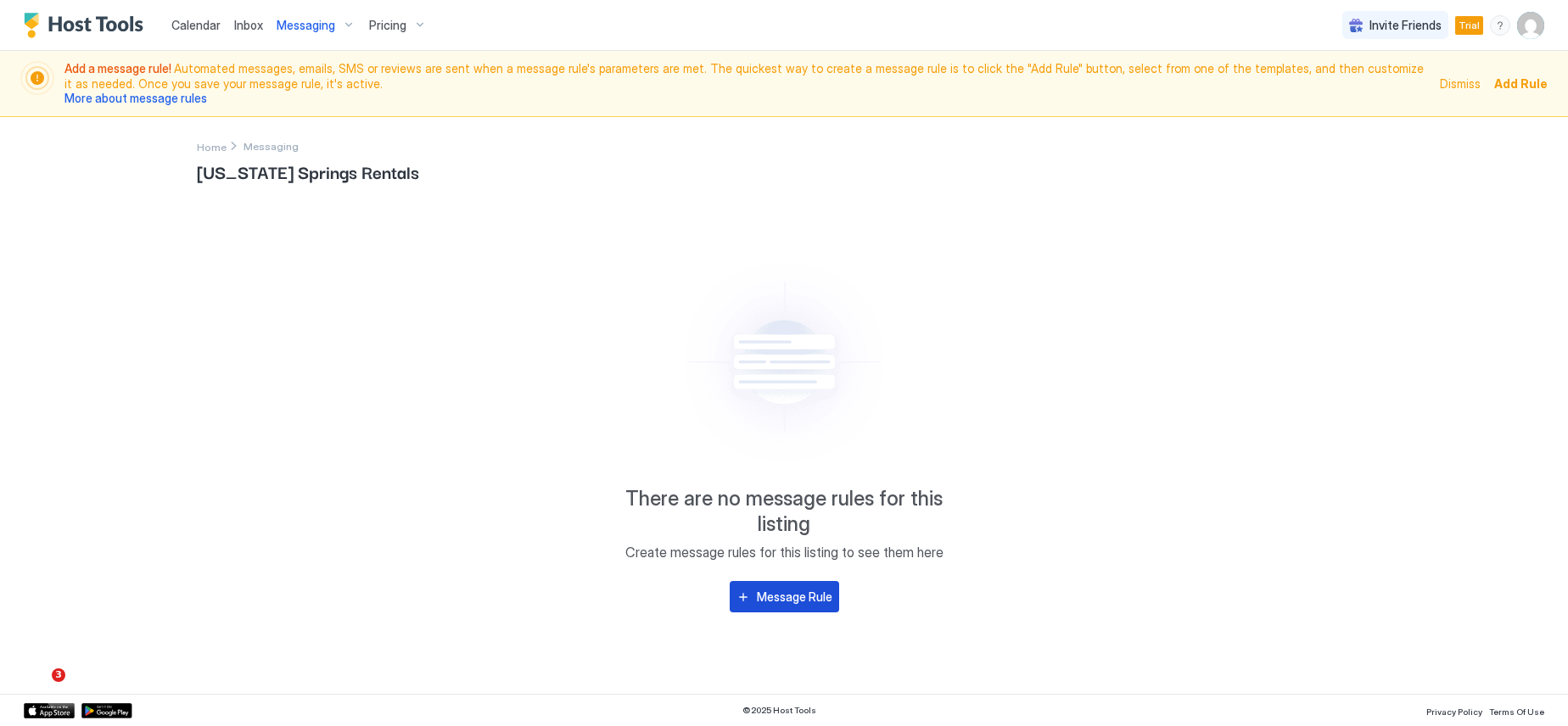
click at [766, 605] on div "Message Rule" at bounding box center [794, 597] width 75 height 18
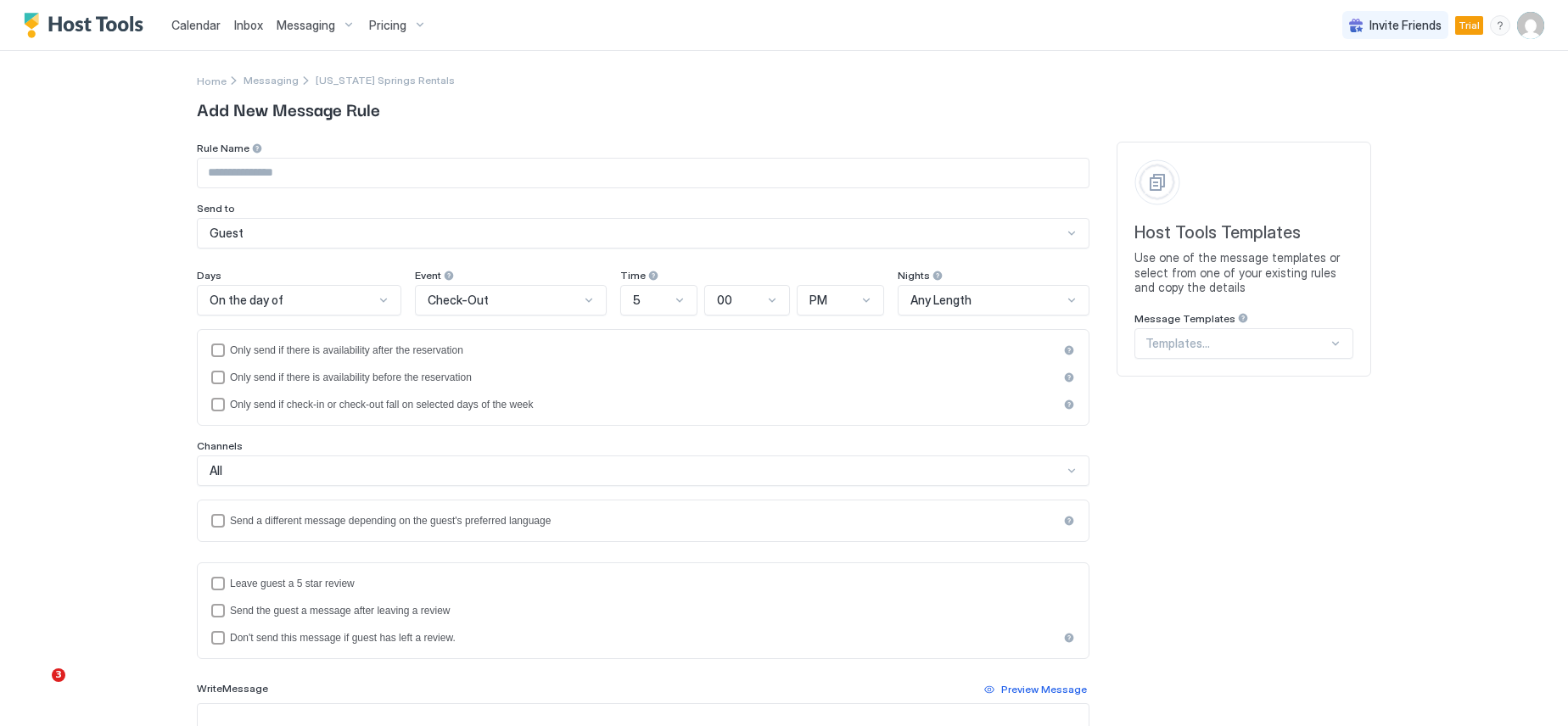
click at [347, 176] on input "Input Field" at bounding box center [642, 172] width 891 height 29
click at [1213, 348] on div at bounding box center [1237, 343] width 182 height 15
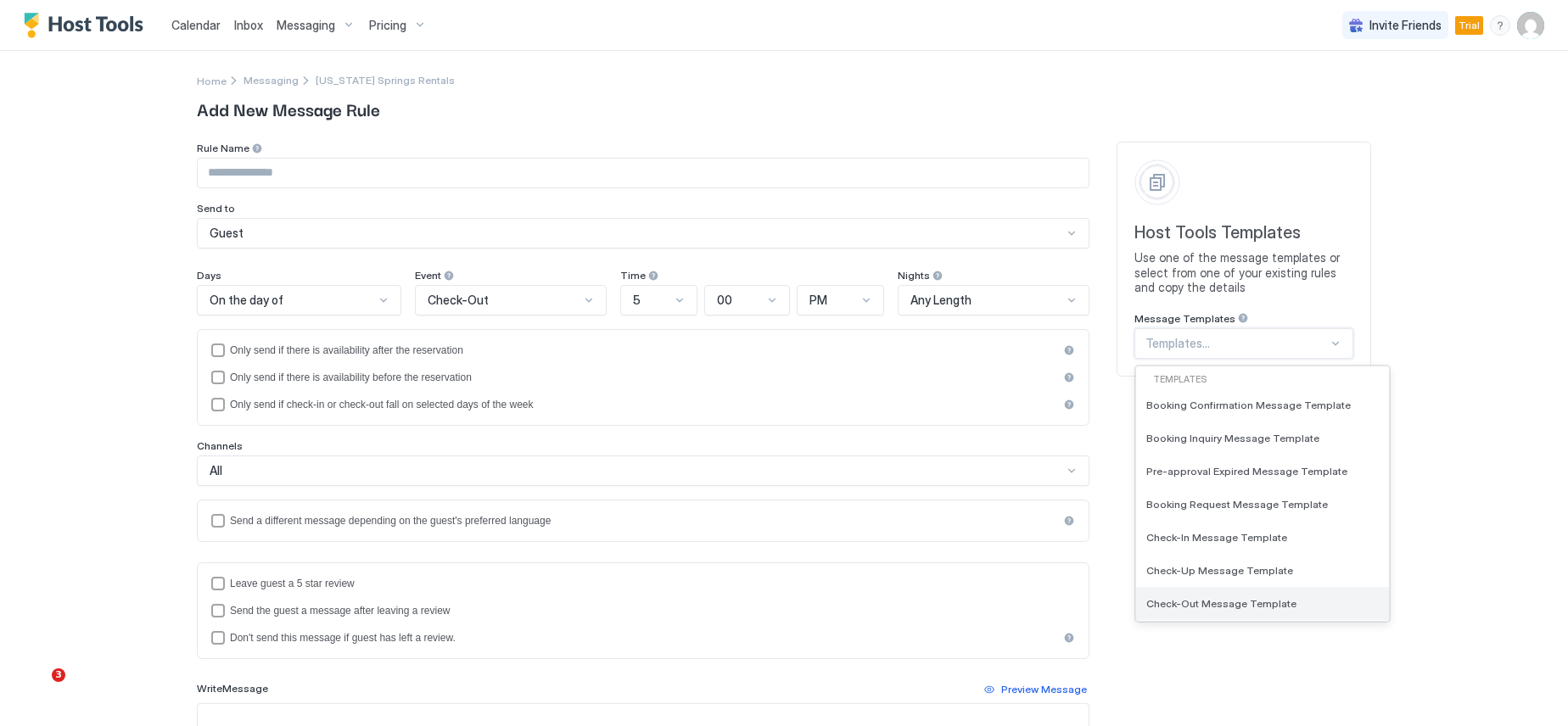
click at [1250, 609] on span "Check-Out Message Template" at bounding box center [1221, 604] width 150 height 13
type input "**********"
type textarea "**********"
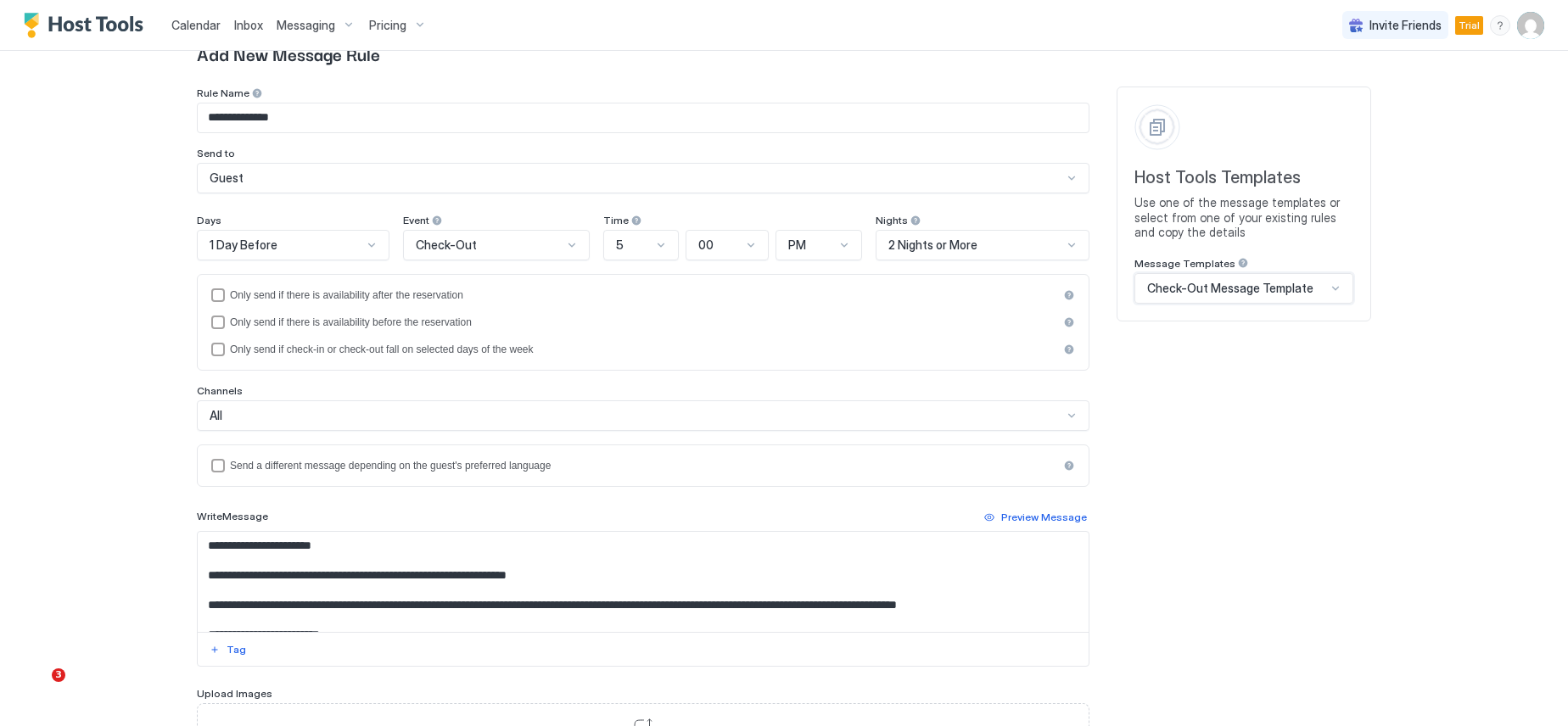
scroll to position [48, 0]
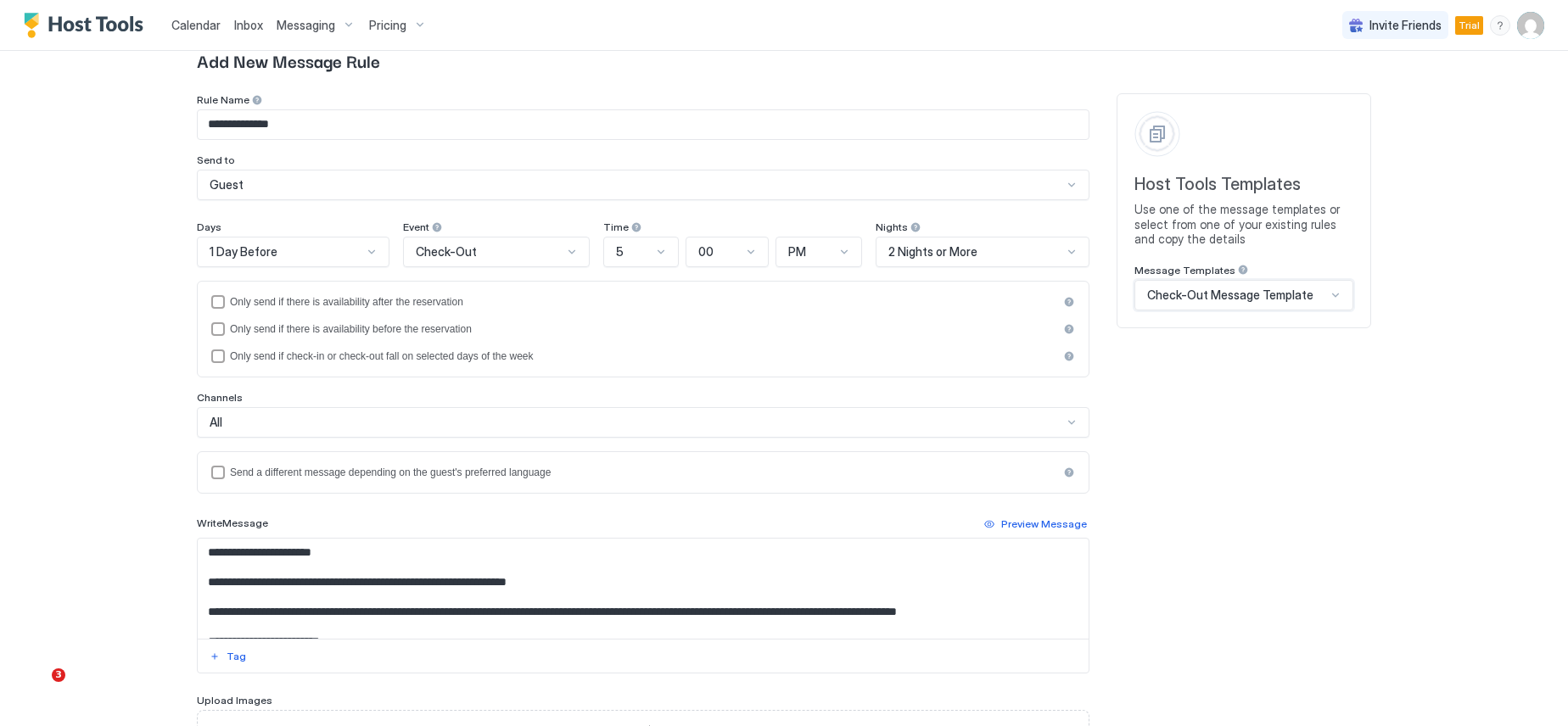
click at [307, 418] on div "All" at bounding box center [636, 423] width 852 height 15
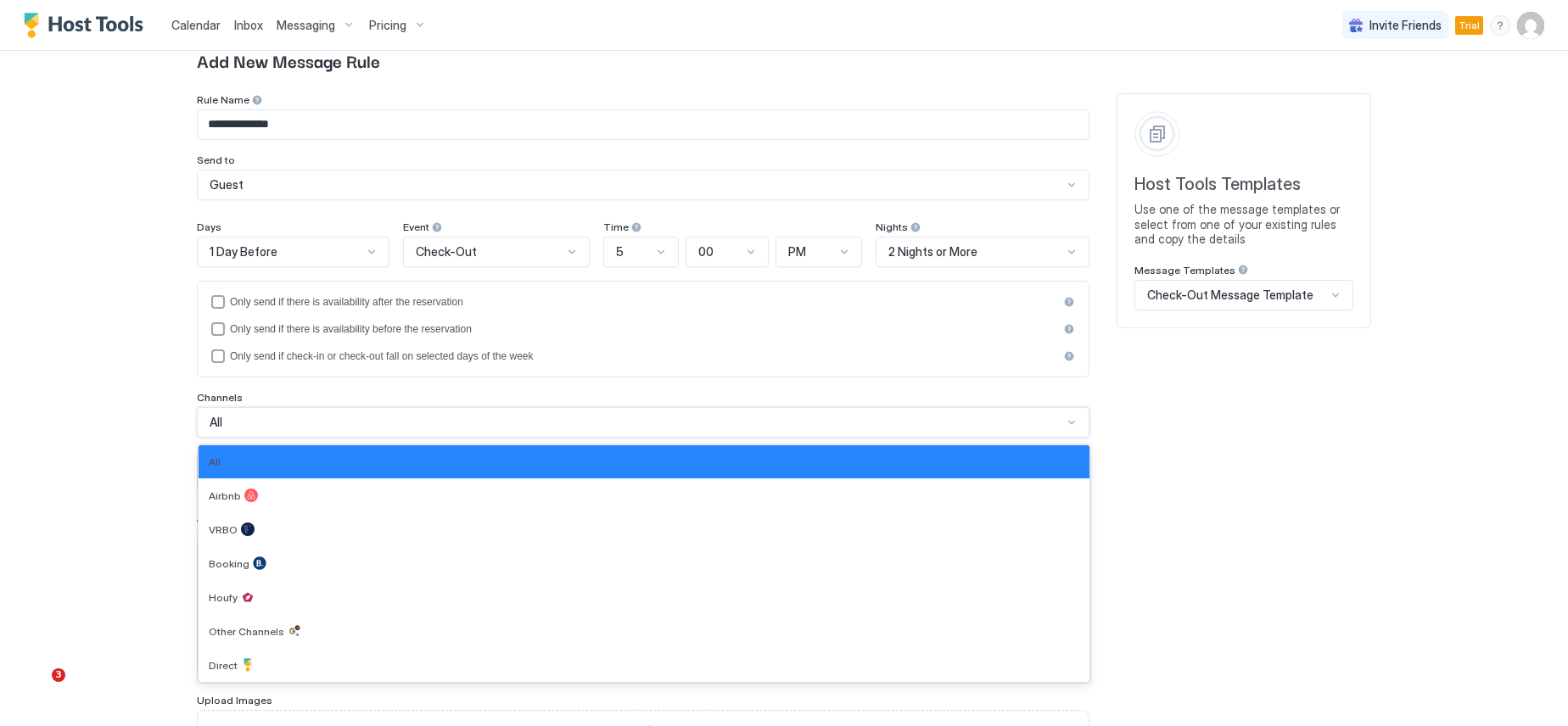
click at [307, 418] on div "All" at bounding box center [636, 423] width 852 height 15
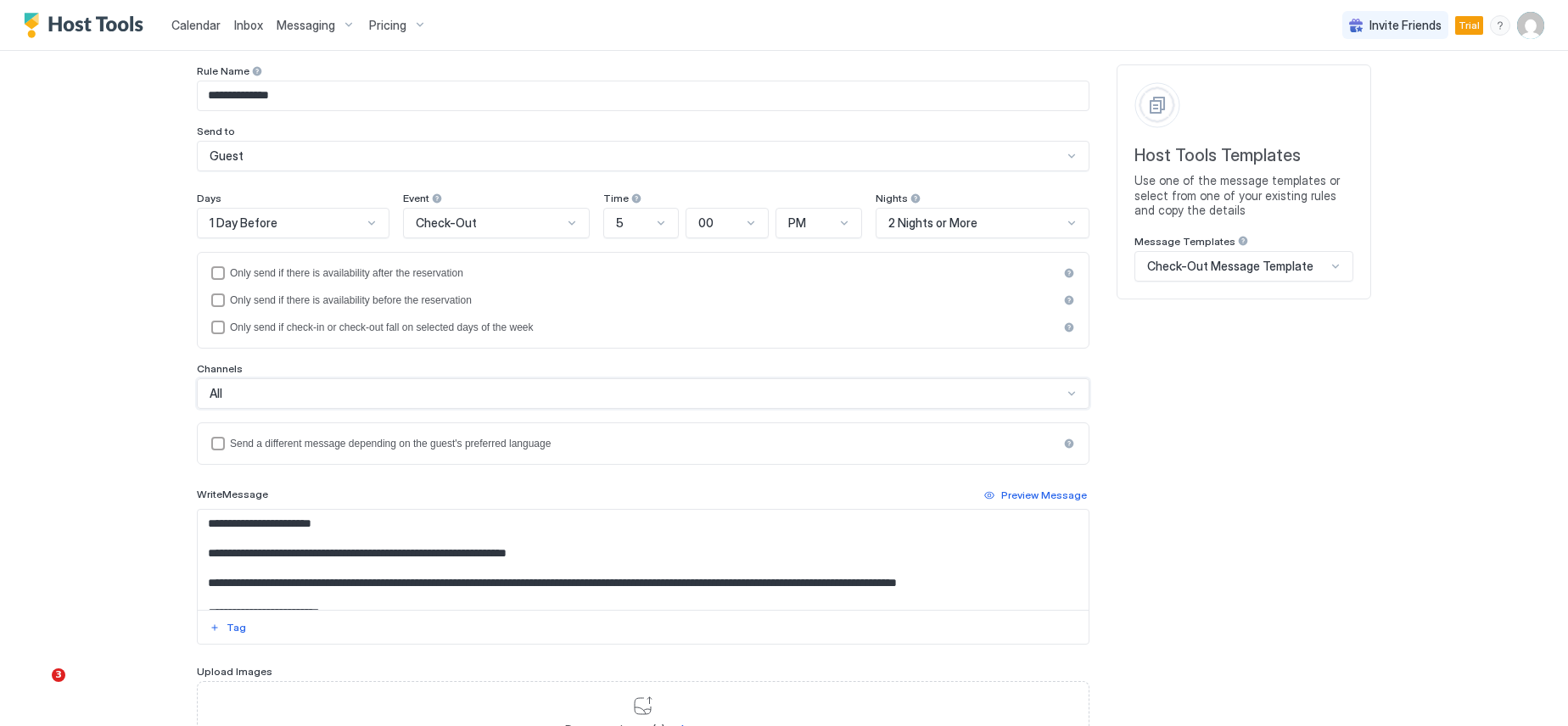
scroll to position [0, 0]
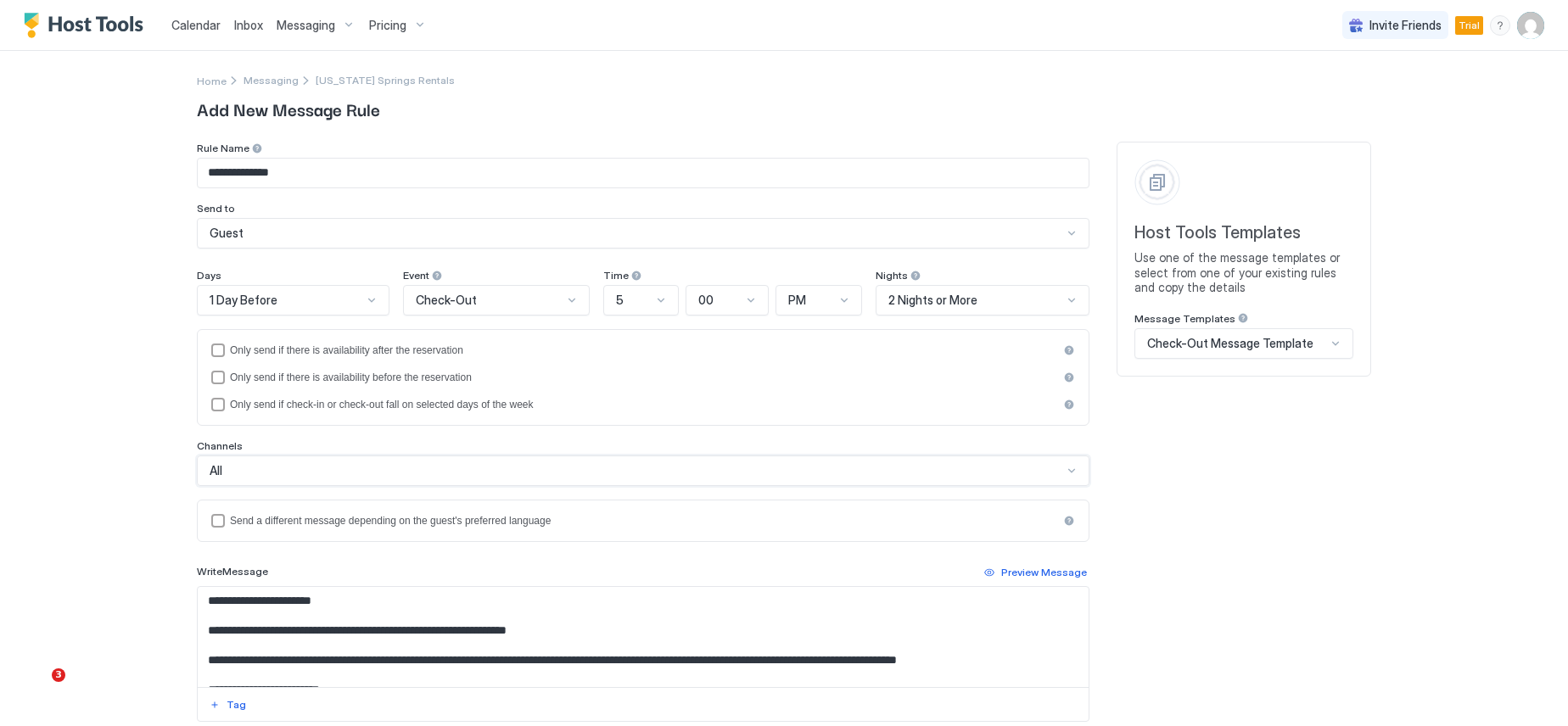
click at [309, 25] on span "Messaging" at bounding box center [305, 25] width 59 height 15
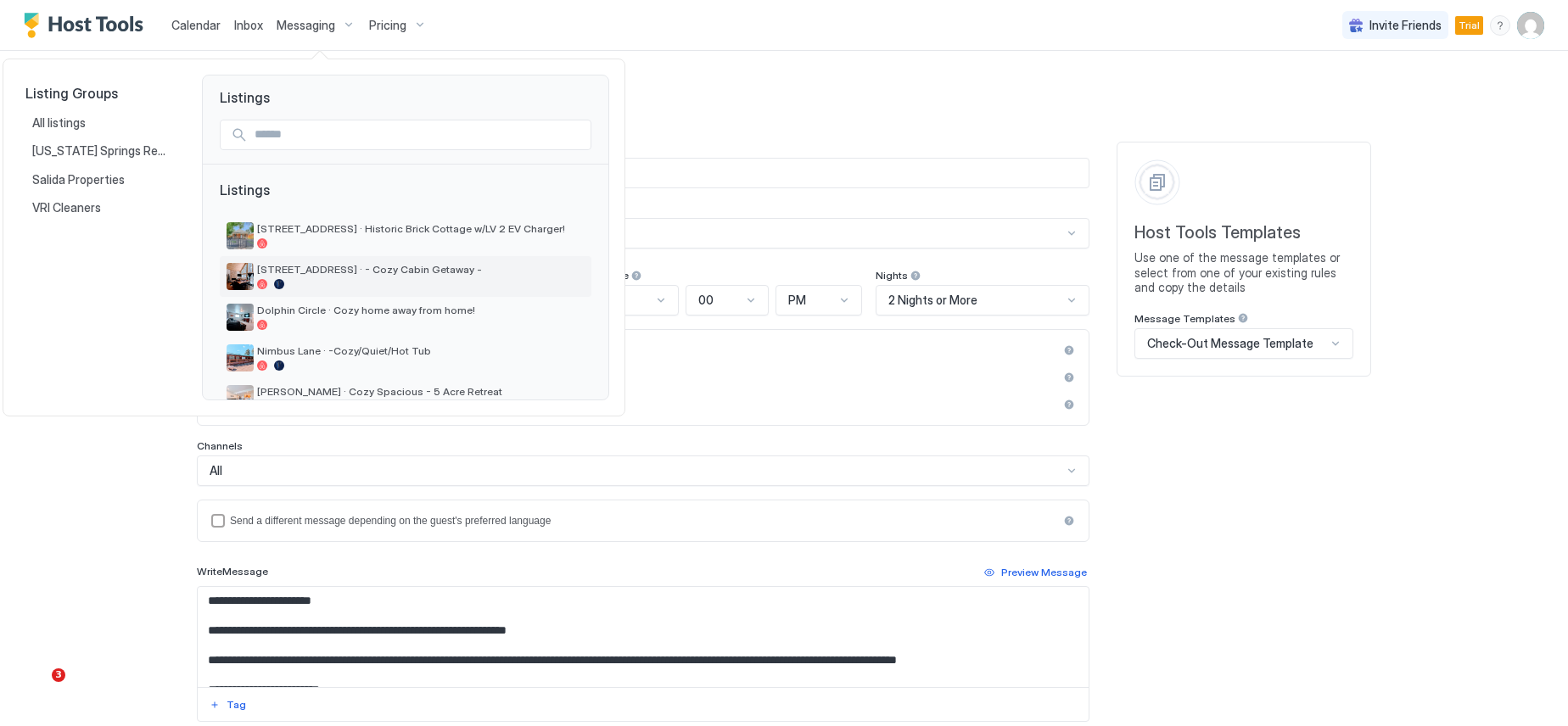
click at [373, 274] on span "[STREET_ADDRESS] · - Cozy Cabin Getaway -" at bounding box center [421, 270] width 328 height 13
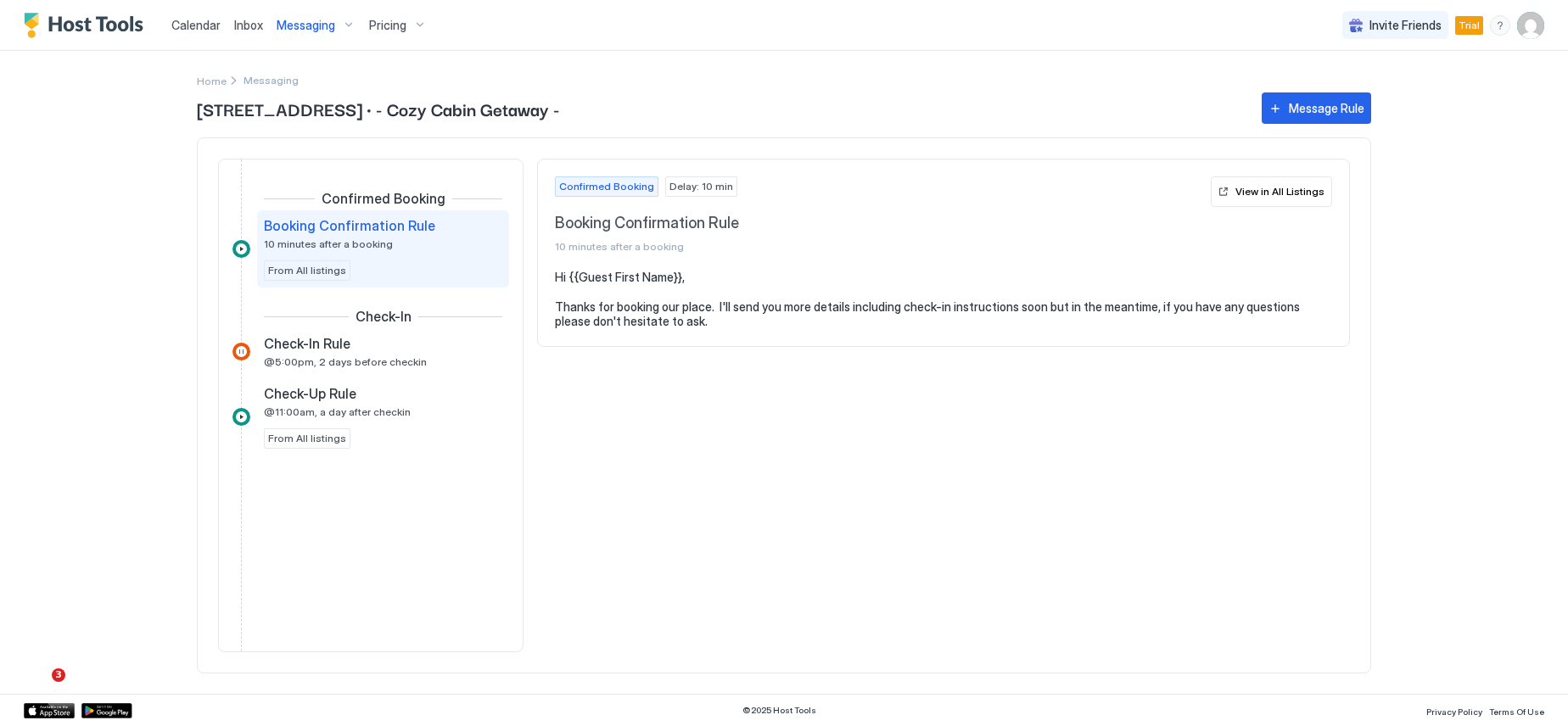
click at [196, 32] on span "Calendar" at bounding box center [195, 24] width 49 height 14
